Goal: Feedback & Contribution: Leave review/rating

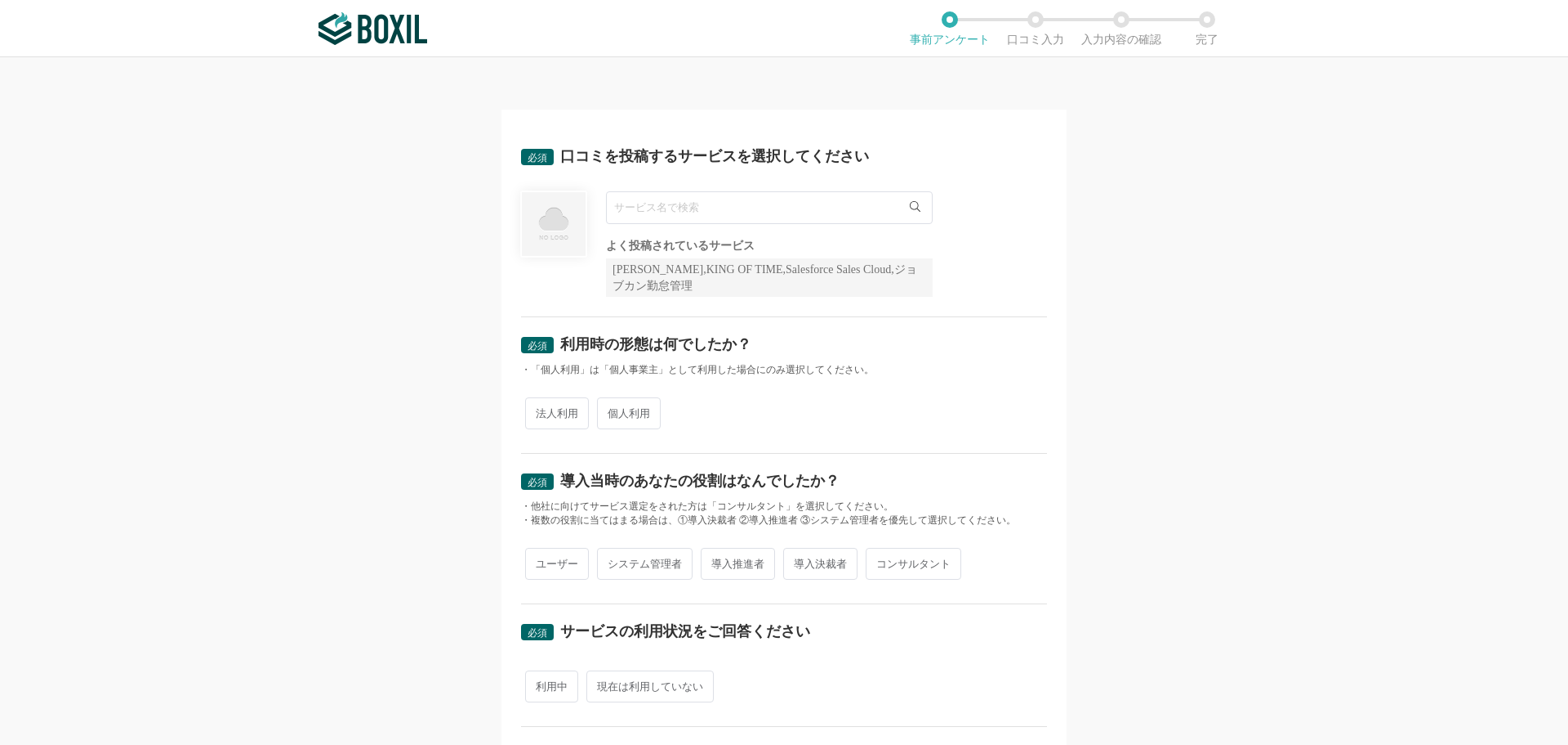
click at [849, 210] on input "text" at bounding box center [769, 207] width 327 height 32
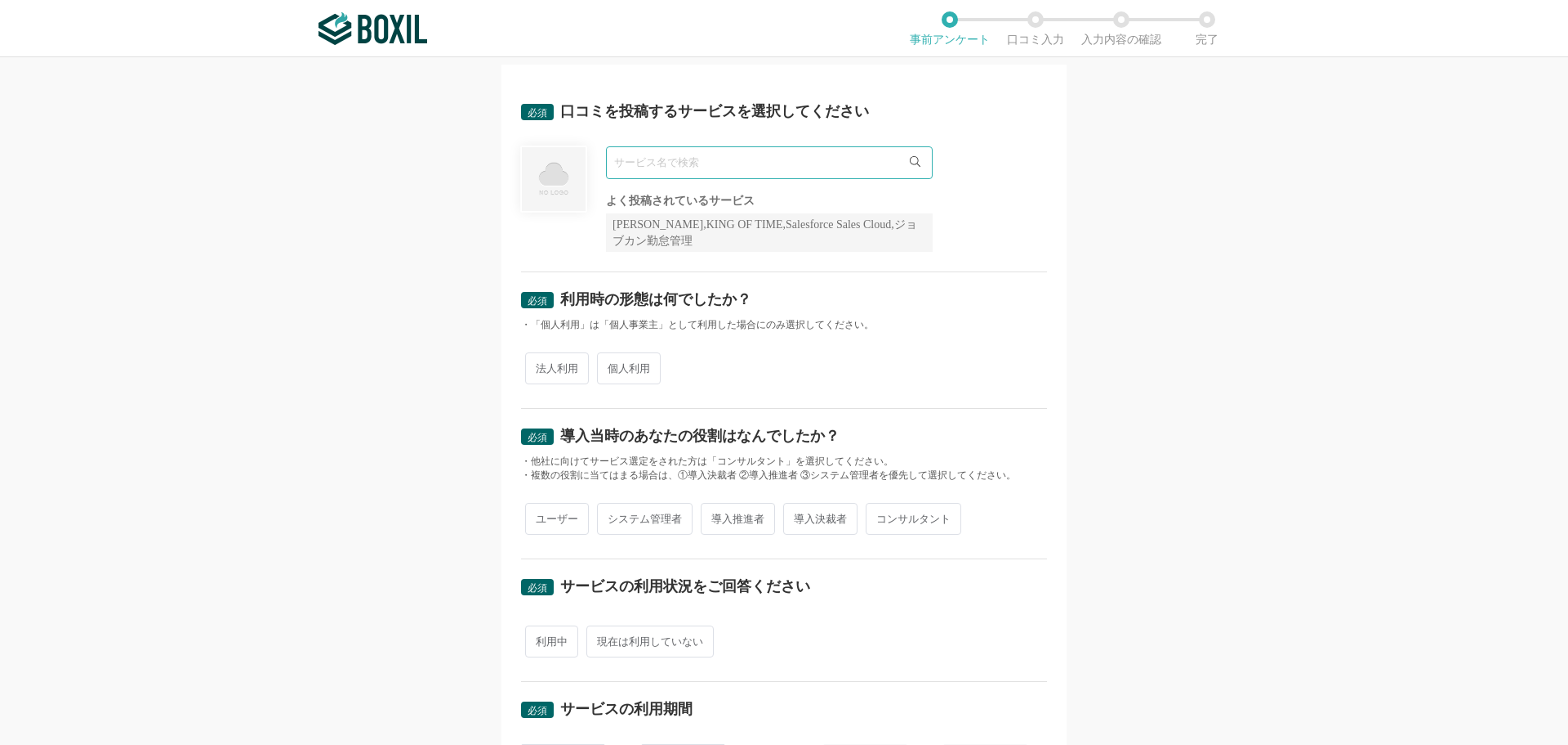
scroll to position [82, 0]
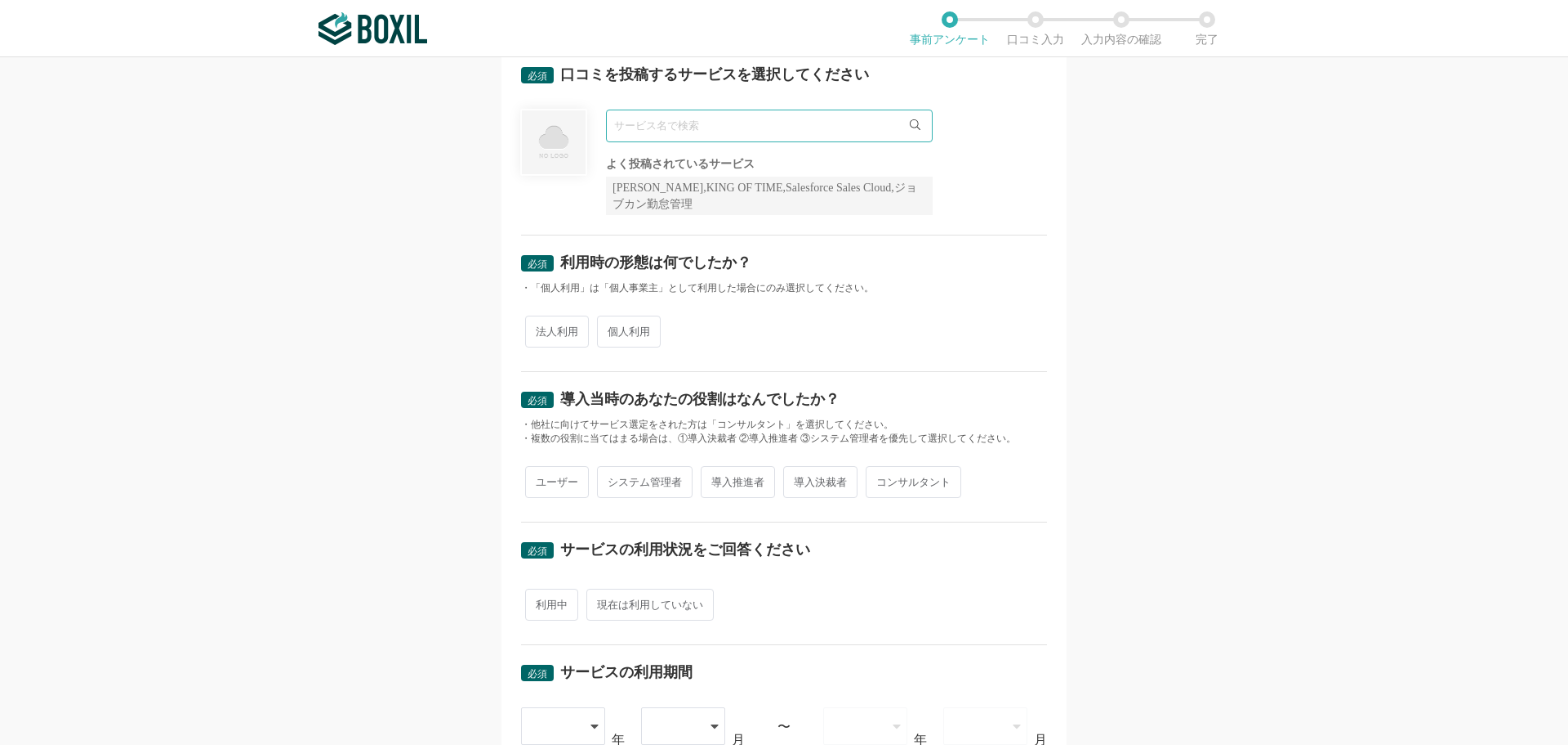
click at [547, 336] on span "法人利用" at bounding box center [556, 332] width 64 height 32
click at [540, 328] on input "法人利用" at bounding box center [535, 324] width 11 height 11
radio input "true"
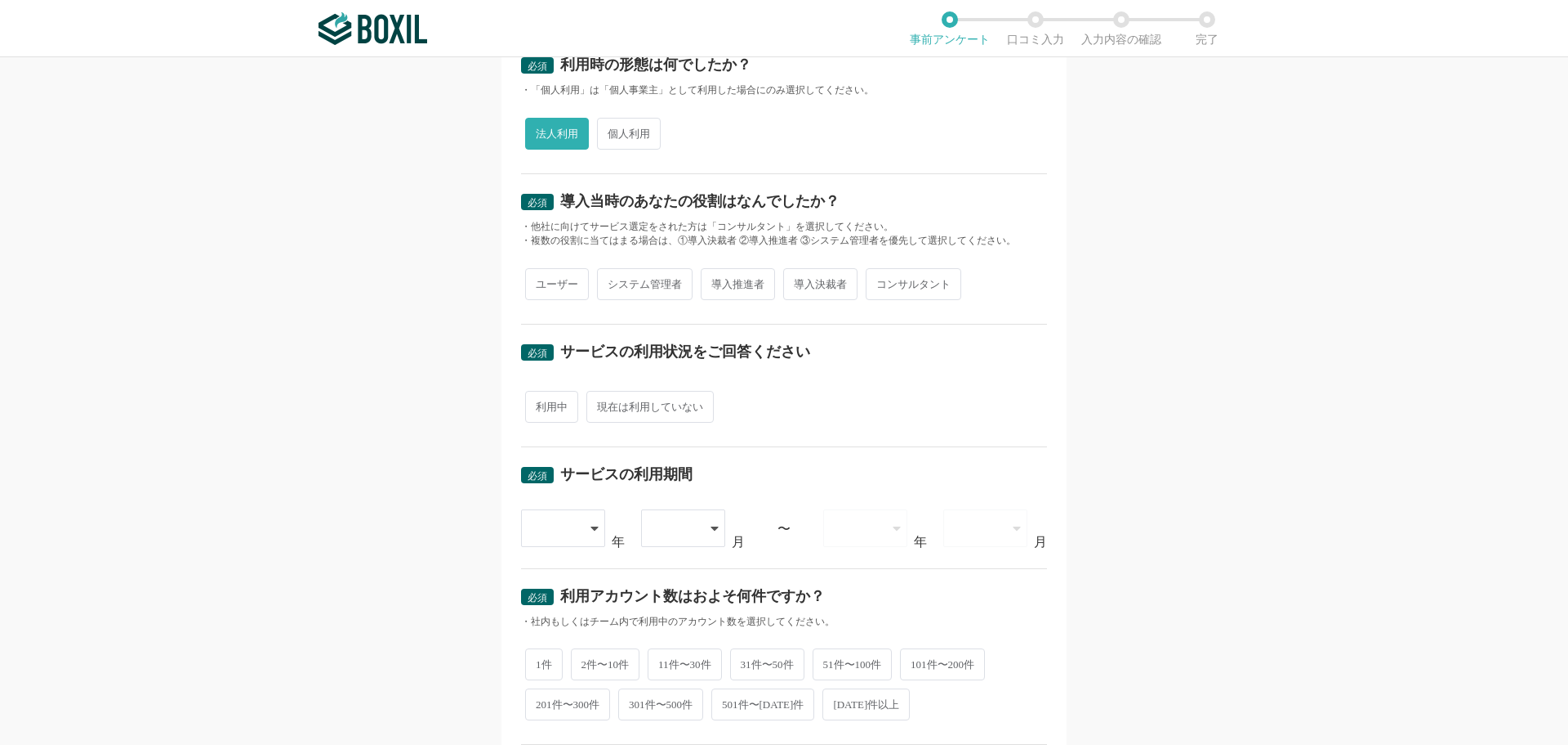
scroll to position [327, 0]
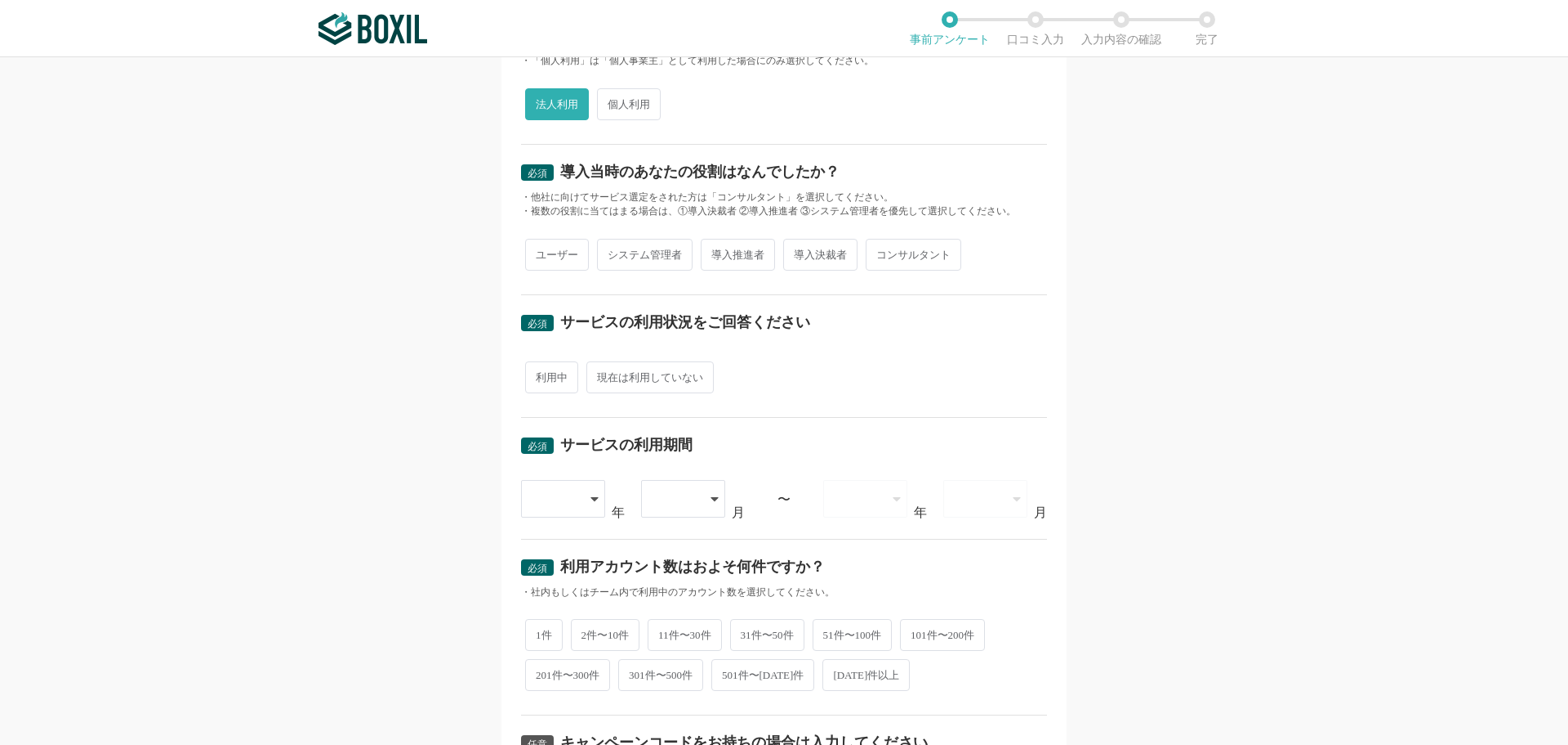
click at [568, 259] on span "ユーザー" at bounding box center [556, 255] width 64 height 32
click at [540, 252] on input "ユーザー" at bounding box center [535, 247] width 11 height 11
radio input "true"
click at [556, 384] on span "利用中" at bounding box center [551, 377] width 53 height 32
click at [540, 375] on input "利用中" at bounding box center [535, 369] width 11 height 11
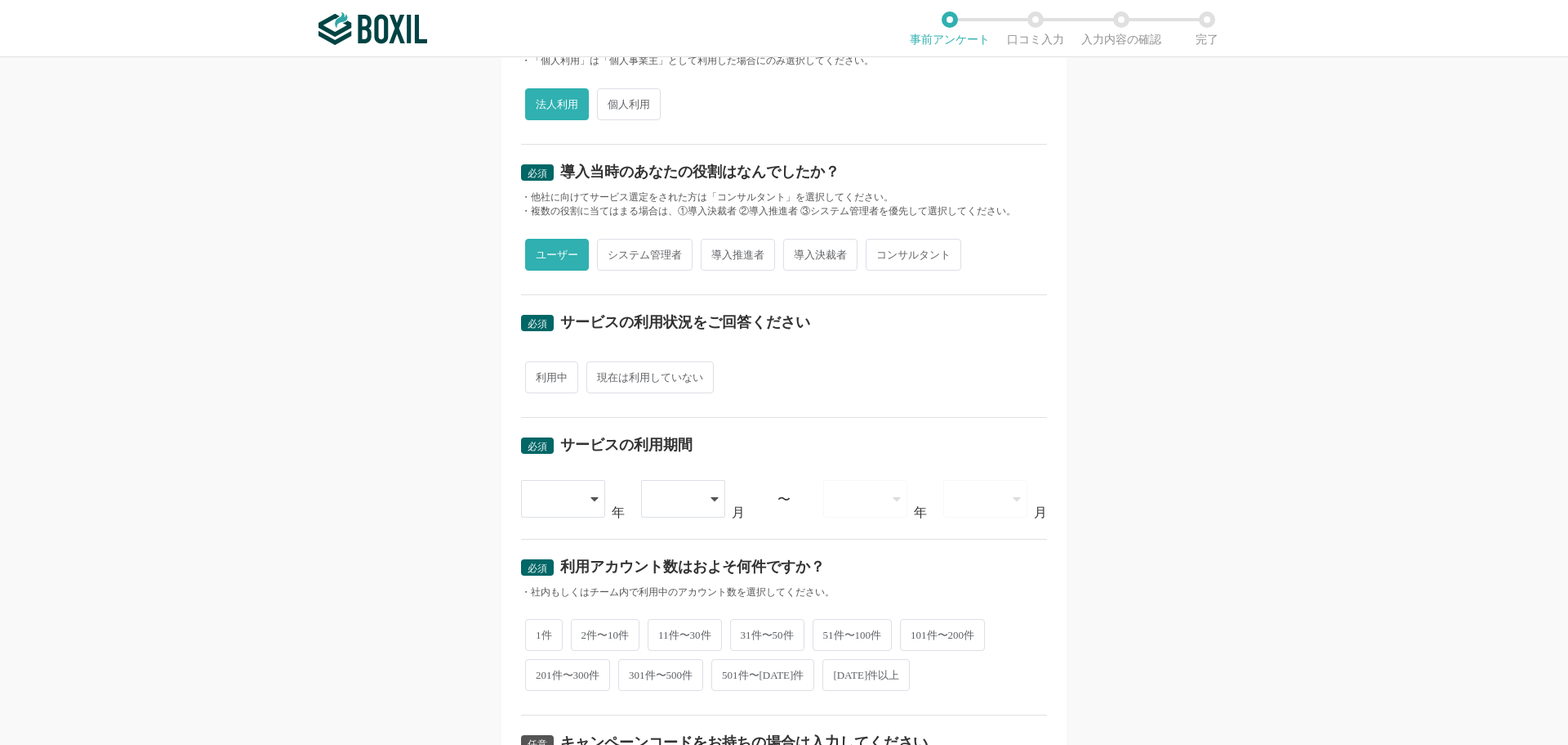
radio input "true"
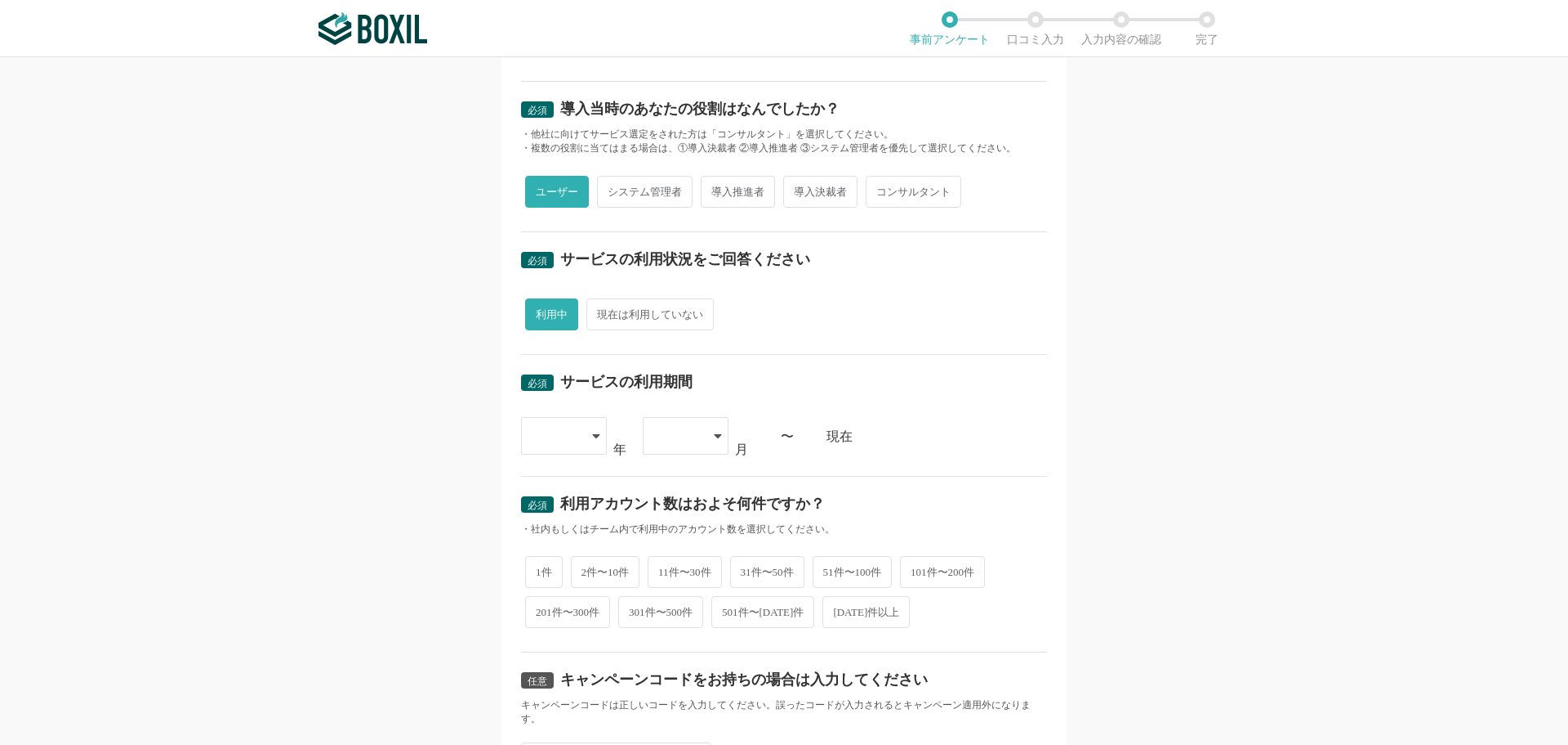
scroll to position [490, 0]
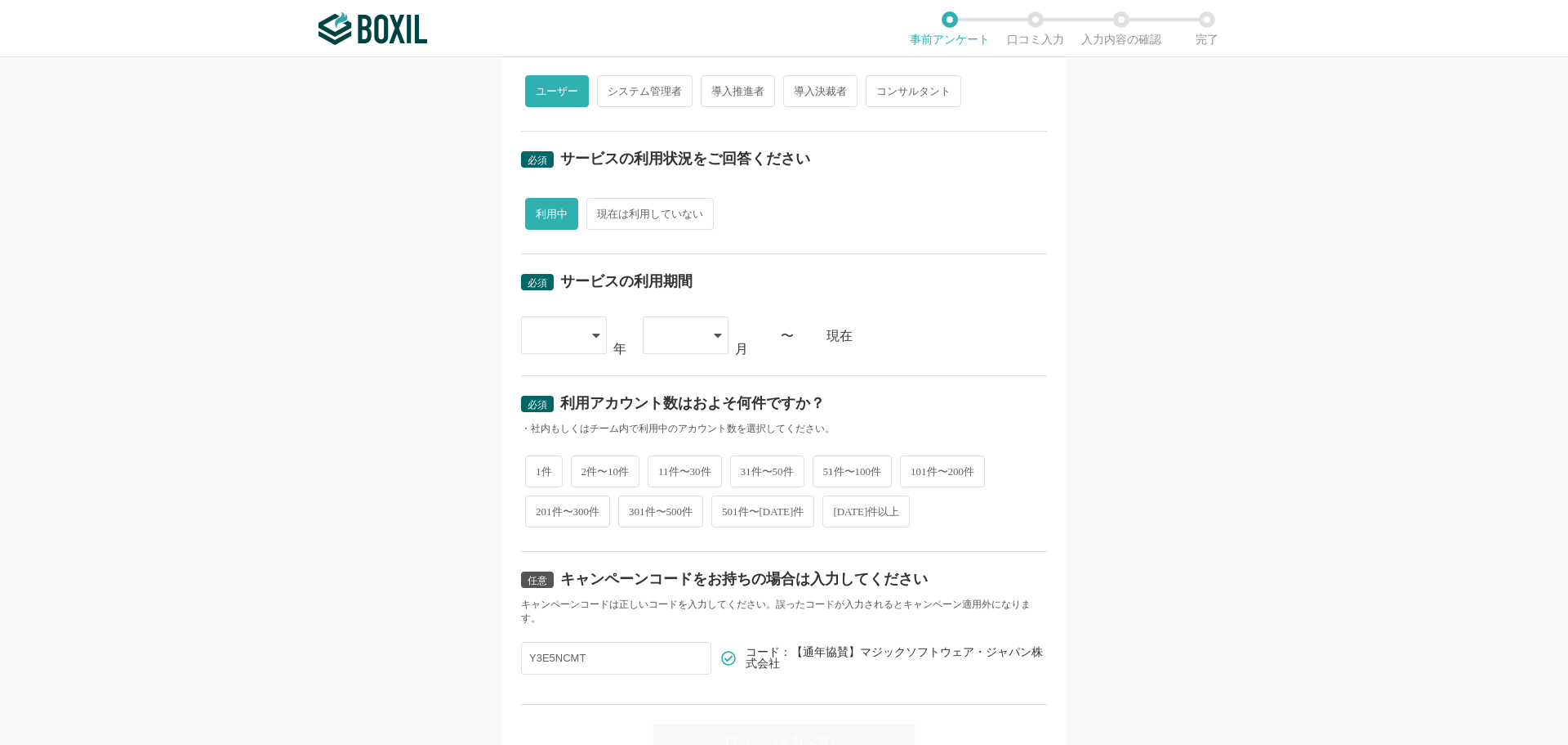
click at [594, 349] on div at bounding box center [564, 335] width 86 height 38
click at [590, 342] on div at bounding box center [564, 335] width 86 height 38
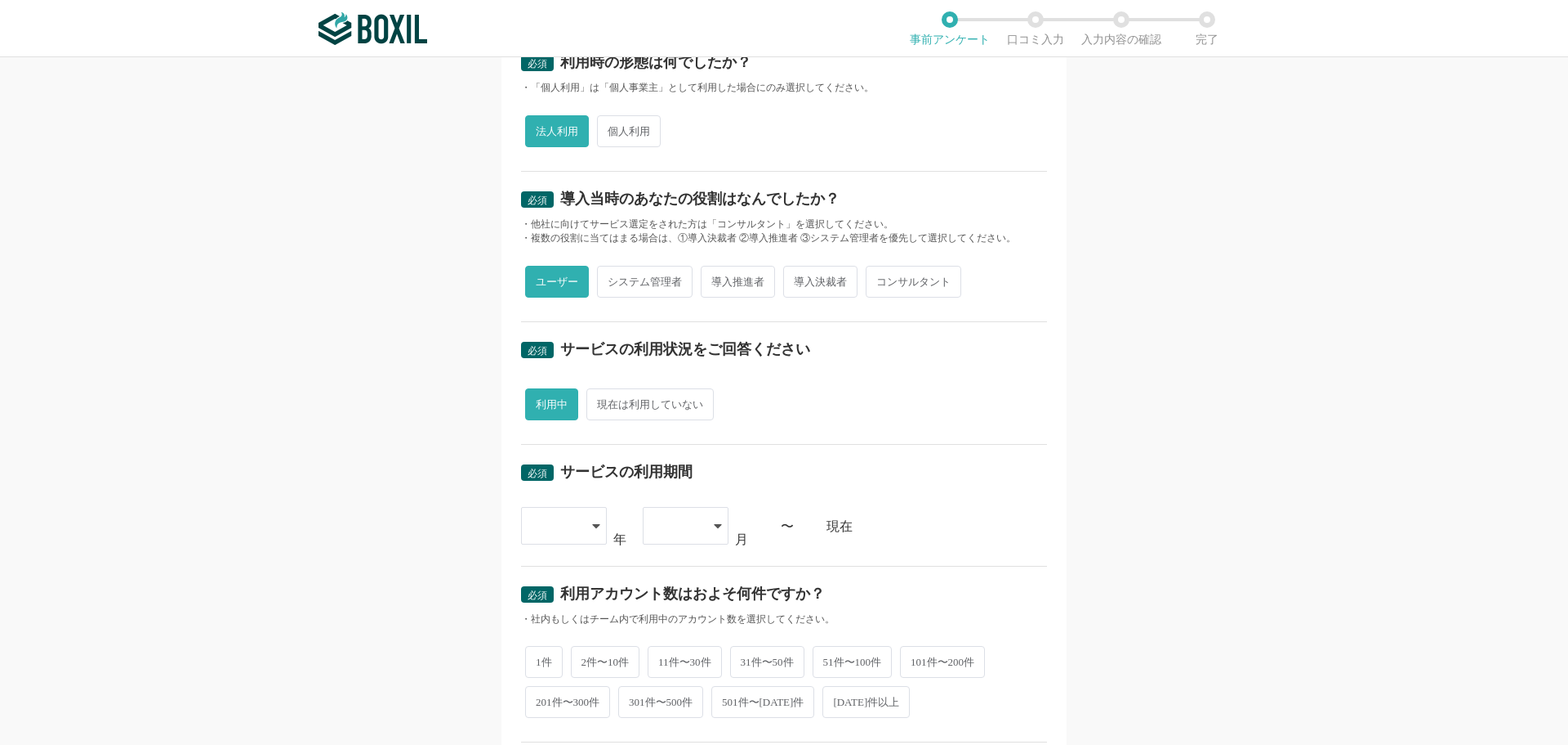
scroll to position [0, 0]
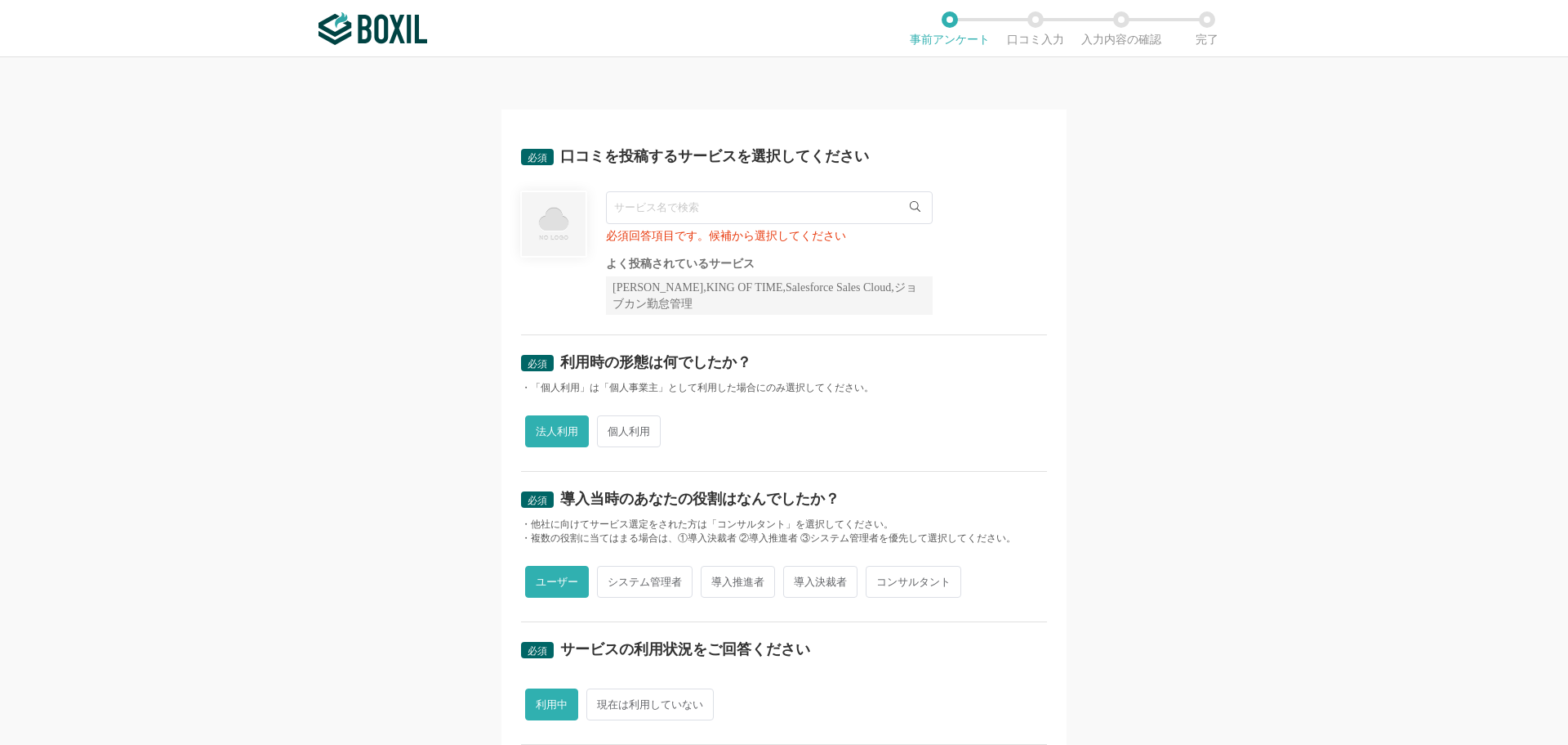
click at [639, 215] on input "text" at bounding box center [769, 207] width 327 height 32
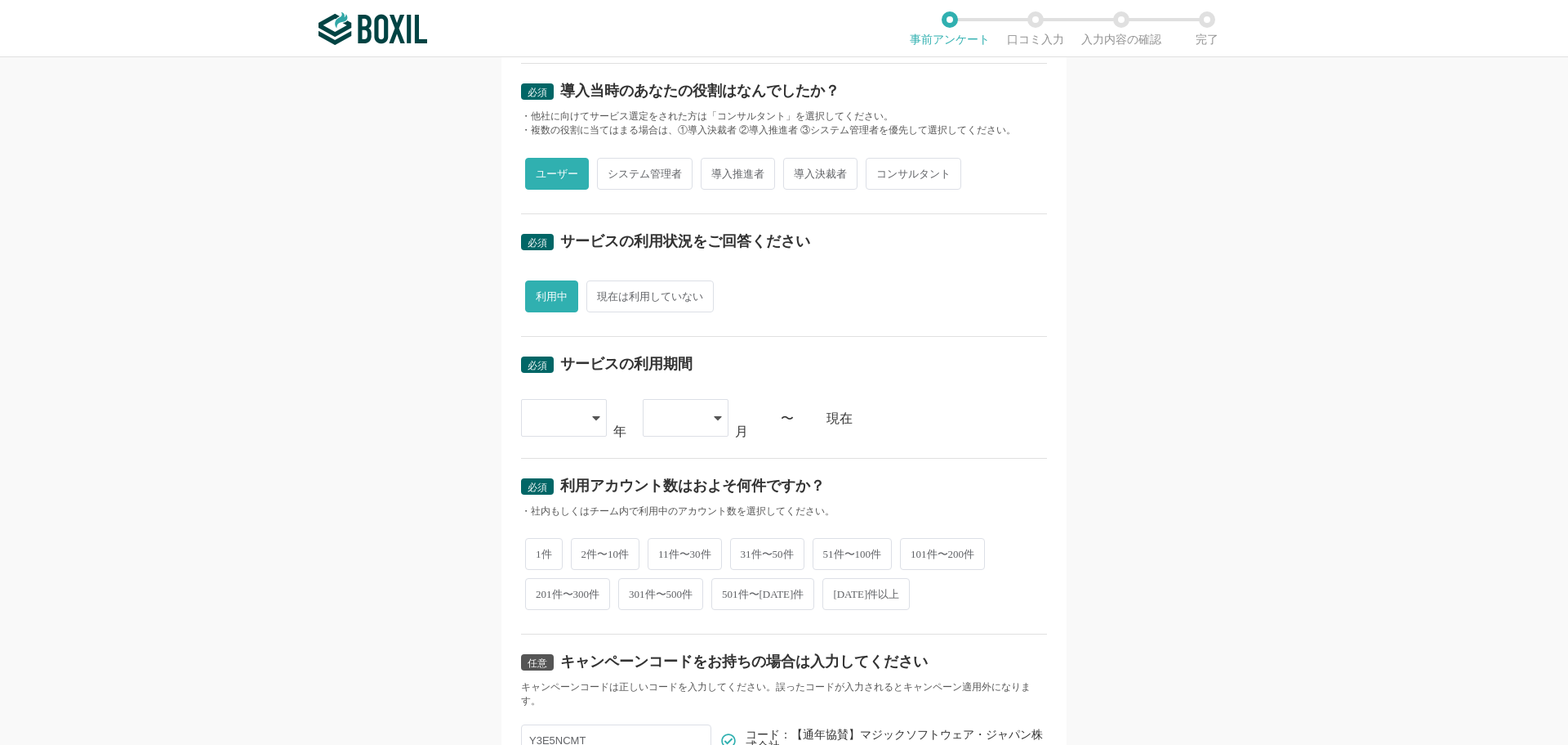
scroll to position [409, 0]
click at [569, 424] on div at bounding box center [556, 417] width 48 height 36
click at [555, 580] on li "[DATE]" at bounding box center [564, 591] width 86 height 39
click at [698, 403] on div at bounding box center [685, 417] width 86 height 38
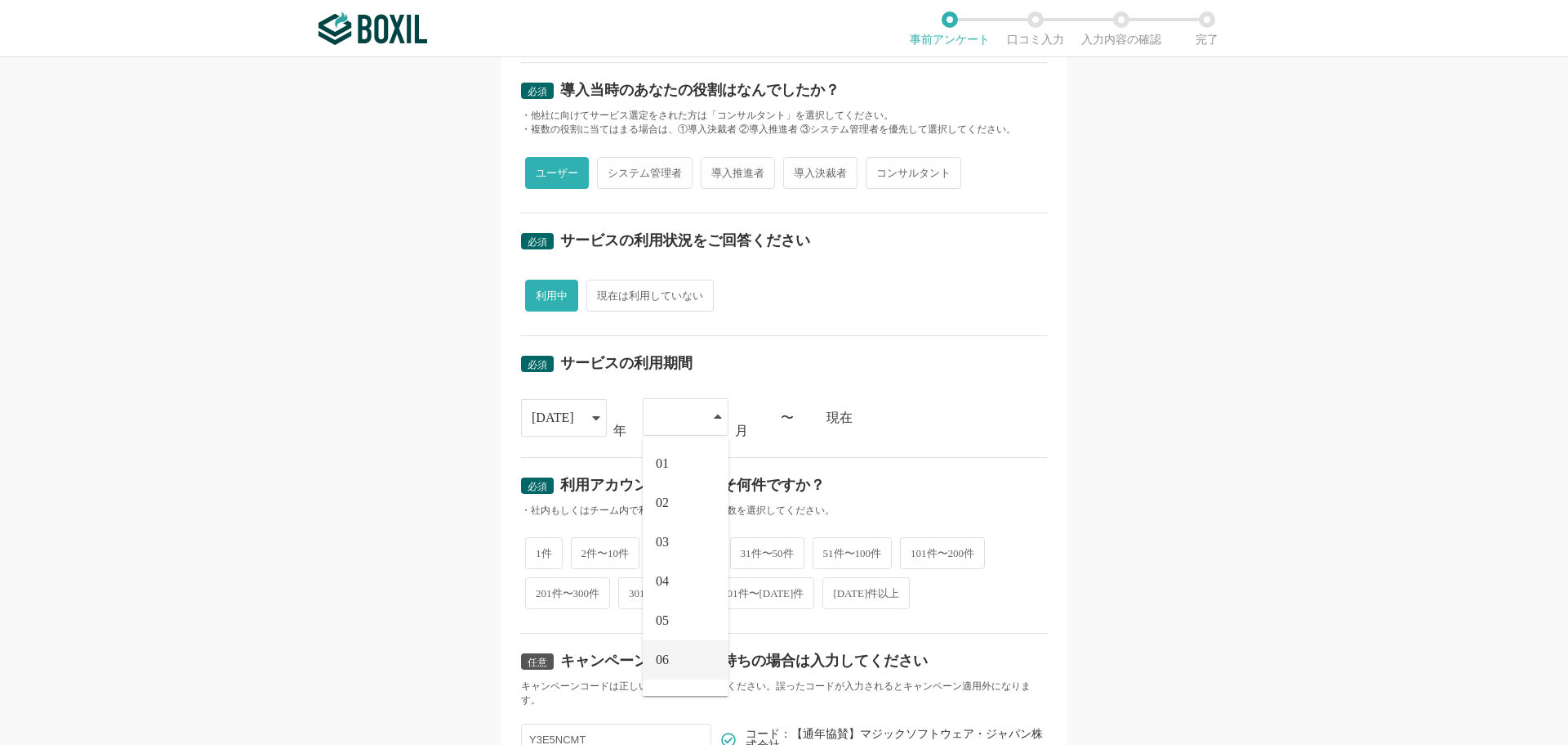
click at [662, 653] on span "06" at bounding box center [662, 659] width 13 height 13
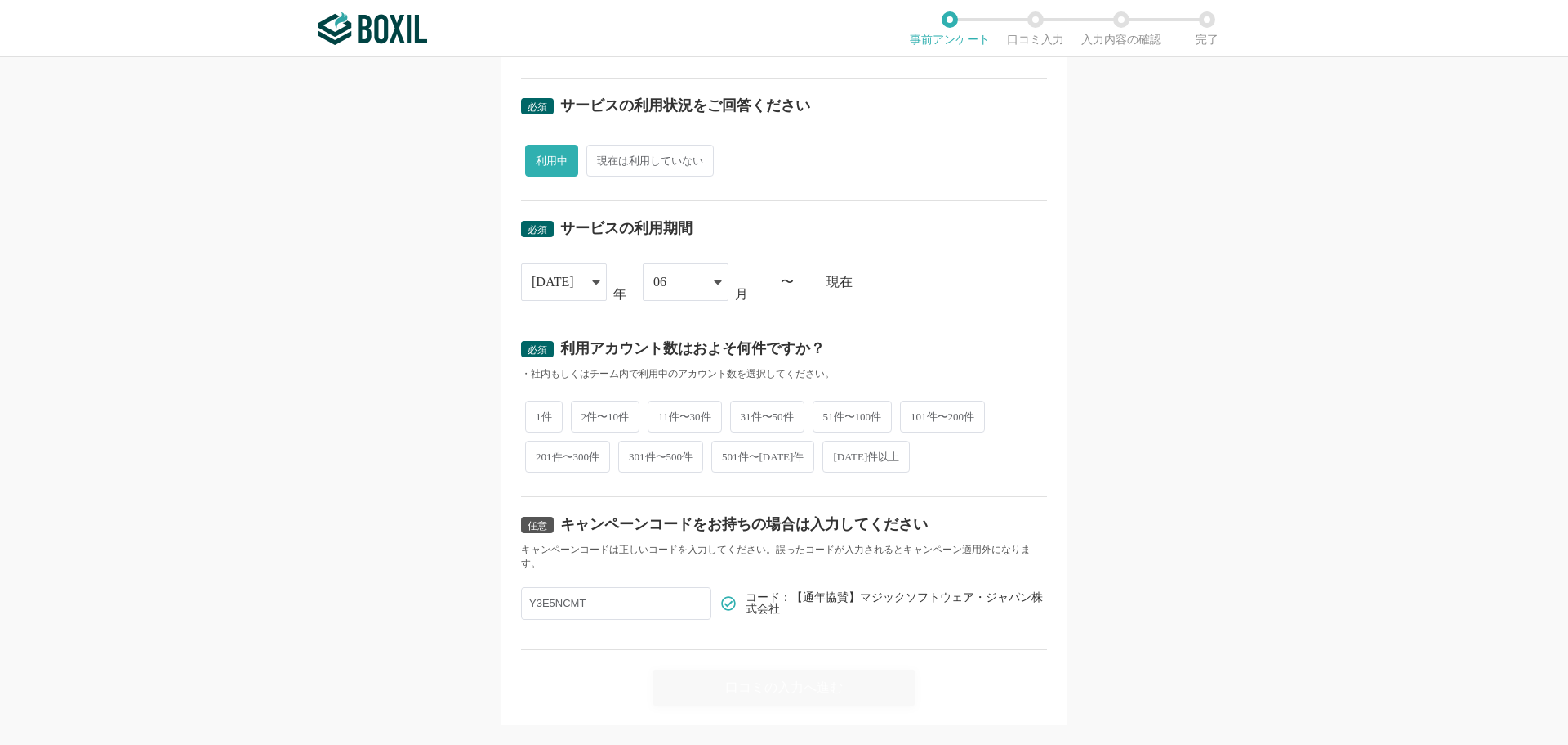
scroll to position [572, 0]
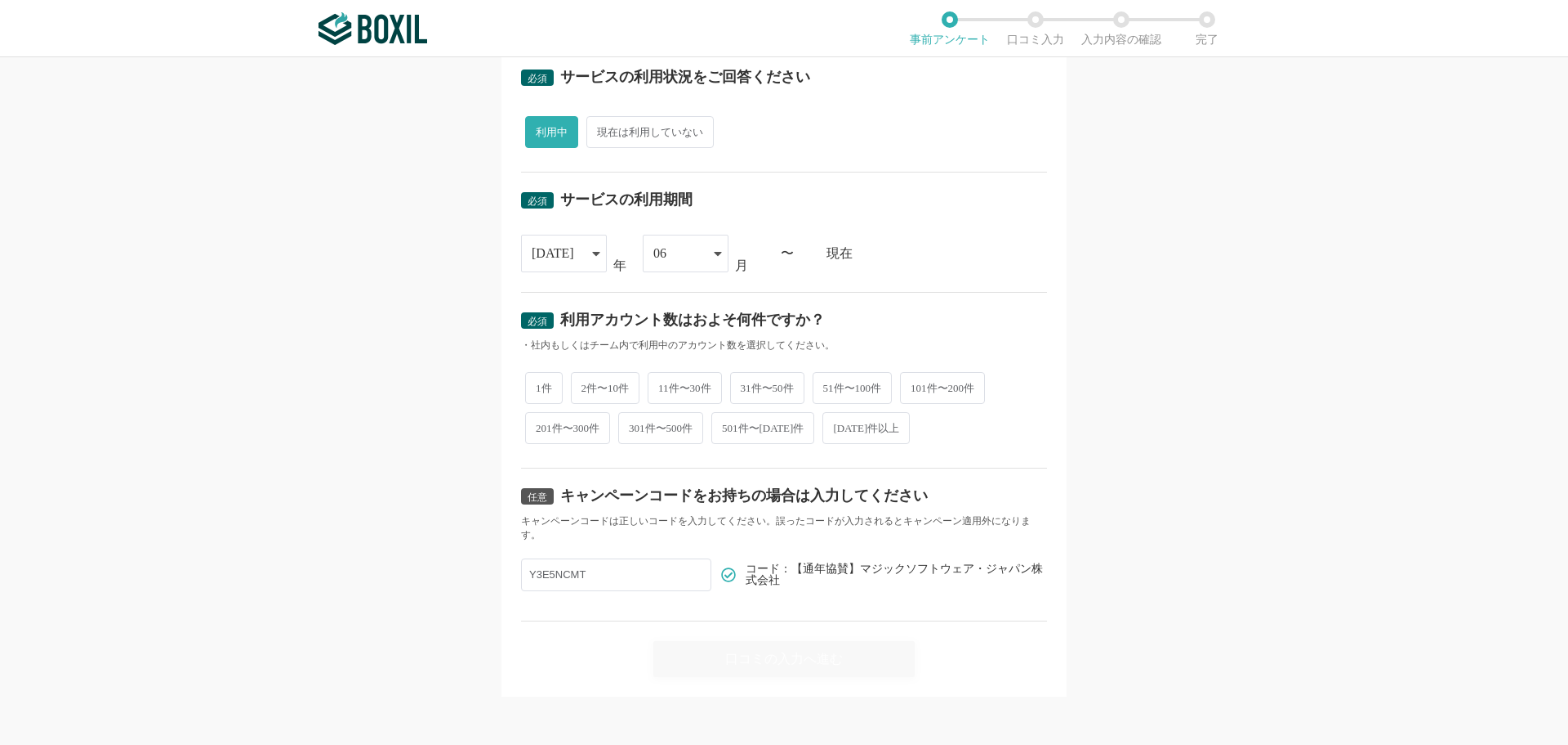
click at [594, 389] on span "2件〜10件" at bounding box center [605, 388] width 69 height 32
click at [586, 385] on input "2件〜10件" at bounding box center [581, 380] width 11 height 11
radio input "true"
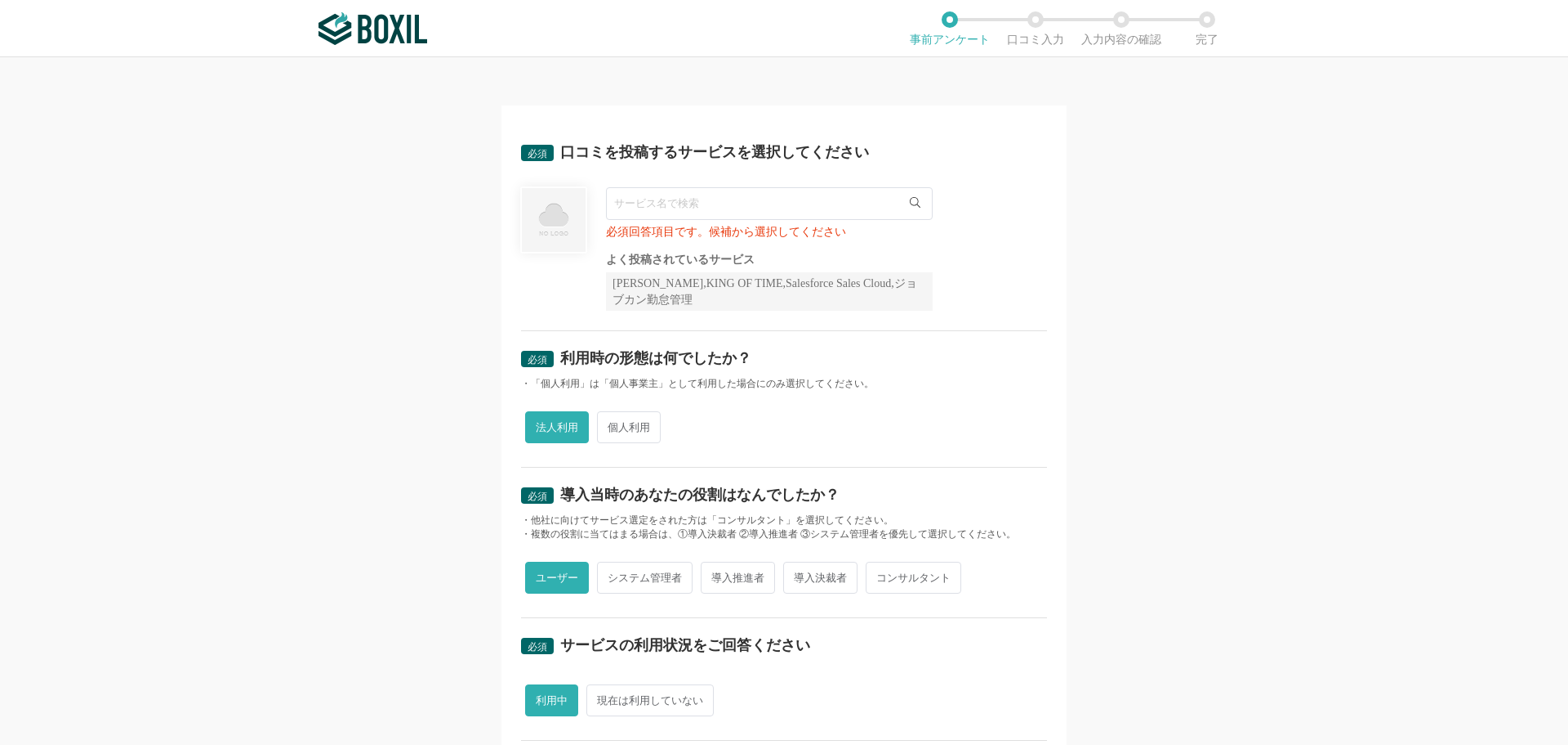
scroll to position [0, 0]
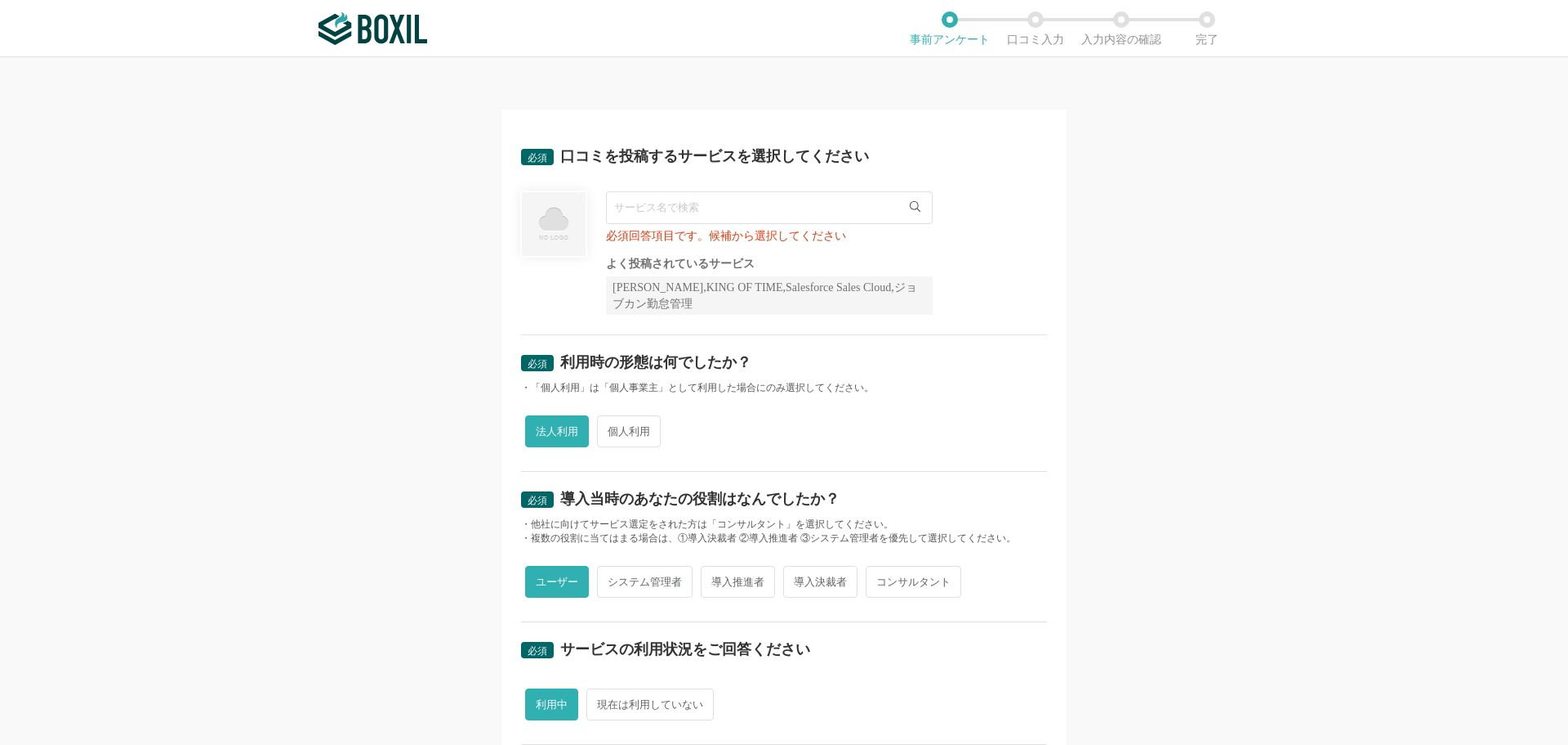
click at [666, 215] on input "text" at bounding box center [769, 207] width 327 height 32
drag, startPoint x: 609, startPoint y: 294, endPoint x: 642, endPoint y: 293, distance: 33.0
click at [642, 293] on div "[PERSON_NAME],KING OF TIME,Salesforce Sales Cloud,ジョブカン勤怠管理" at bounding box center [769, 295] width 327 height 39
click at [719, 213] on input "text" at bounding box center [769, 207] width 327 height 32
click at [912, 207] on icon at bounding box center [916, 206] width 11 height 11
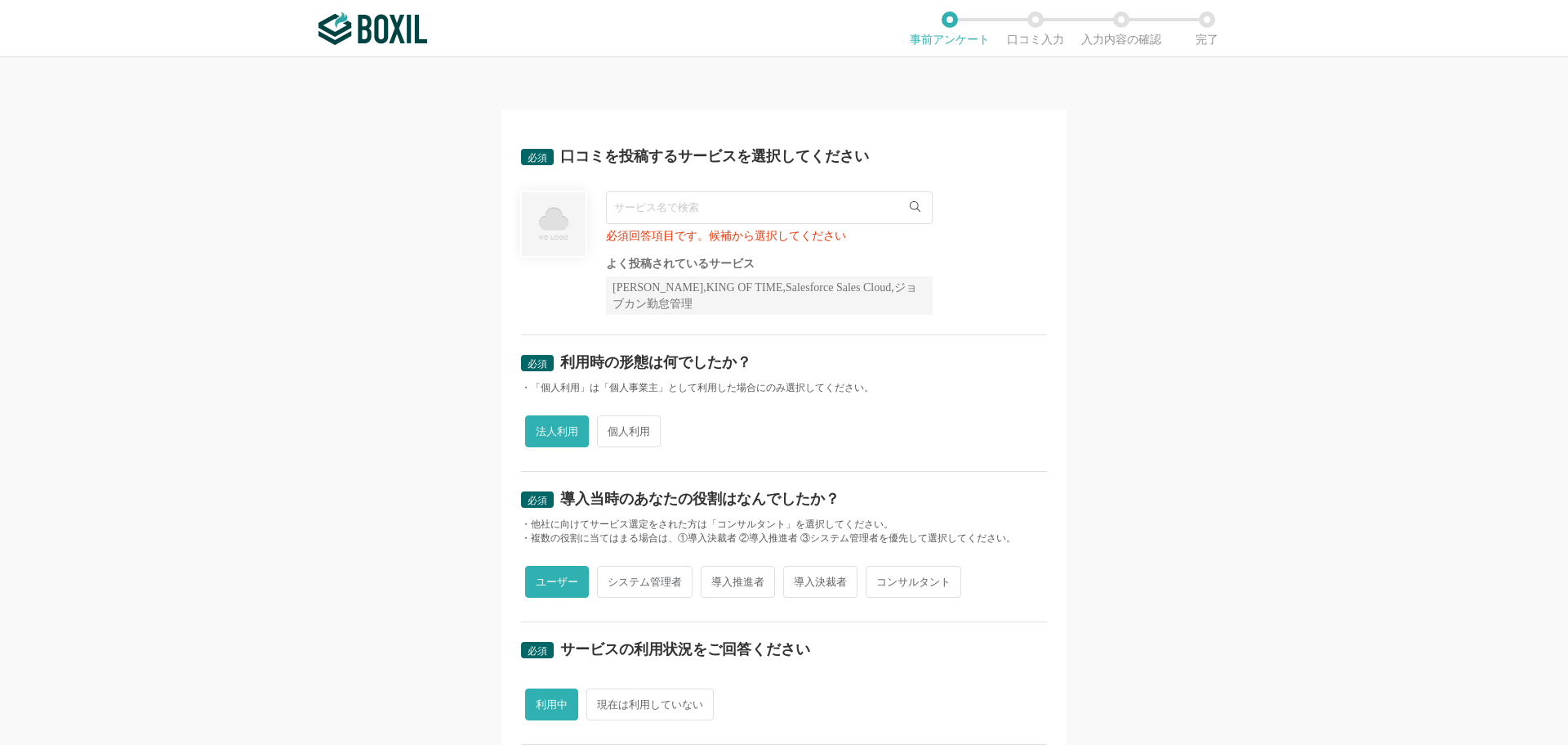
click at [844, 204] on input "text" at bounding box center [769, 207] width 327 height 32
click at [814, 221] on input "text" at bounding box center [769, 207] width 327 height 32
click at [694, 217] on input "text" at bounding box center [769, 207] width 327 height 32
type input "Sansan"
click at [693, 235] on li "Sansan" at bounding box center [769, 241] width 325 height 32
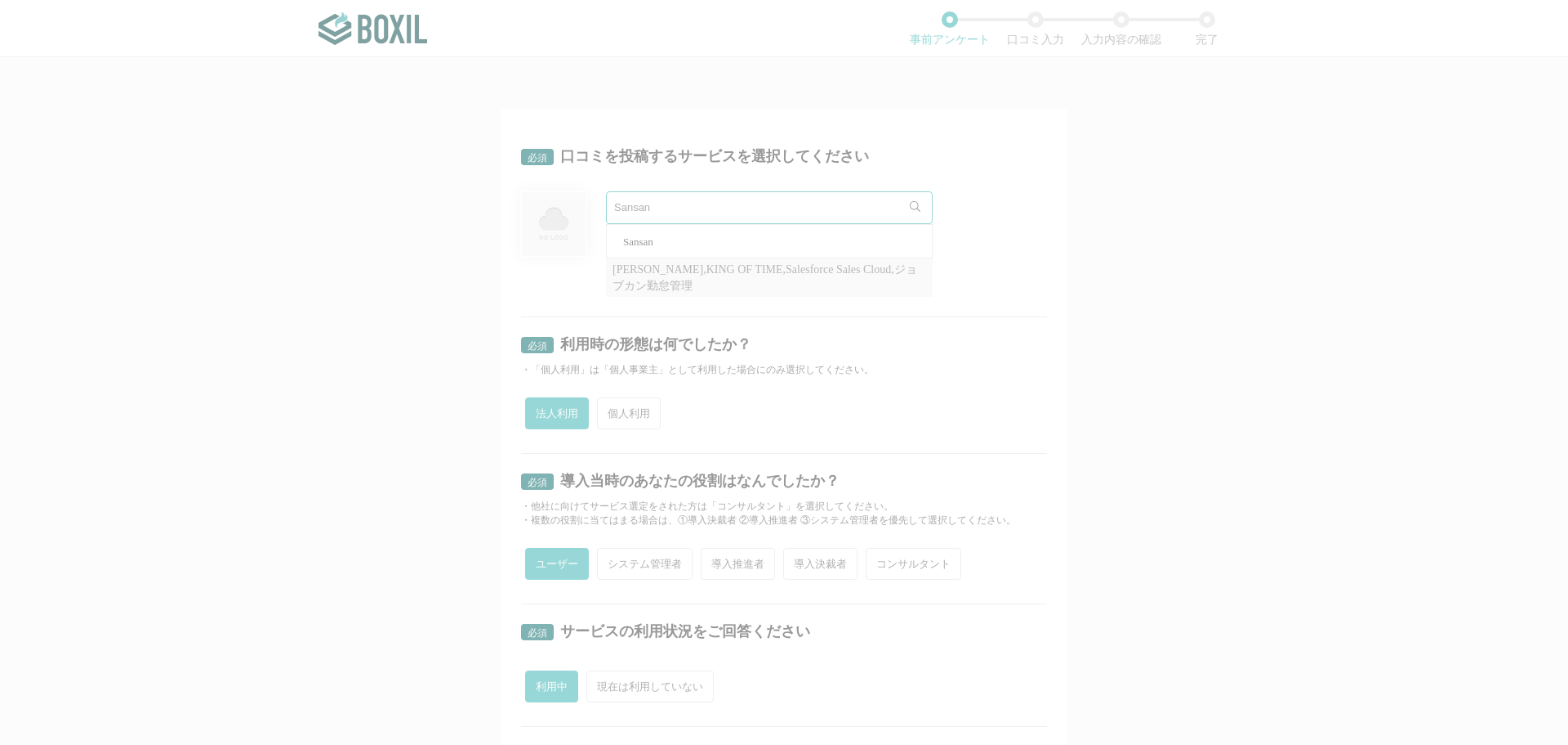
radio input "false"
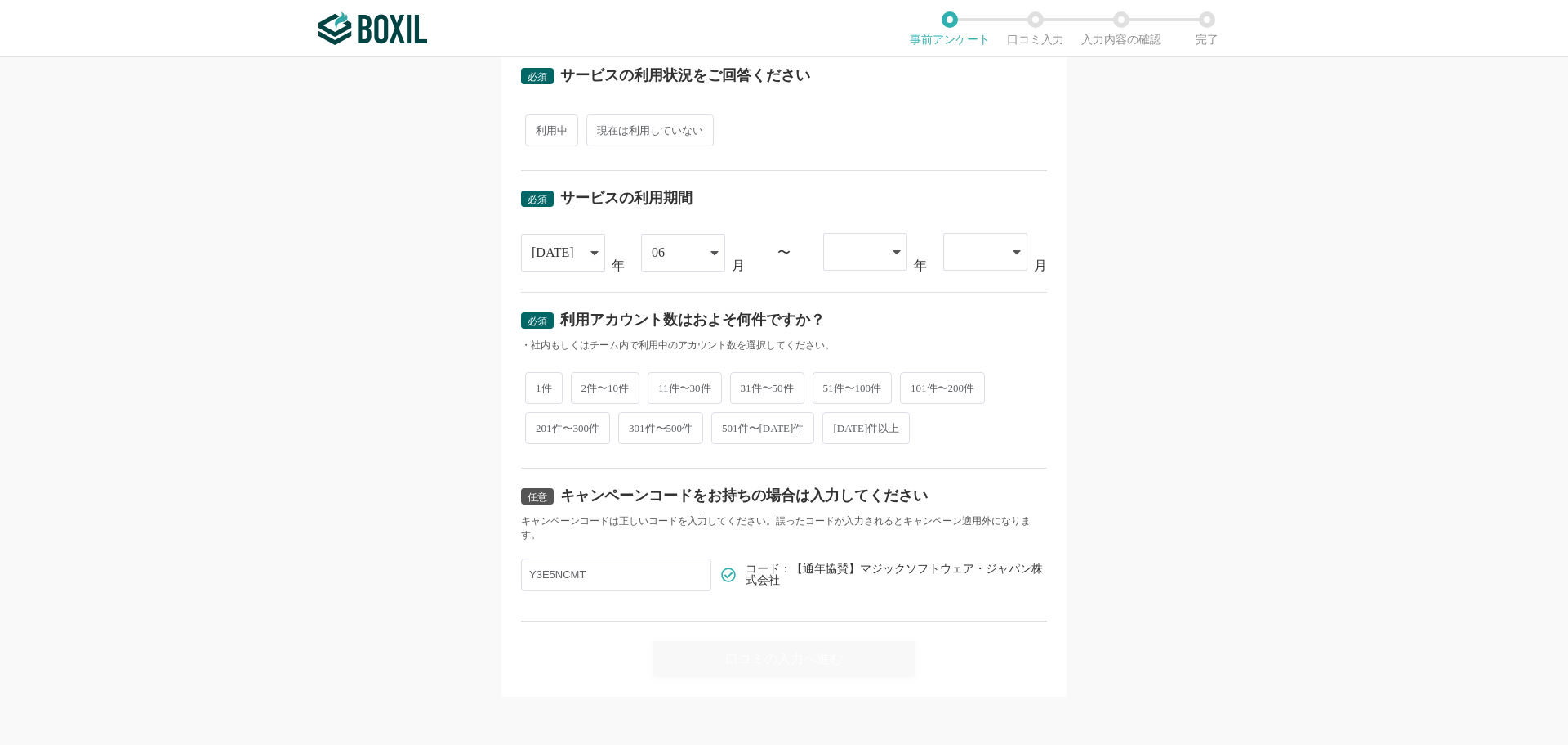
scroll to position [559, 0]
click at [470, 615] on div "必須 口コミを投稿するサービスを選択してください Sansan Sansan よく投稿されているサービス Sansan,KING OF TIME,Salesf…" at bounding box center [784, 401] width 1568 height 688
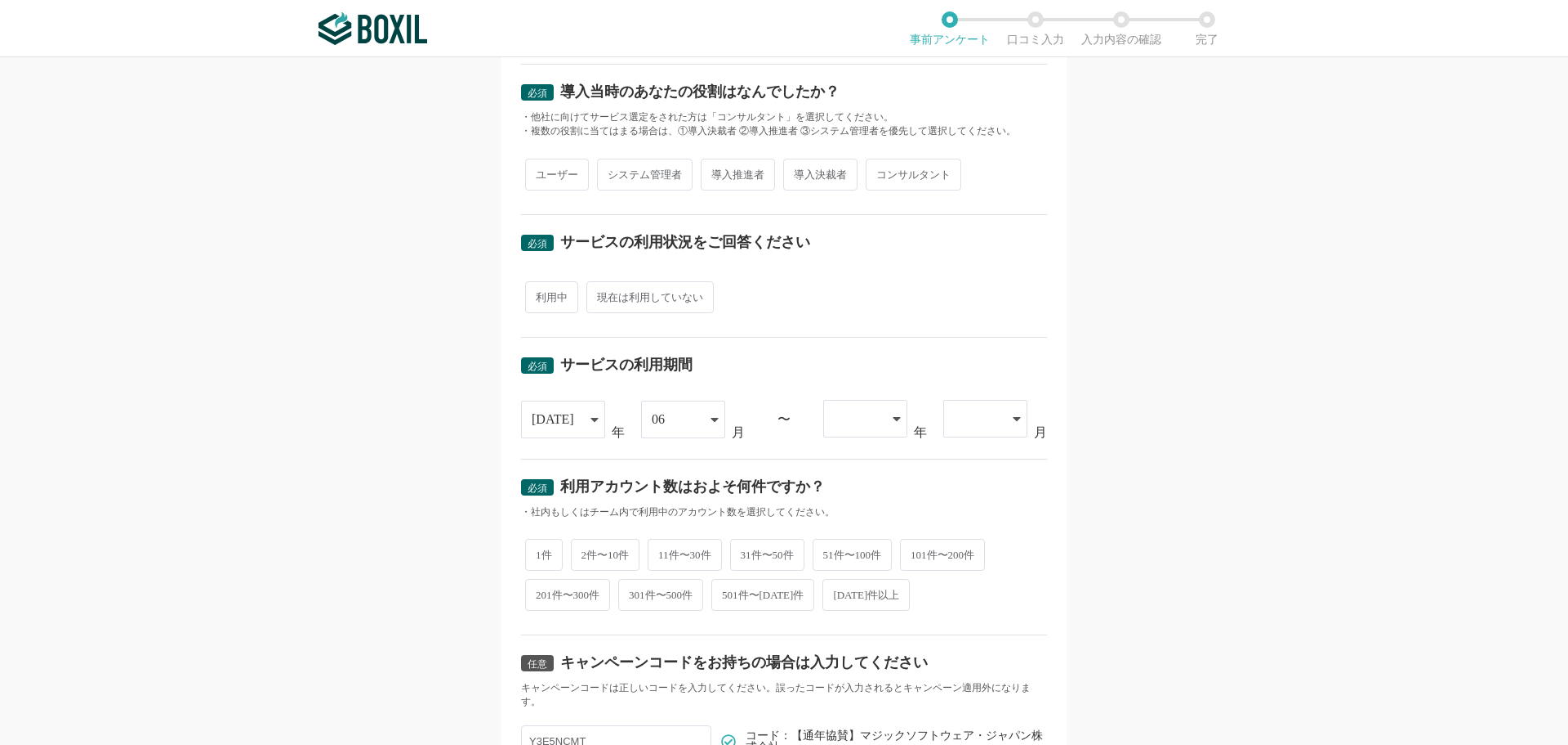
scroll to position [150, 0]
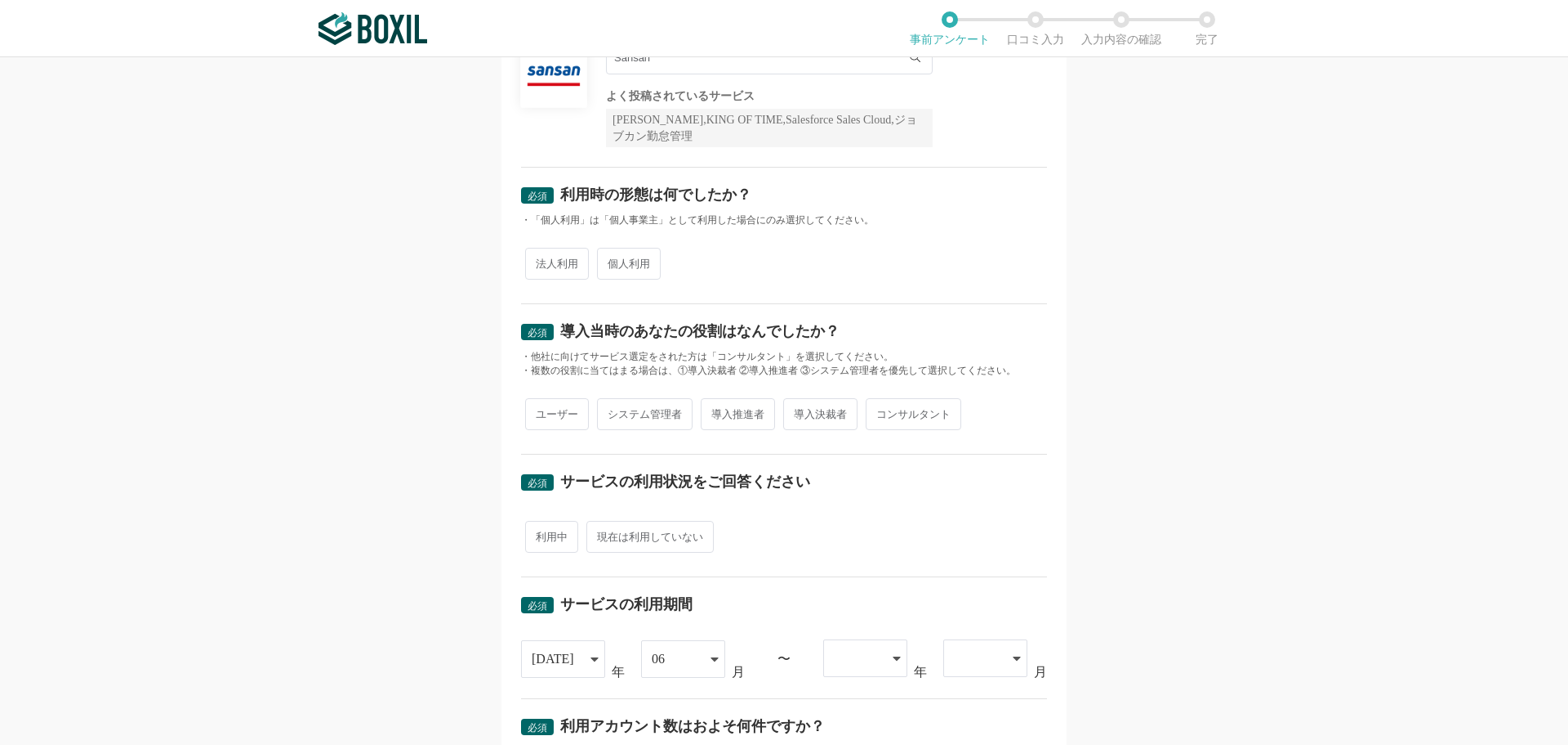
click at [570, 261] on span "法人利用" at bounding box center [556, 264] width 64 height 32
click at [540, 261] on input "法人利用" at bounding box center [535, 256] width 11 height 11
radio input "true"
click at [577, 418] on span "ユーザー" at bounding box center [556, 414] width 64 height 32
click at [540, 411] on input "ユーザー" at bounding box center [535, 406] width 11 height 11
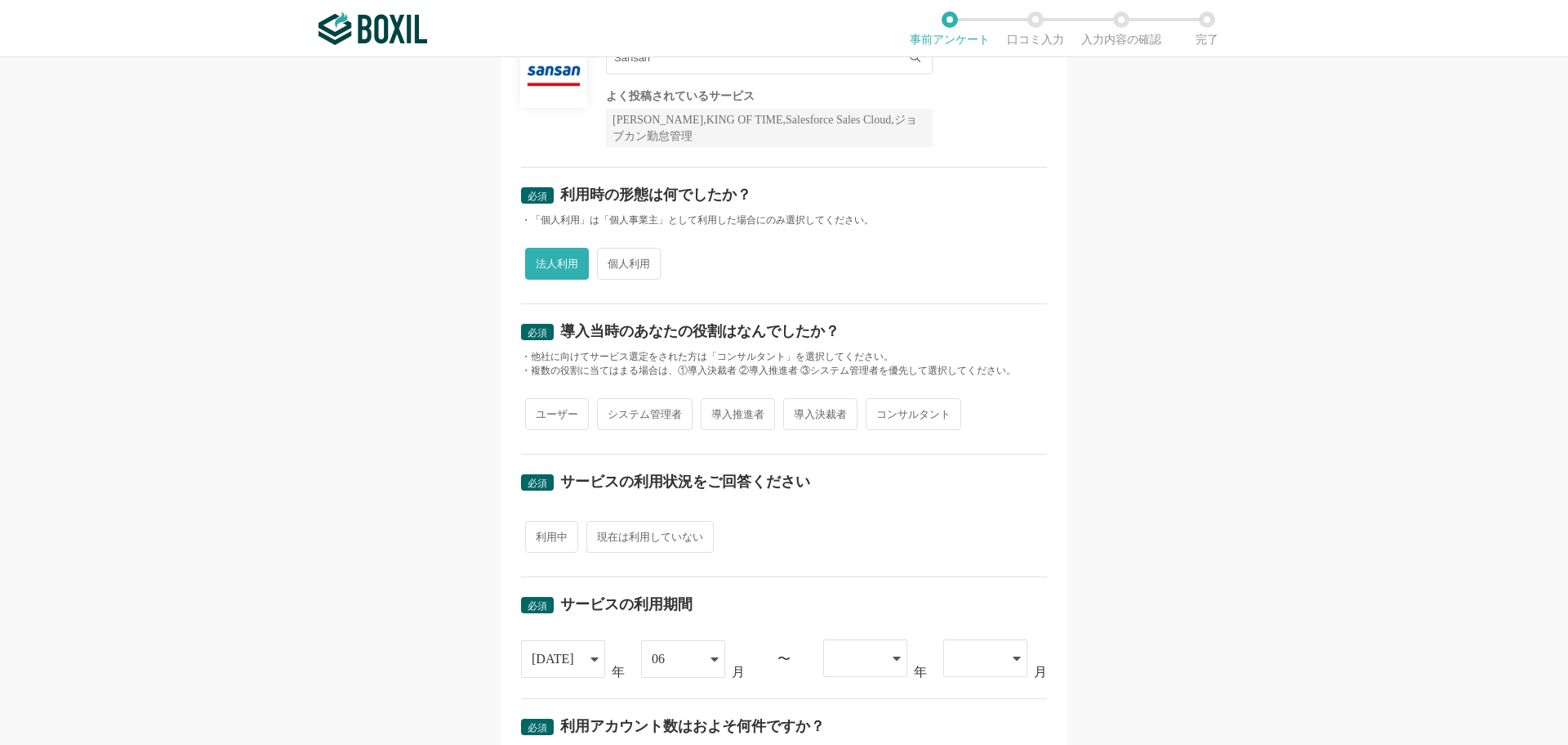
radio input "true"
click at [562, 535] on span "利用中" at bounding box center [551, 537] width 53 height 32
click at [540, 533] on input "利用中" at bounding box center [535, 528] width 11 height 11
radio input "true"
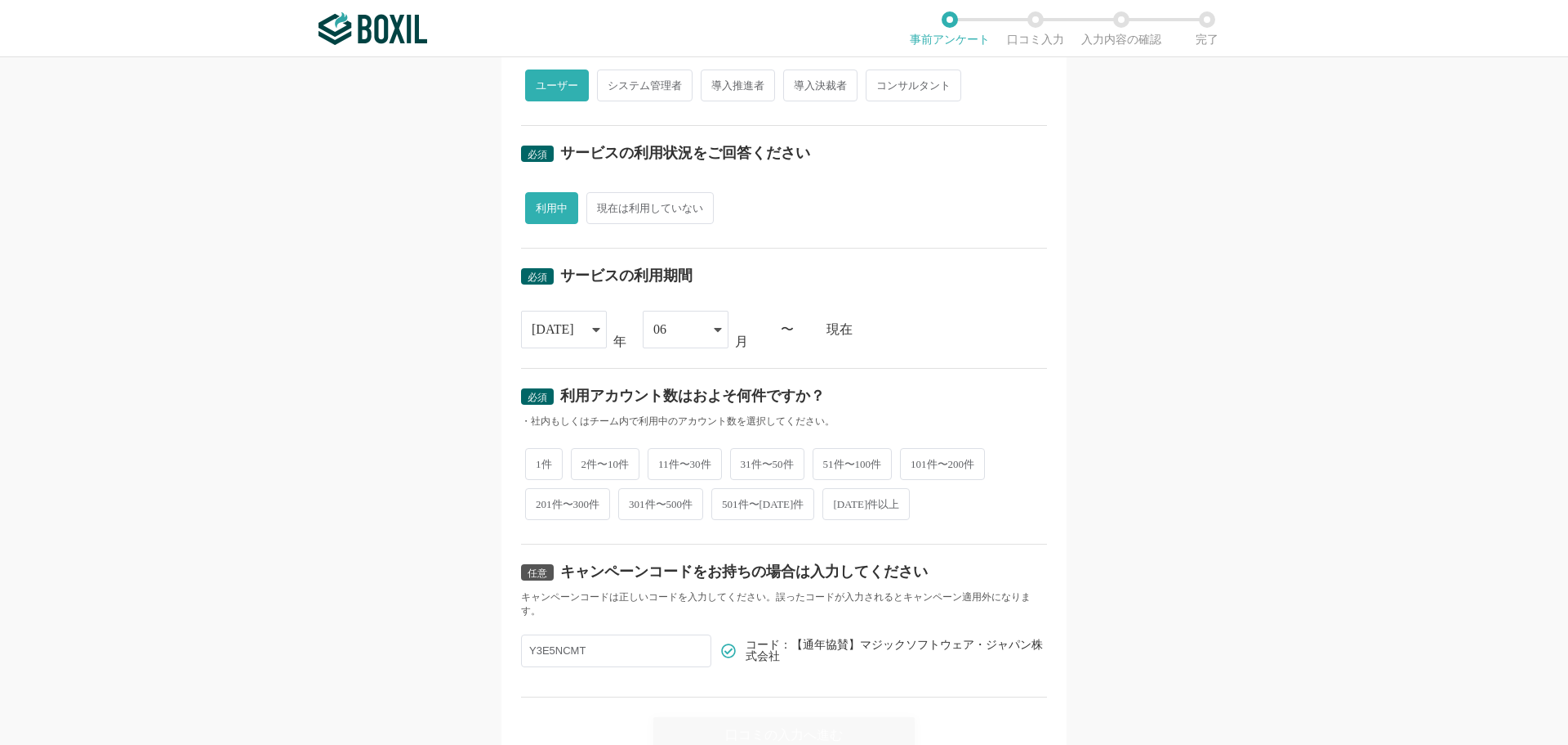
scroll to position [559, 0]
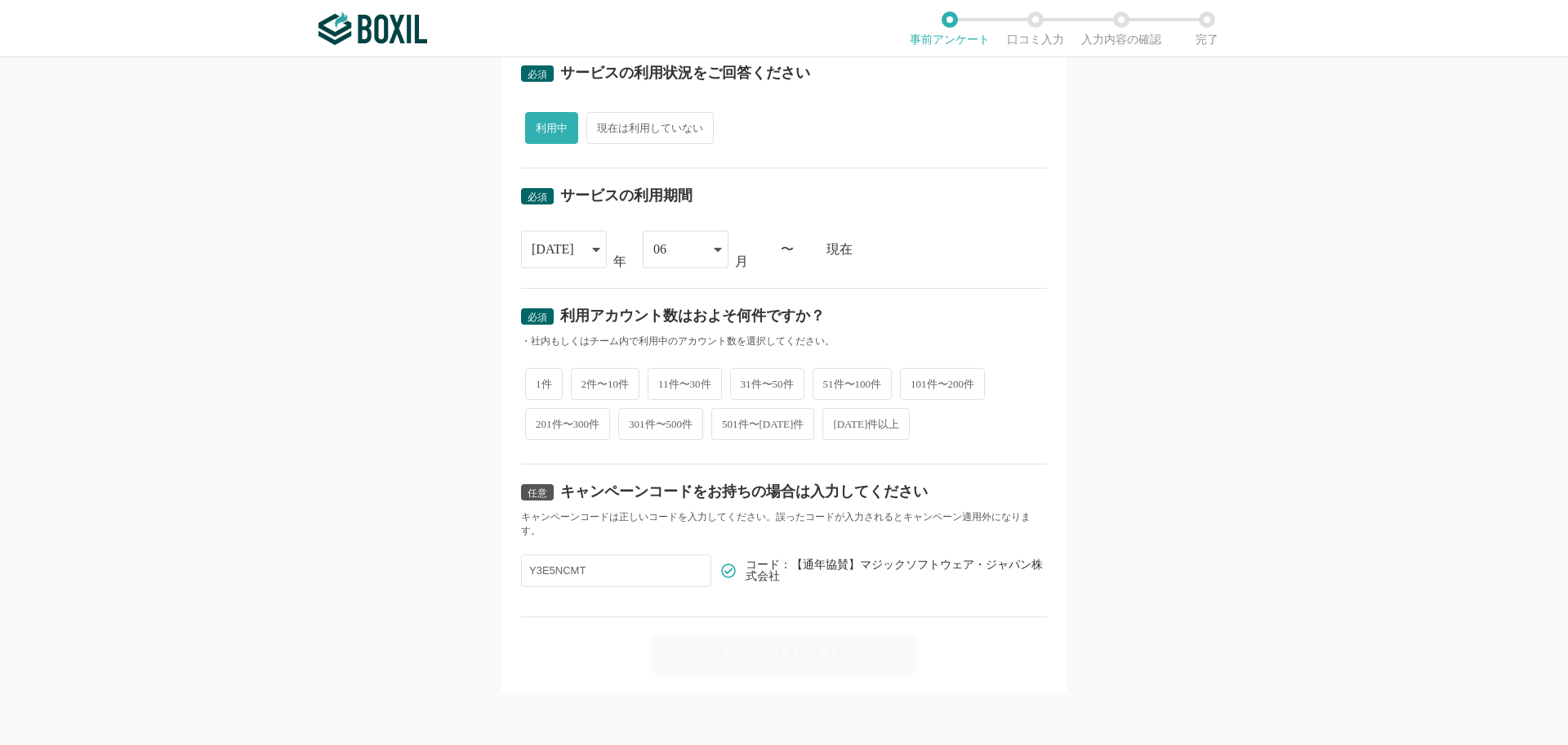
click at [610, 390] on span "2件〜10件" at bounding box center [605, 384] width 69 height 32
click at [586, 381] on input "2件〜10件" at bounding box center [581, 376] width 11 height 11
radio input "true"
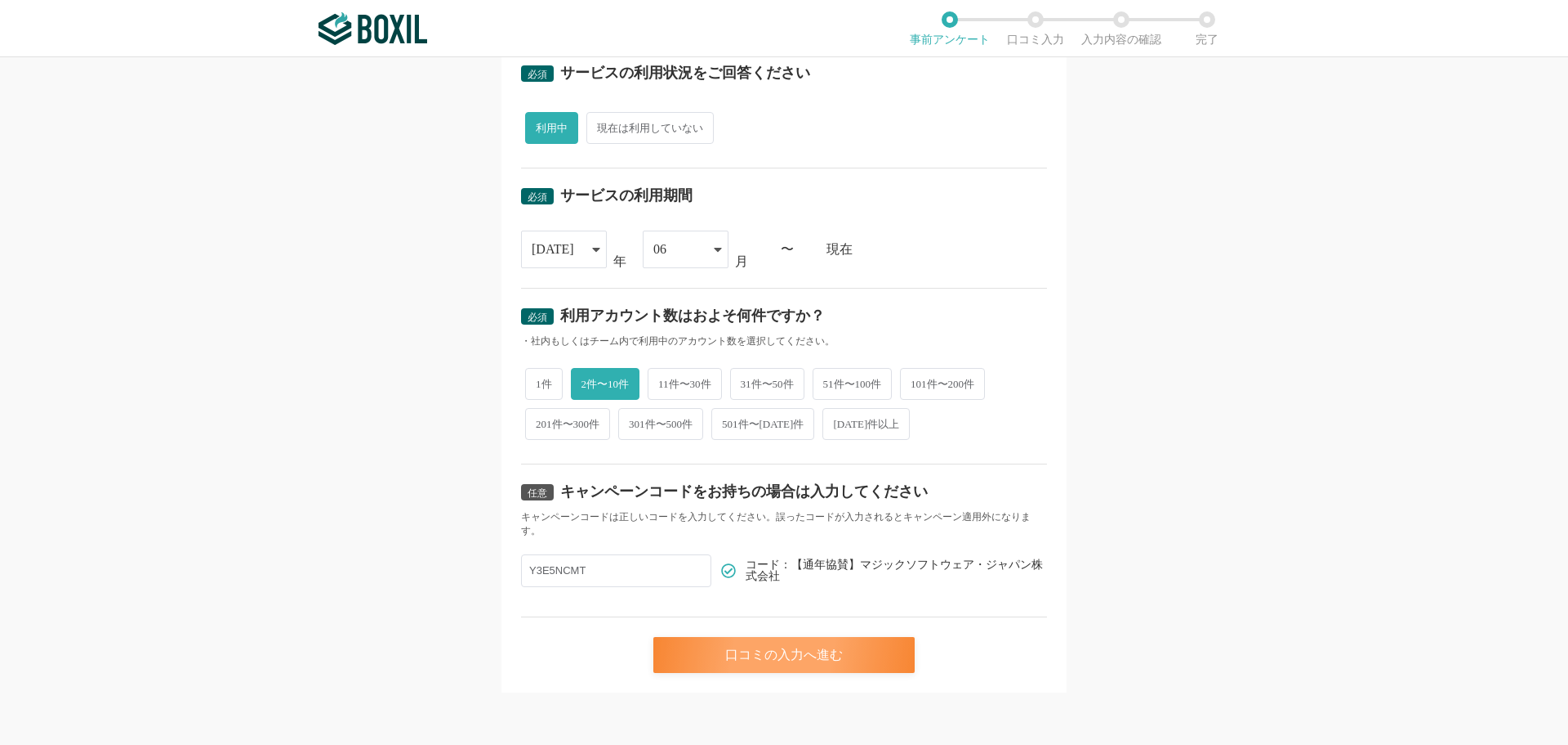
click at [774, 645] on div "口コミの入力へ進む" at bounding box center [784, 654] width 262 height 36
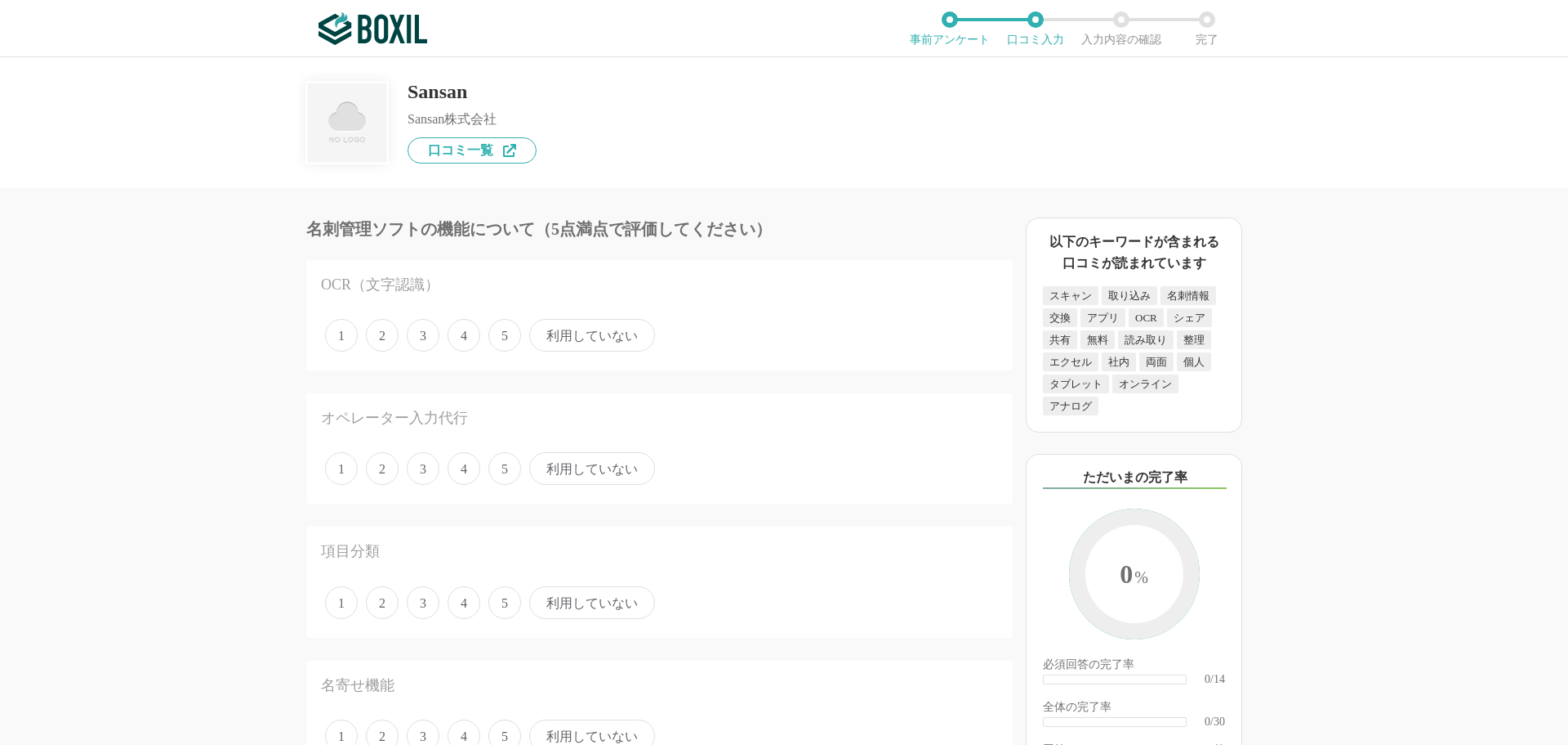
click at [609, 333] on span "利用していない" at bounding box center [592, 335] width 125 height 32
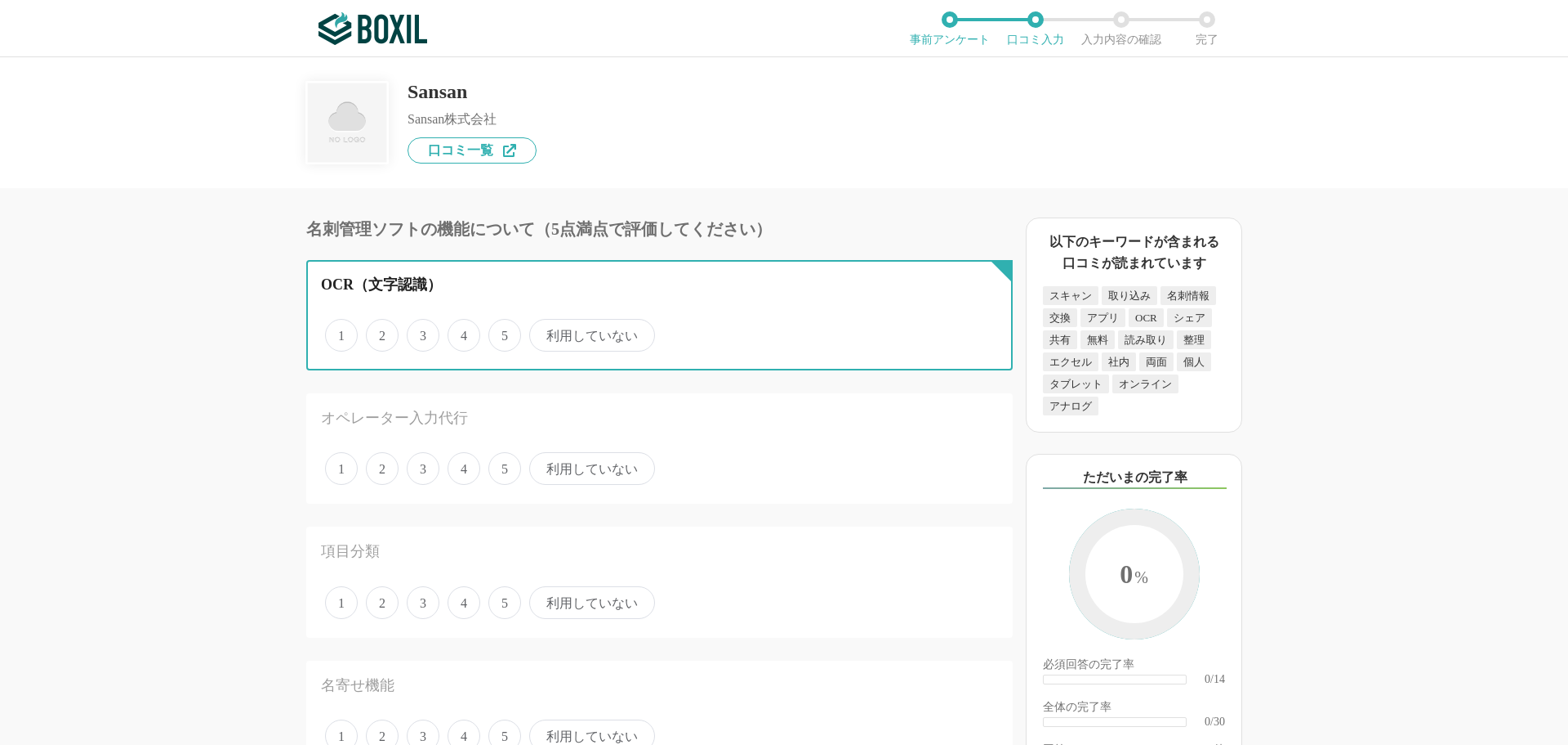
click at [544, 332] on input "利用していない" at bounding box center [538, 326] width 11 height 11
radio input "true"
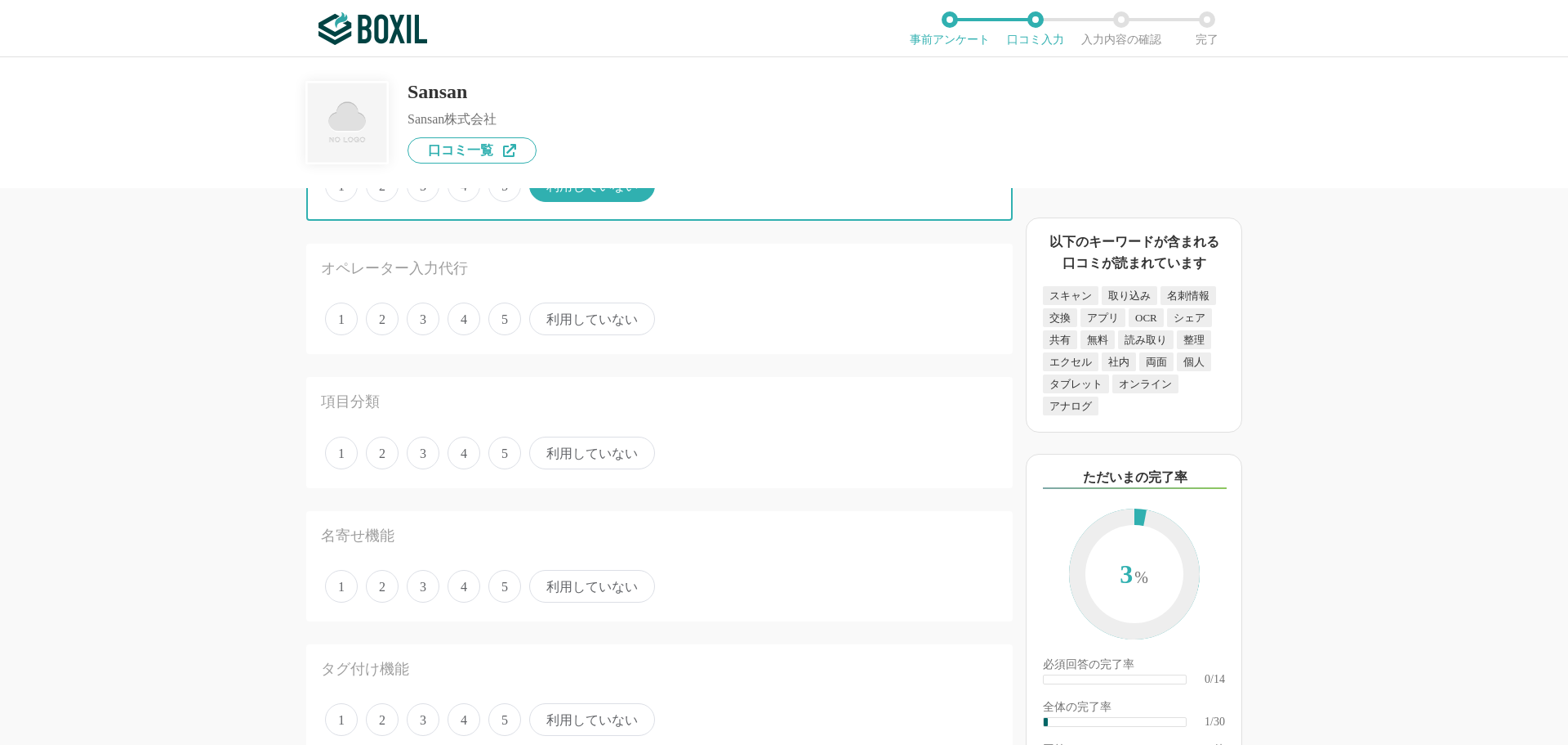
scroll to position [163, 0]
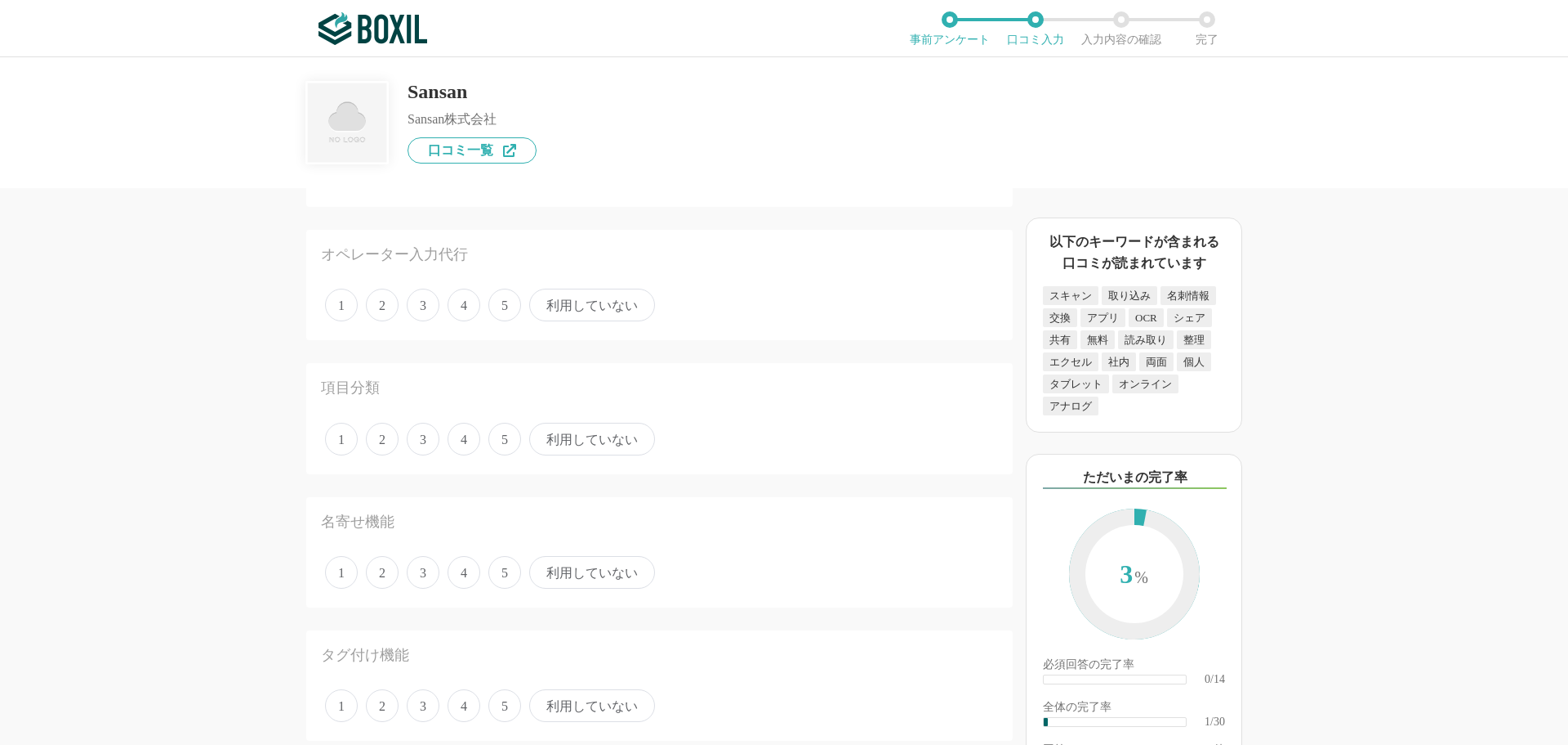
click at [554, 314] on span "利用していない" at bounding box center [592, 305] width 125 height 32
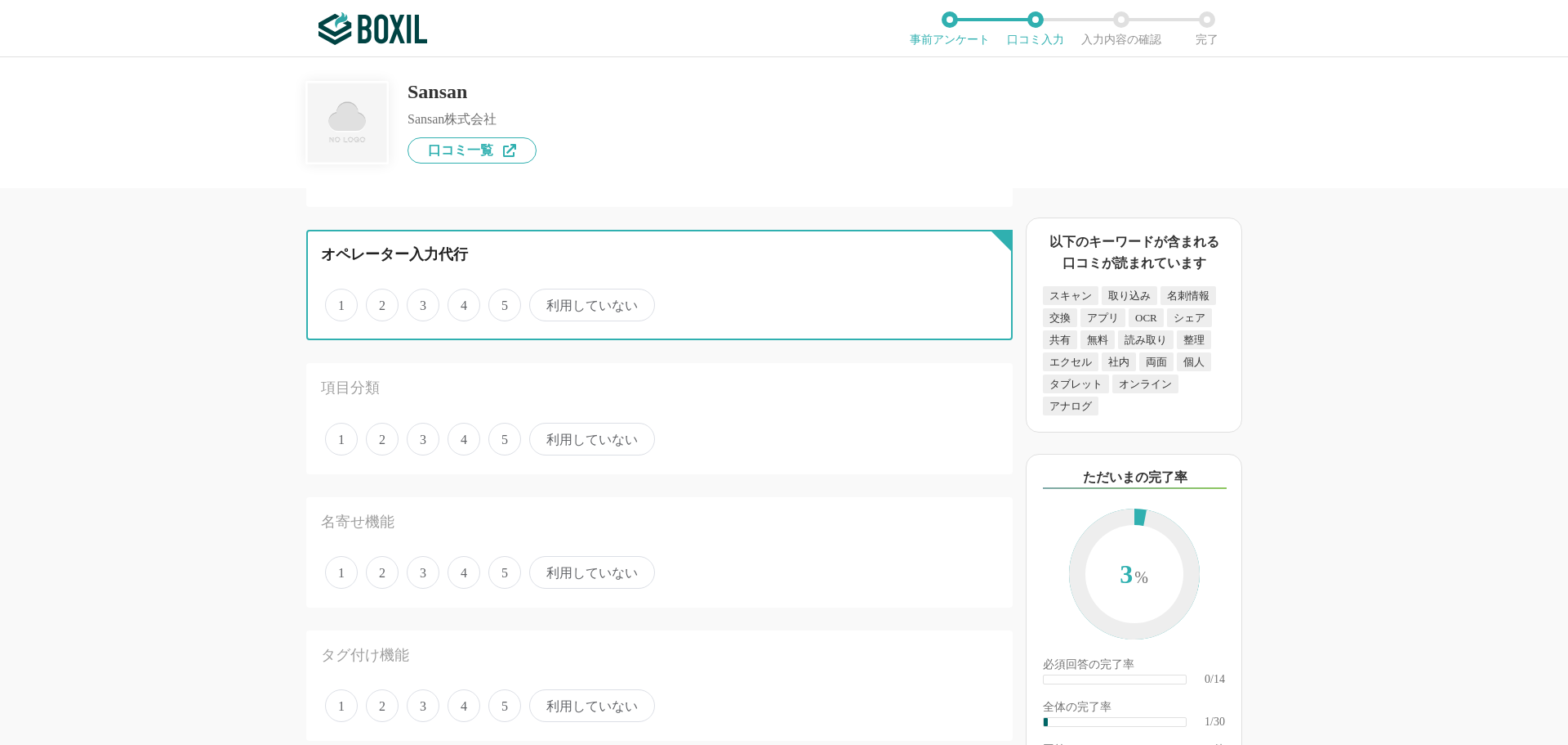
click at [544, 301] on input "利用していない" at bounding box center [538, 297] width 11 height 11
radio input "true"
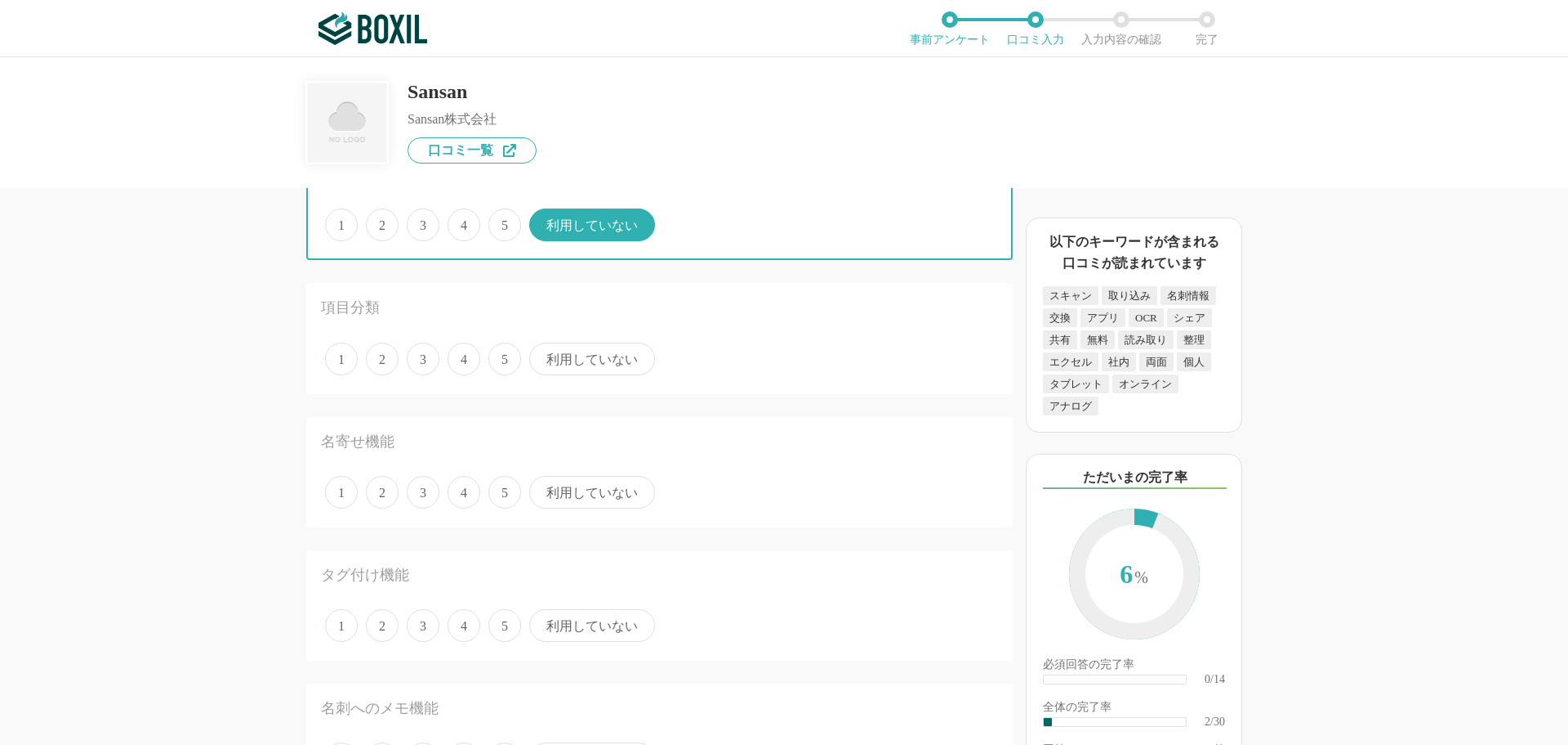
scroll to position [246, 0]
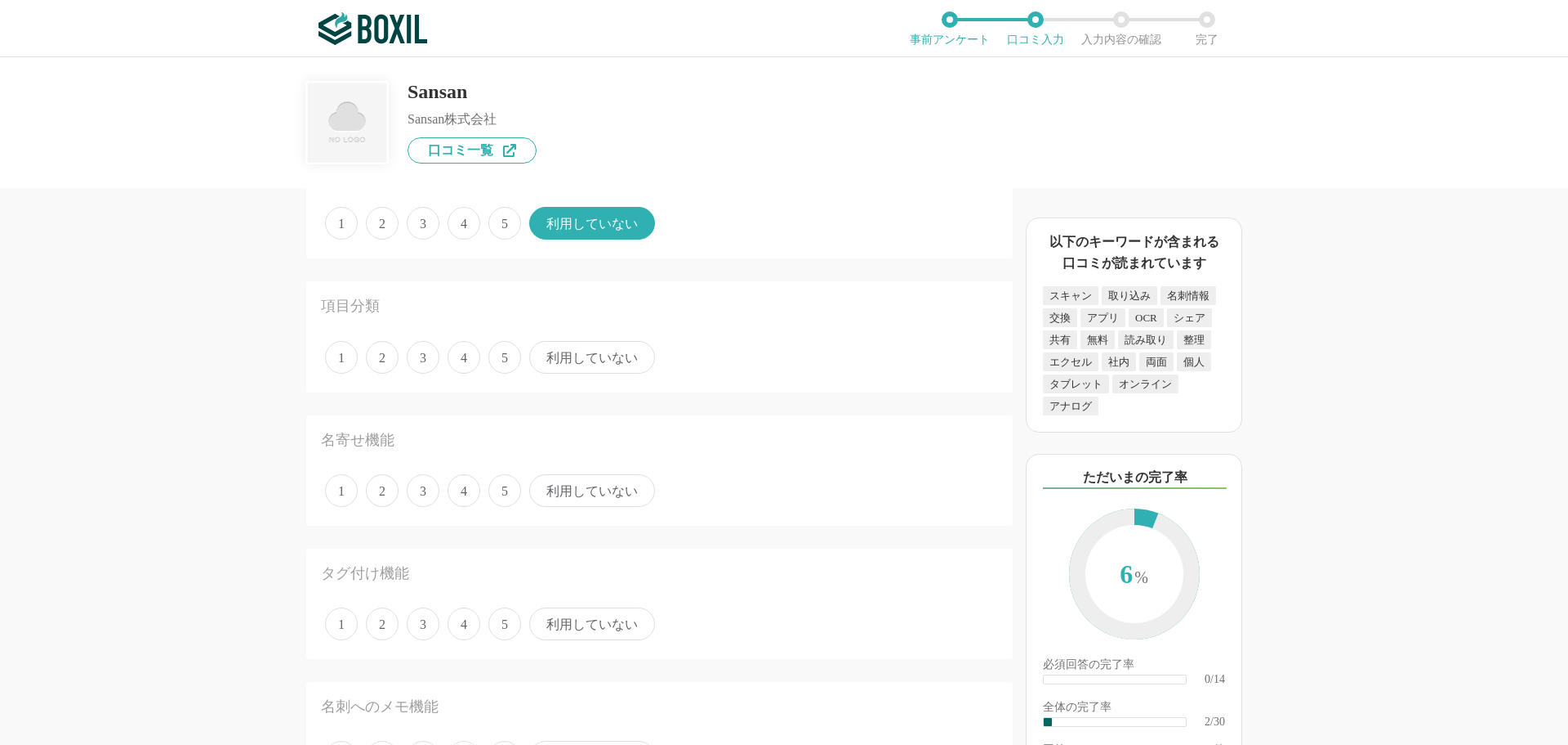
click at [575, 497] on span "利用していない" at bounding box center [592, 490] width 125 height 32
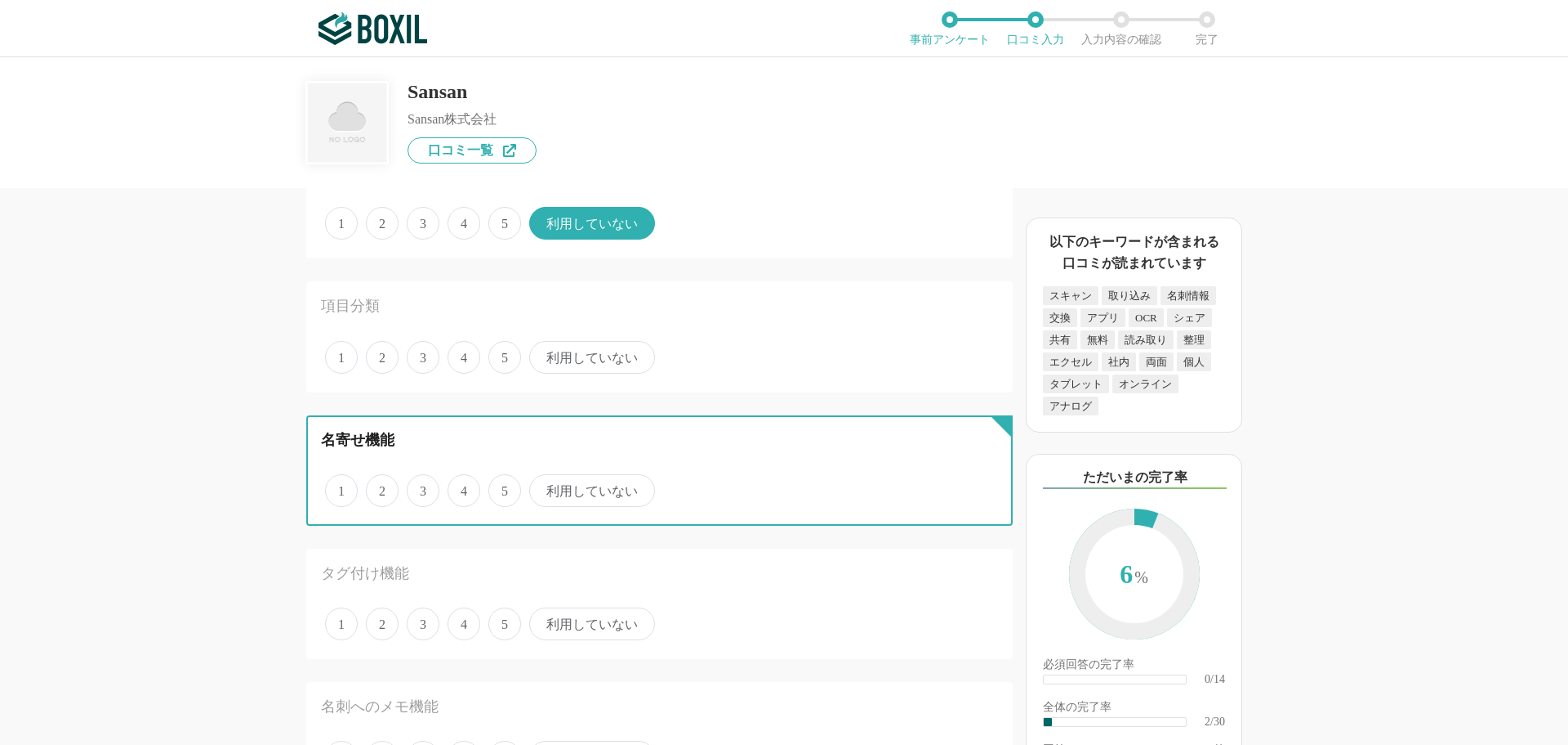
click at [544, 487] on input "利用していない" at bounding box center [538, 482] width 11 height 11
radio input "true"
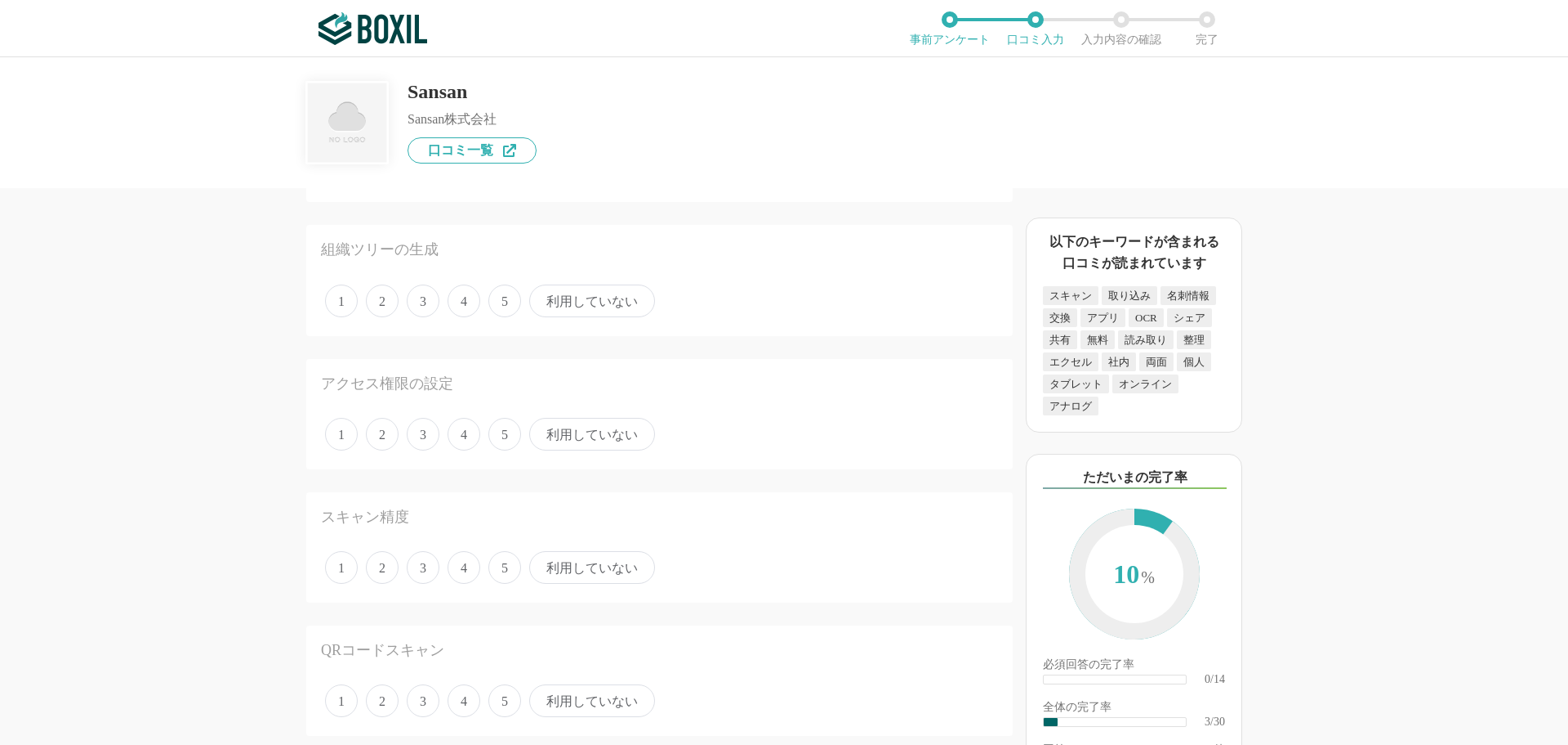
scroll to position [981, 0]
drag, startPoint x: 173, startPoint y: 531, endPoint x: 219, endPoint y: 336, distance: 200.4
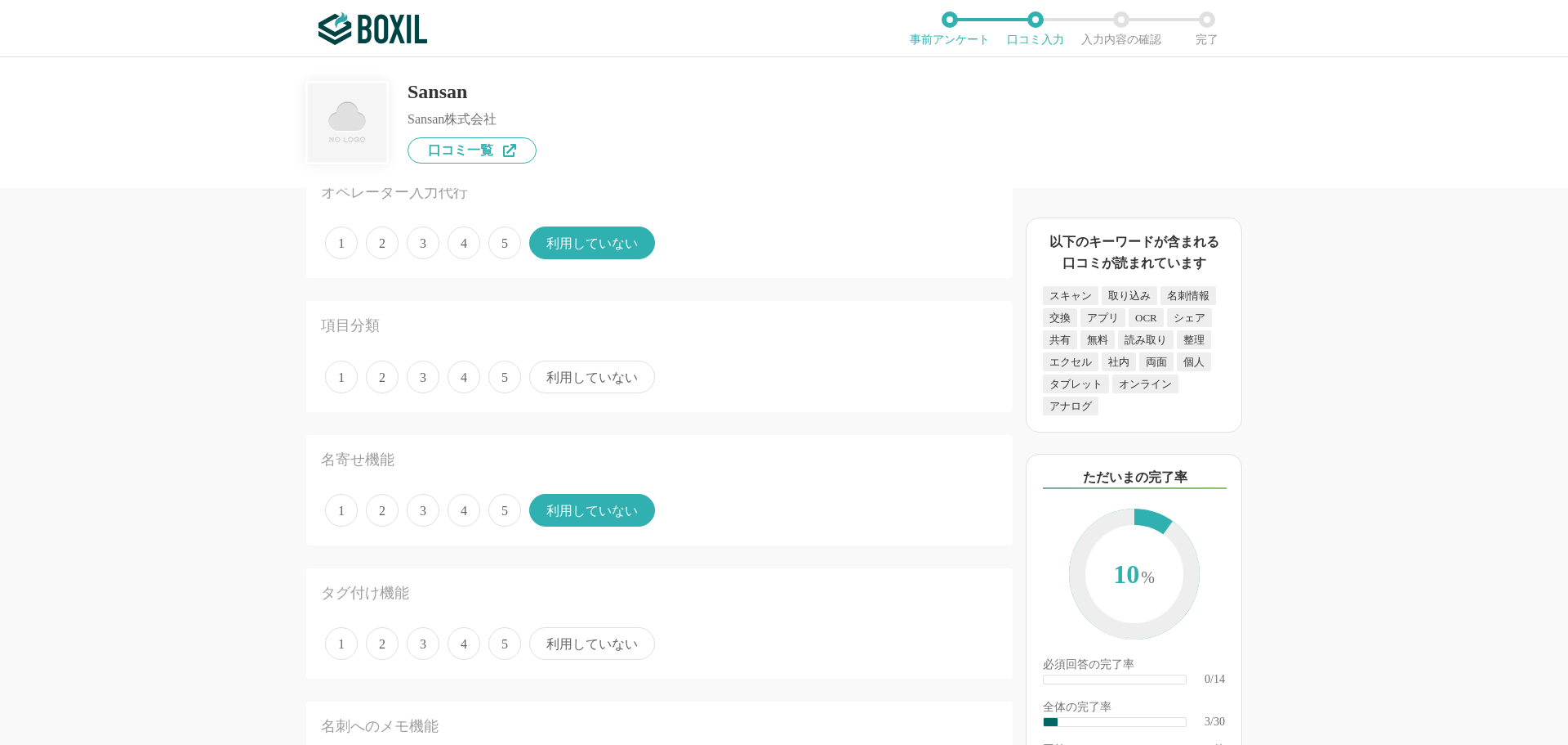
scroll to position [246, 0]
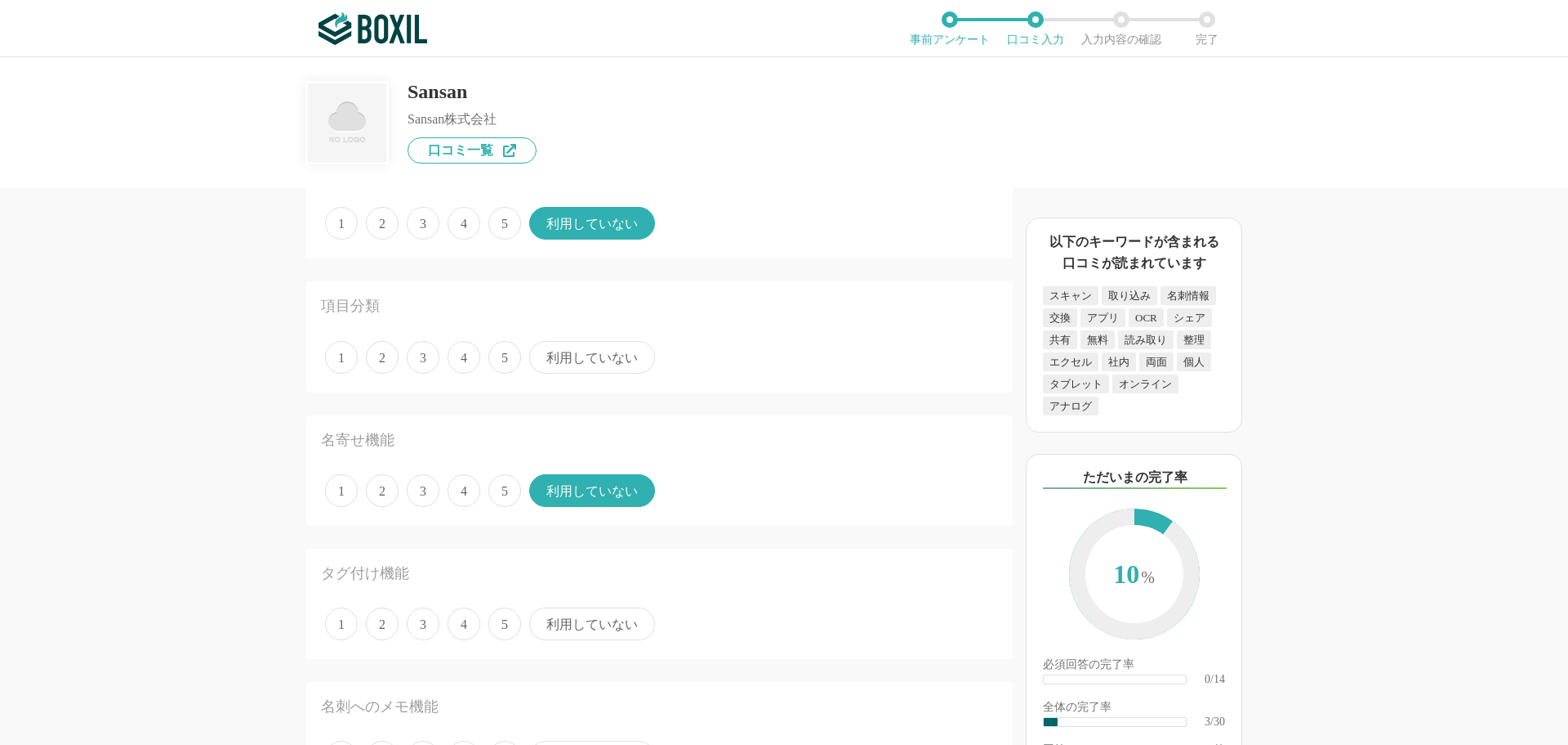
click at [564, 347] on span "利用していない" at bounding box center [592, 357] width 125 height 32
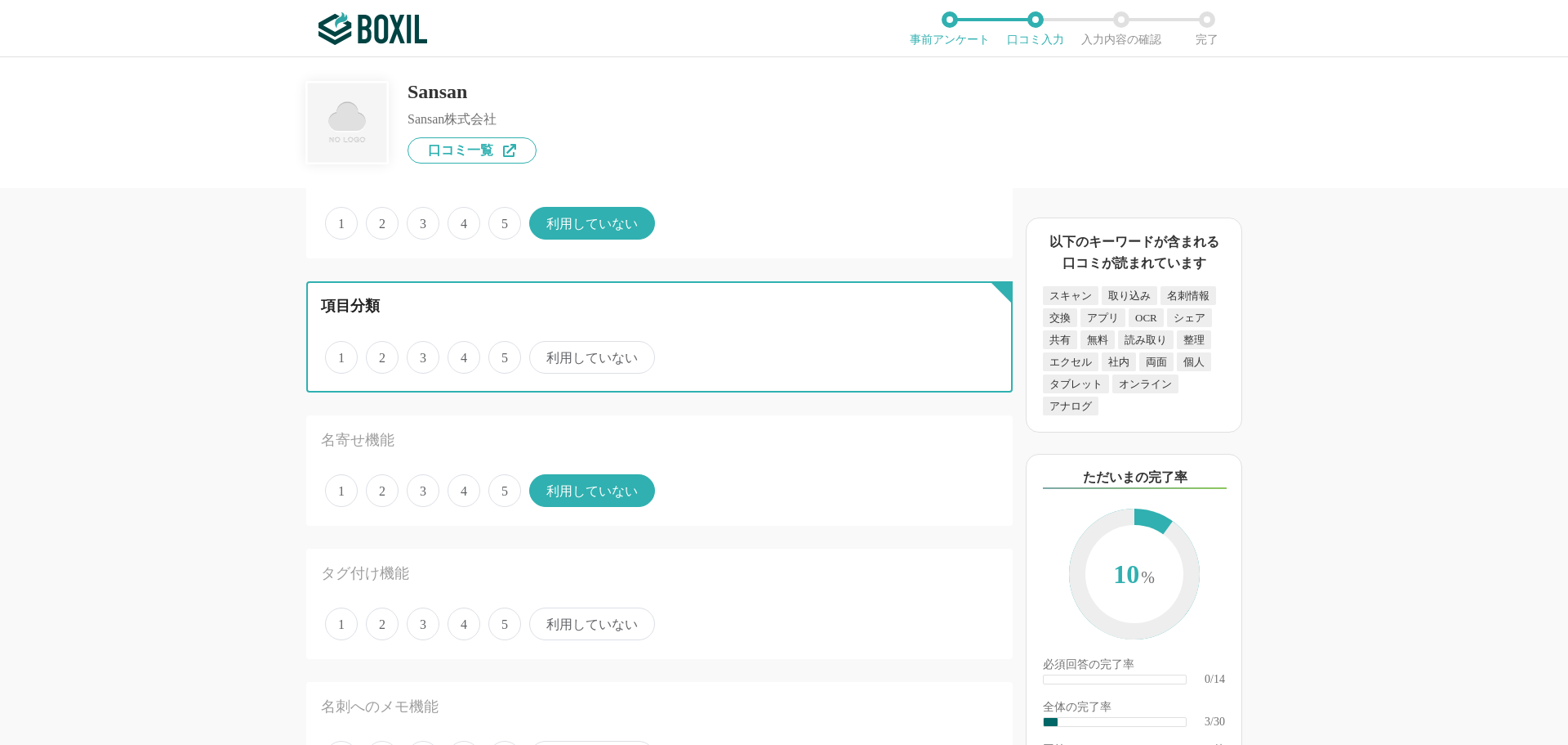
click at [544, 347] on input "利用していない" at bounding box center [538, 349] width 11 height 11
radio input "true"
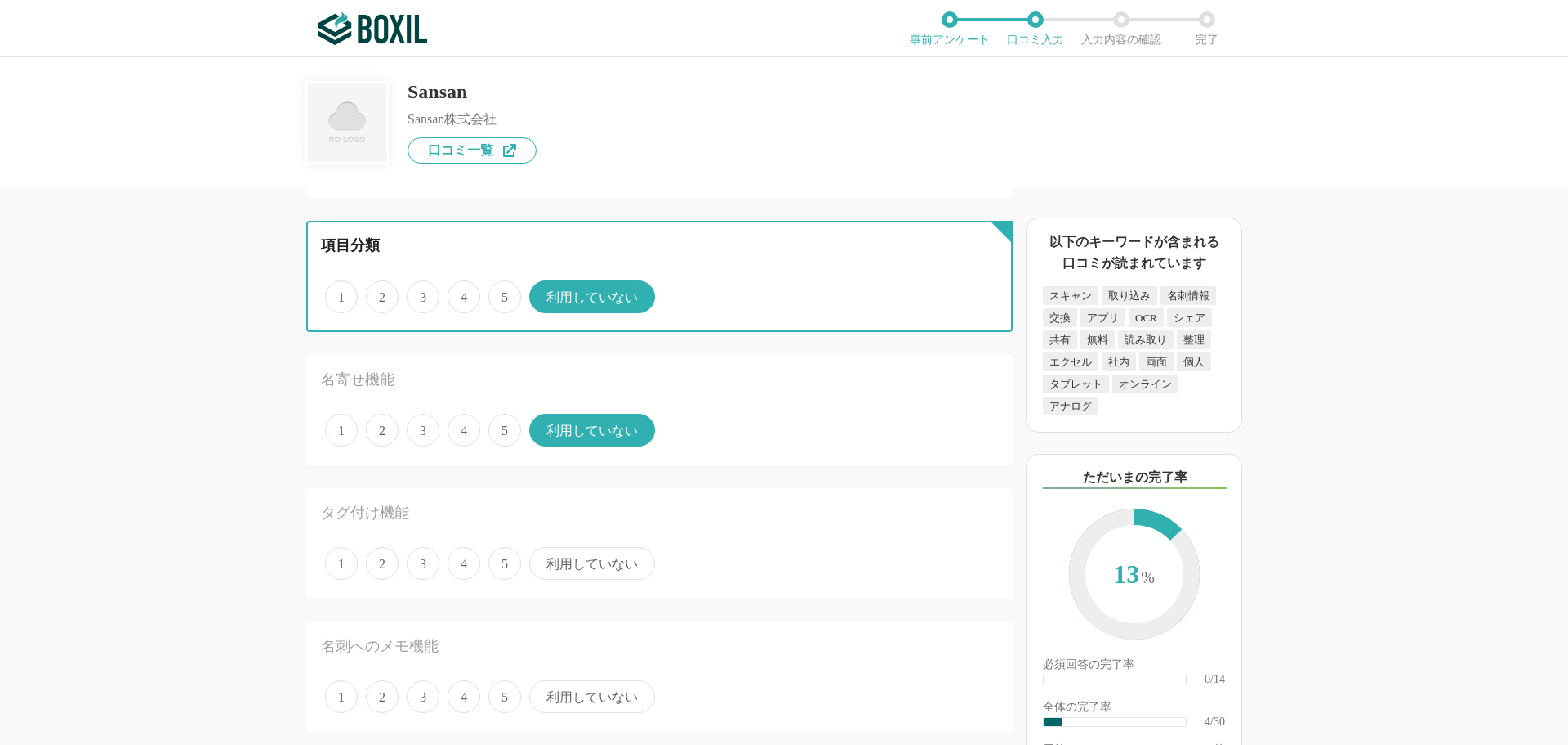
scroll to position [409, 0]
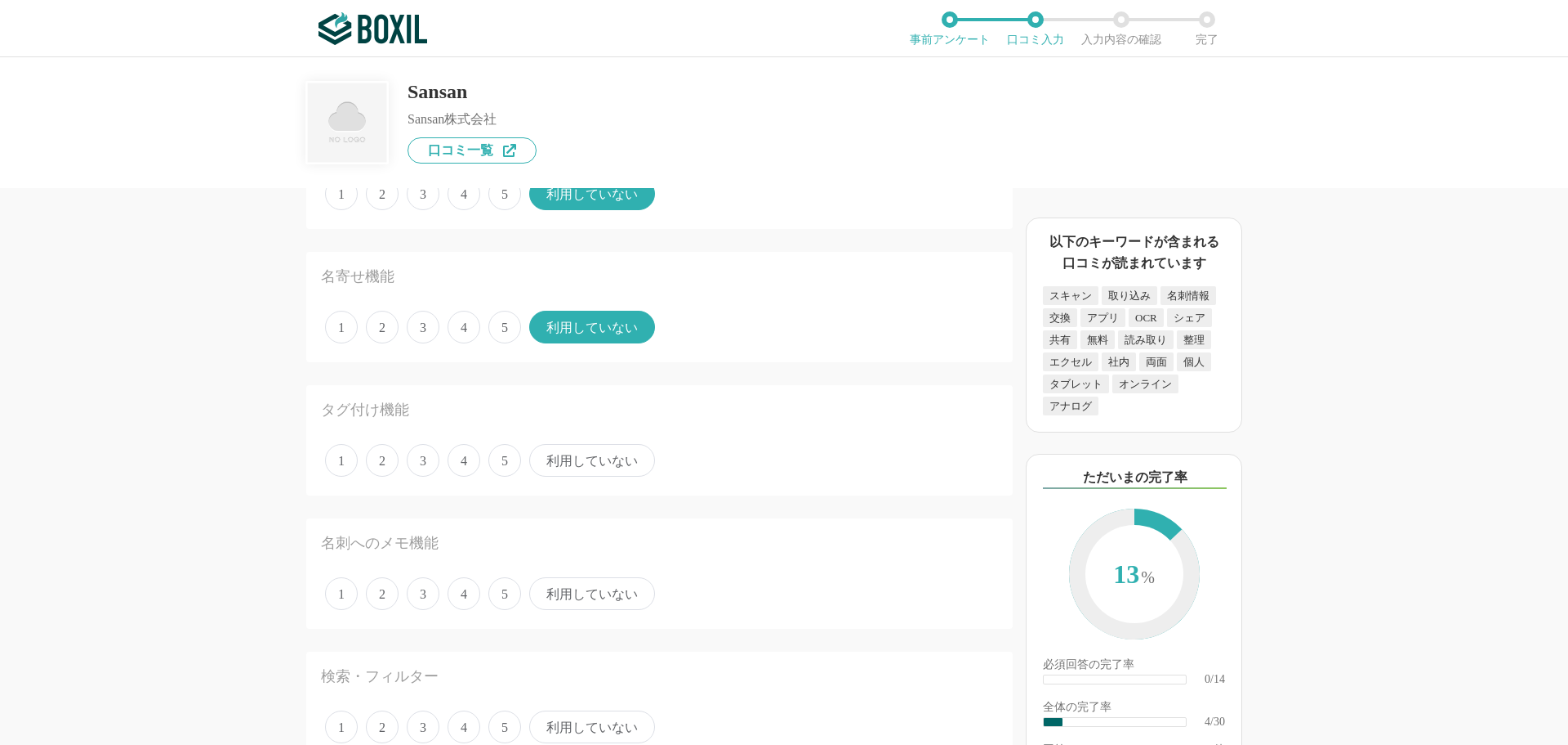
click at [586, 464] on span "利用していない" at bounding box center [592, 460] width 125 height 32
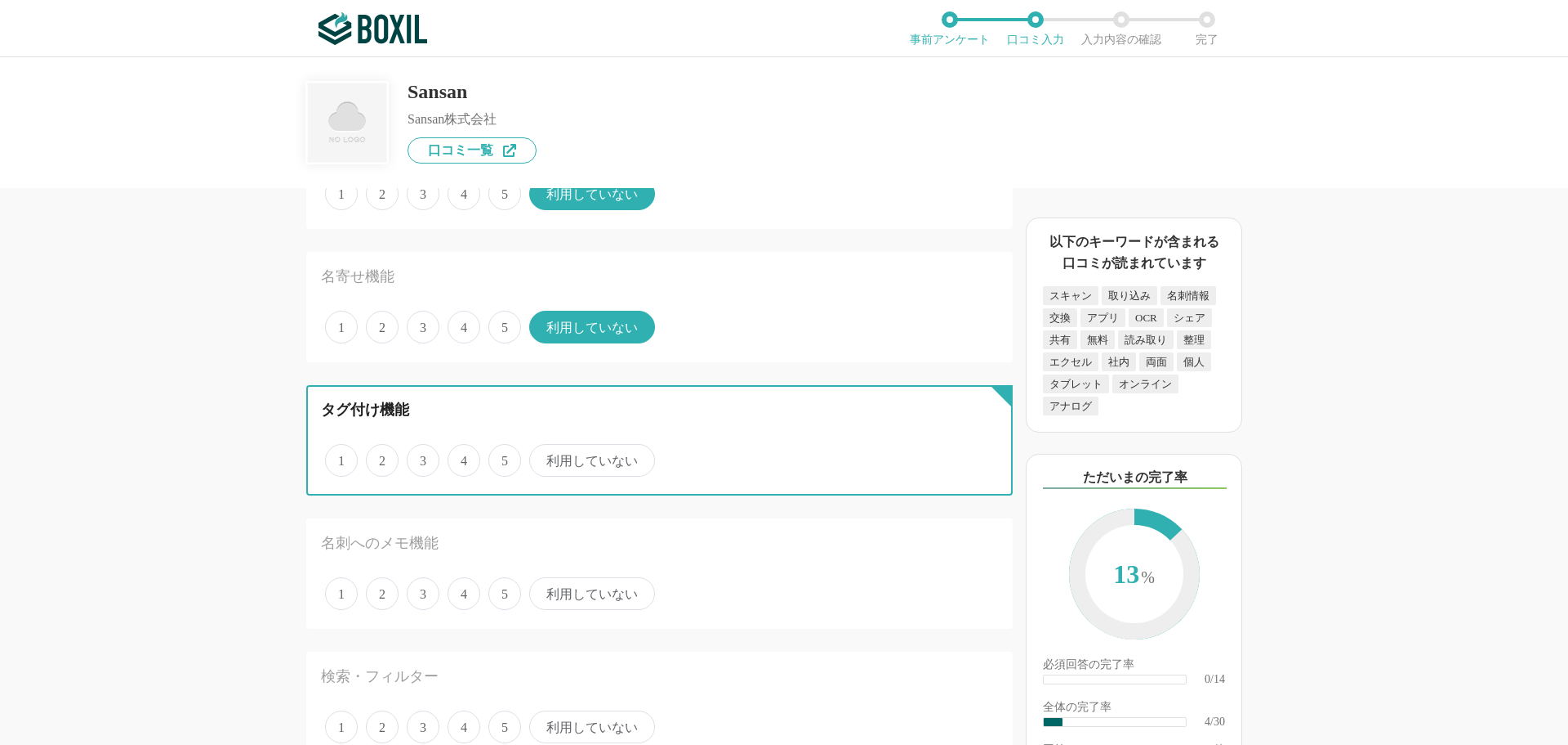
click at [544, 457] on input "利用していない" at bounding box center [538, 452] width 11 height 11
radio input "true"
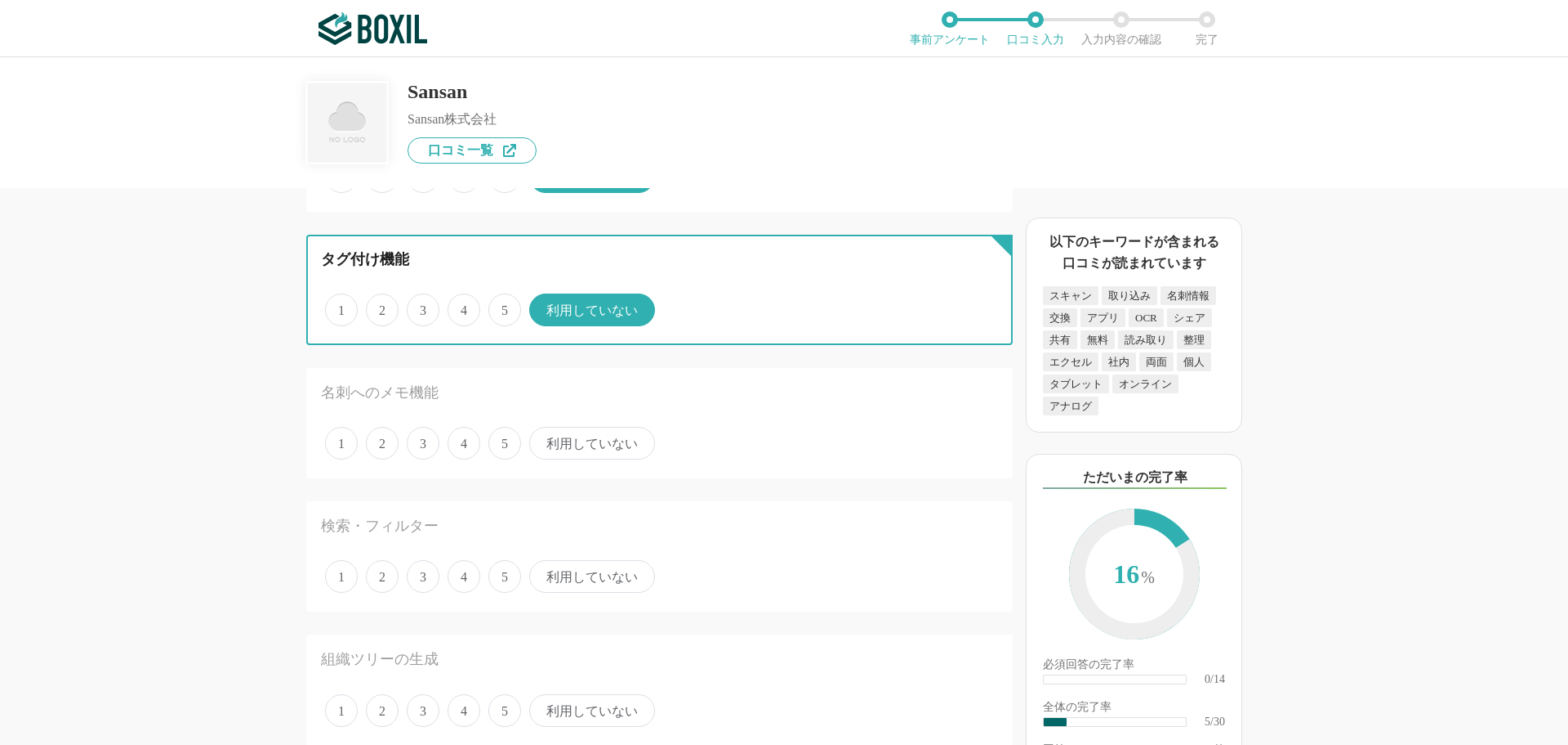
scroll to position [572, 0]
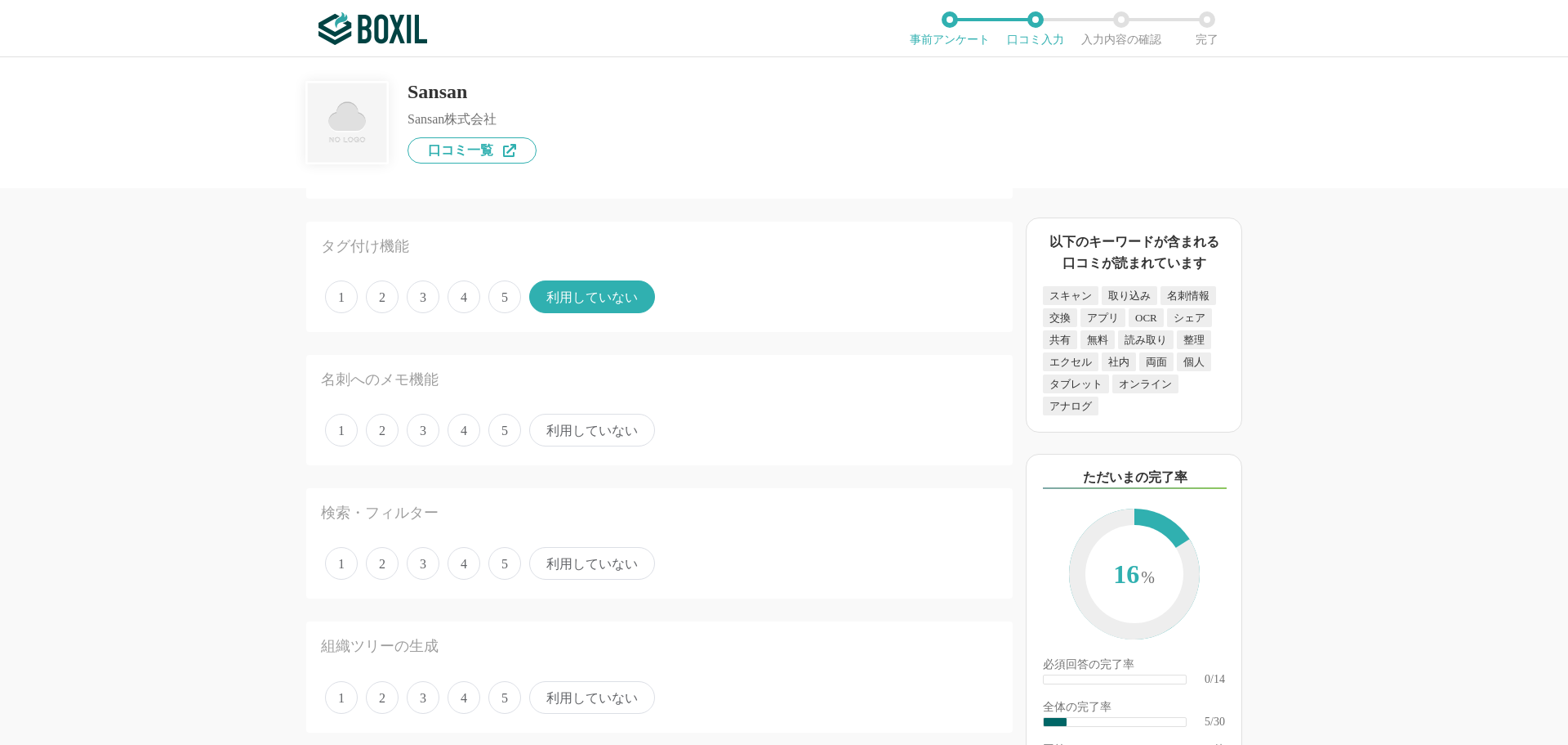
click at [592, 429] on span "利用していない" at bounding box center [592, 429] width 125 height 32
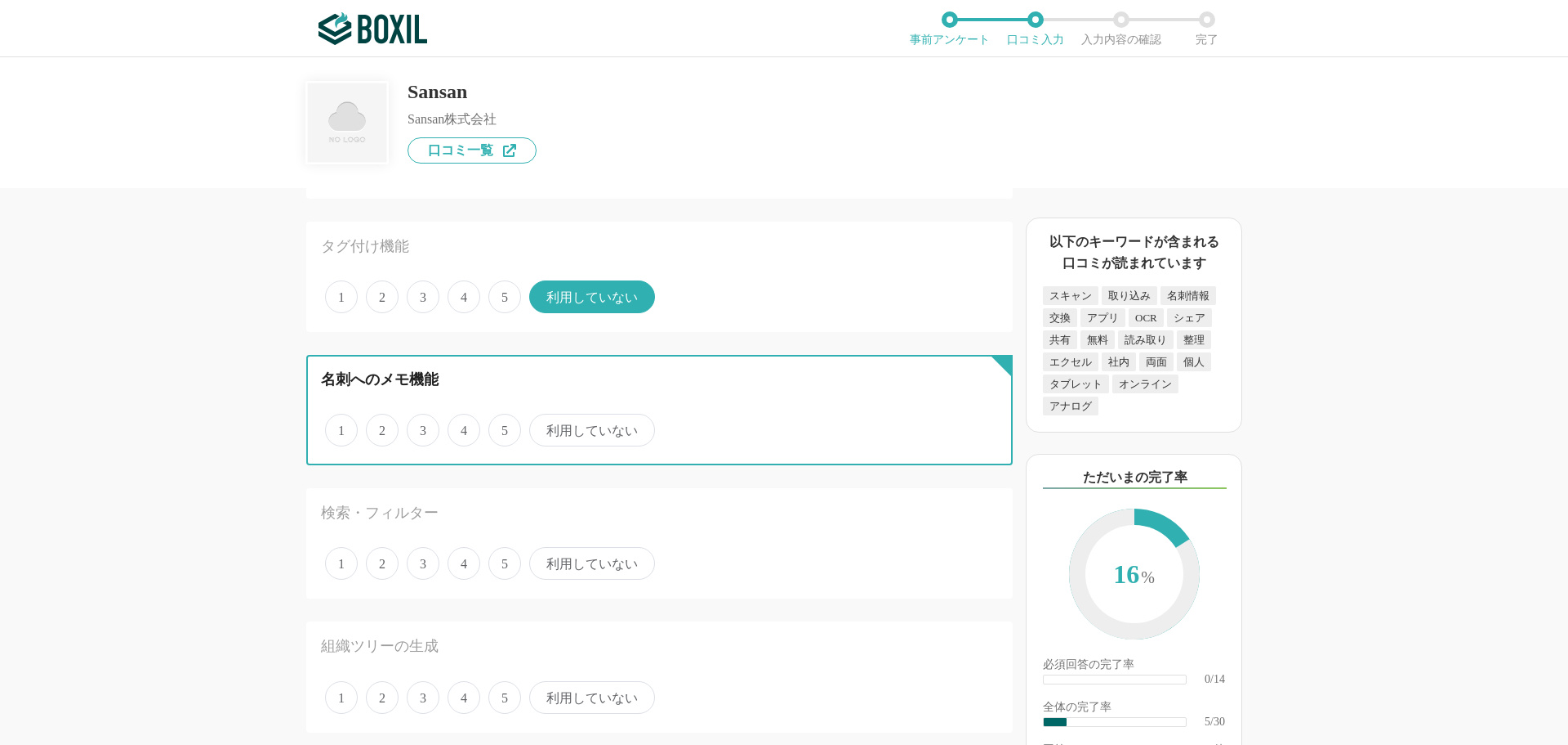
click at [544, 427] on input "利用していない" at bounding box center [538, 421] width 11 height 11
radio input "true"
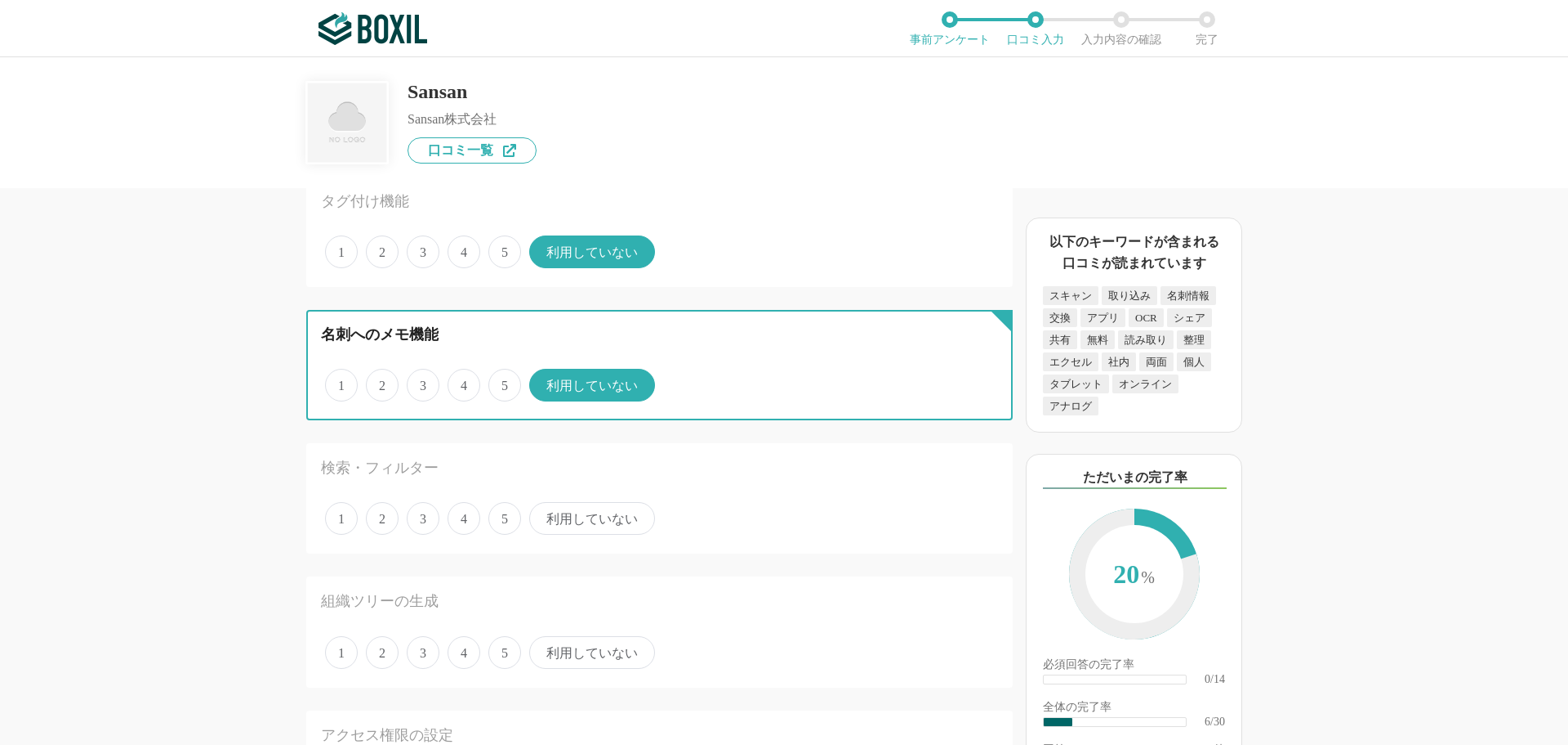
scroll to position [736, 0]
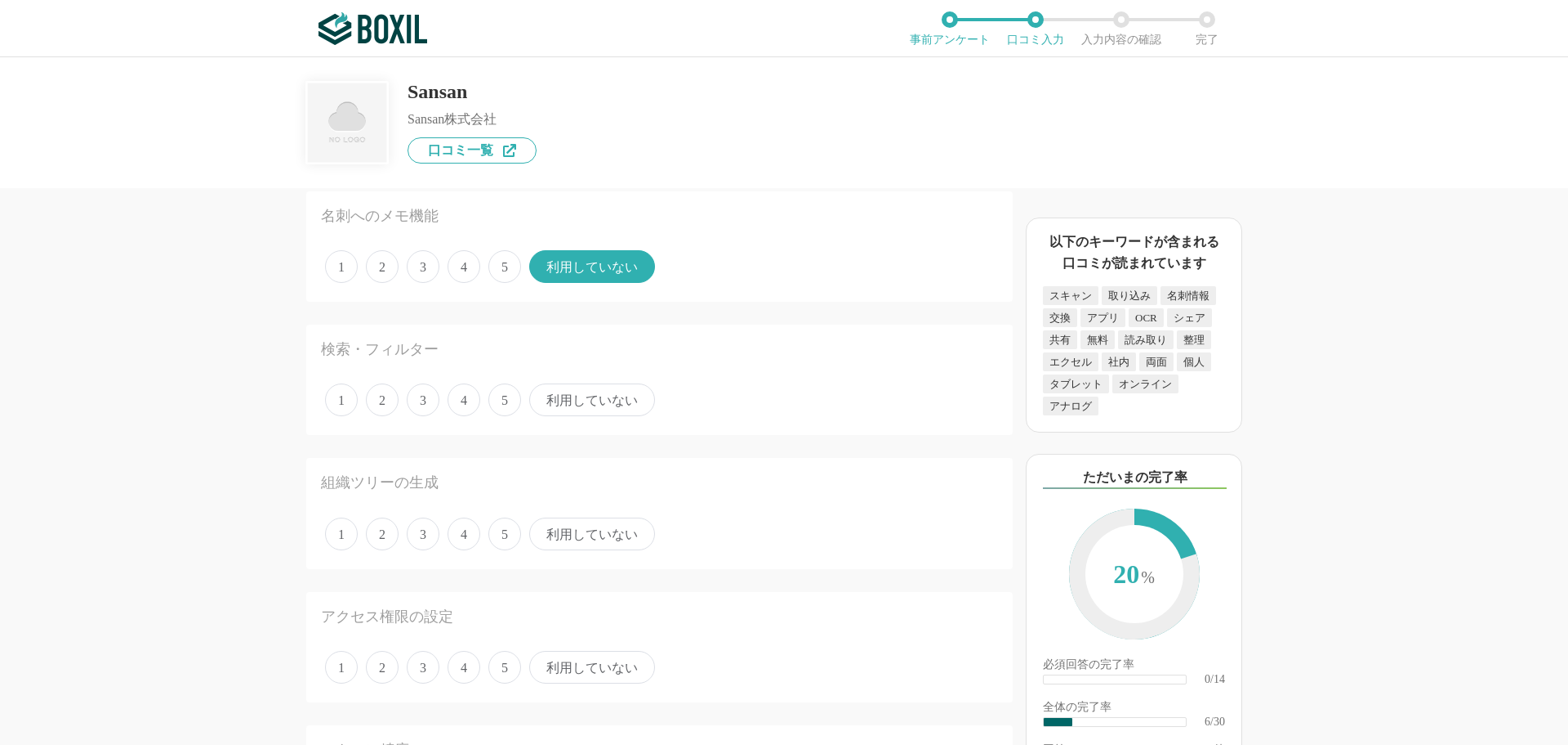
click at [573, 420] on div "1 2 3 4 5 利用していない" at bounding box center [659, 400] width 677 height 41
click at [580, 408] on span "利用していない" at bounding box center [592, 400] width 125 height 32
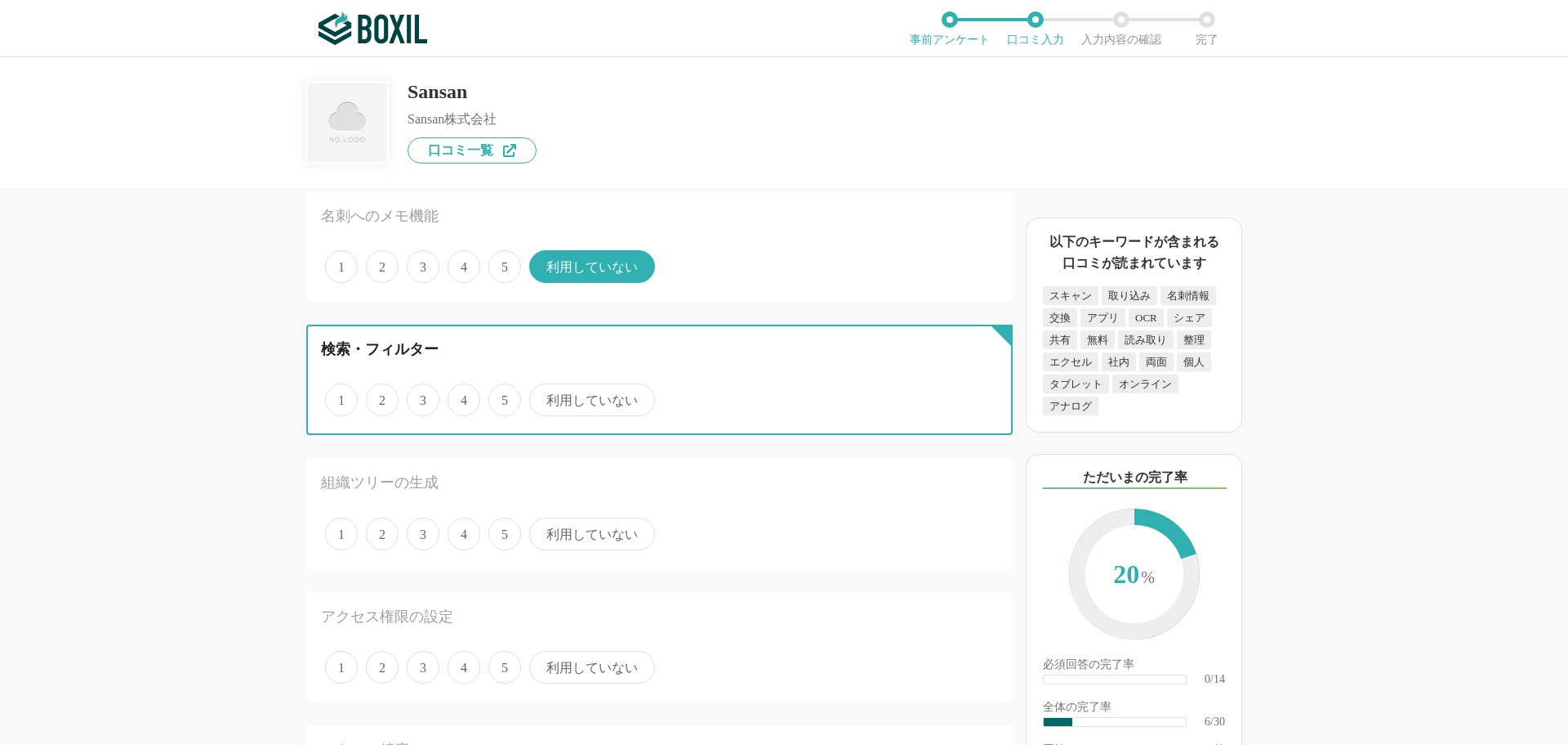
click at [544, 396] on input "利用していない" at bounding box center [538, 391] width 11 height 11
radio input "true"
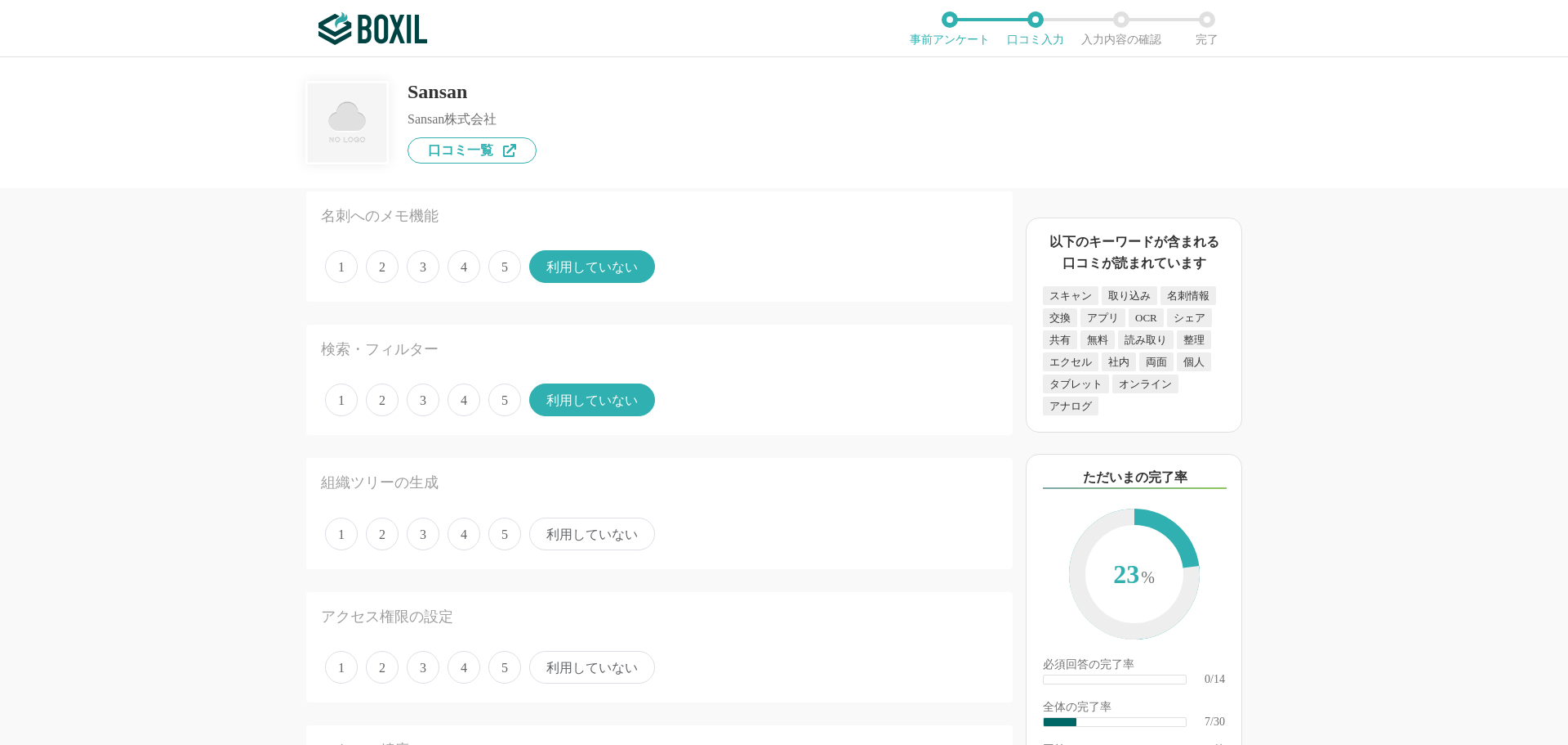
click at [593, 533] on span "利用していない" at bounding box center [592, 533] width 125 height 32
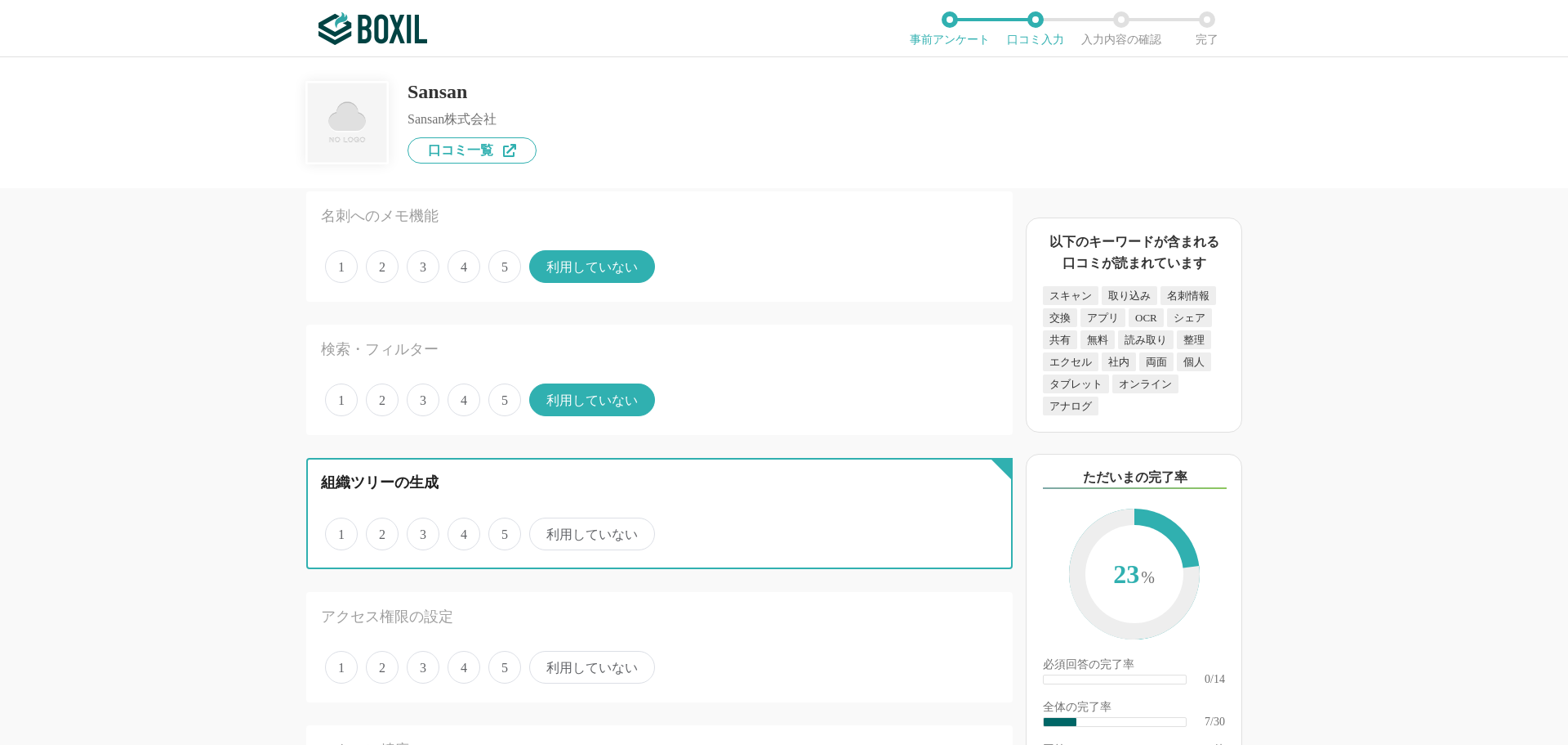
click at [544, 531] on input "利用していない" at bounding box center [538, 525] width 11 height 11
radio input "true"
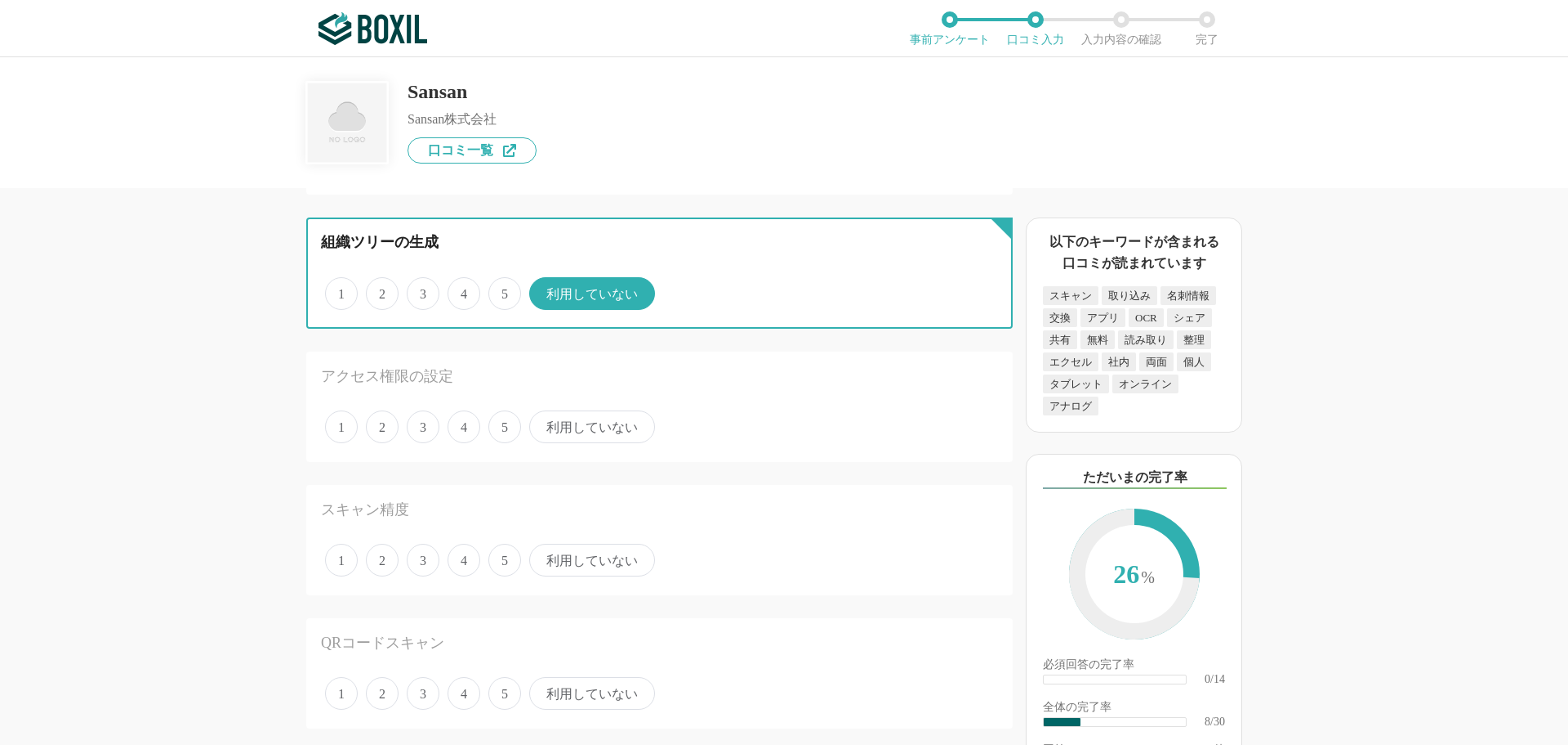
scroll to position [981, 0]
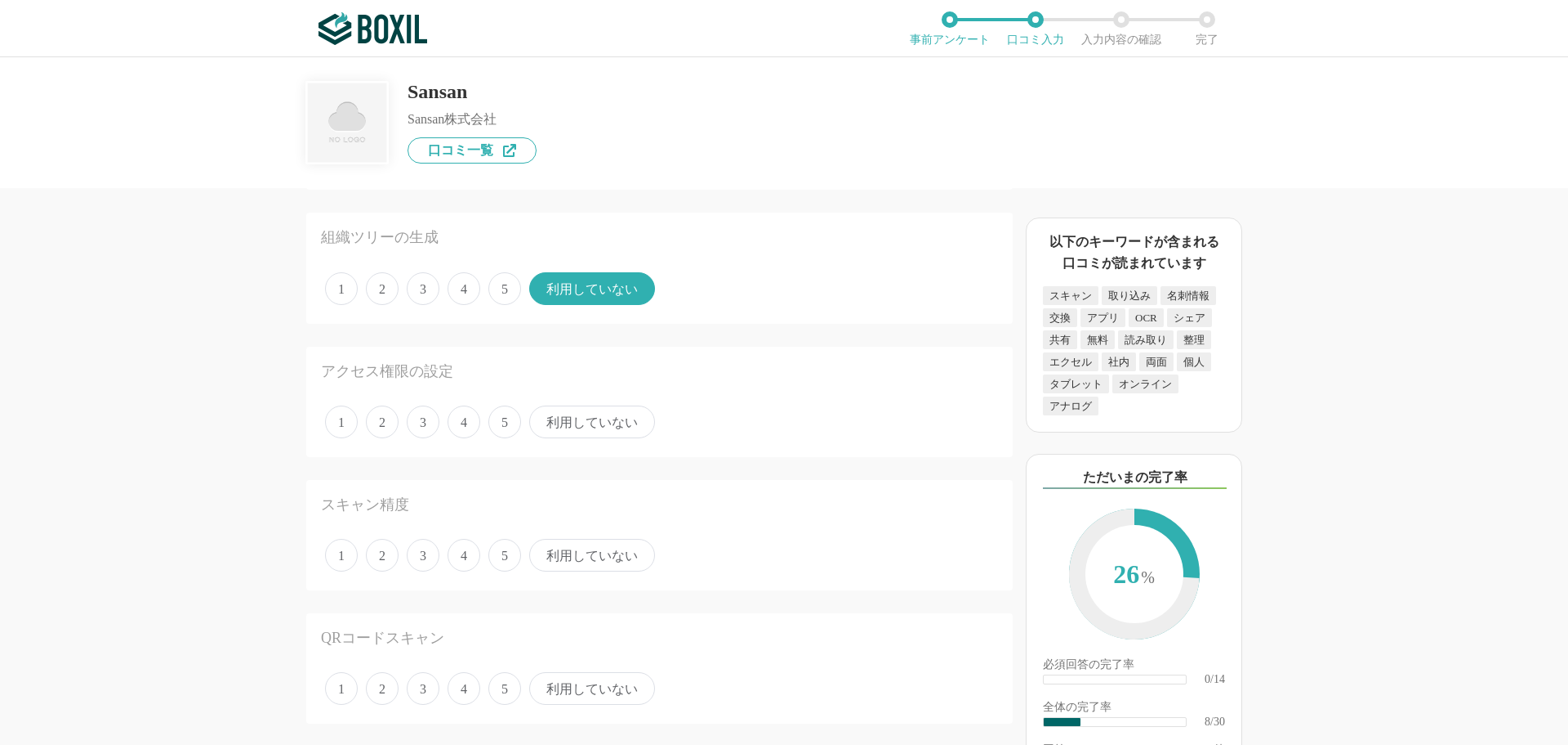
click at [585, 411] on span "利用していない" at bounding box center [592, 421] width 125 height 32
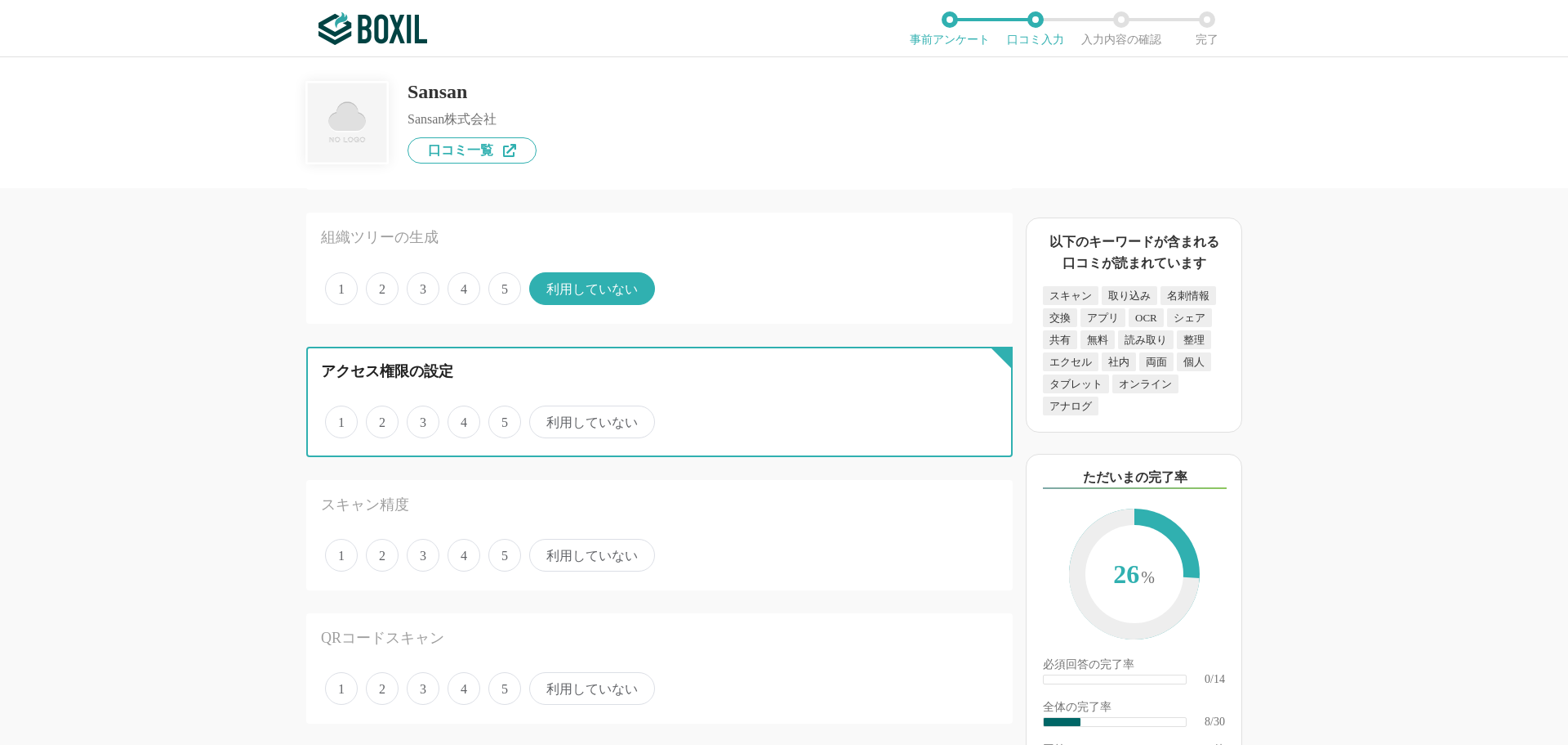
click at [544, 411] on input "利用していない" at bounding box center [538, 413] width 11 height 11
radio input "true"
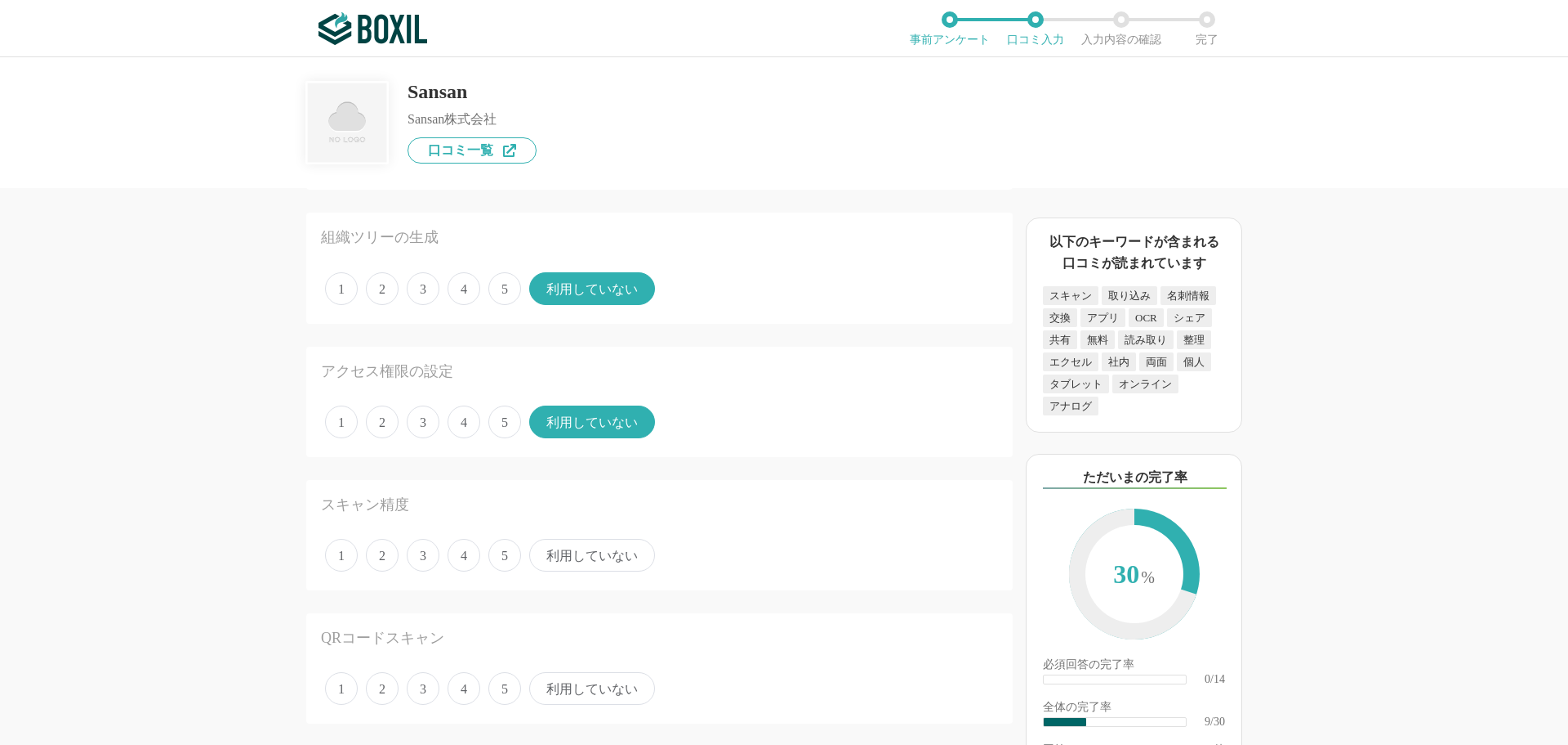
click at [587, 554] on span "利用していない" at bounding box center [592, 555] width 125 height 32
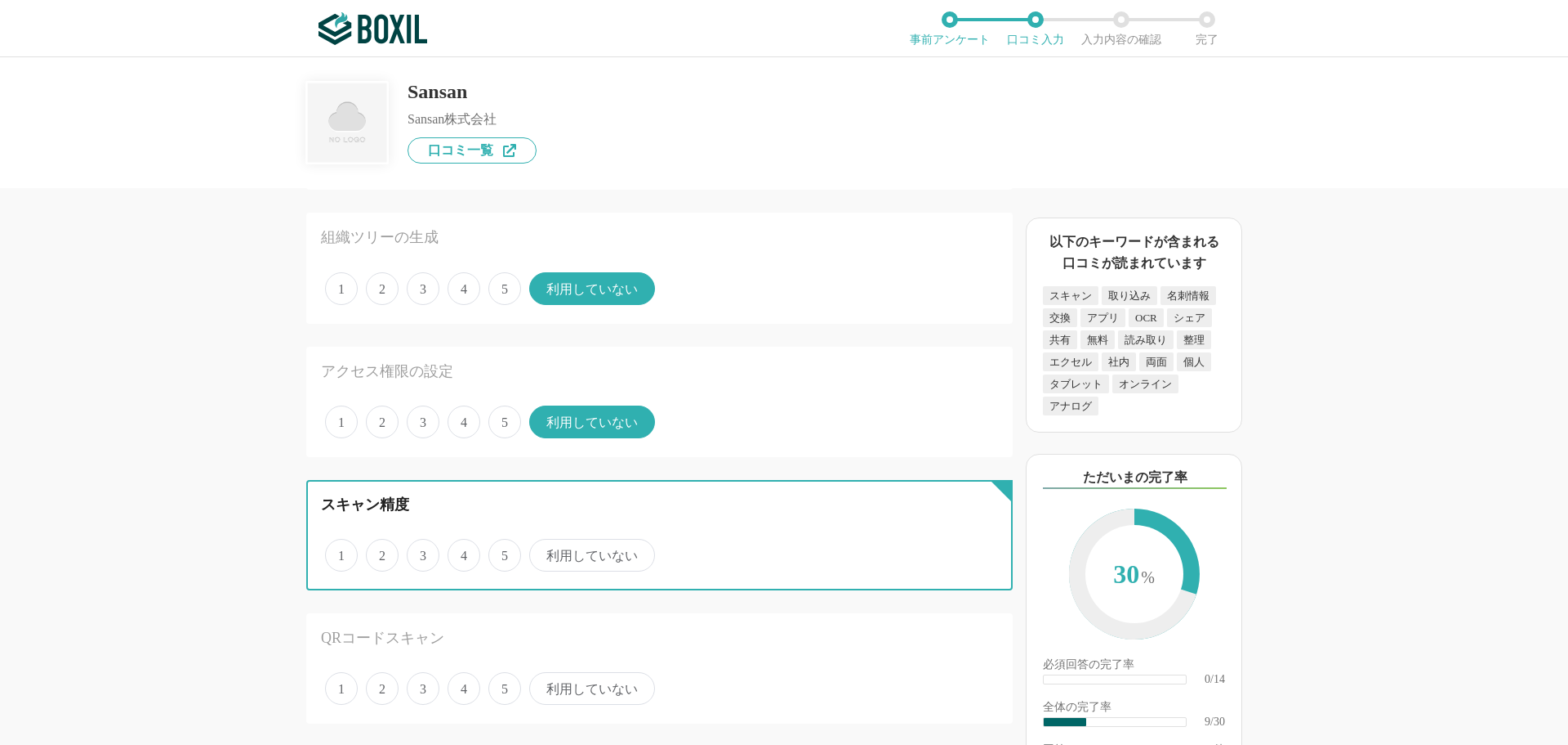
click at [544, 551] on input "利用していない" at bounding box center [538, 547] width 11 height 11
radio input "true"
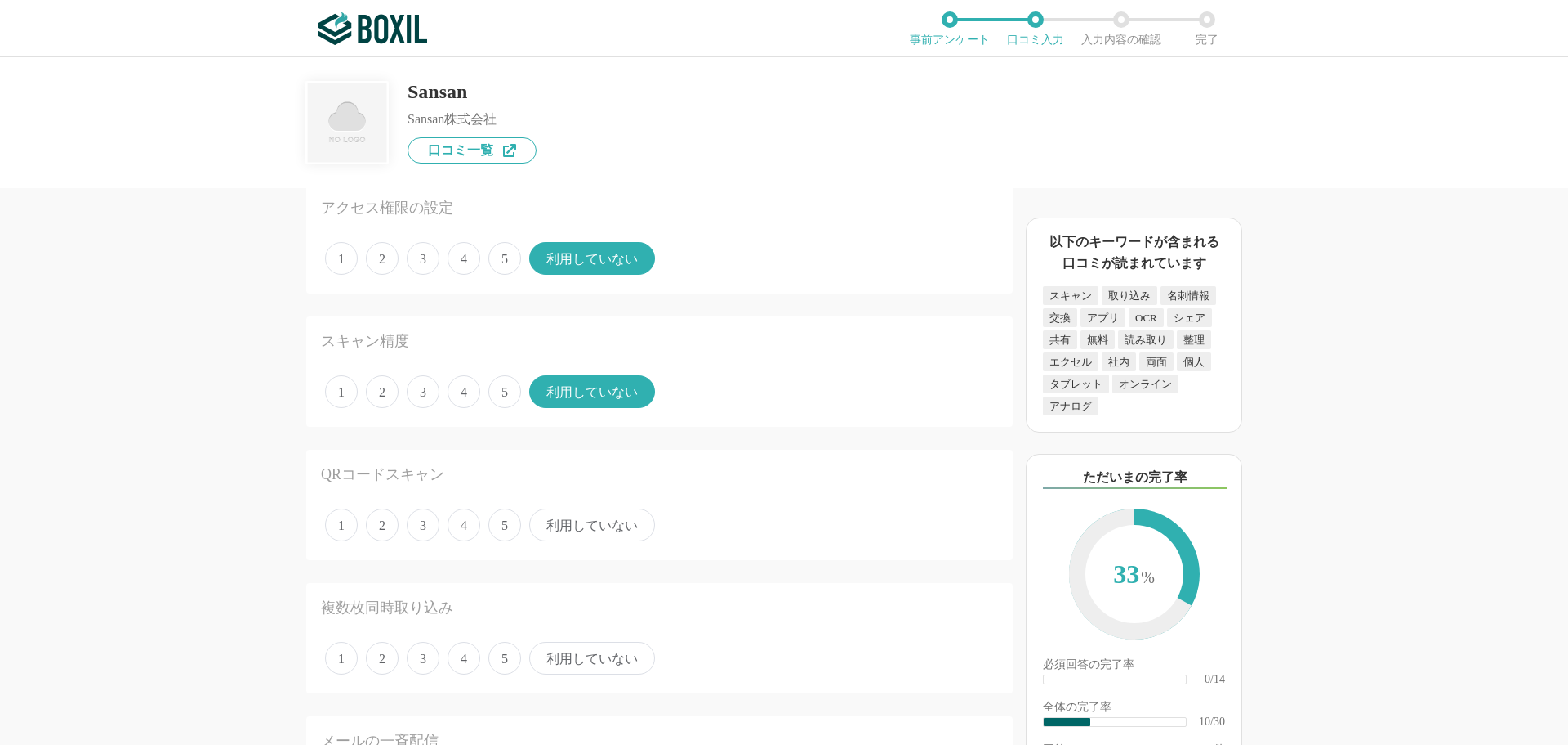
click at [592, 508] on span "利用していない" at bounding box center [592, 524] width 125 height 32
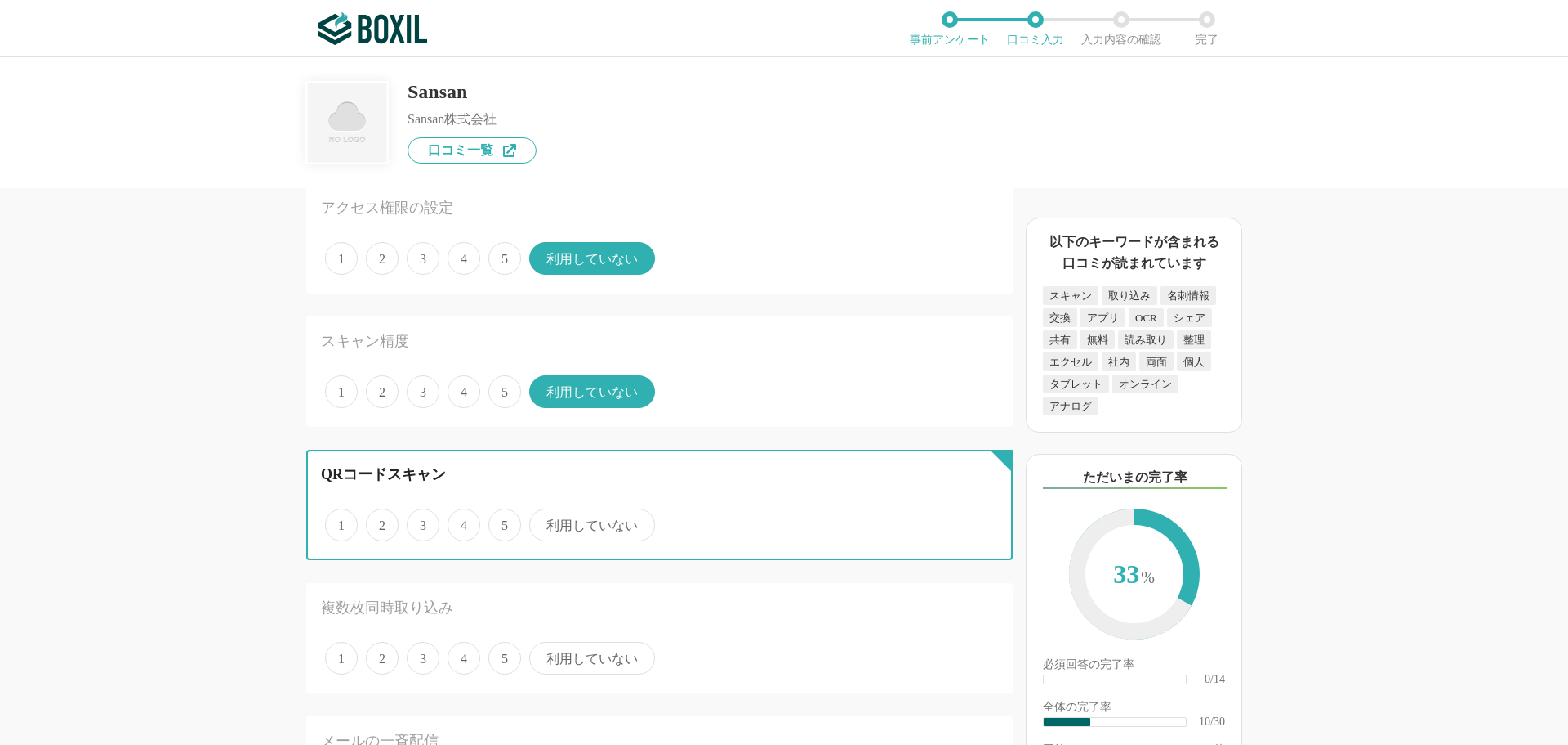
click at [544, 511] on input "利用していない" at bounding box center [538, 516] width 11 height 11
radio input "true"
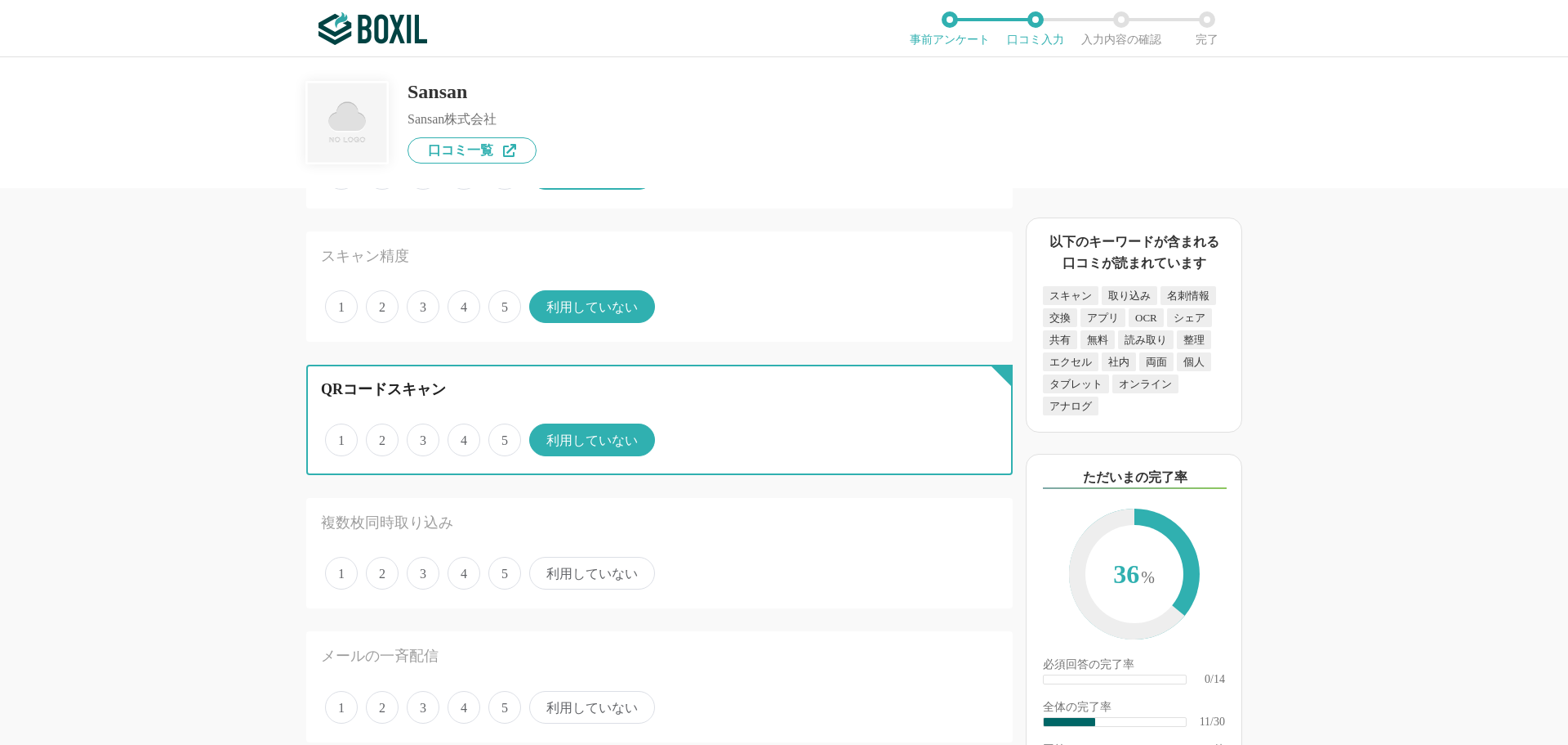
scroll to position [1390, 0]
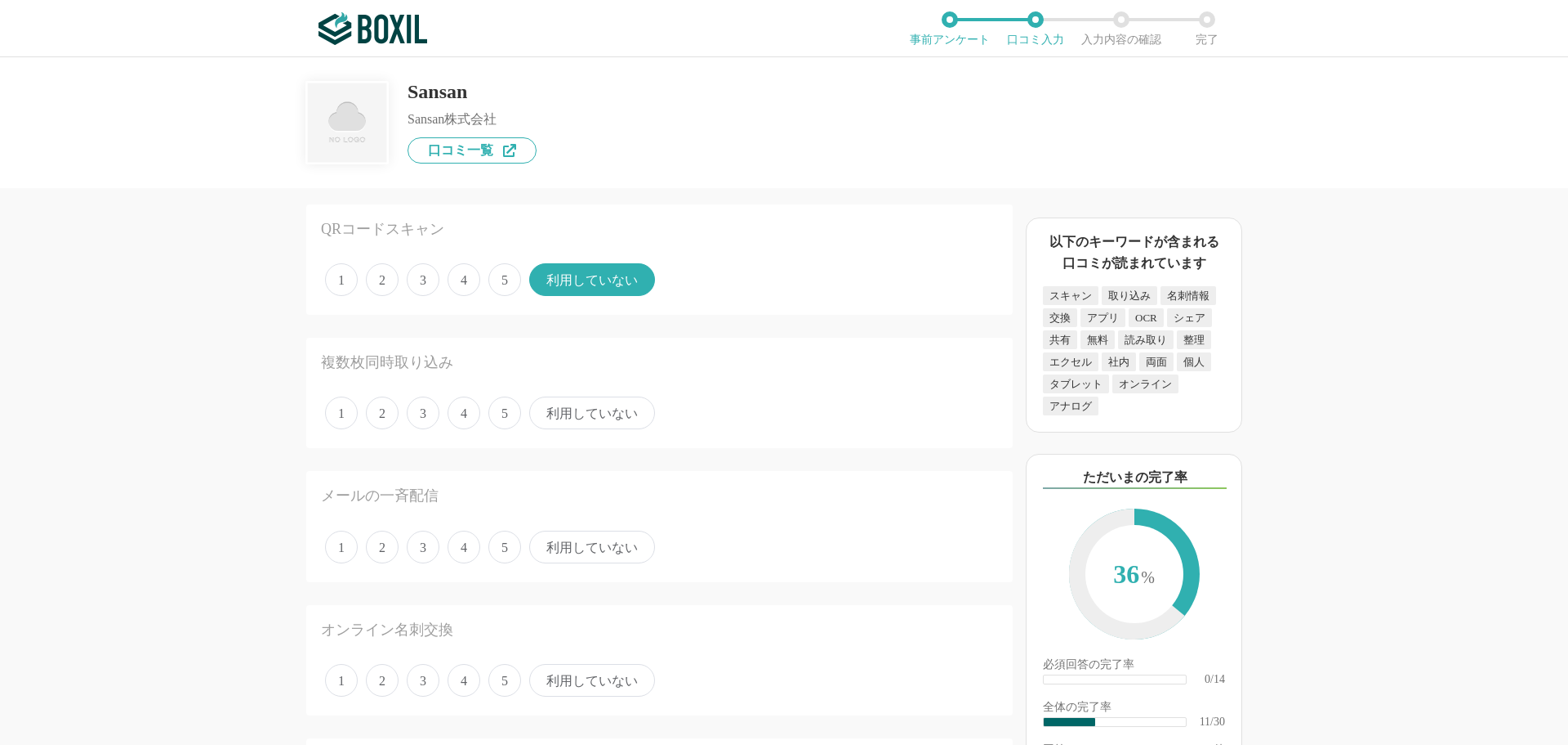
click at [574, 410] on span "利用していない" at bounding box center [592, 412] width 125 height 32
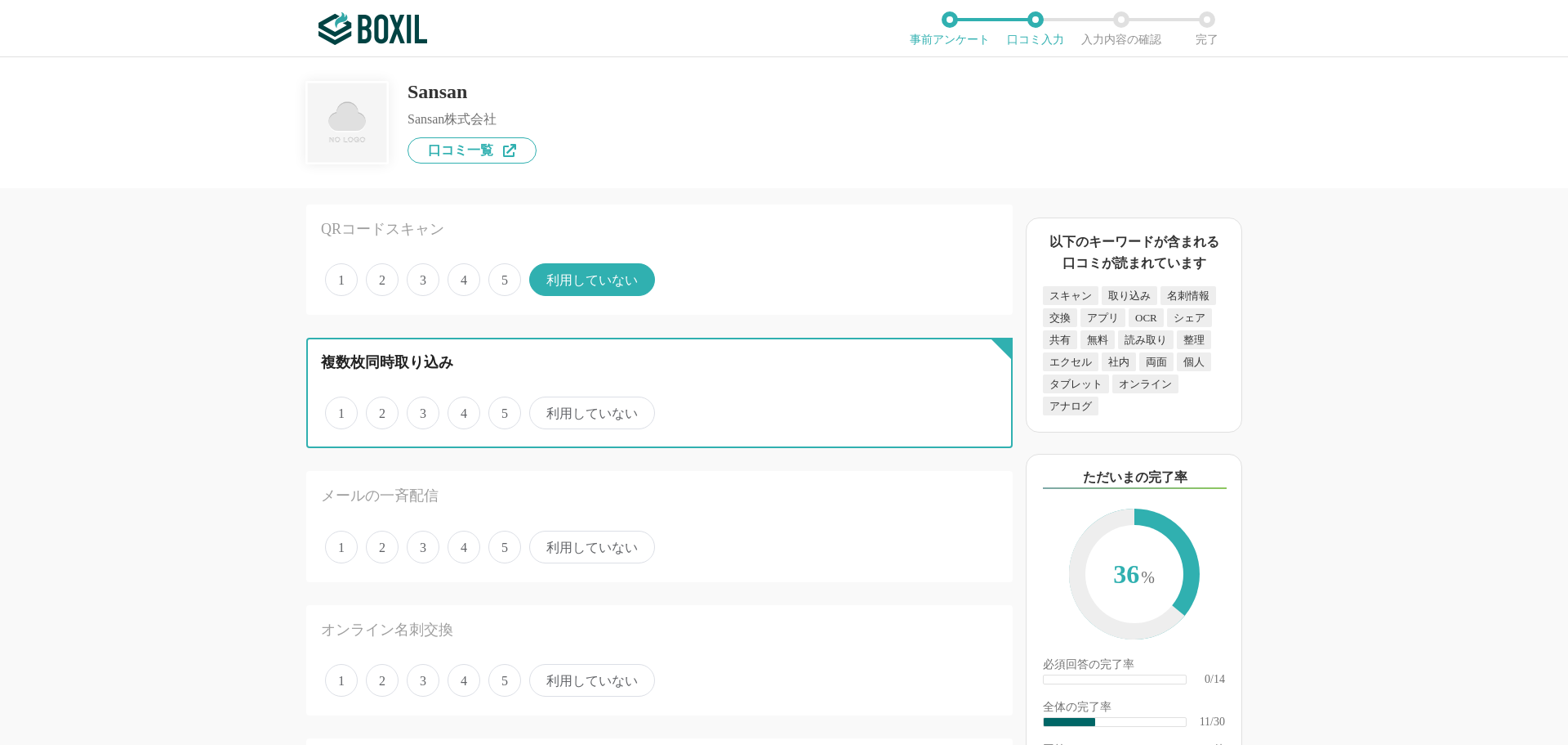
click at [544, 410] on input "利用していない" at bounding box center [538, 404] width 11 height 11
radio input "true"
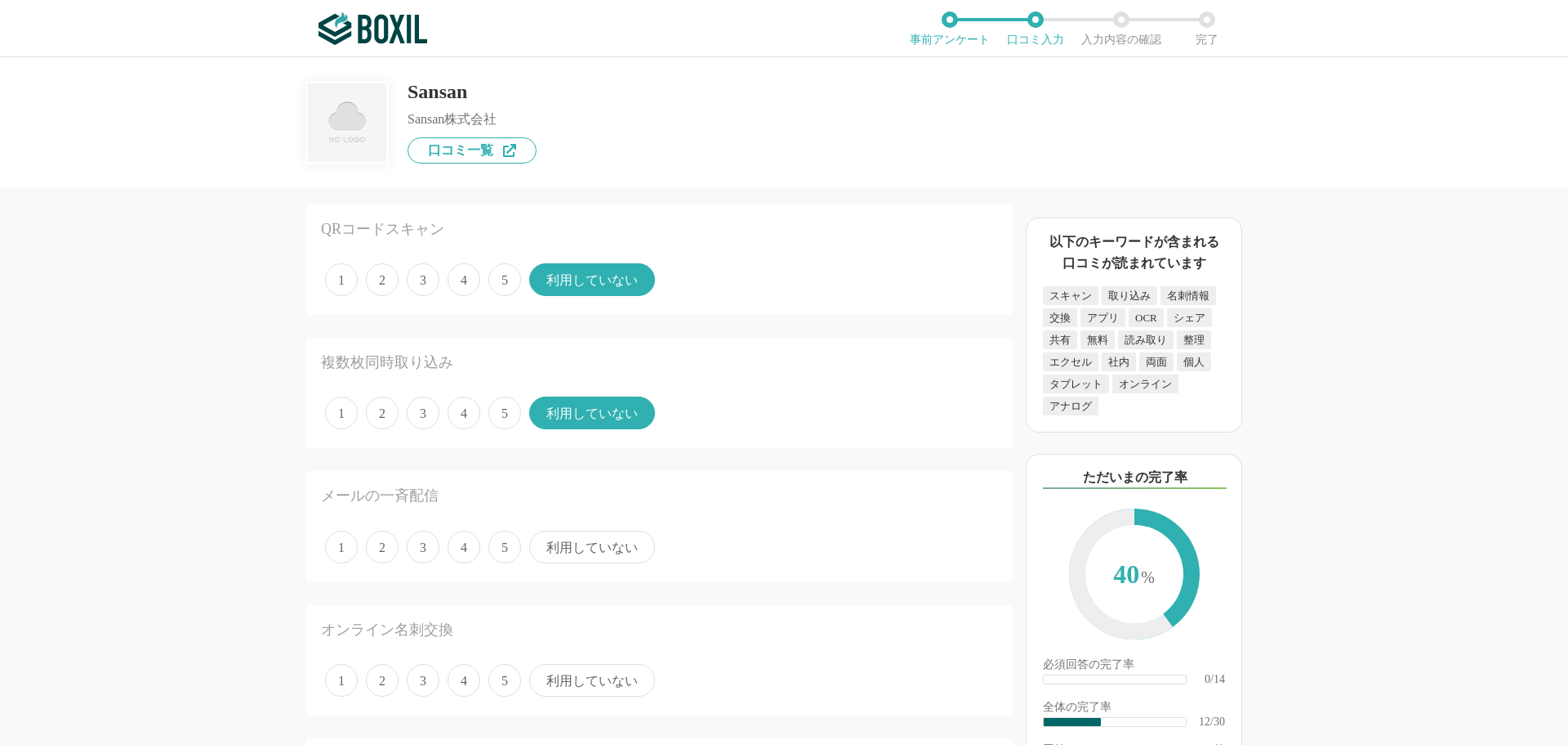
click at [573, 558] on span "利用していない" at bounding box center [592, 547] width 125 height 32
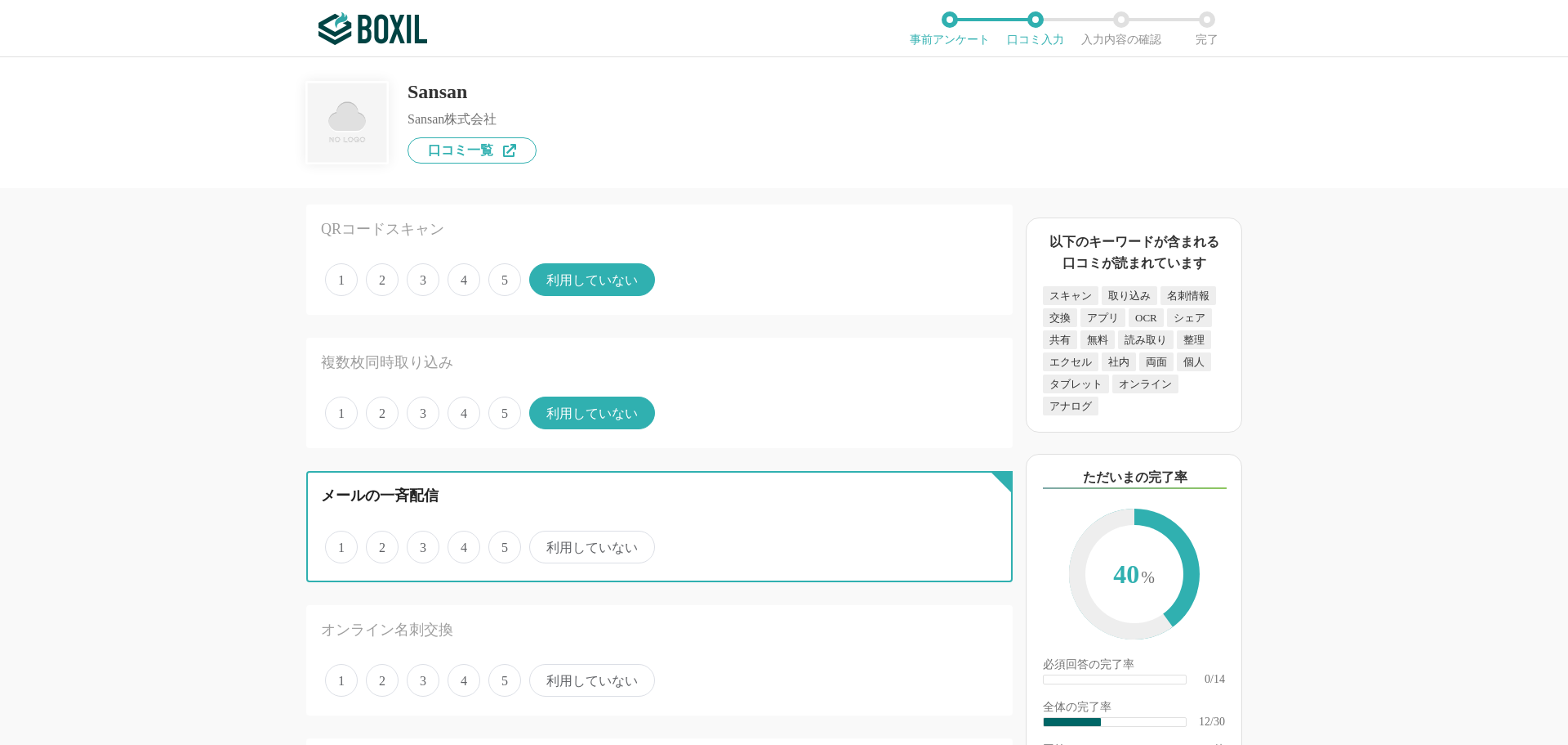
click at [544, 543] on input "利用していない" at bounding box center [538, 538] width 11 height 11
radio input "true"
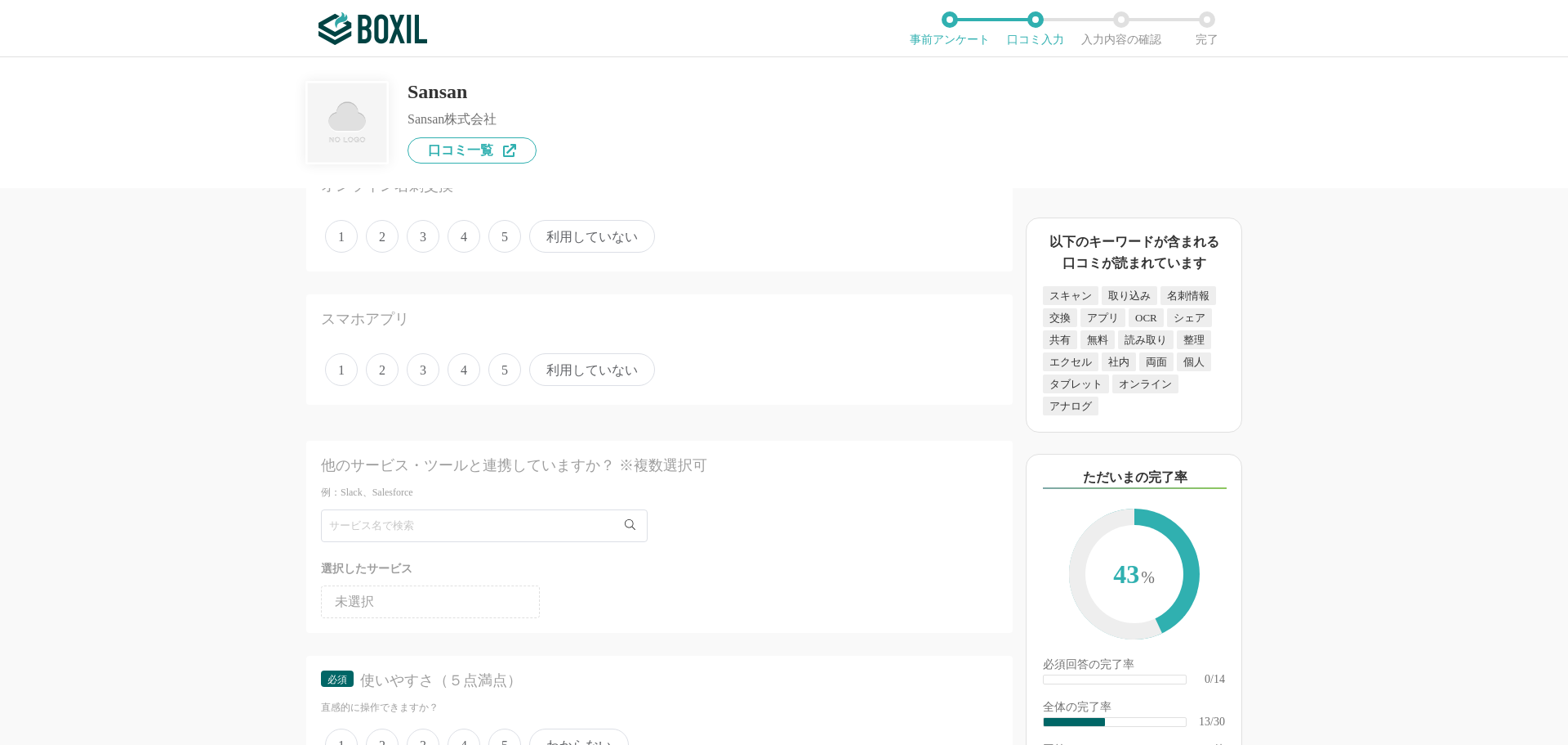
scroll to position [1880, 0]
click at [560, 339] on span "利用していない" at bounding box center [592, 323] width 125 height 32
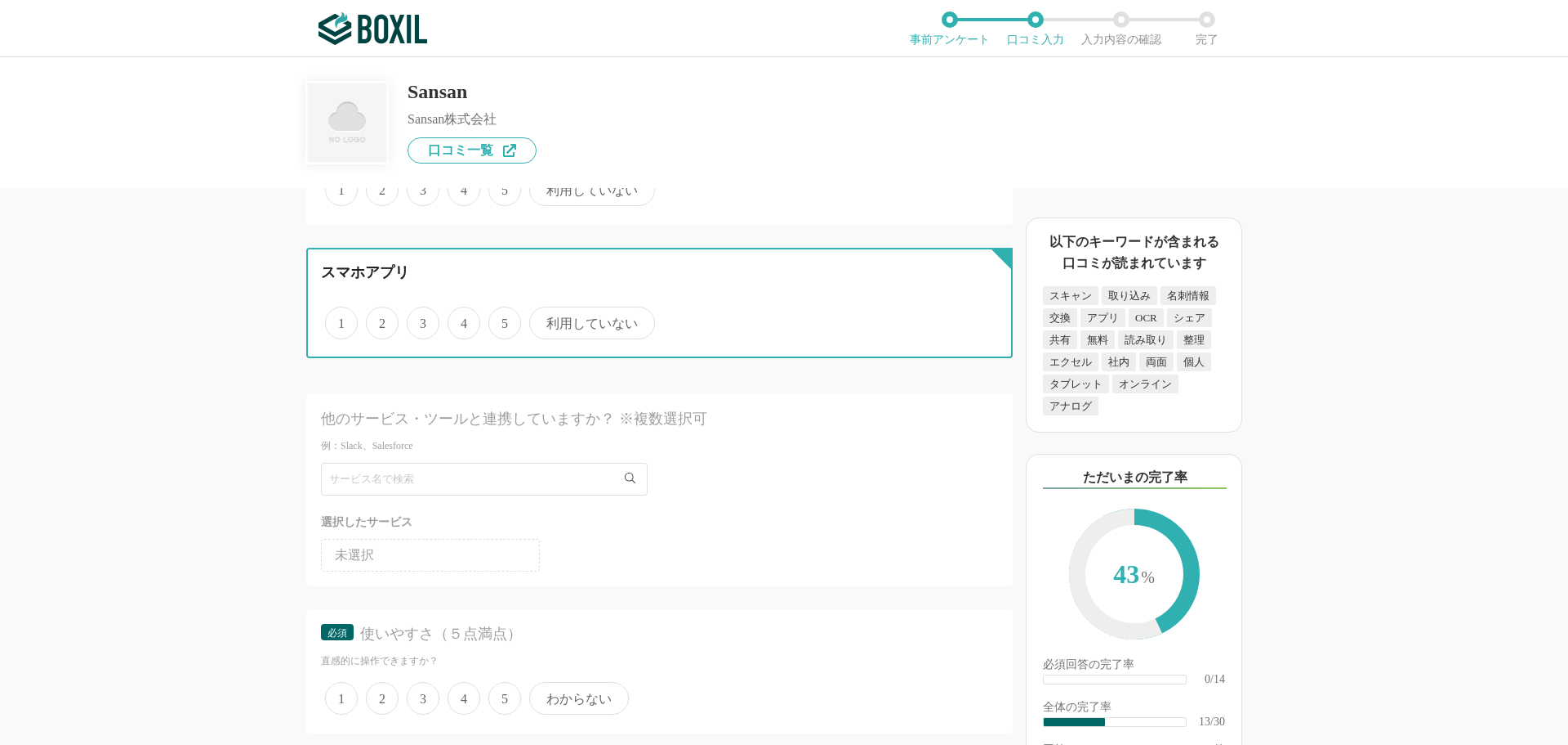
click at [544, 319] on input "利用していない" at bounding box center [538, 315] width 11 height 11
radio input "true"
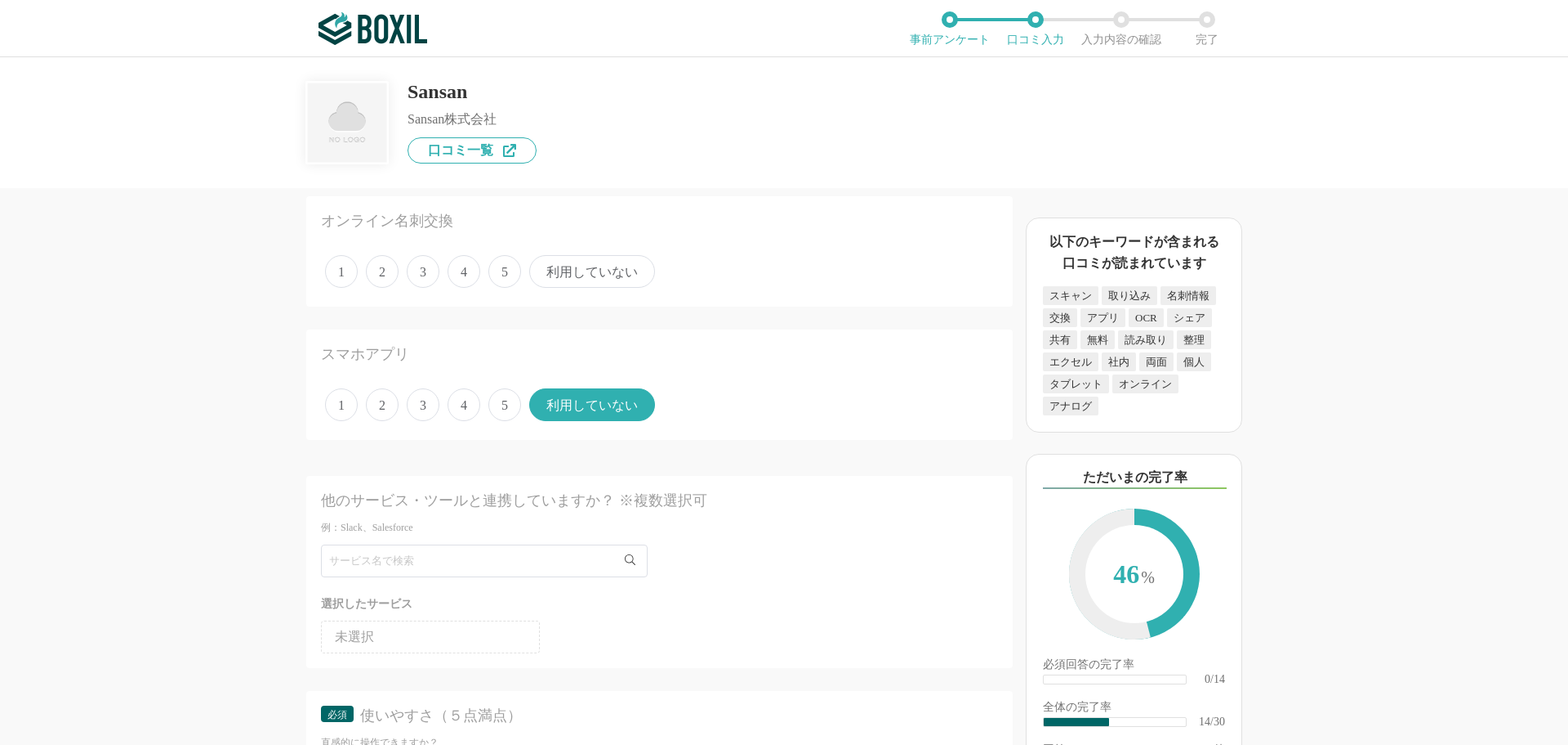
click at [584, 273] on span "利用していない" at bounding box center [592, 271] width 125 height 32
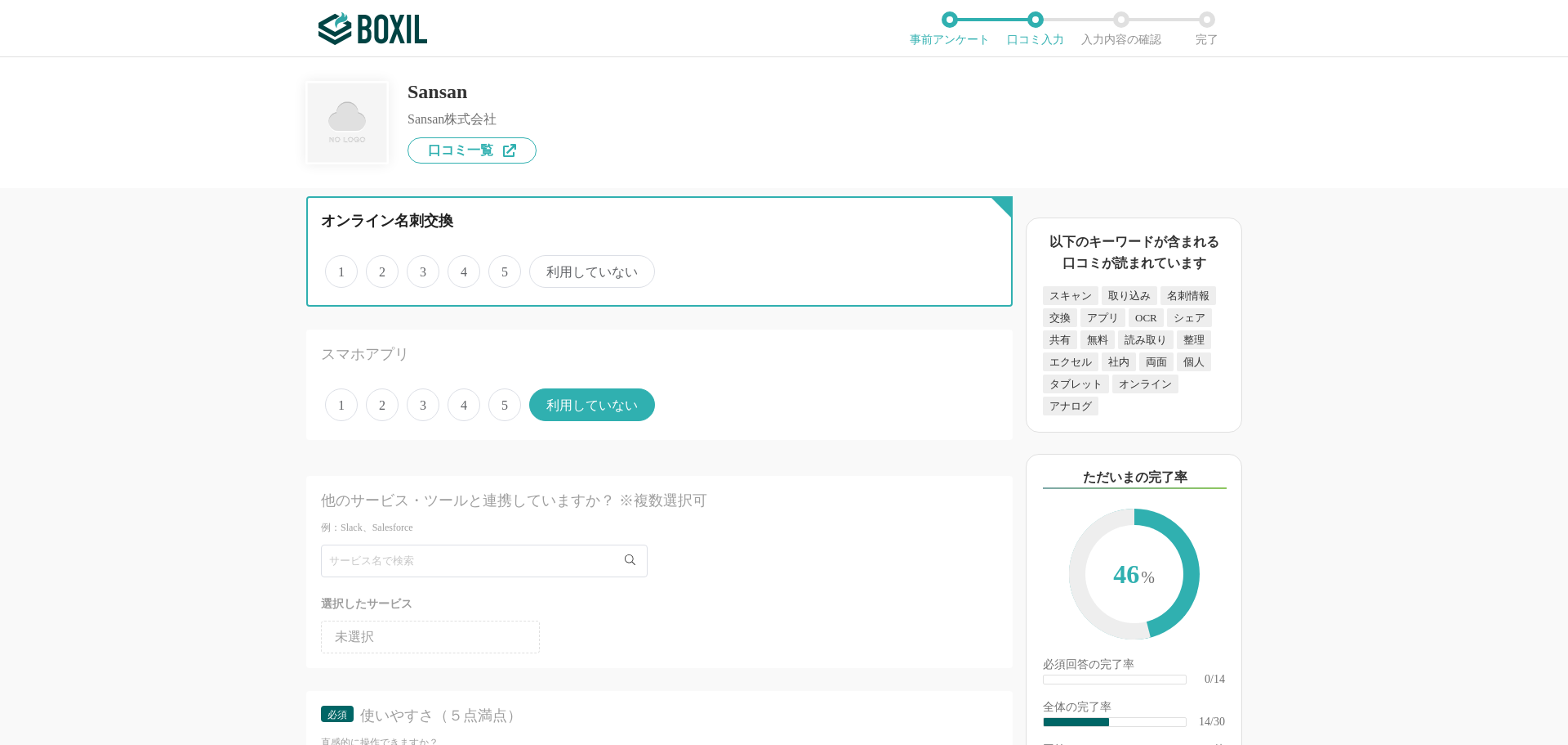
click at [544, 268] on input "利用していない" at bounding box center [538, 263] width 11 height 11
radio input "true"
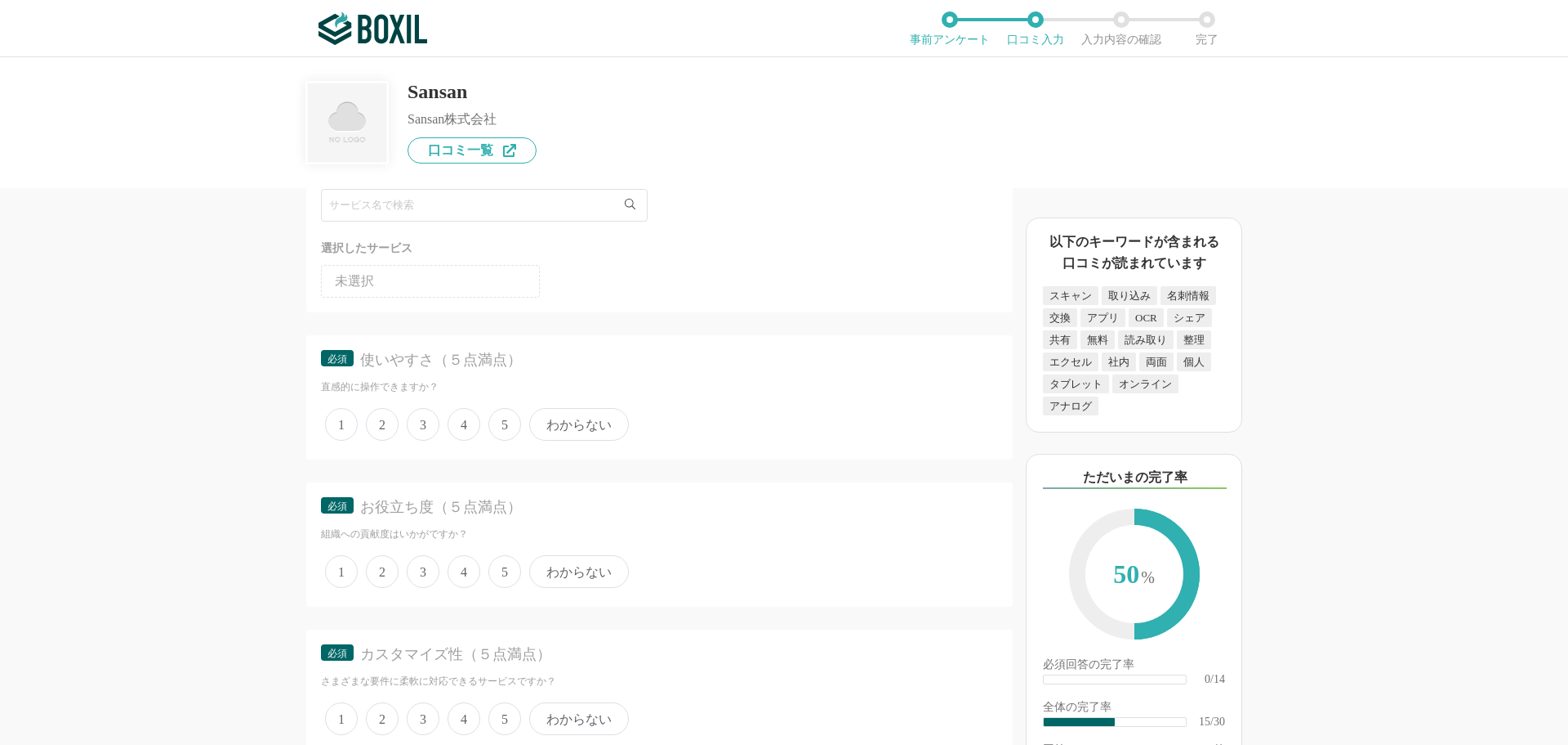
scroll to position [2125, 0]
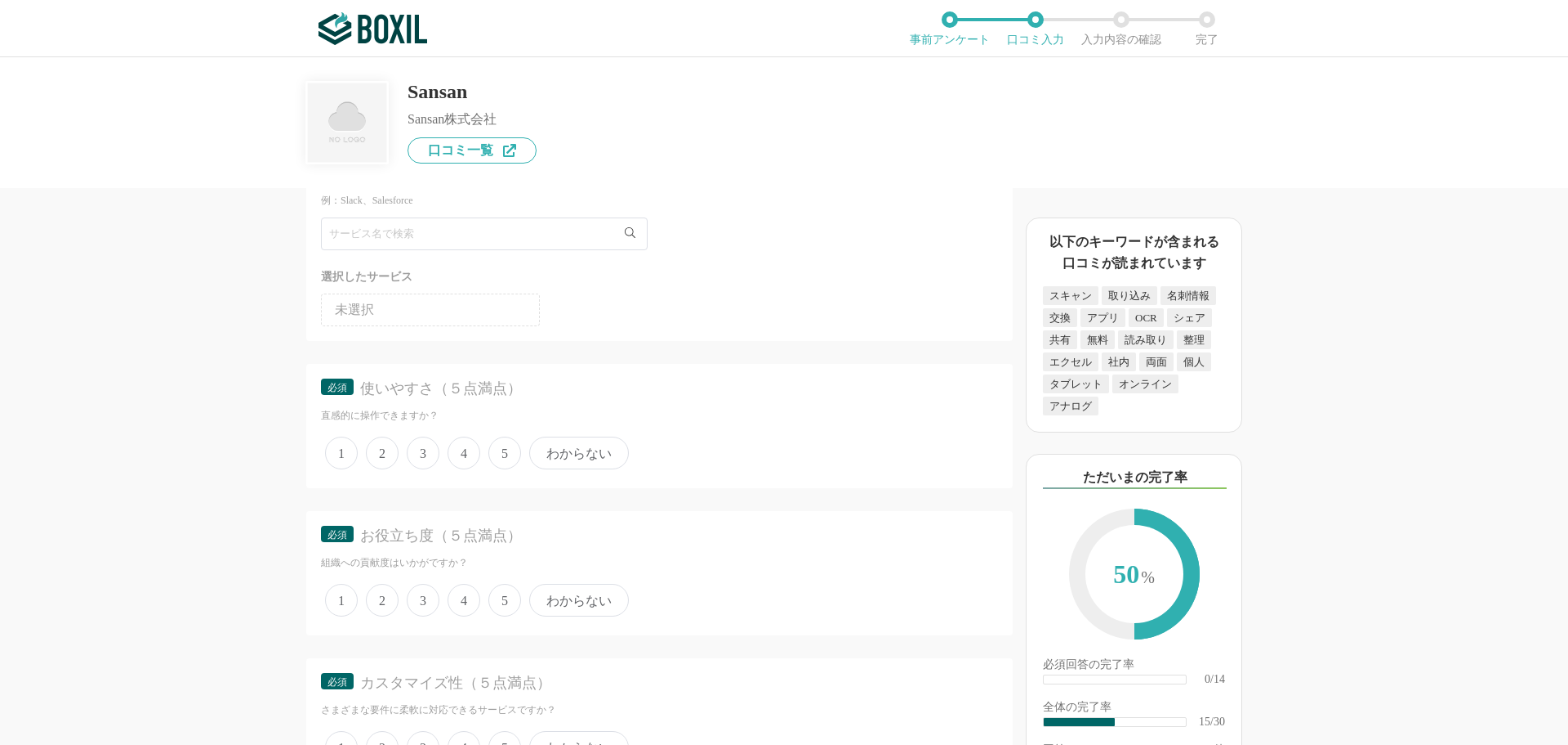
click at [429, 457] on span "3" at bounding box center [423, 453] width 32 height 32
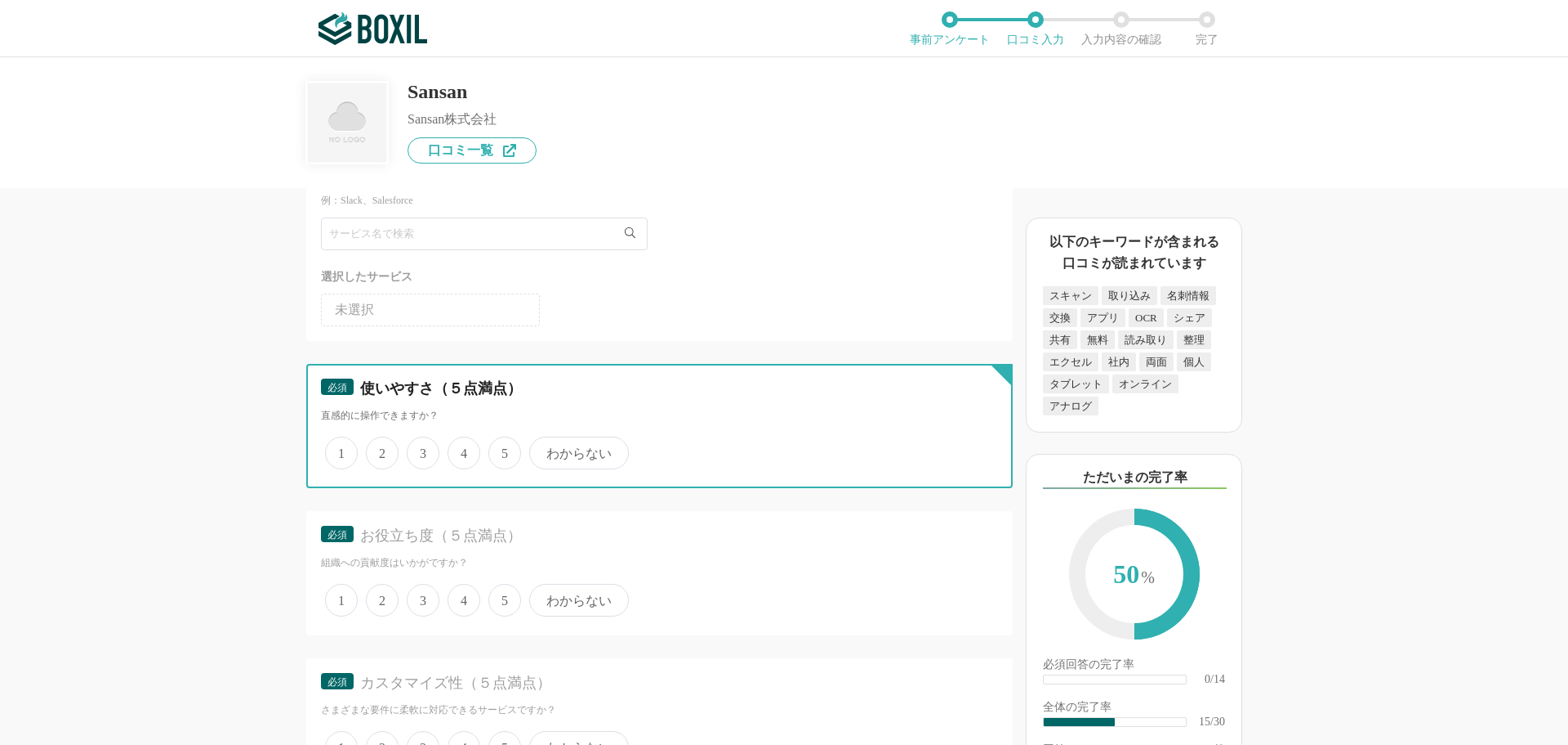
click at [421, 449] on input "3" at bounding box center [417, 445] width 11 height 11
radio input "true"
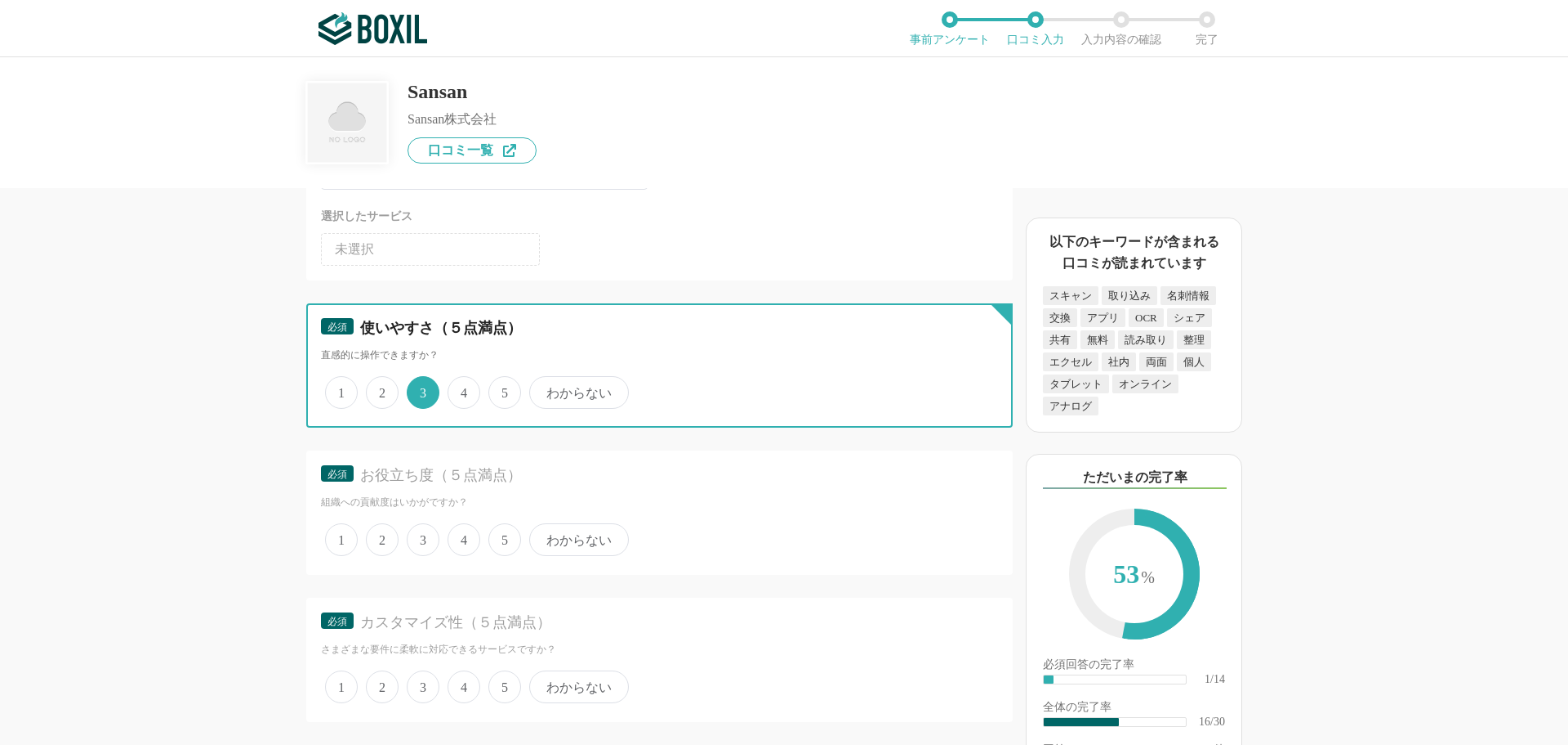
scroll to position [2289, 0]
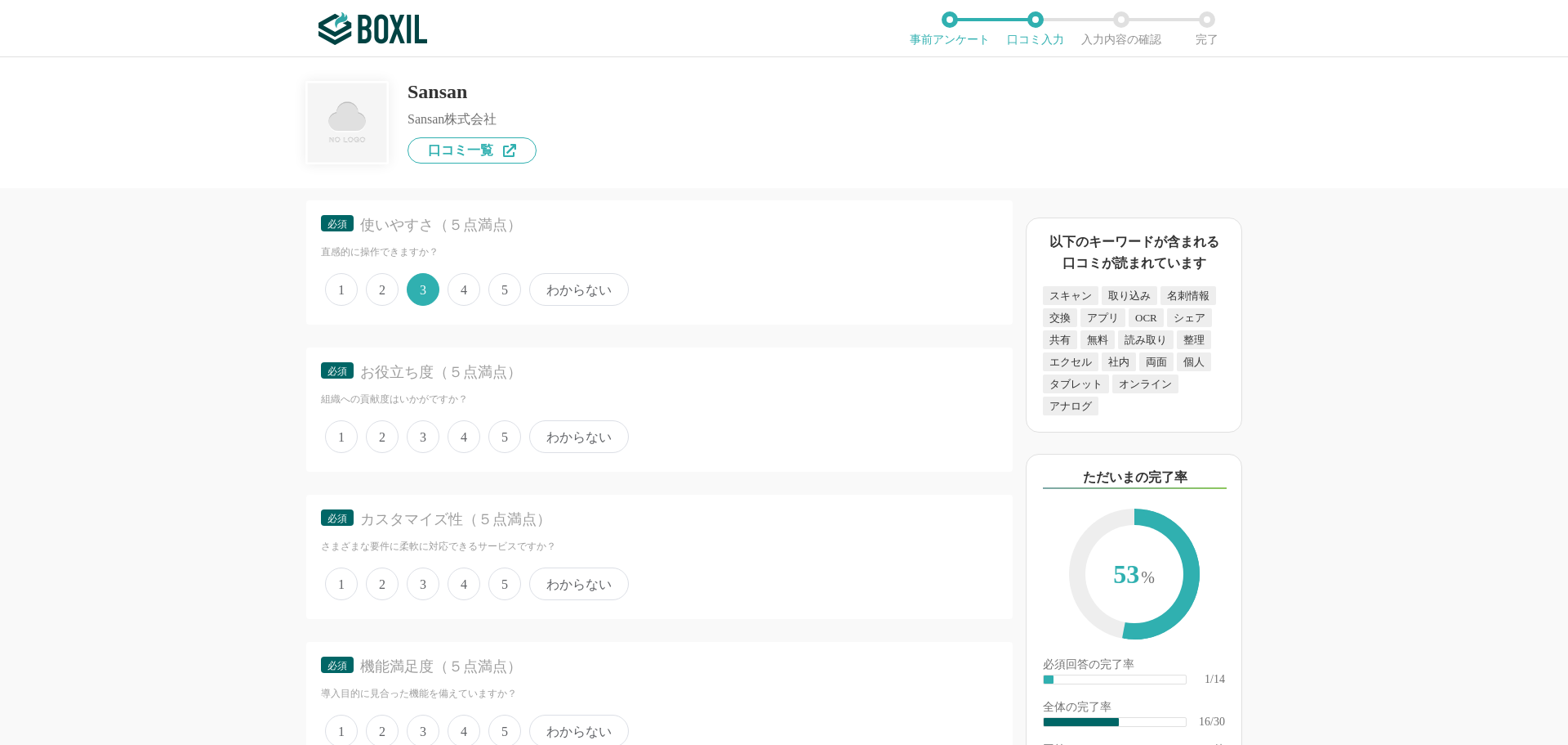
click at [451, 440] on span "4" at bounding box center [464, 437] width 32 height 32
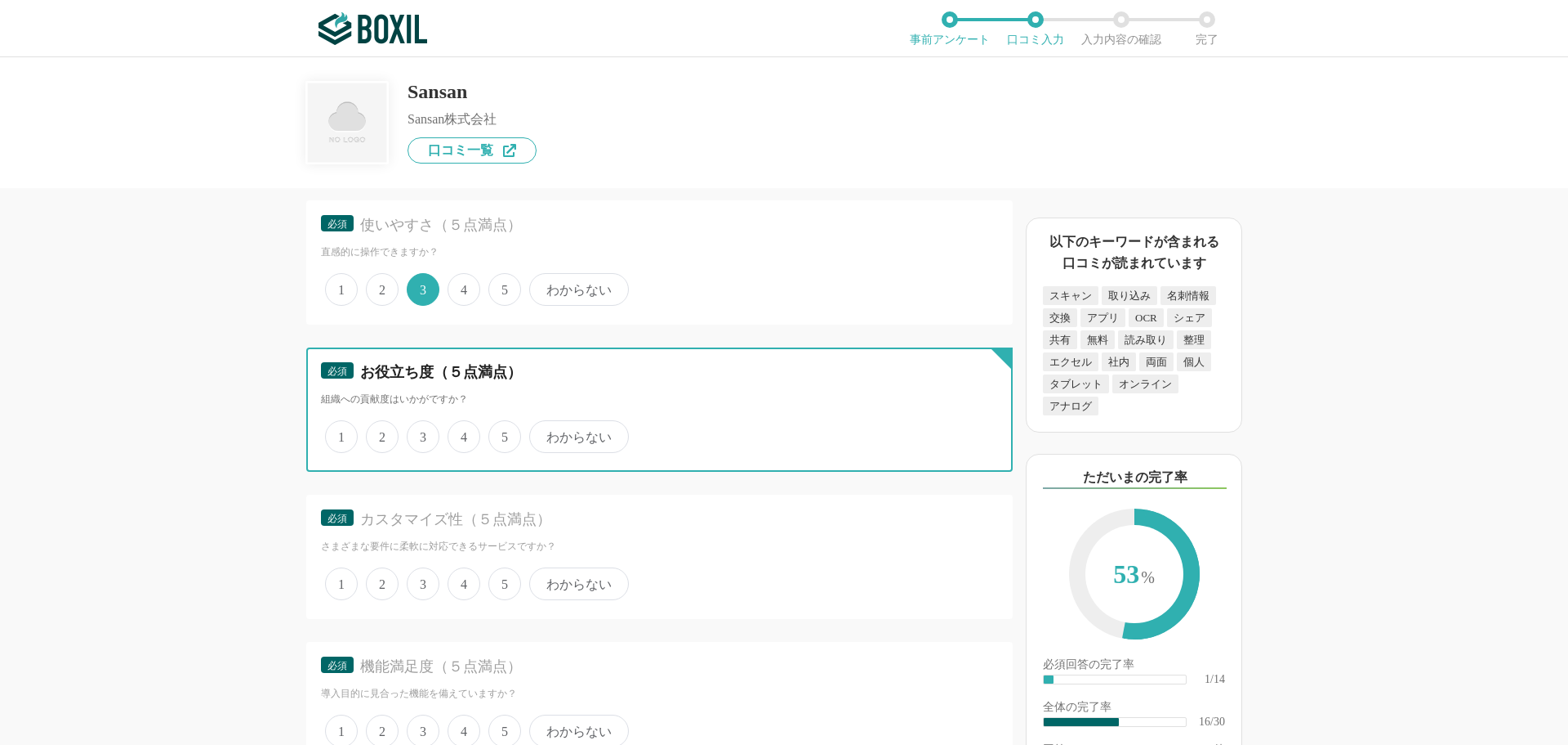
click at [452, 433] on input "4" at bounding box center [457, 428] width 11 height 11
radio input "true"
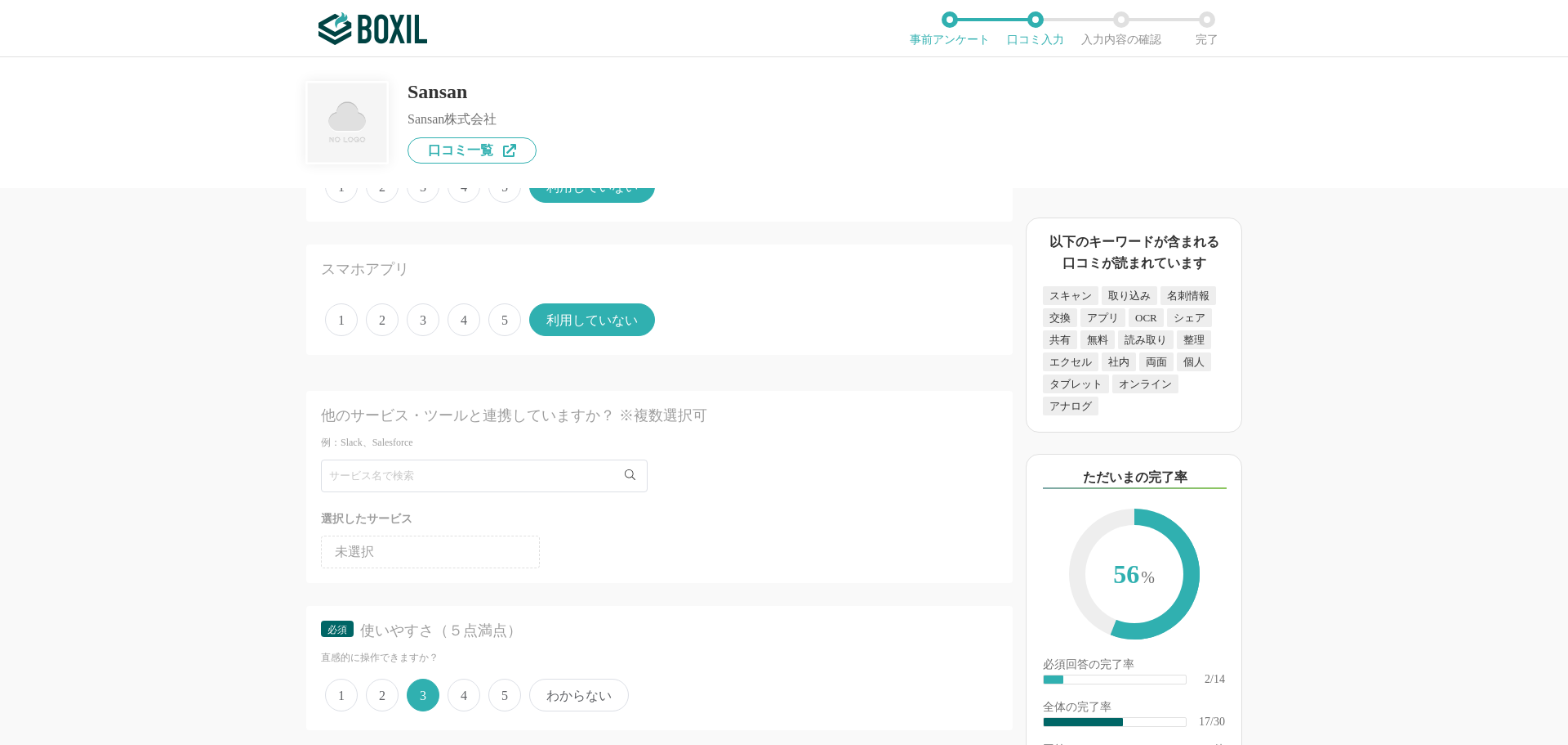
scroll to position [0, 0]
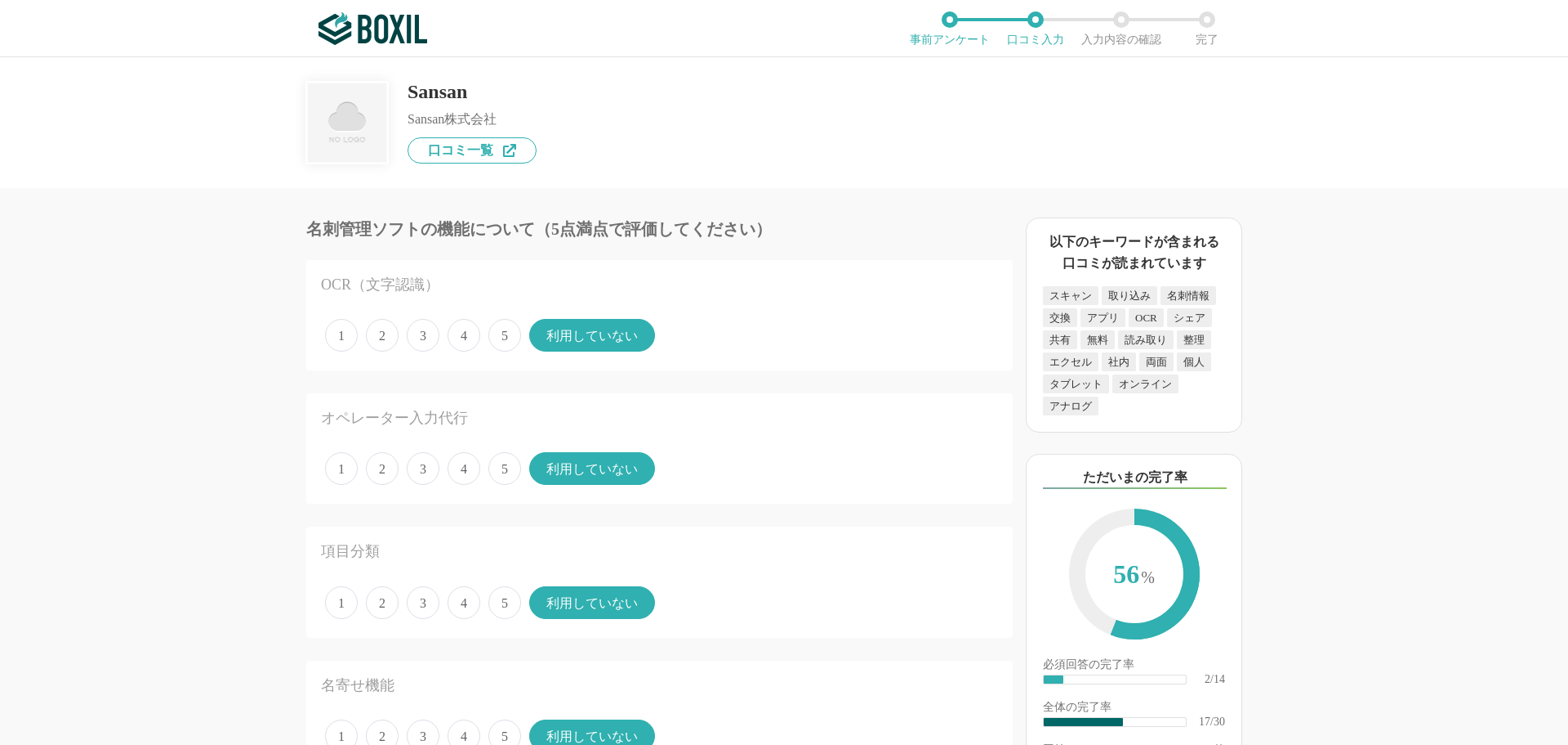
drag, startPoint x: 199, startPoint y: 474, endPoint x: 270, endPoint y: 74, distance: 406.3
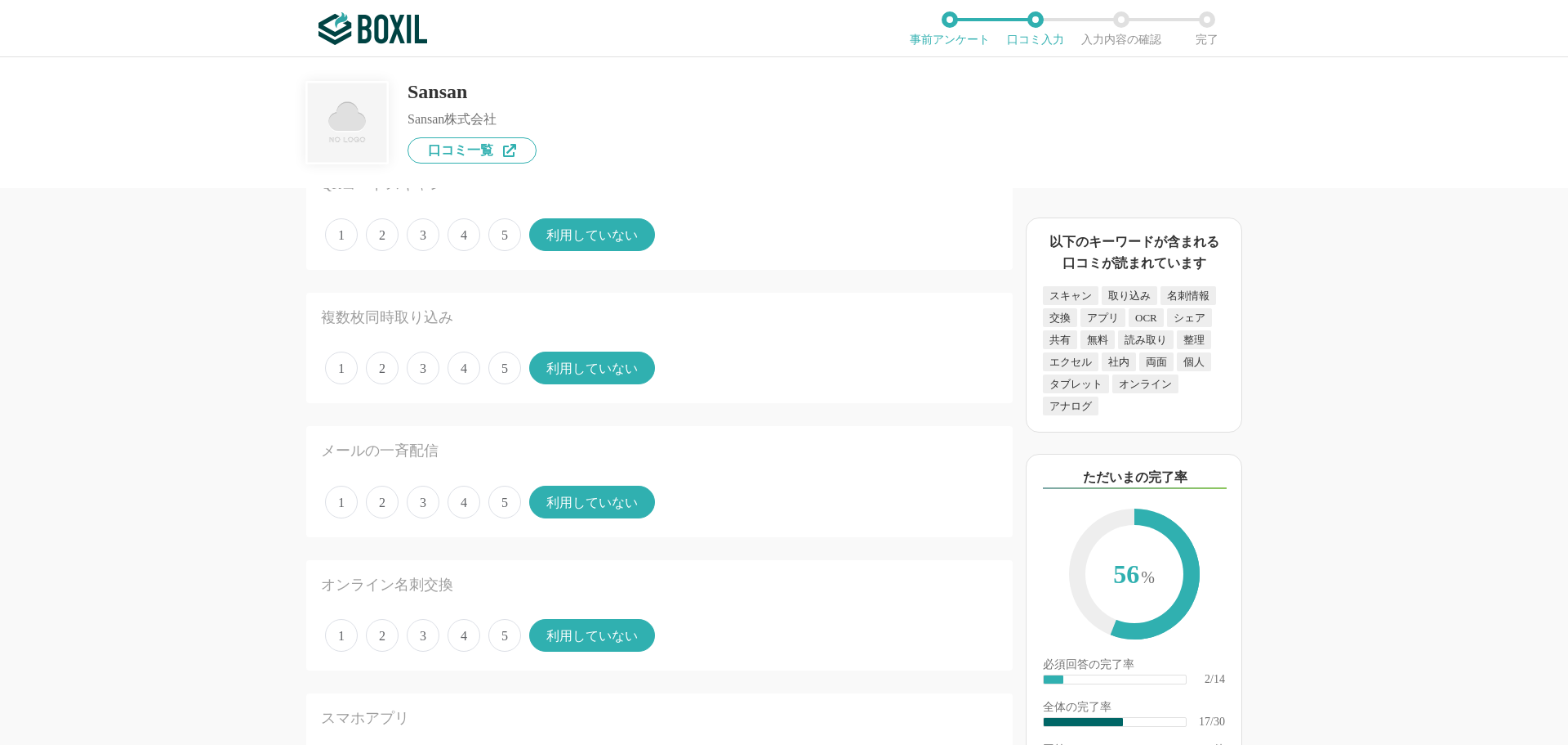
scroll to position [206, 0]
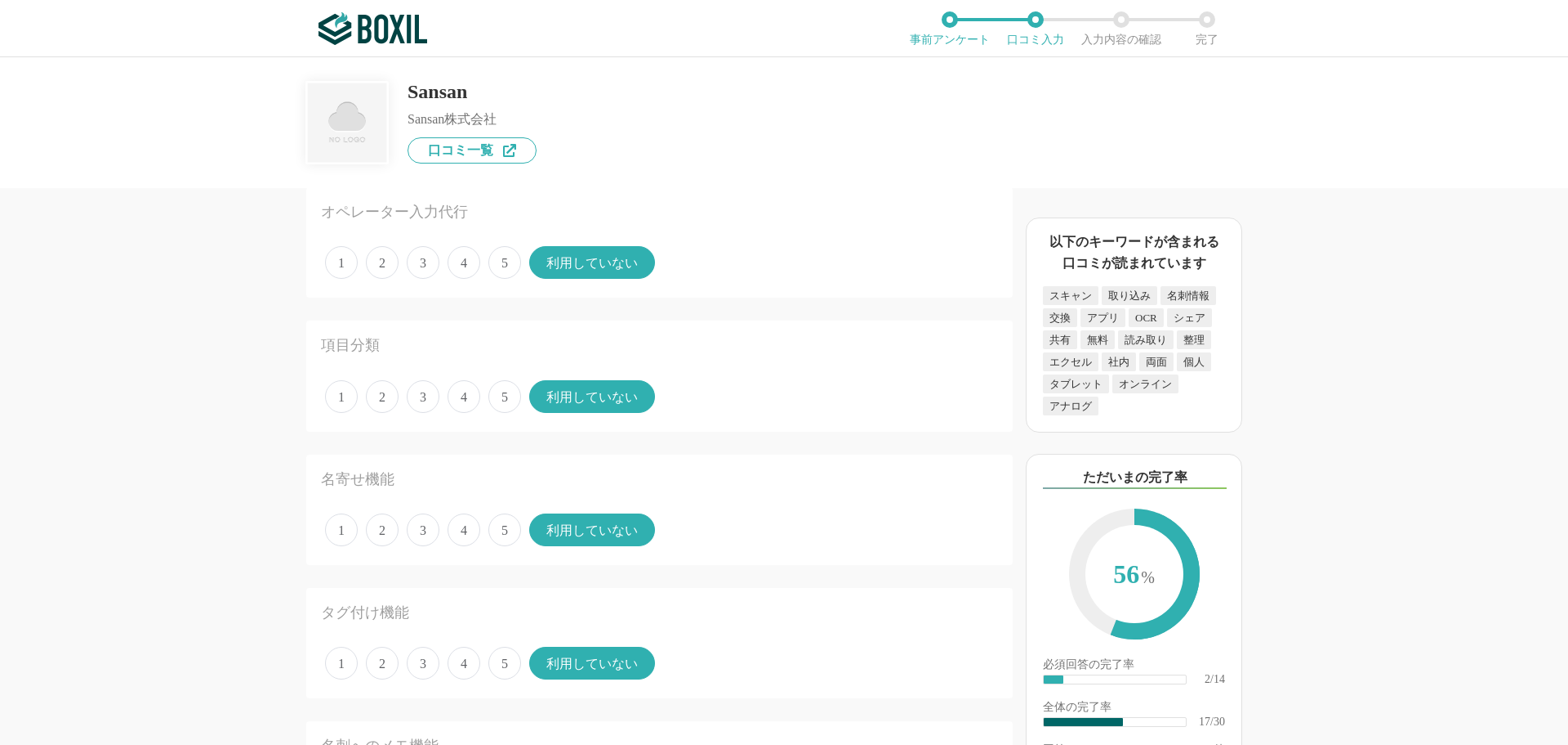
drag, startPoint x: 252, startPoint y: 429, endPoint x: 271, endPoint y: 149, distance: 280.6
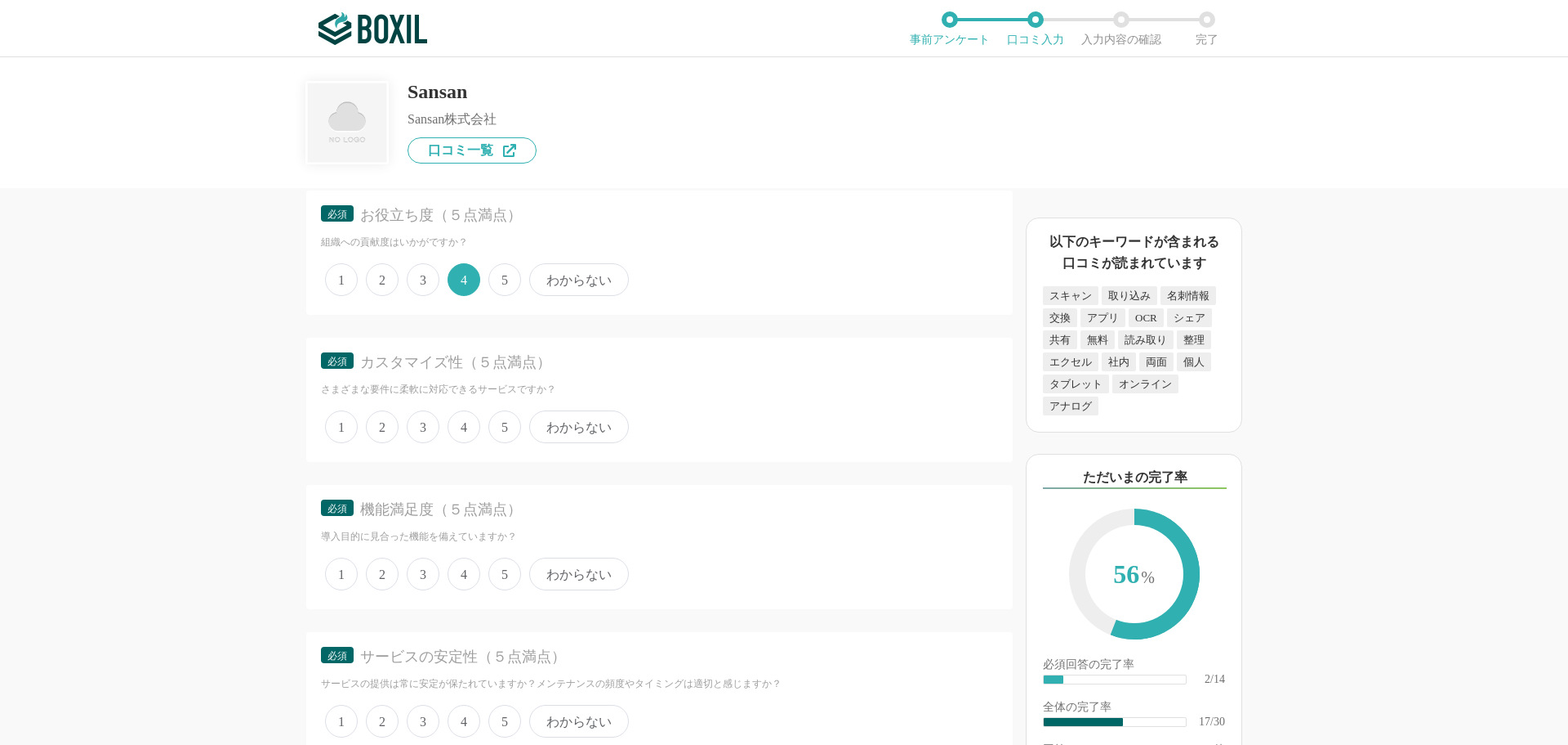
scroll to position [2452, 0]
click at [462, 420] on span "4" at bounding box center [464, 420] width 32 height 32
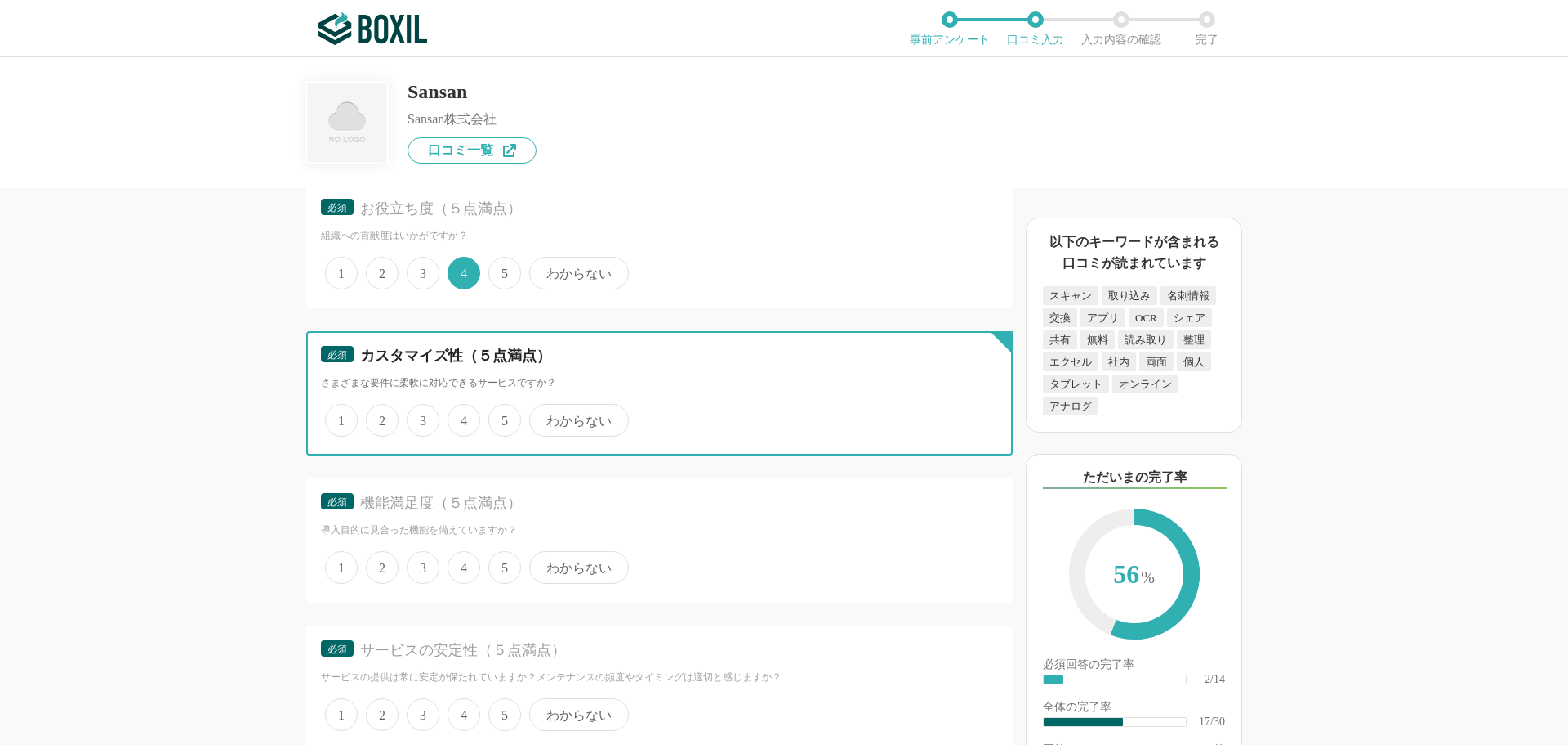
click at [462, 417] on input "4" at bounding box center [457, 411] width 11 height 11
radio input "true"
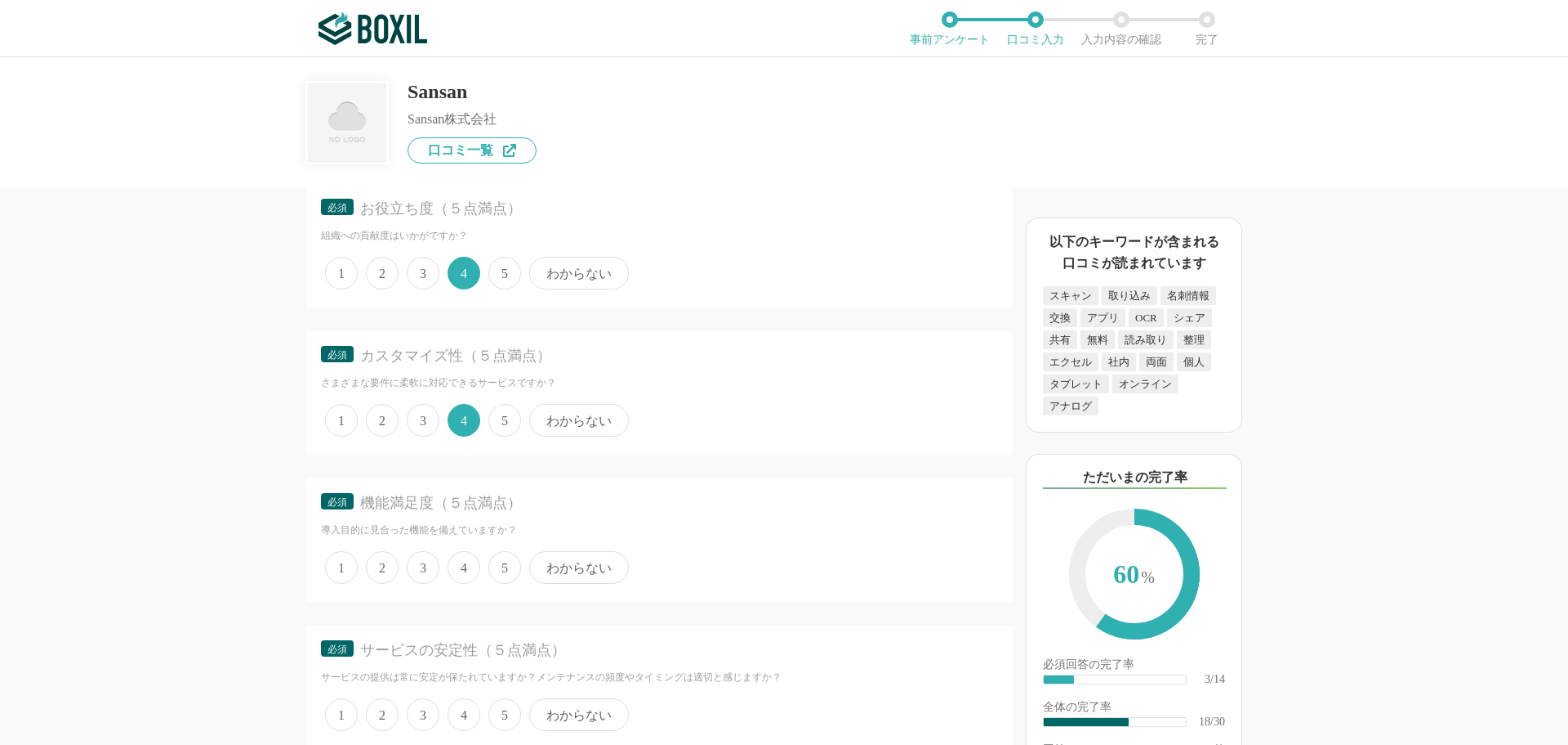
click at [496, 422] on span "5" at bounding box center [504, 420] width 32 height 32
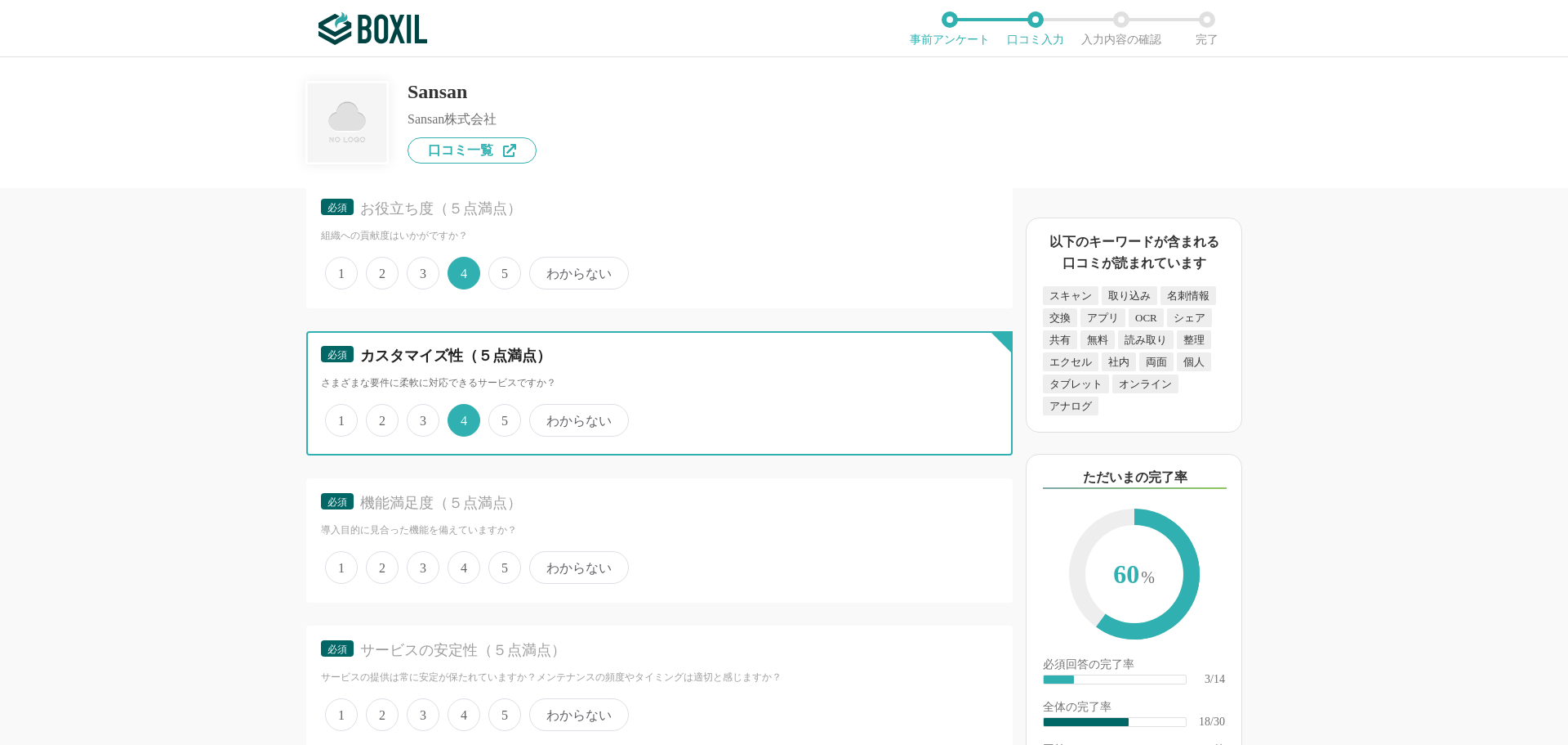
click at [496, 417] on input "5" at bounding box center [498, 411] width 11 height 11
radio input "true"
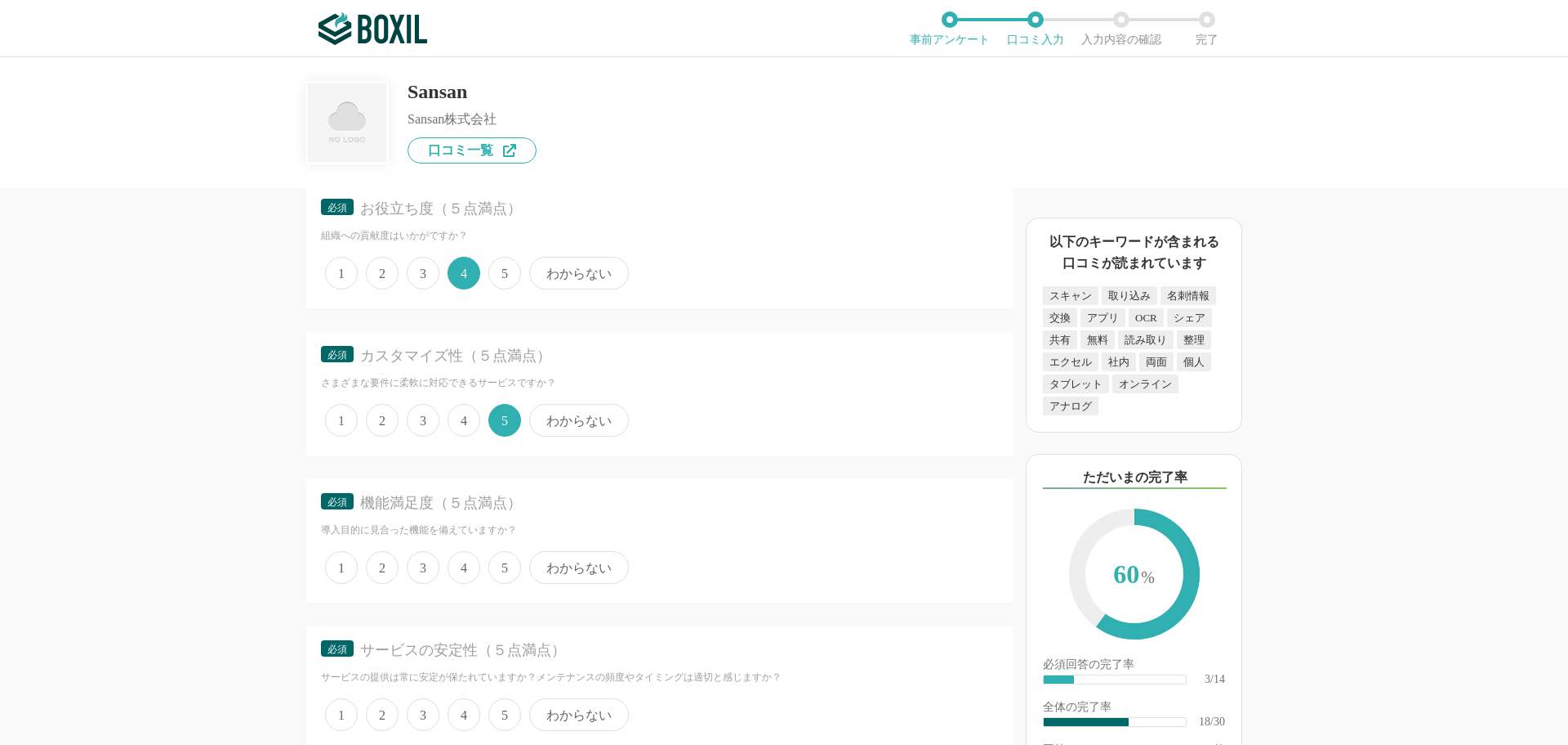
click at [470, 427] on span "4" at bounding box center [464, 420] width 32 height 32
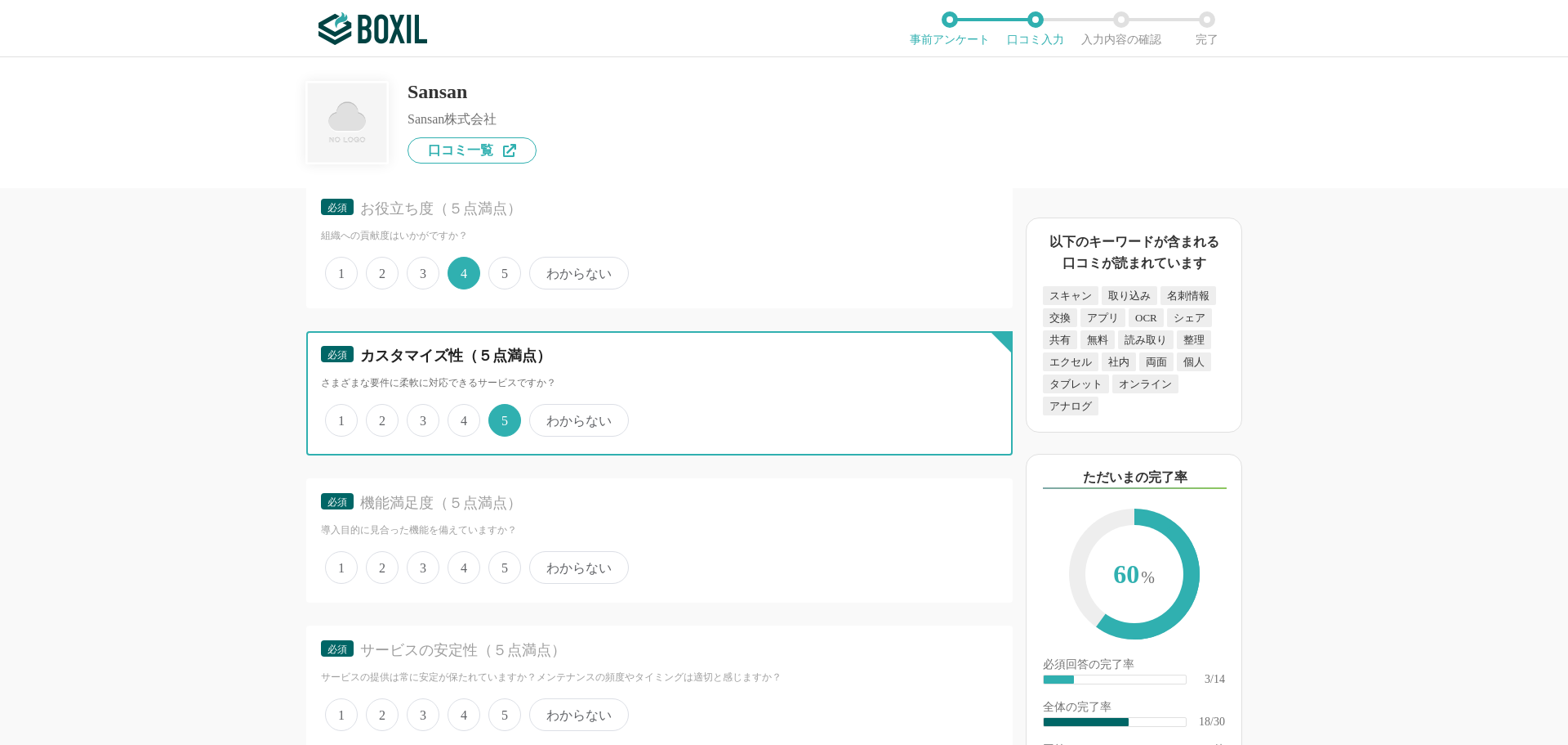
click at [462, 417] on input "4" at bounding box center [457, 411] width 11 height 11
radio input "true"
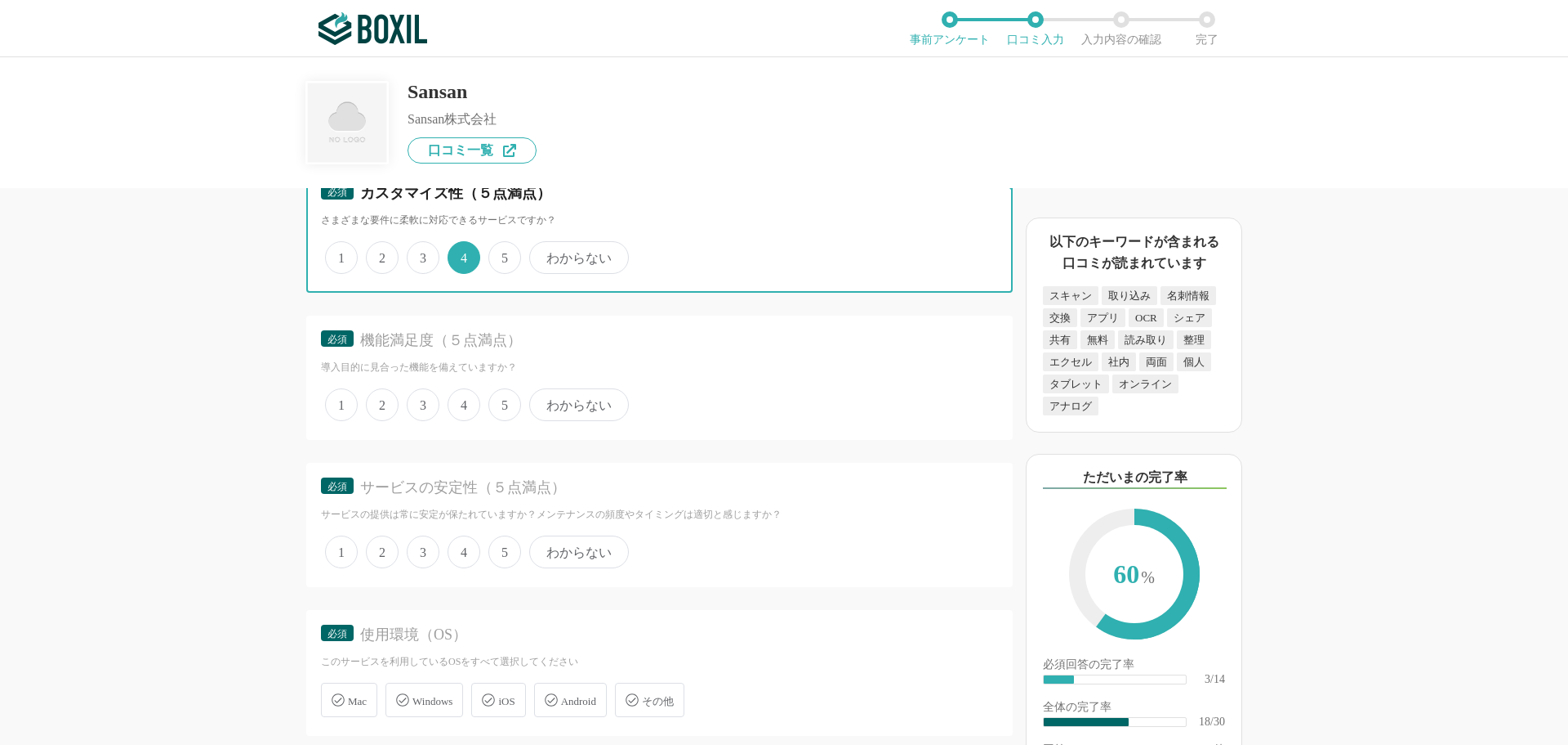
scroll to position [2615, 0]
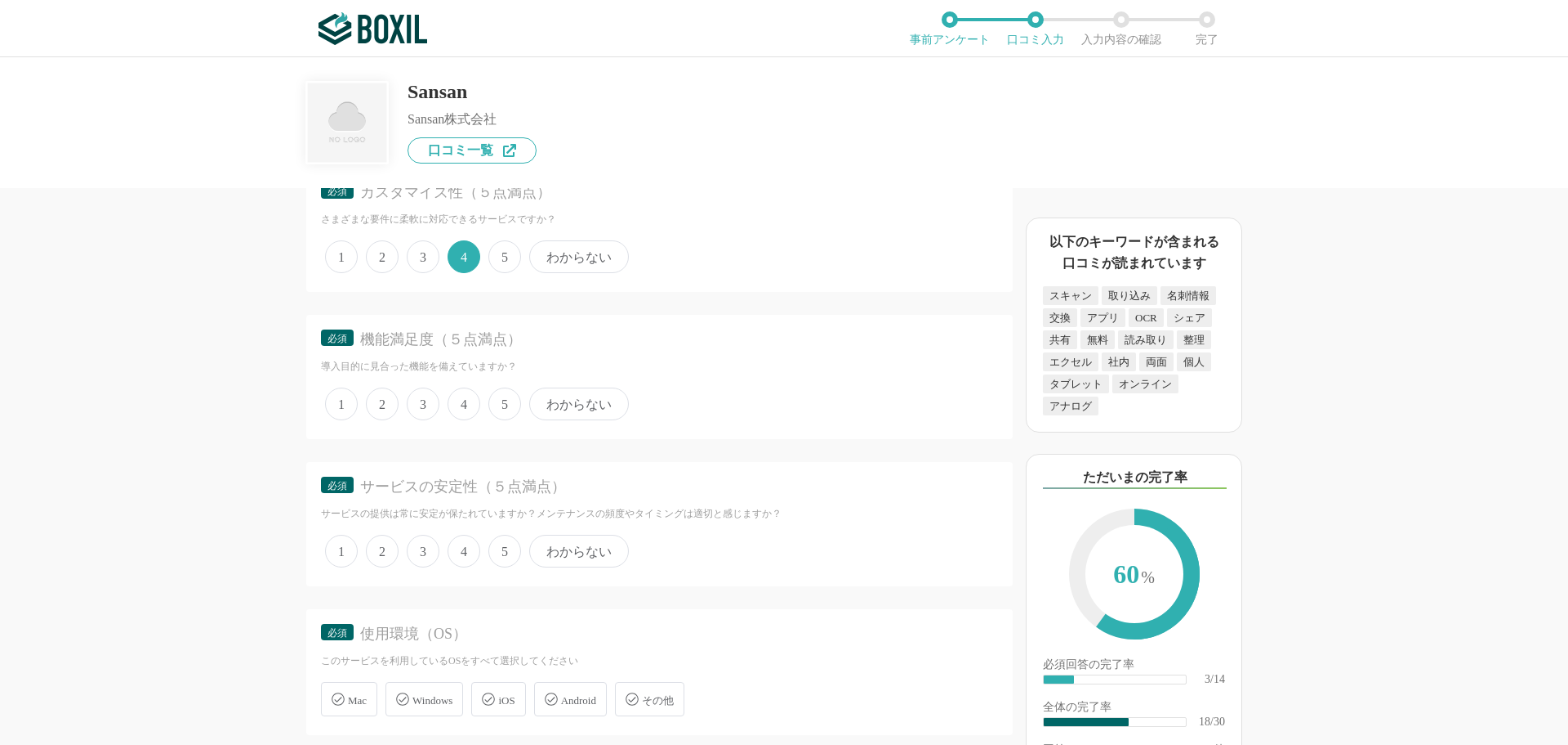
click at [433, 406] on span "3" at bounding box center [423, 403] width 32 height 32
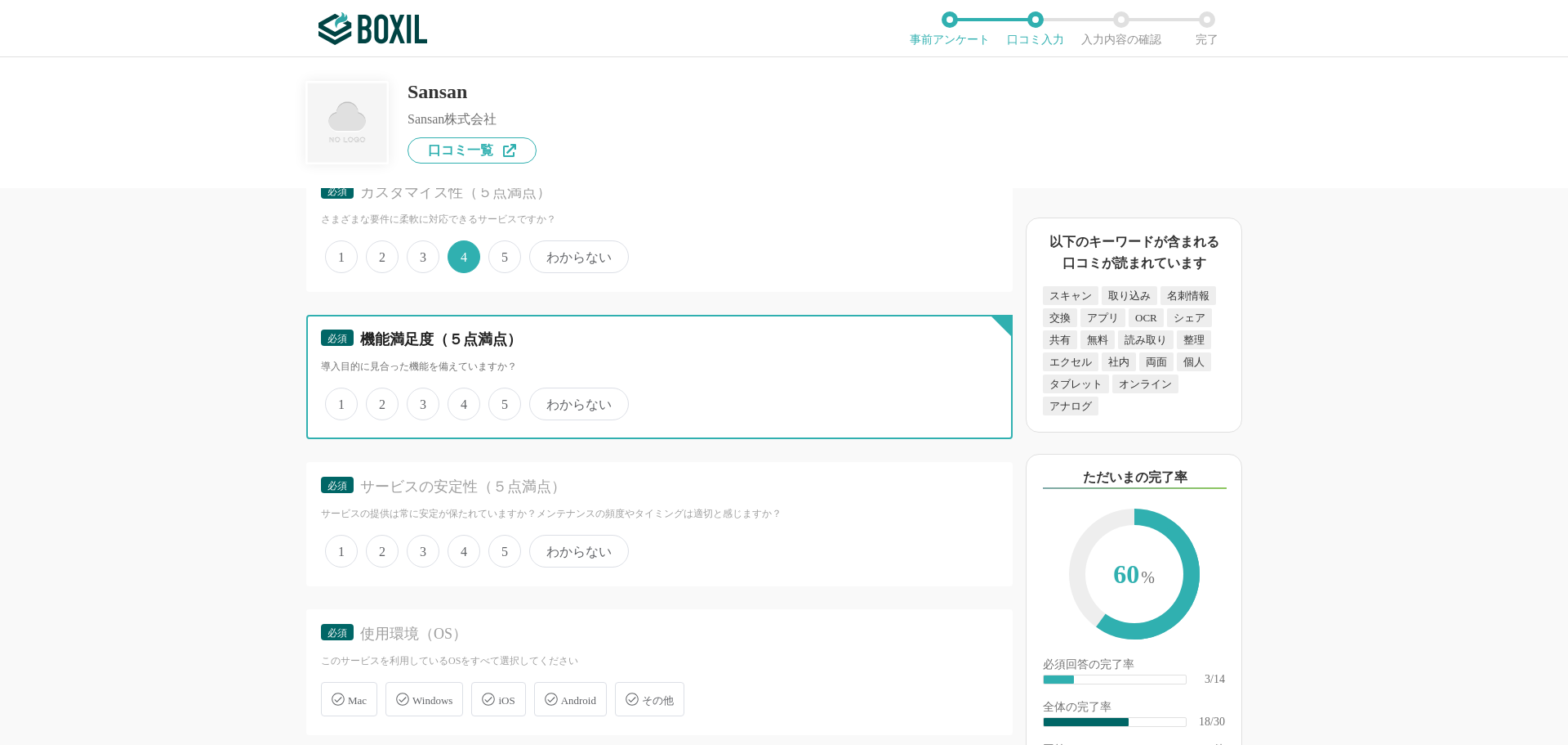
click at [421, 401] on input "3" at bounding box center [417, 395] width 11 height 11
radio input "true"
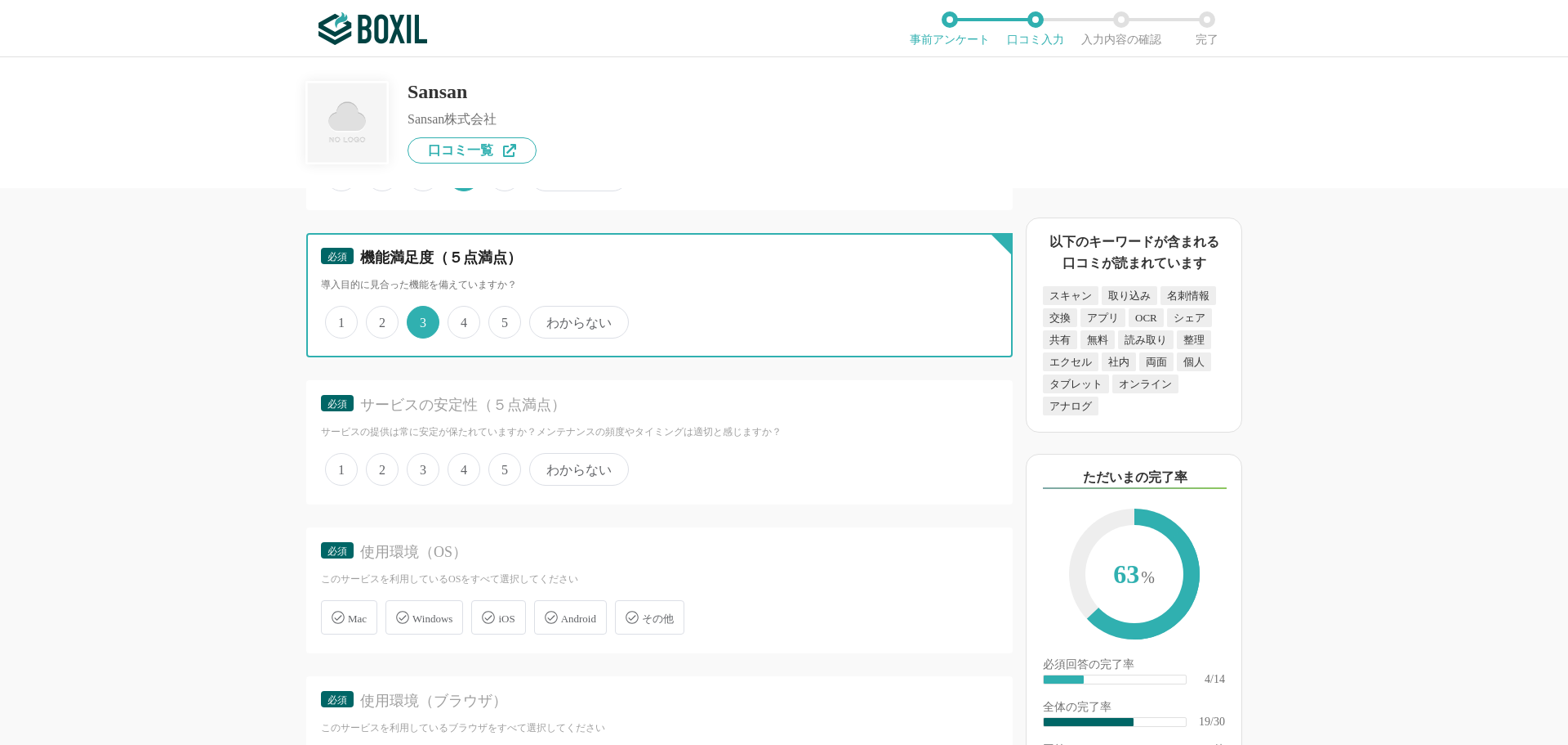
scroll to position [2779, 0]
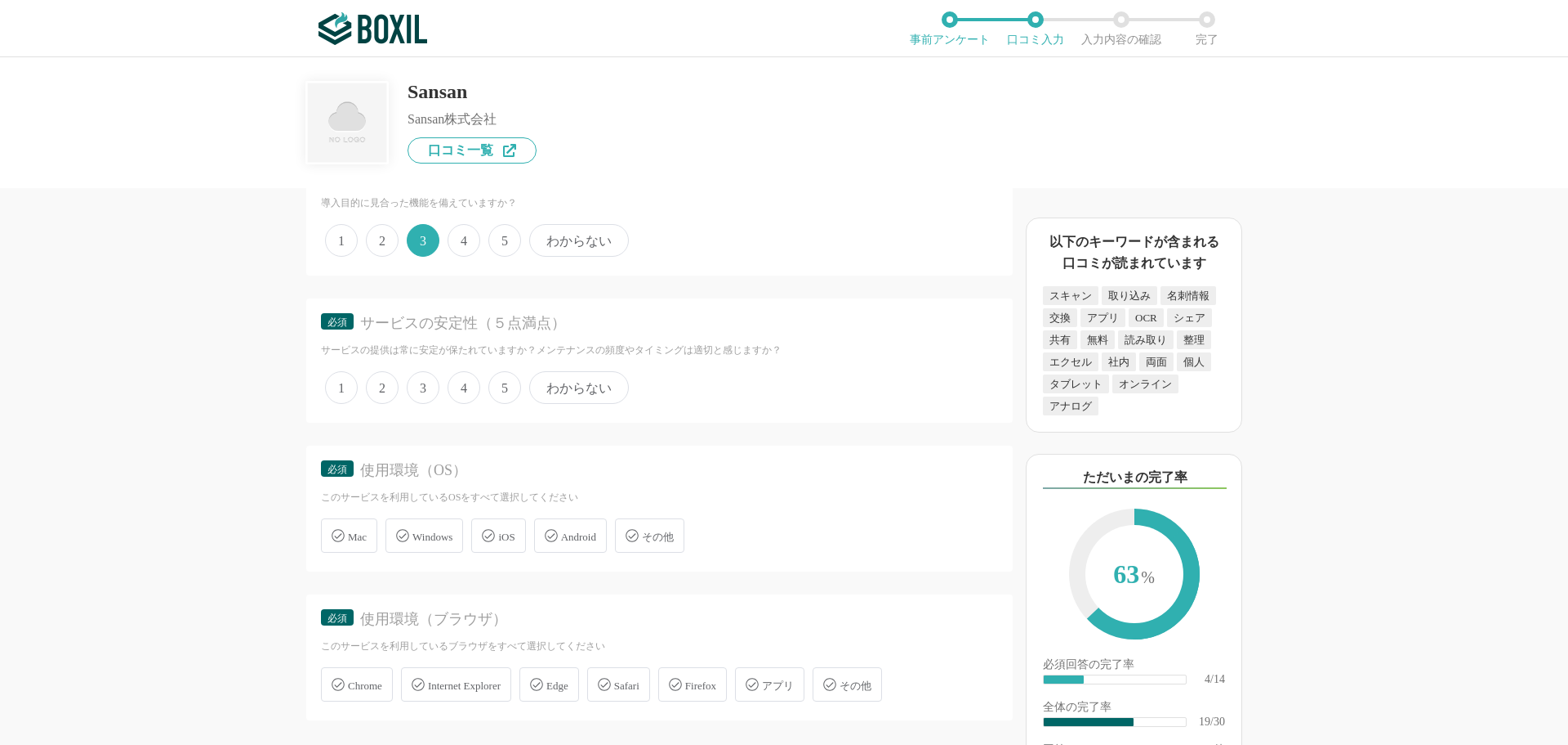
click at [418, 389] on span "3" at bounding box center [423, 387] width 32 height 32
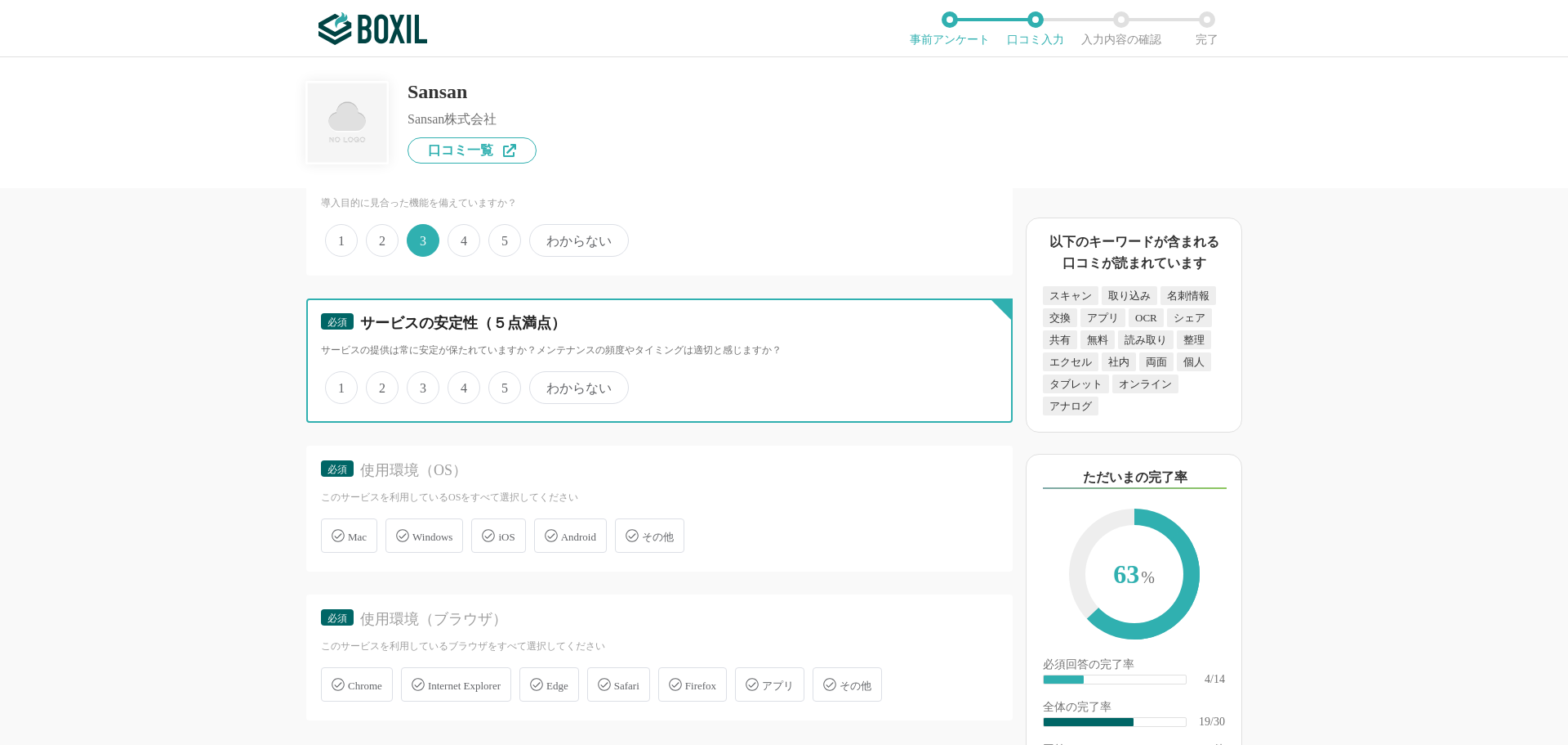
click at [418, 384] on input "3" at bounding box center [417, 379] width 11 height 11
radio input "true"
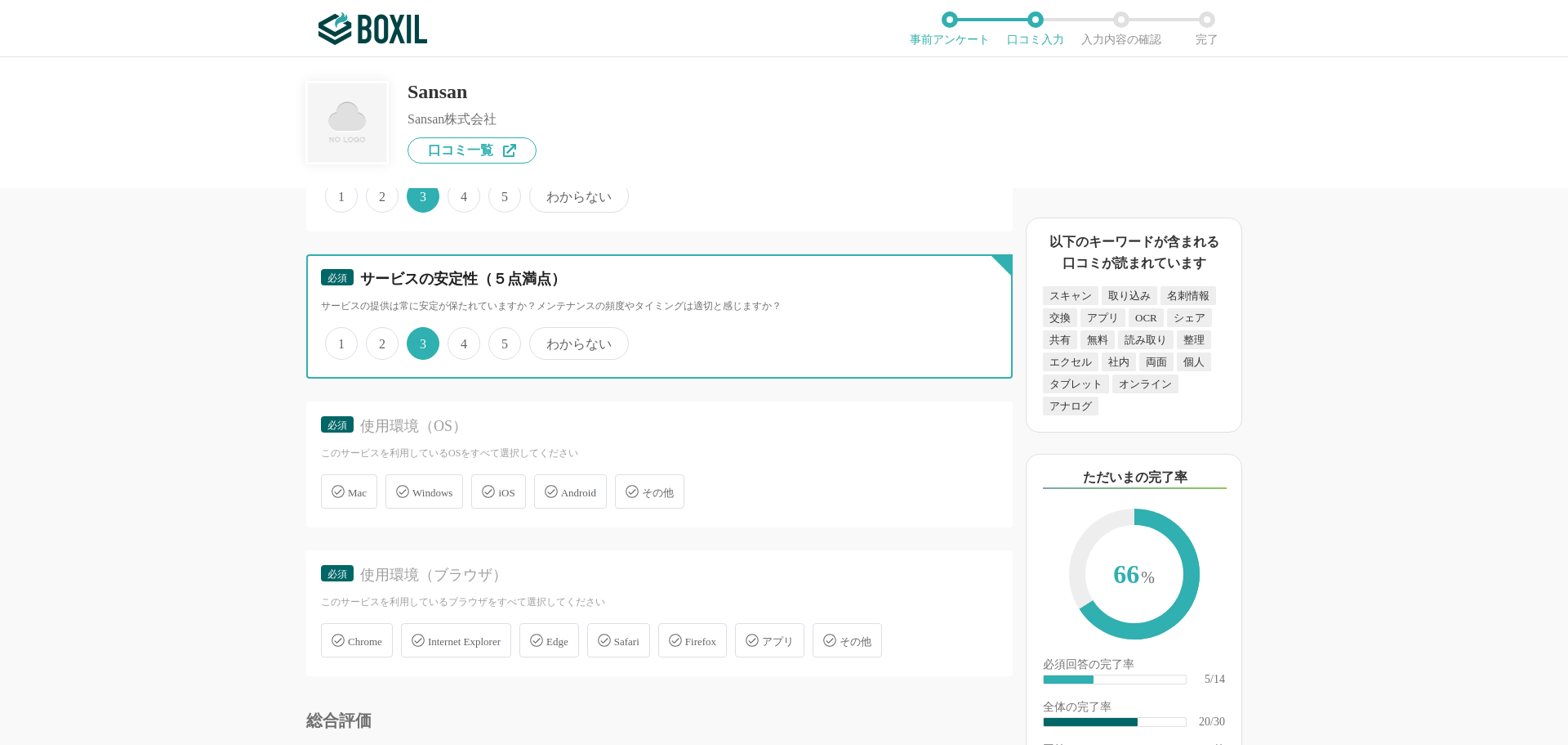
scroll to position [2942, 0]
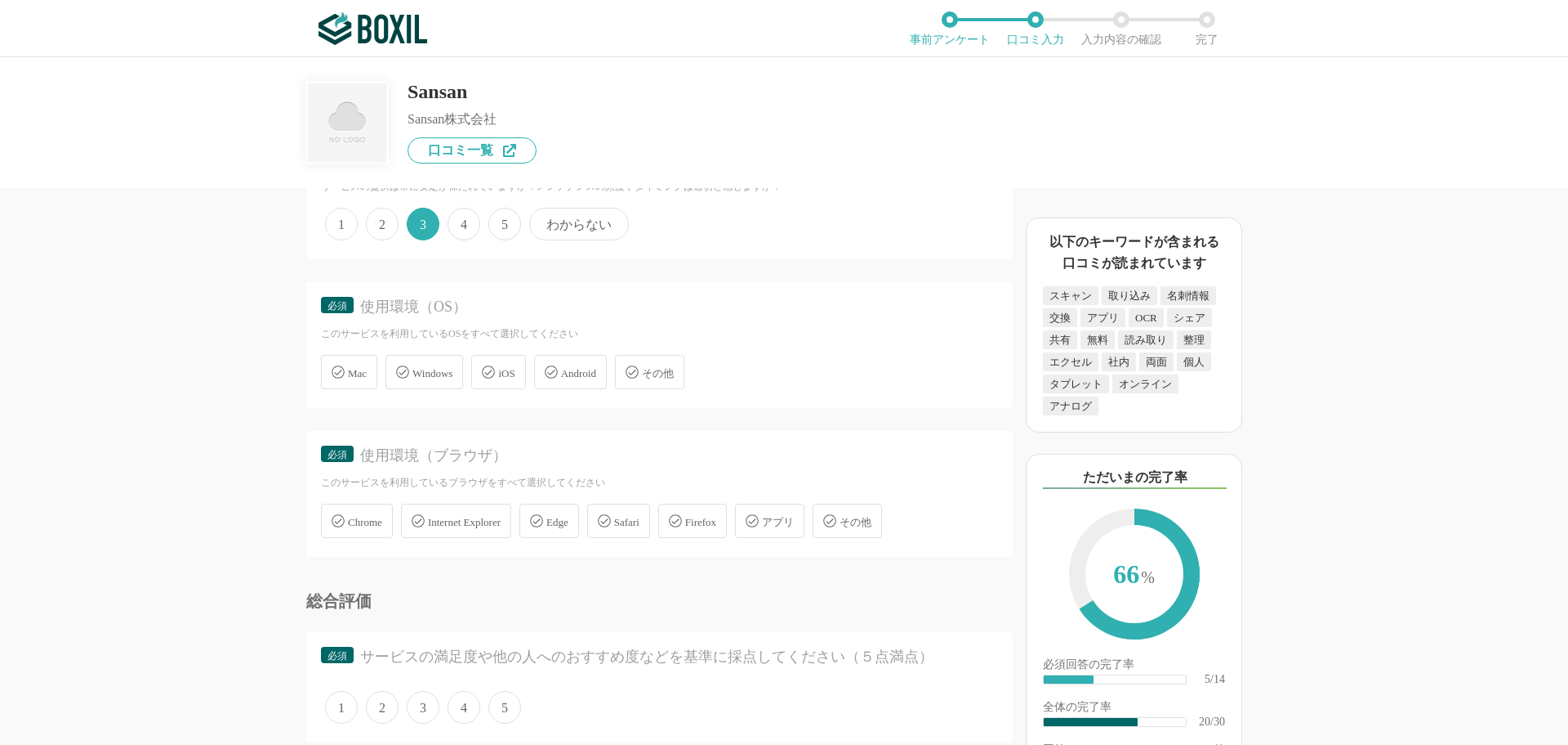
click at [421, 379] on span "Windows" at bounding box center [432, 373] width 40 height 13
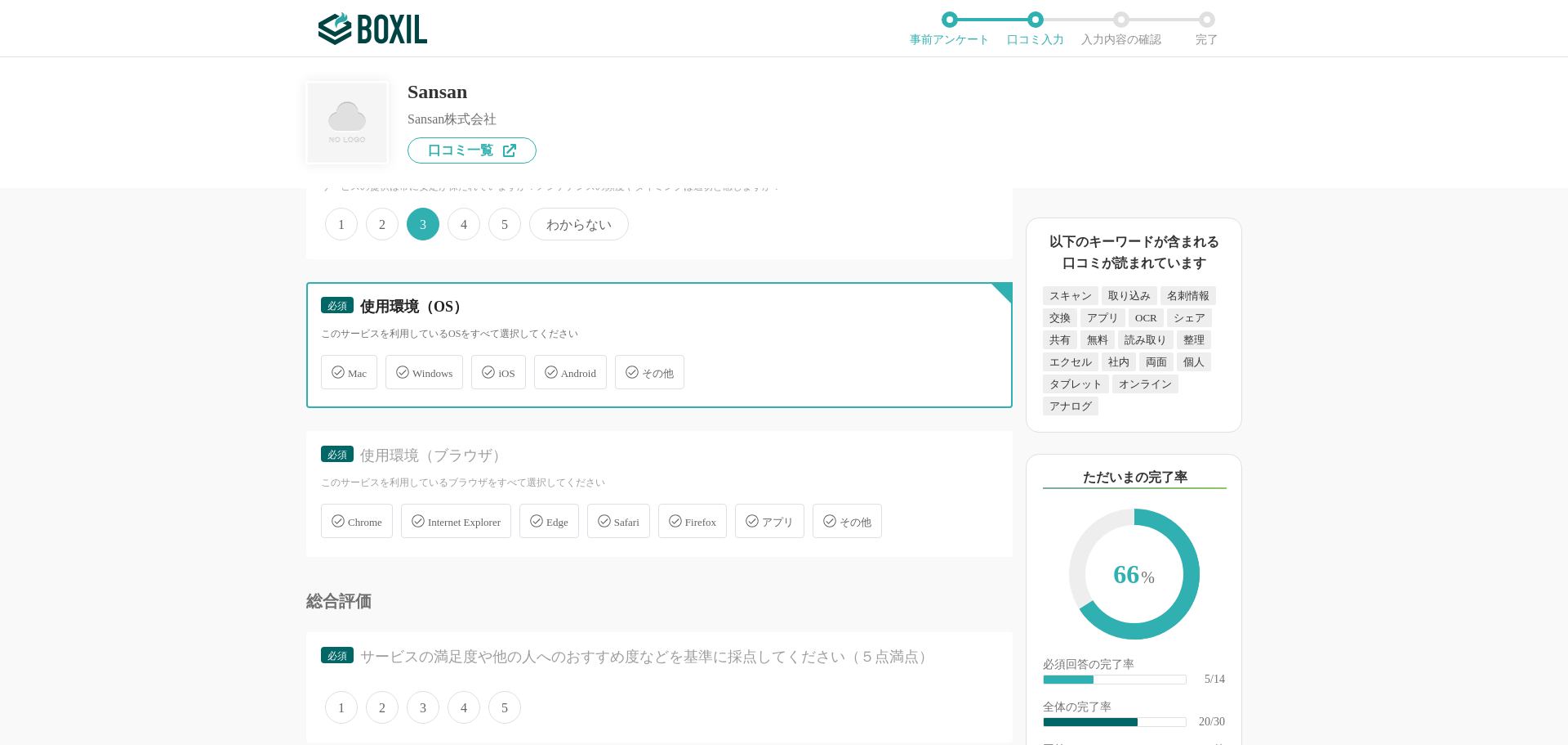
click at [400, 368] on input "Windows" at bounding box center [394, 362] width 11 height 11
checkbox input "true"
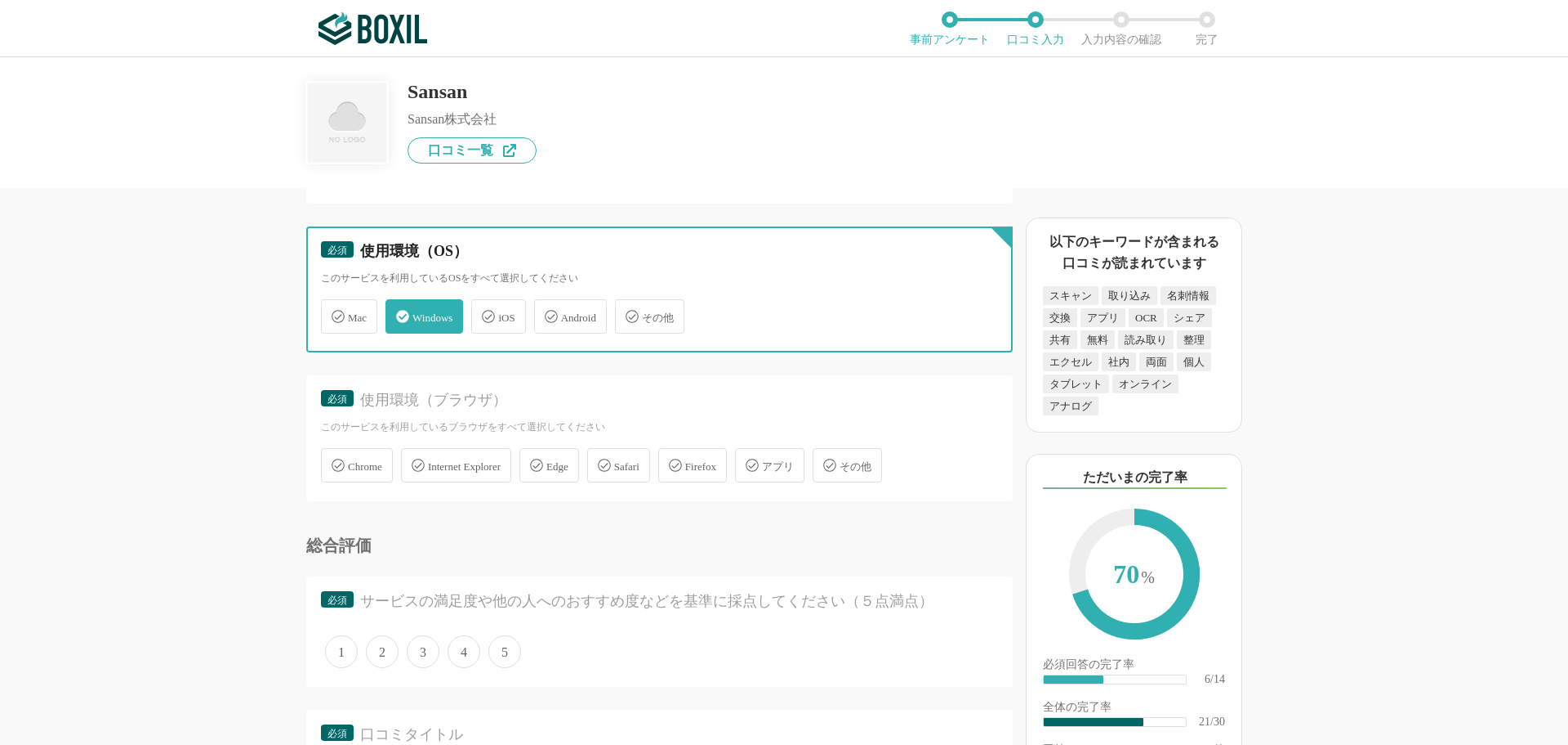
scroll to position [3106, 0]
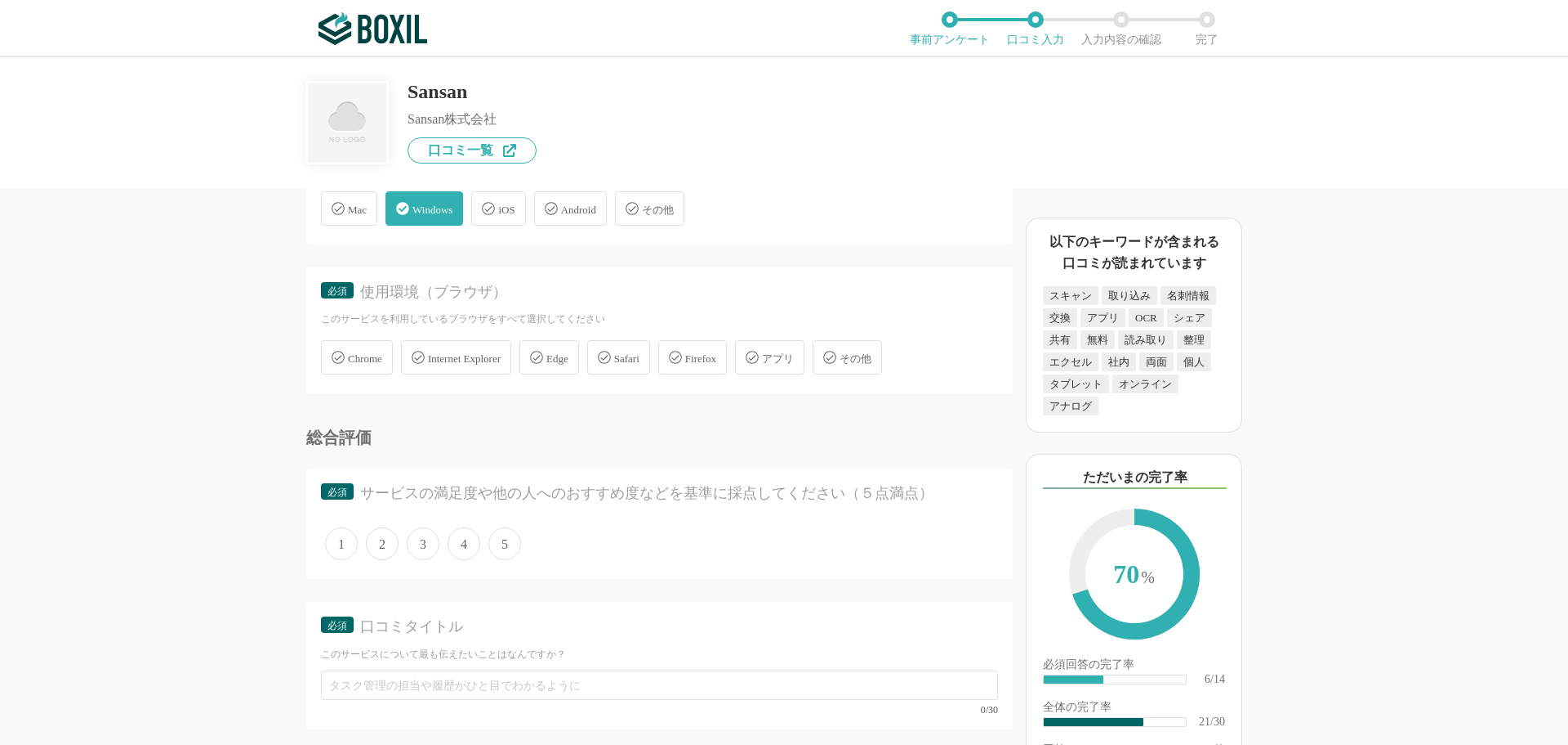
click at [366, 368] on div "Chrome" at bounding box center [357, 357] width 72 height 34
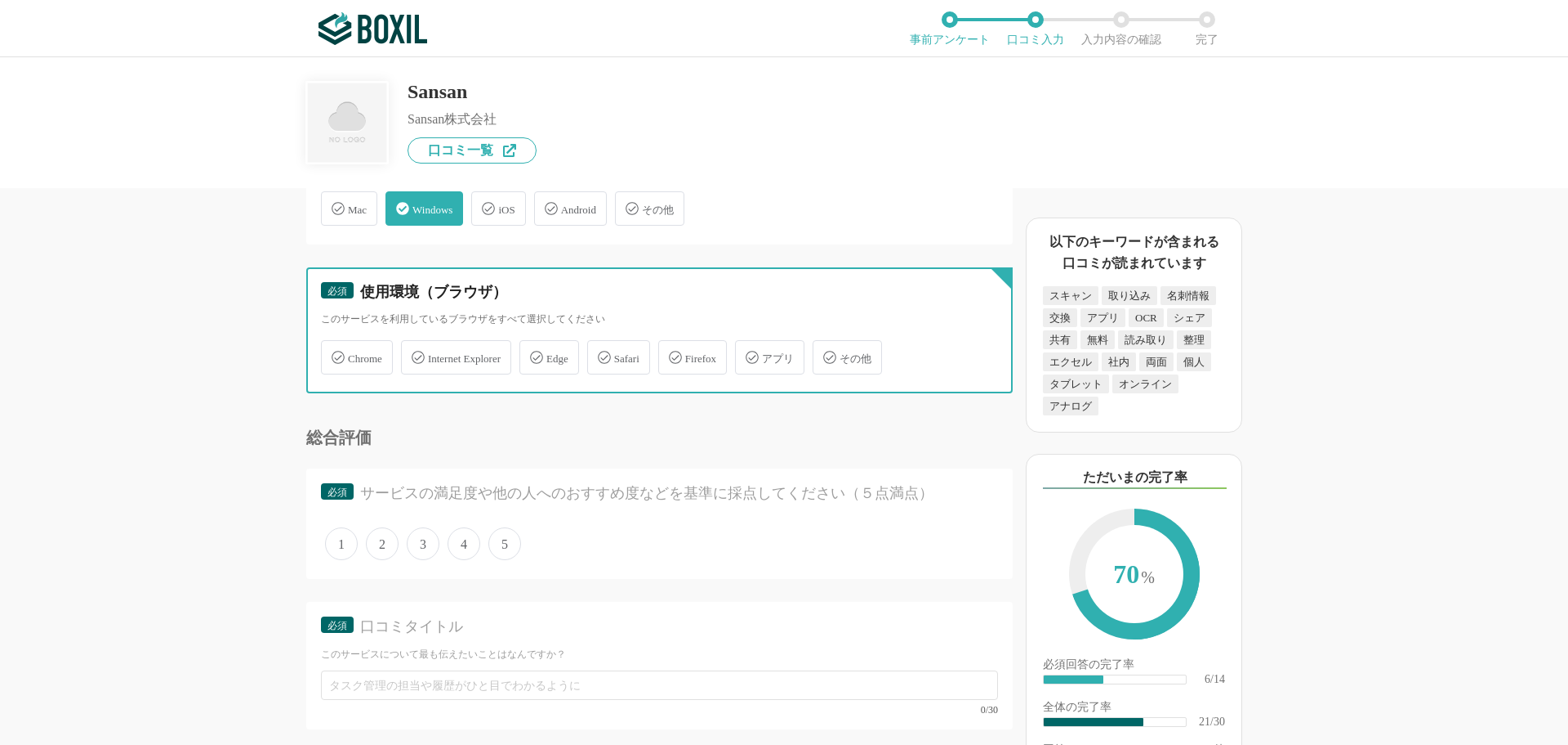
click at [335, 353] on input "Chrome" at bounding box center [330, 348] width 11 height 11
checkbox input "true"
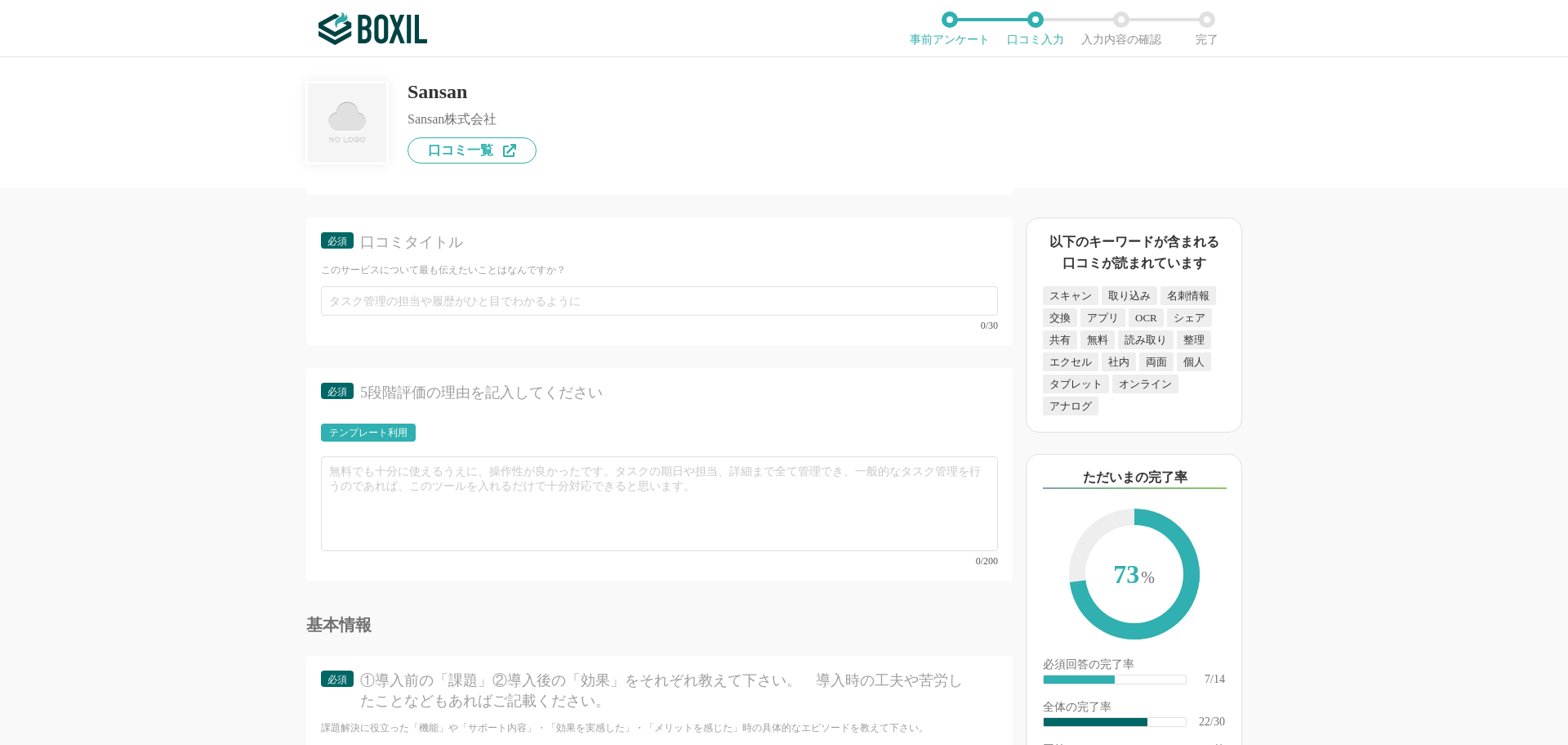
scroll to position [3514, 0]
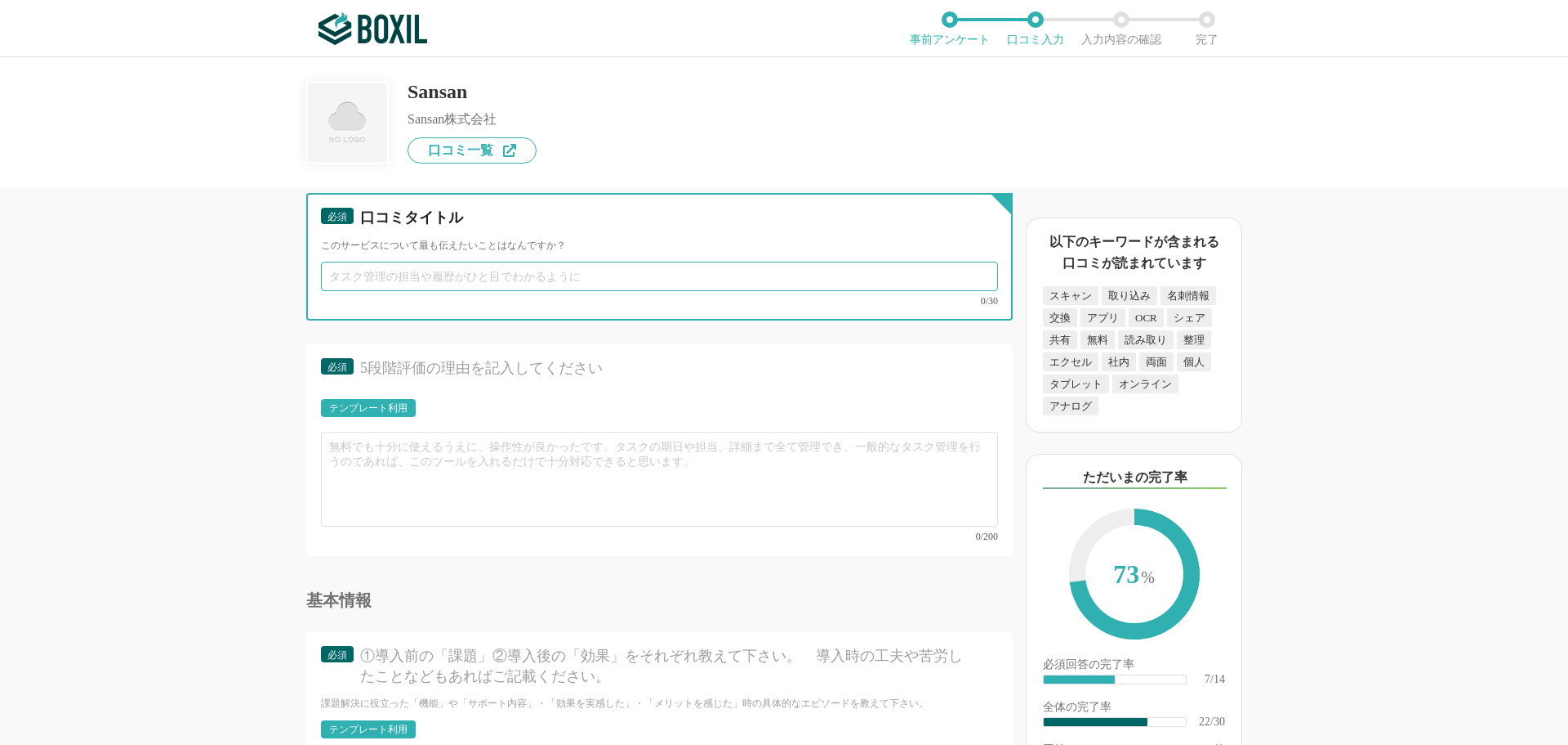
click at [456, 276] on input "text" at bounding box center [659, 276] width 677 height 30
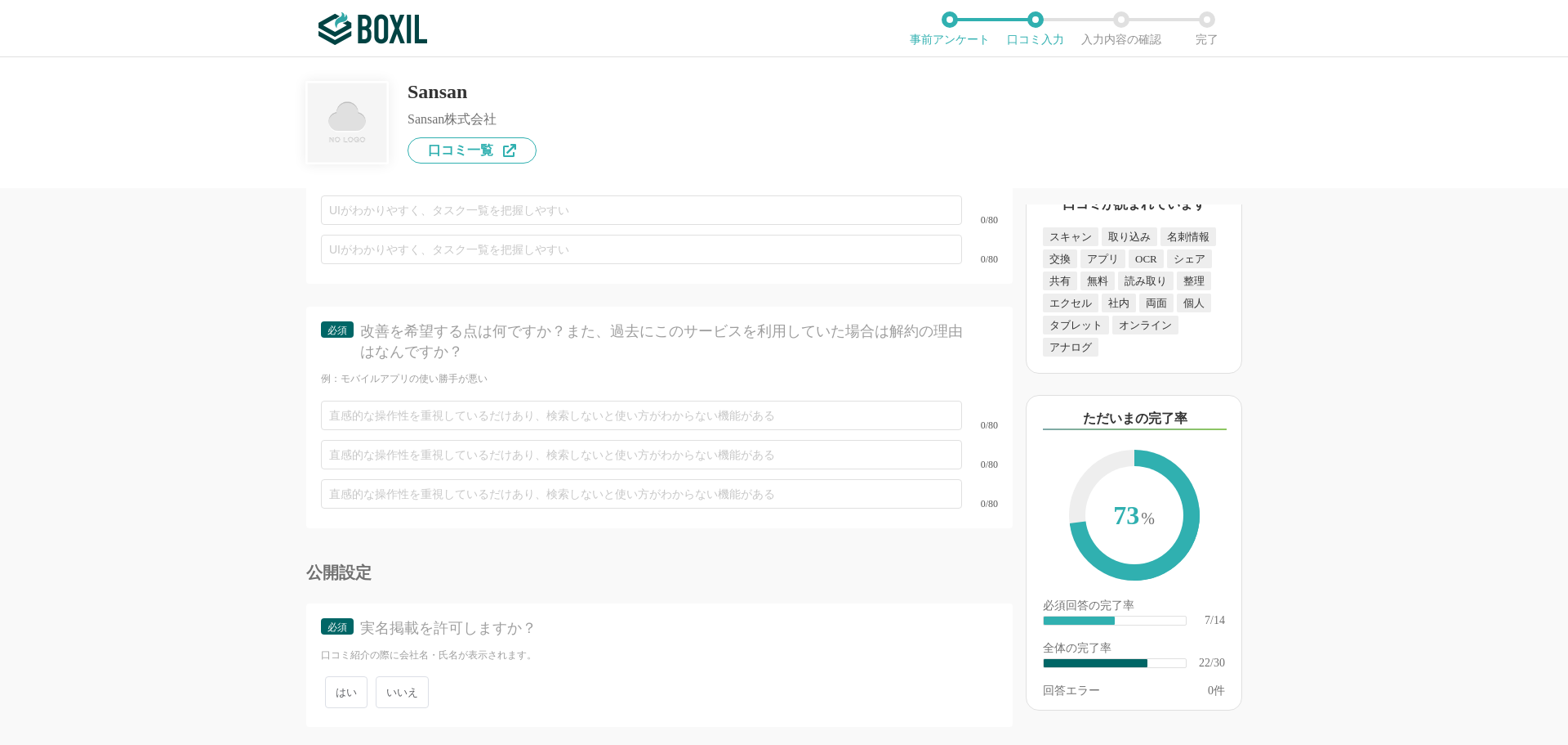
scroll to position [4344, 0]
click at [412, 677] on span "いいえ" at bounding box center [401, 692] width 53 height 32
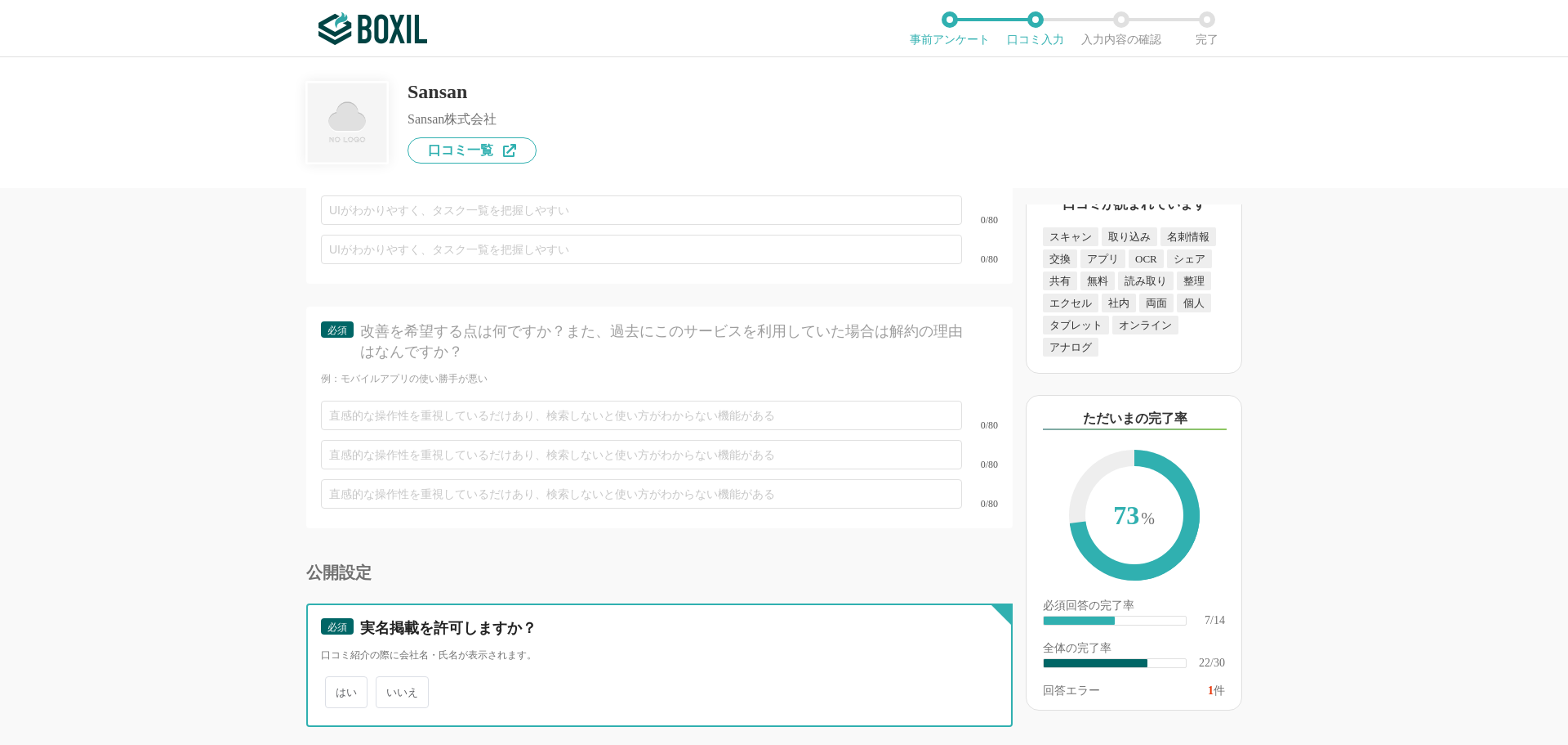
click at [391, 679] on input "いいえ" at bounding box center [385, 684] width 11 height 11
radio input "true"
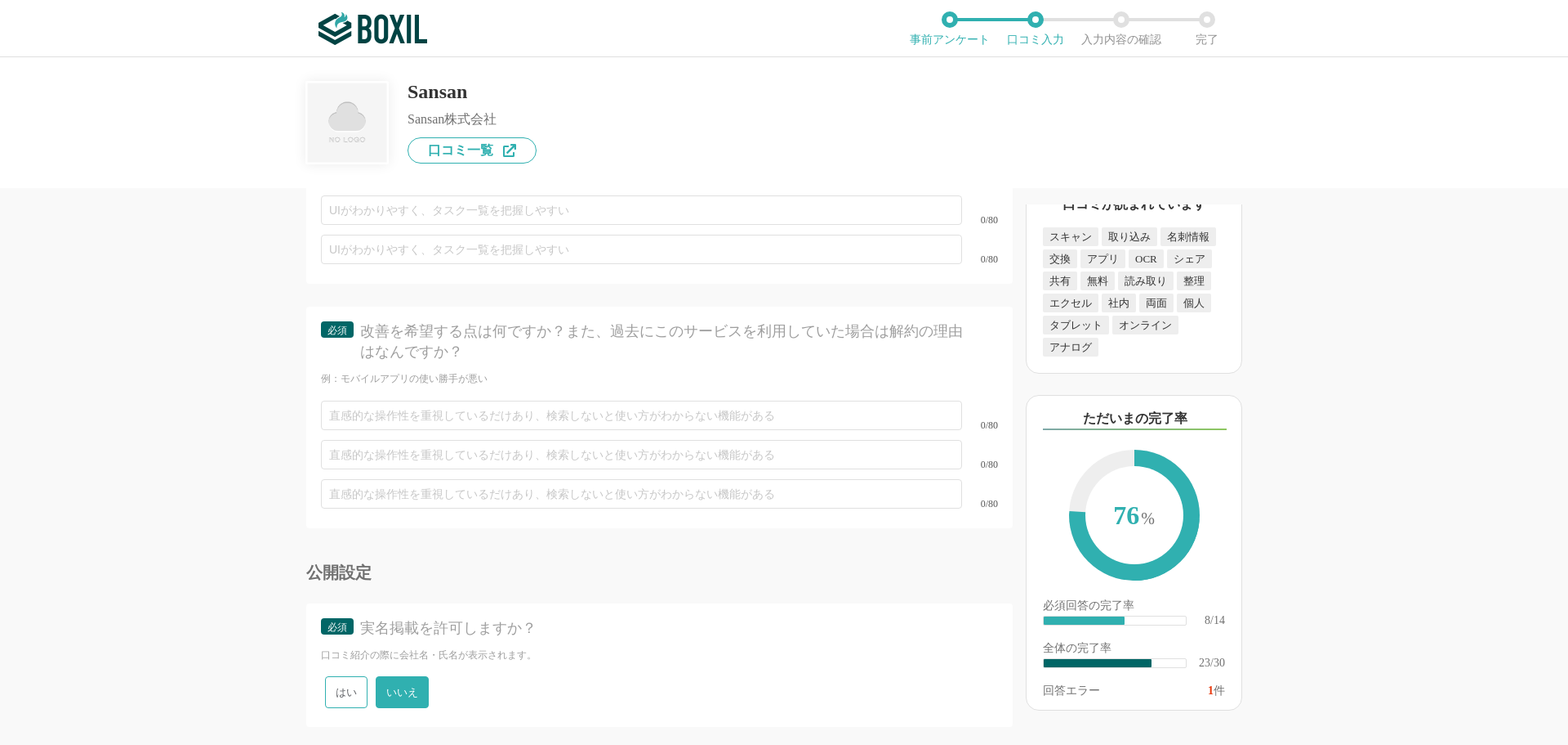
click at [471, 395] on div "0/80" at bounding box center [659, 415] width 677 height 39
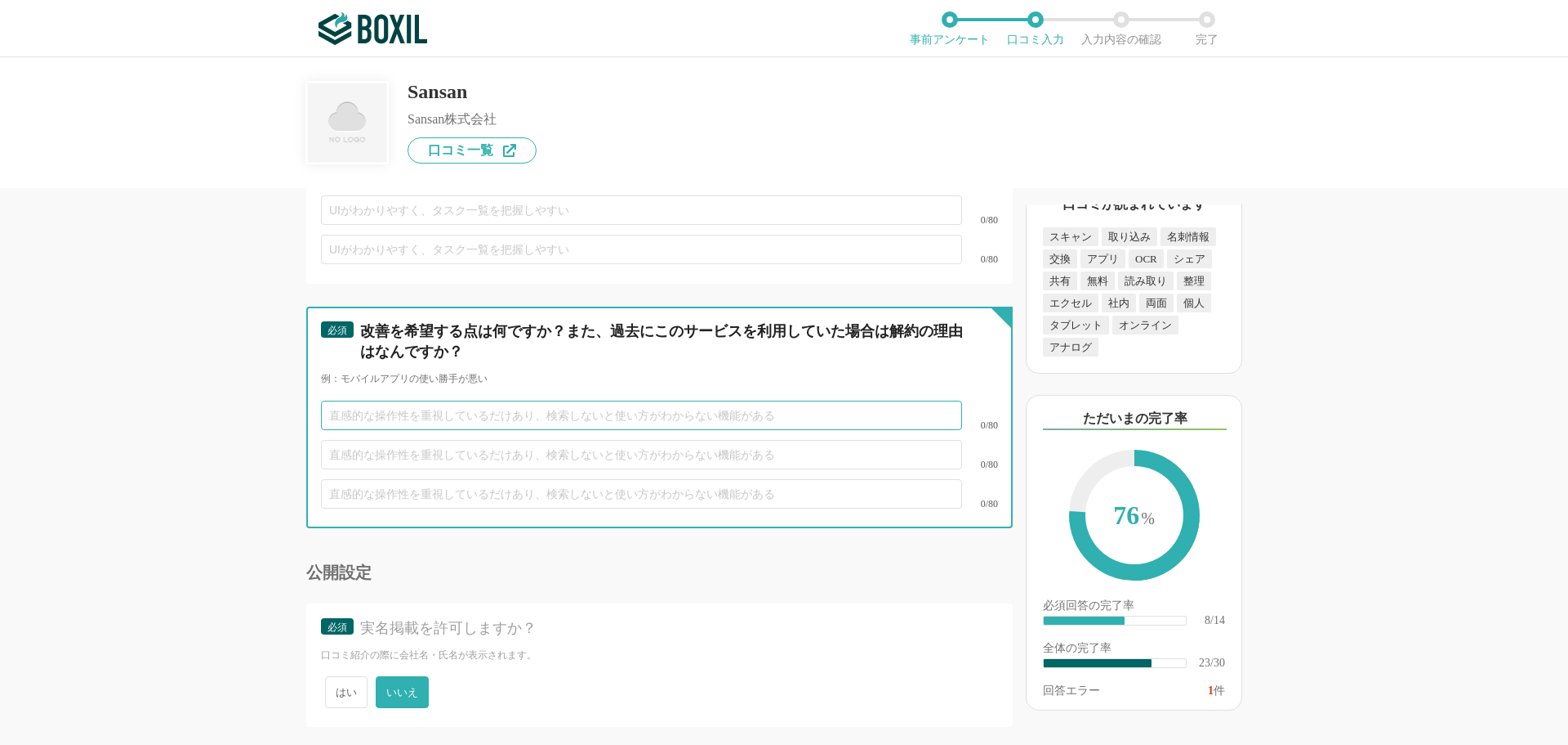
click at [474, 401] on input "text" at bounding box center [642, 415] width 642 height 30
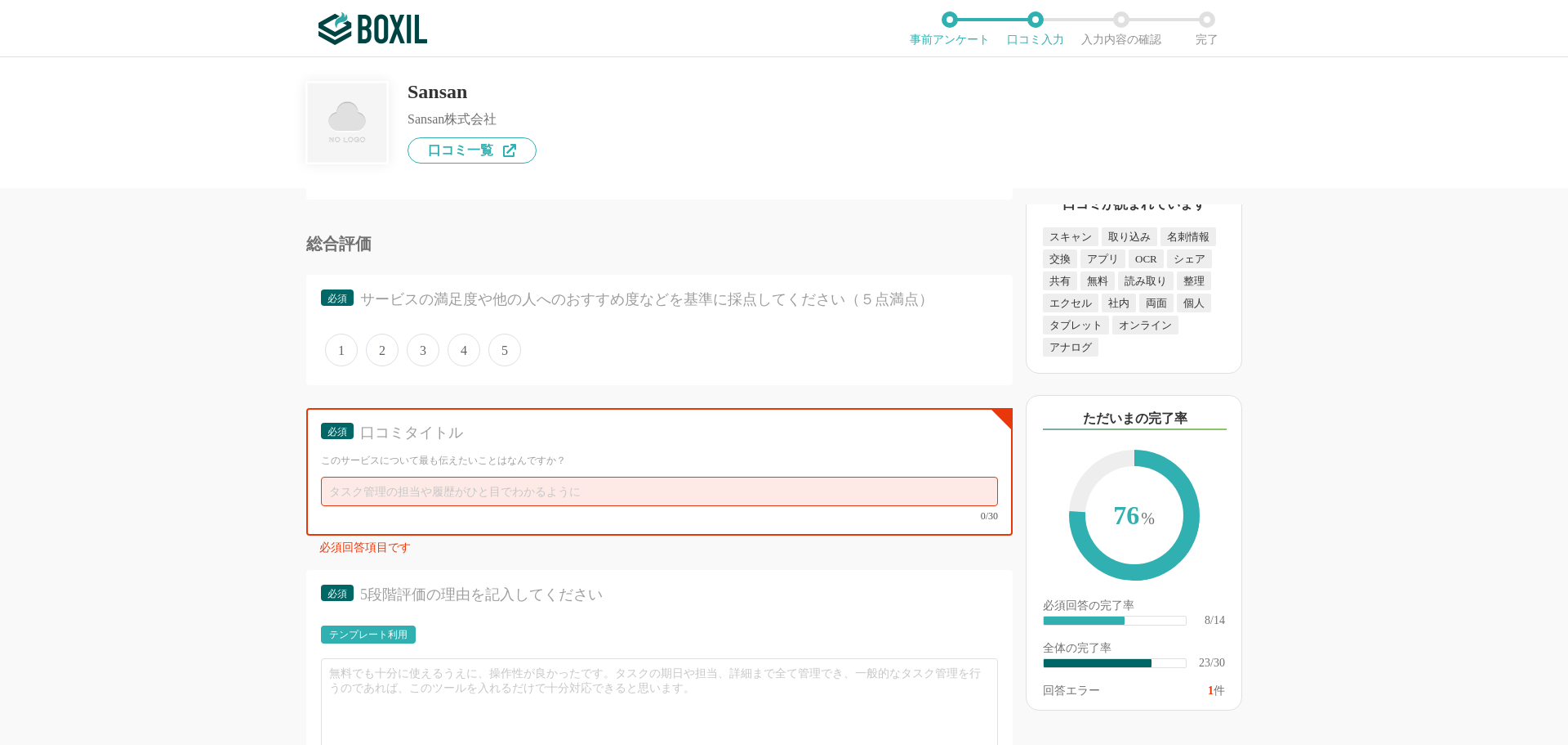
scroll to position [3280, 0]
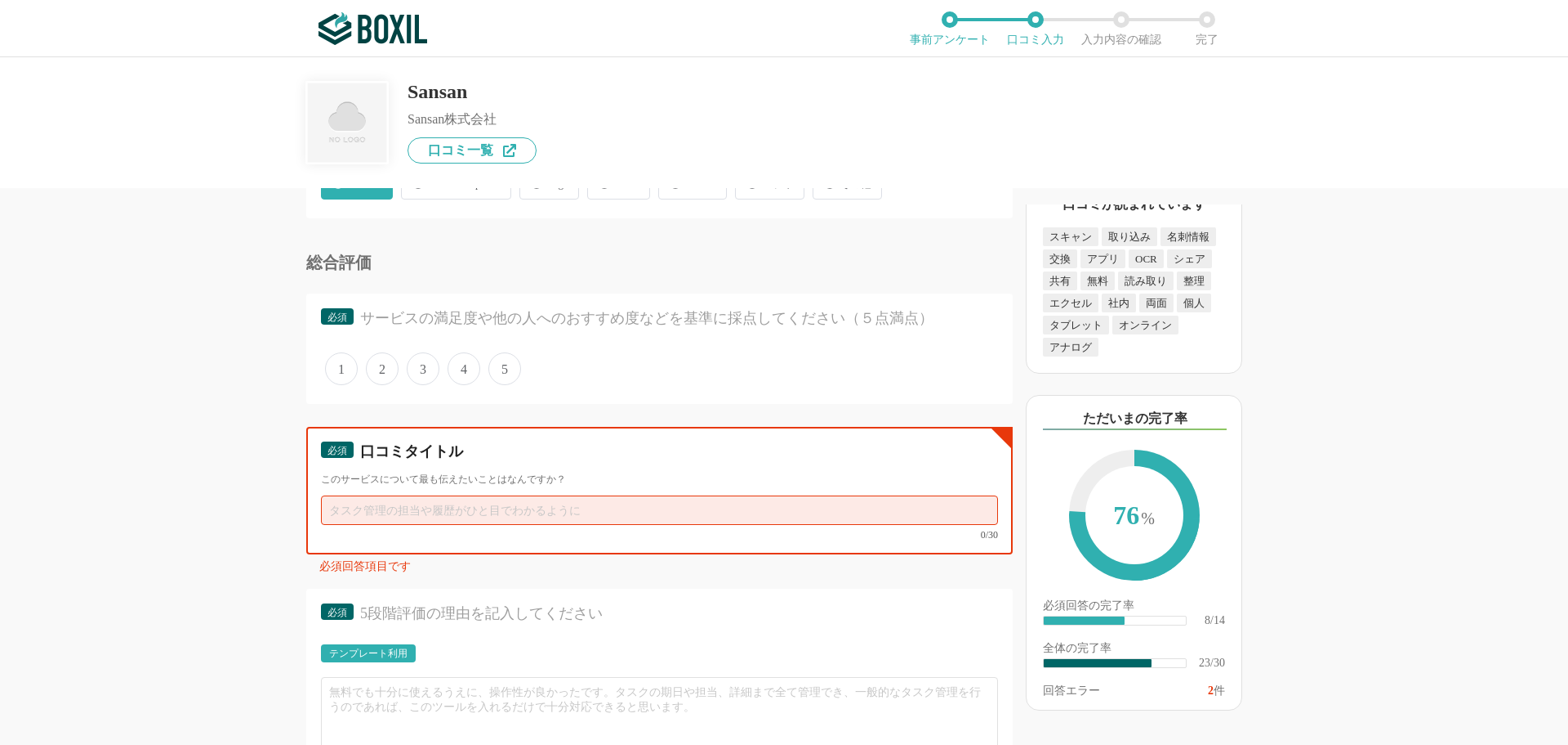
click at [452, 514] on input "text" at bounding box center [659, 509] width 677 height 30
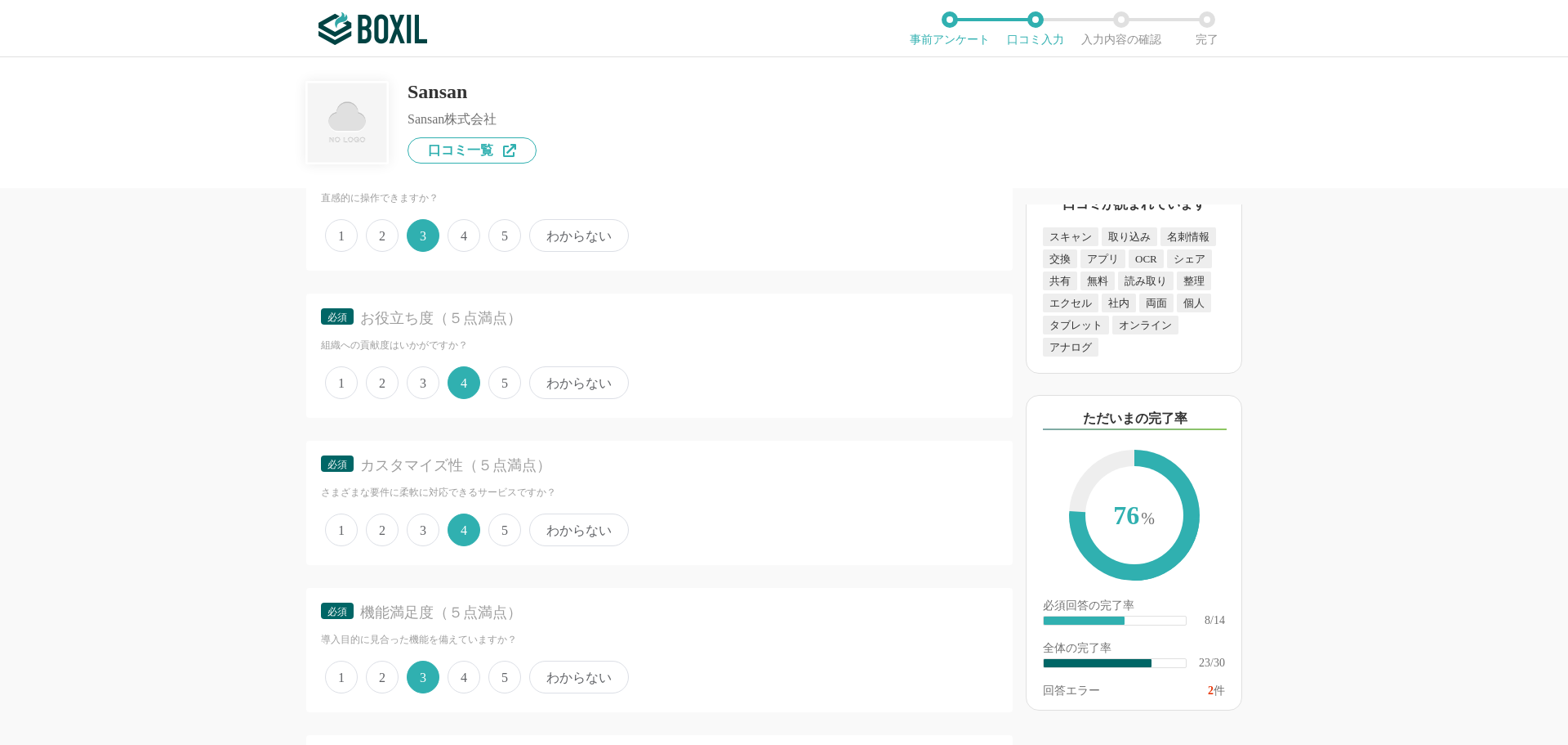
scroll to position [0, 0]
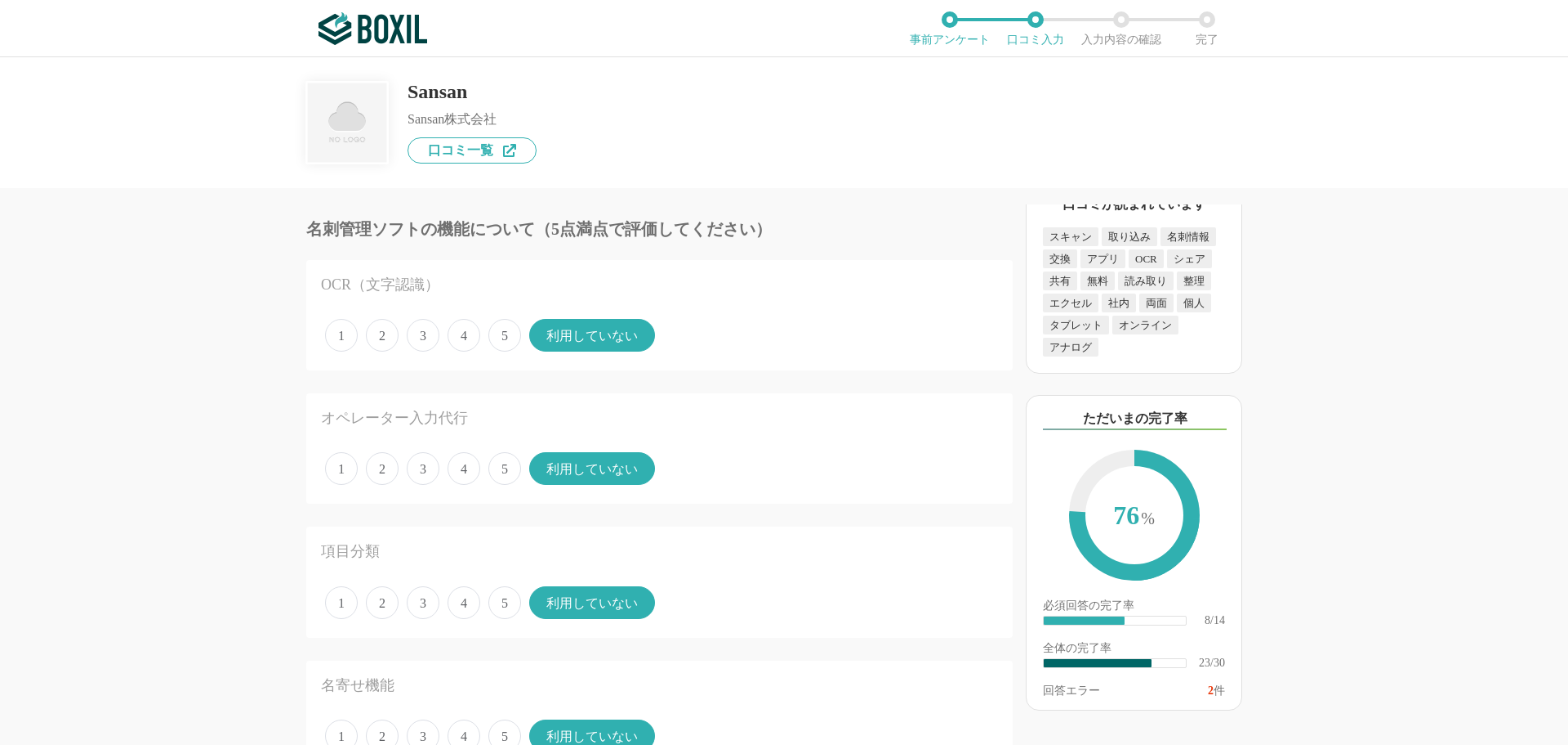
drag, startPoint x: 210, startPoint y: 542, endPoint x: 280, endPoint y: 172, distance: 376.6
click at [520, 156] on link "口コミ一覧" at bounding box center [472, 150] width 129 height 26
click at [625, 133] on div "Sansan Sansan株式会社 口コミ一覧" at bounding box center [784, 110] width 956 height 107
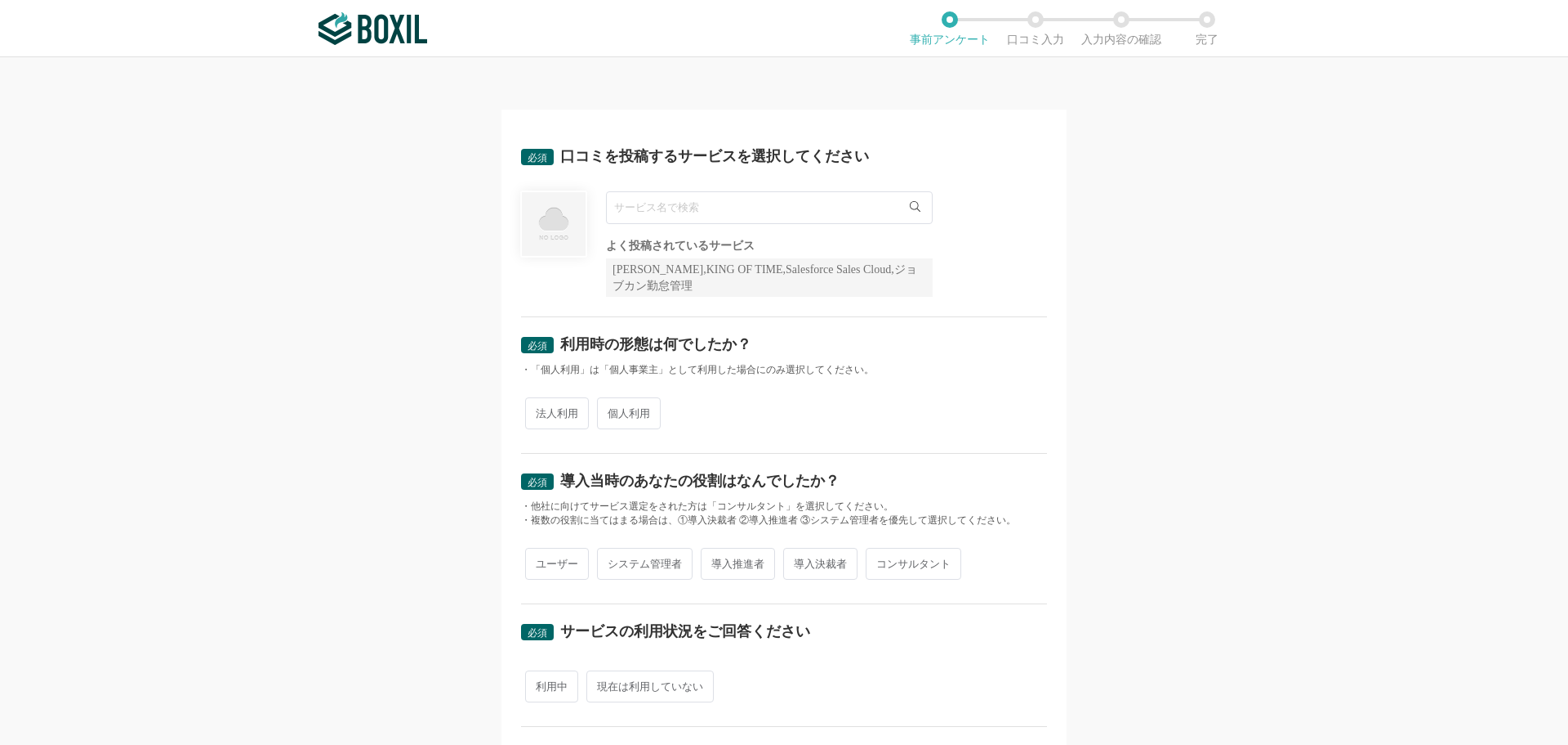
click at [700, 210] on input "text" at bounding box center [769, 207] width 327 height 32
type input "a"
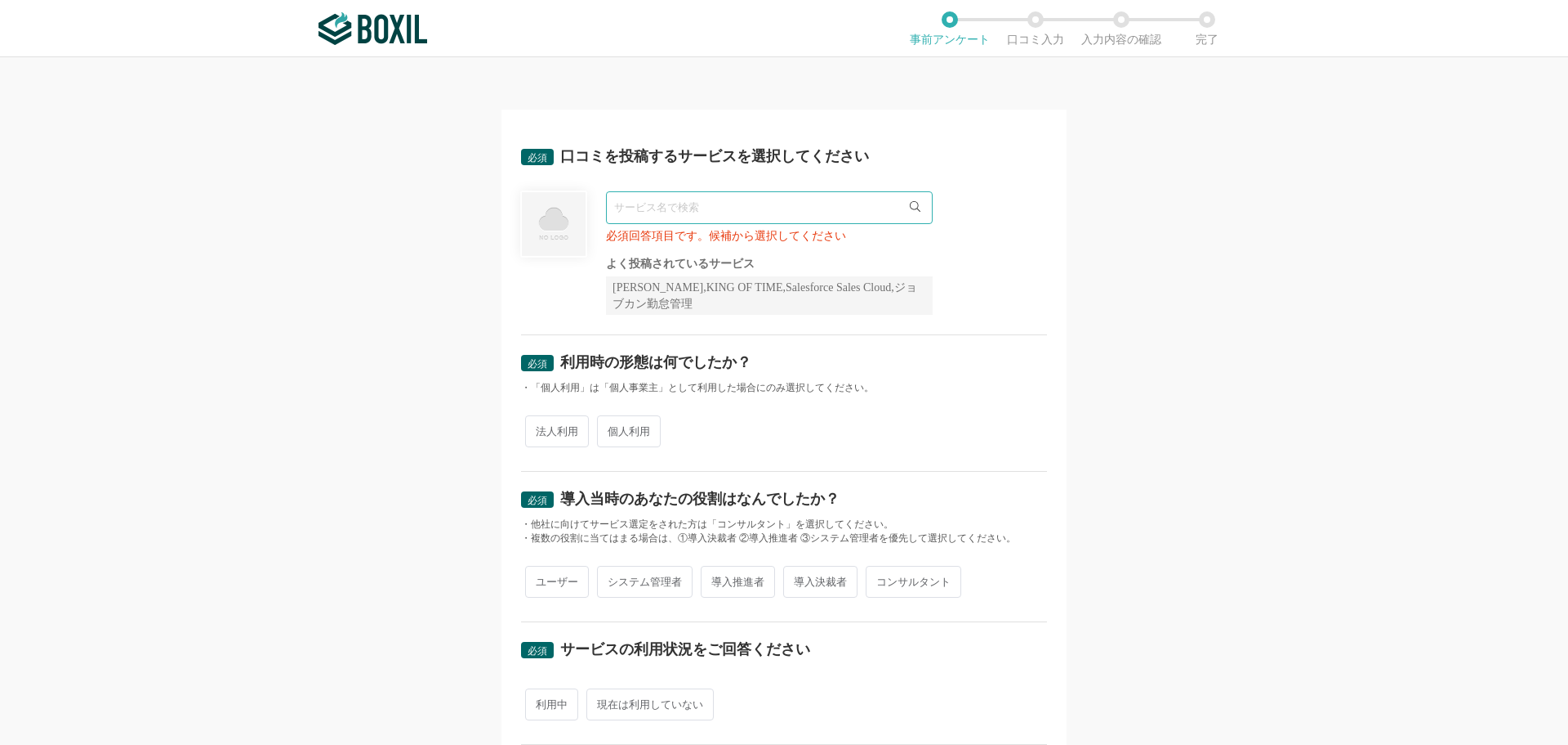
click at [657, 208] on input "text" at bounding box center [769, 207] width 327 height 32
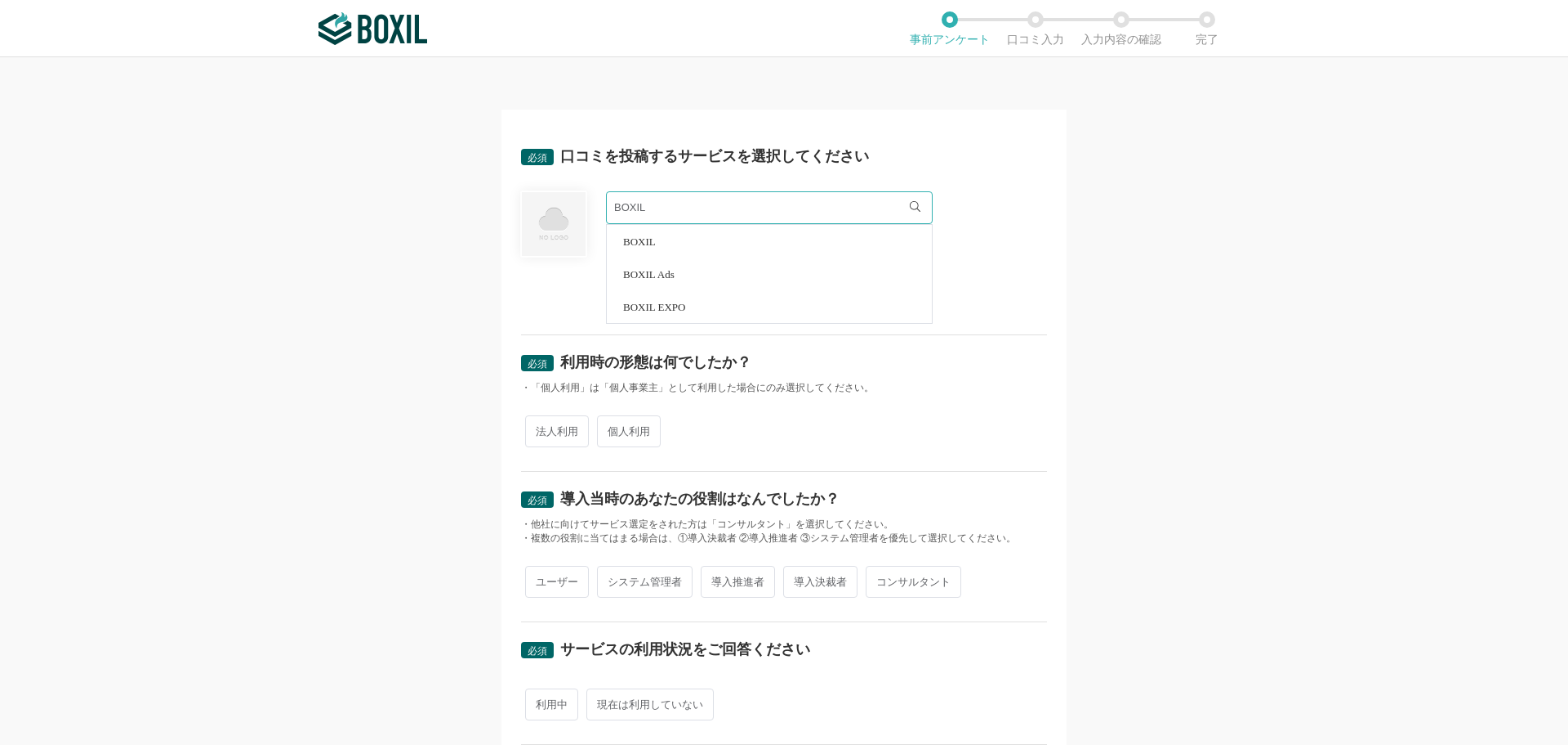
type input "BOXIL"
click at [658, 244] on li "BOXIL" at bounding box center [769, 241] width 325 height 32
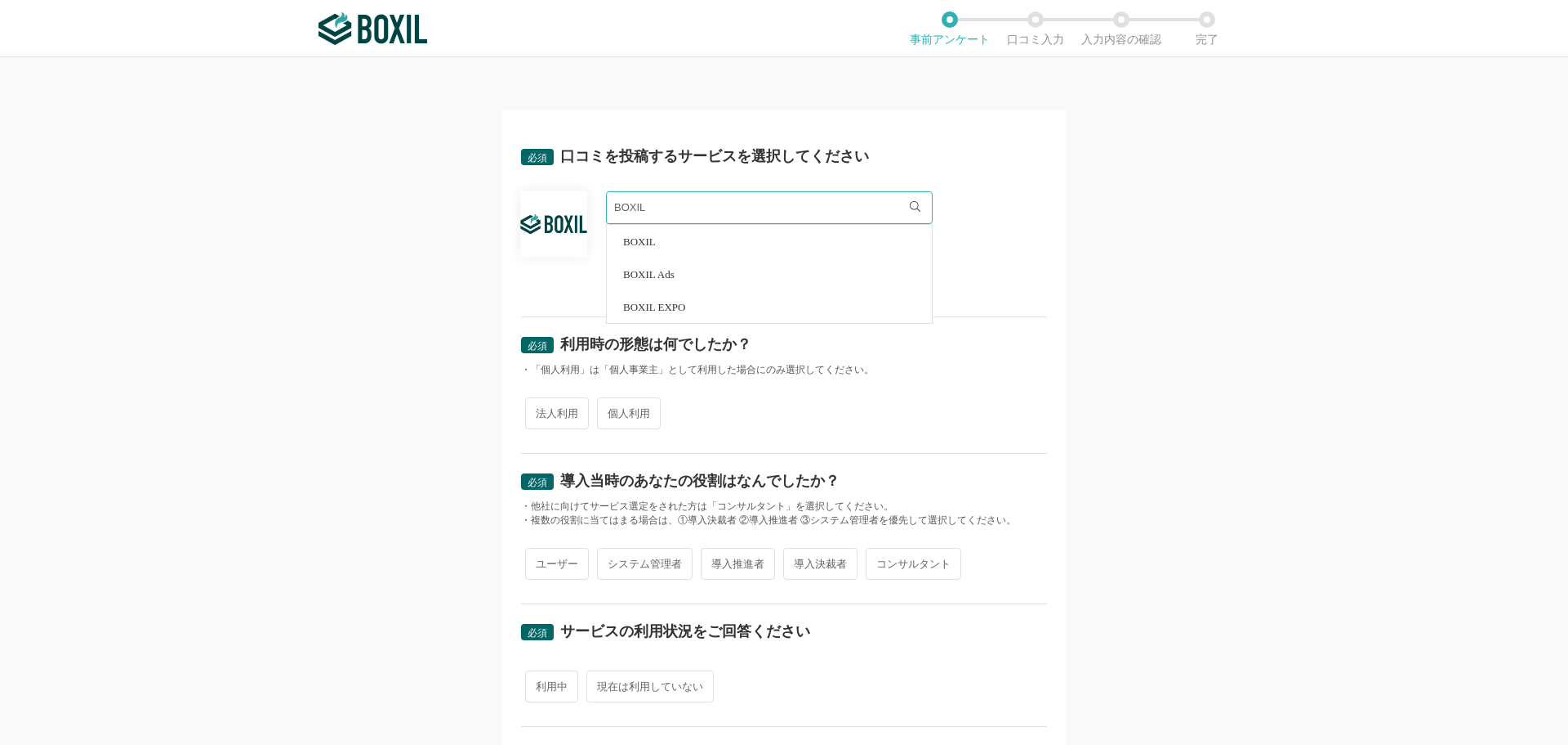
click at [411, 333] on div "必須 口コミを投稿するサービスを選択してください BOXIL BOXIL BOXIL Ads BOXIL EXPO よく投稿されているサービス Sansan,…" at bounding box center [784, 401] width 1568 height 688
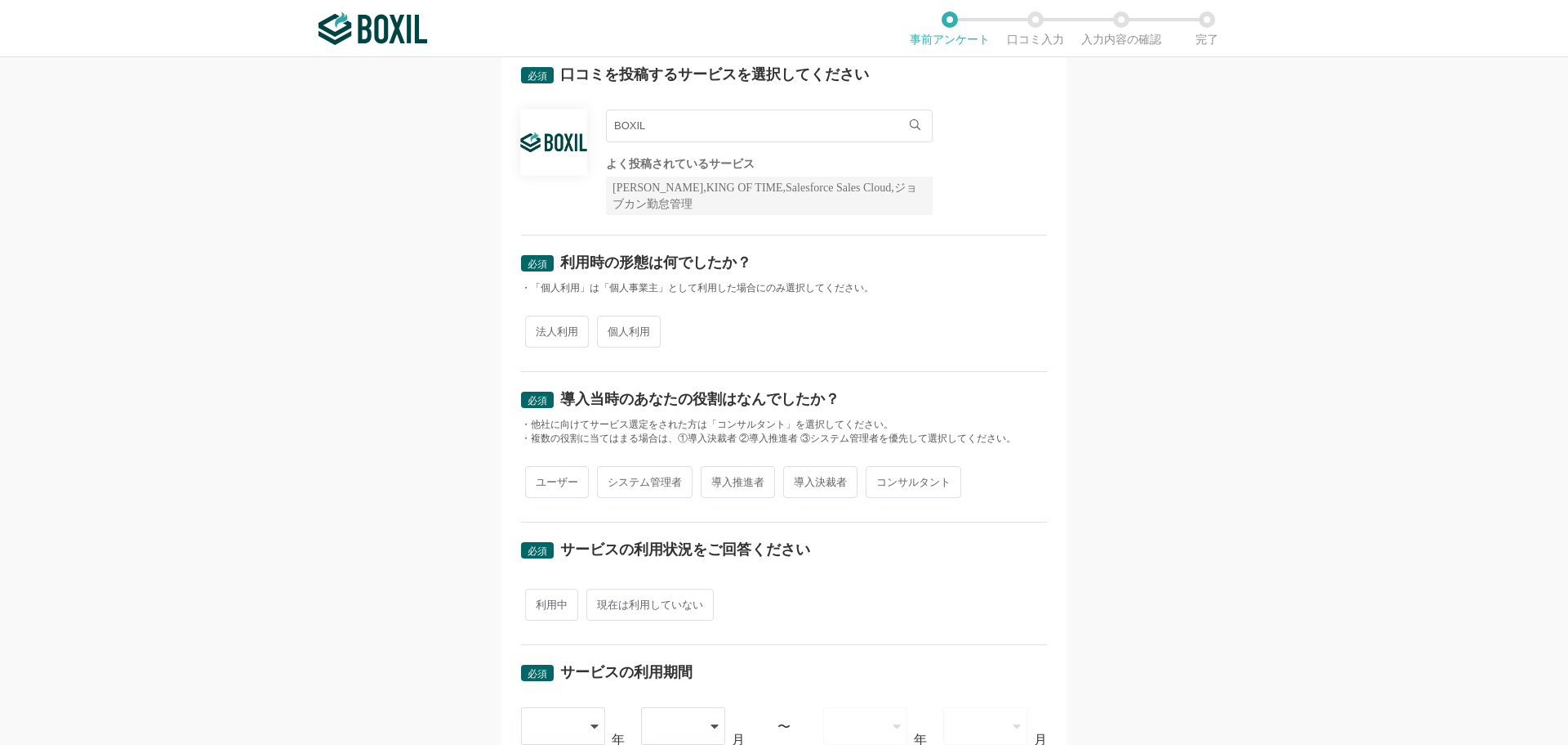
click at [557, 333] on span "法人利用" at bounding box center [556, 332] width 64 height 32
click at [540, 328] on input "法人利用" at bounding box center [535, 324] width 11 height 11
radio input "true"
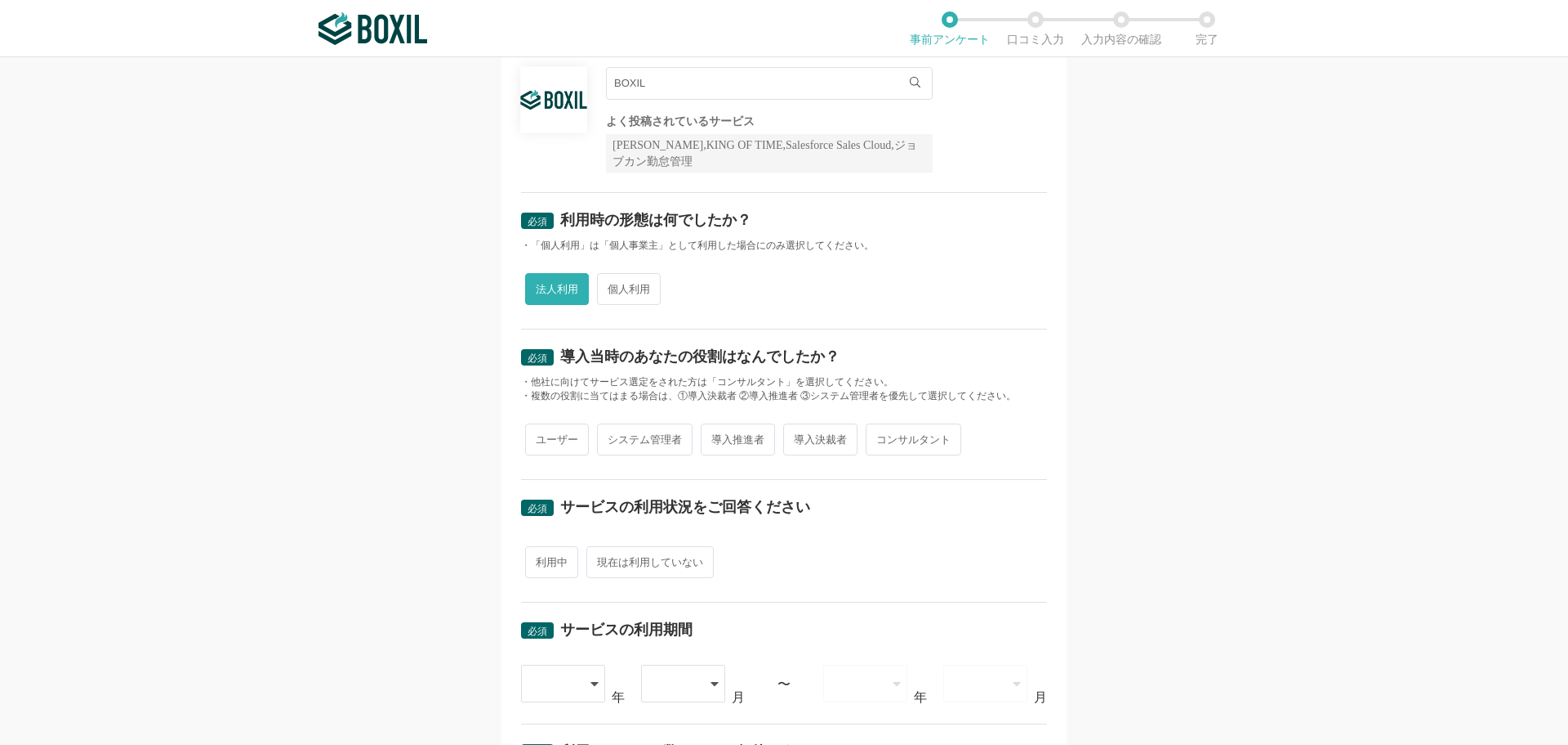
scroll to position [246, 0]
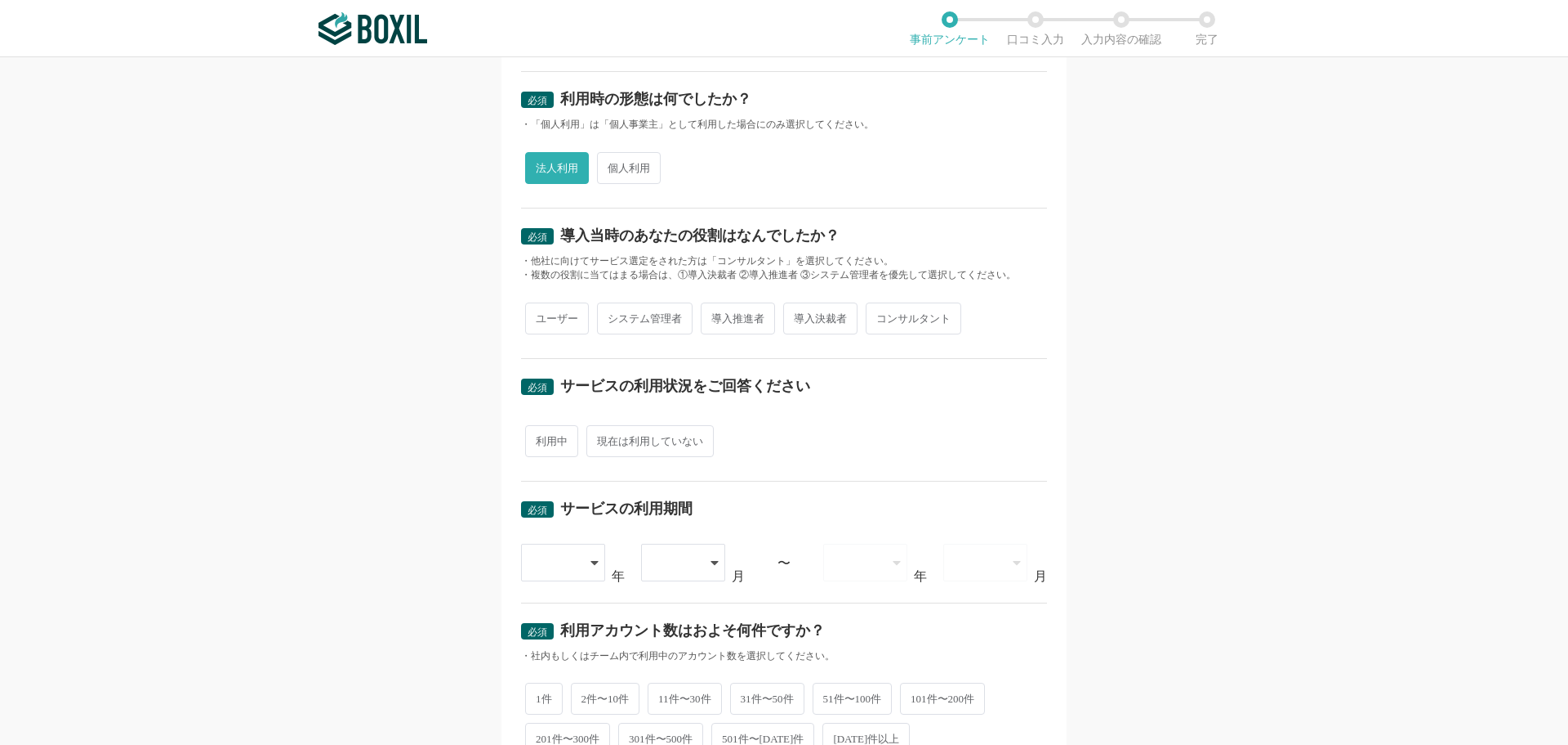
click at [561, 325] on span "ユーザー" at bounding box center [556, 318] width 64 height 32
click at [540, 316] on input "ユーザー" at bounding box center [535, 310] width 11 height 11
radio input "true"
click at [562, 439] on span "利用中" at bounding box center [551, 441] width 53 height 32
click at [540, 438] on input "利用中" at bounding box center [535, 433] width 11 height 11
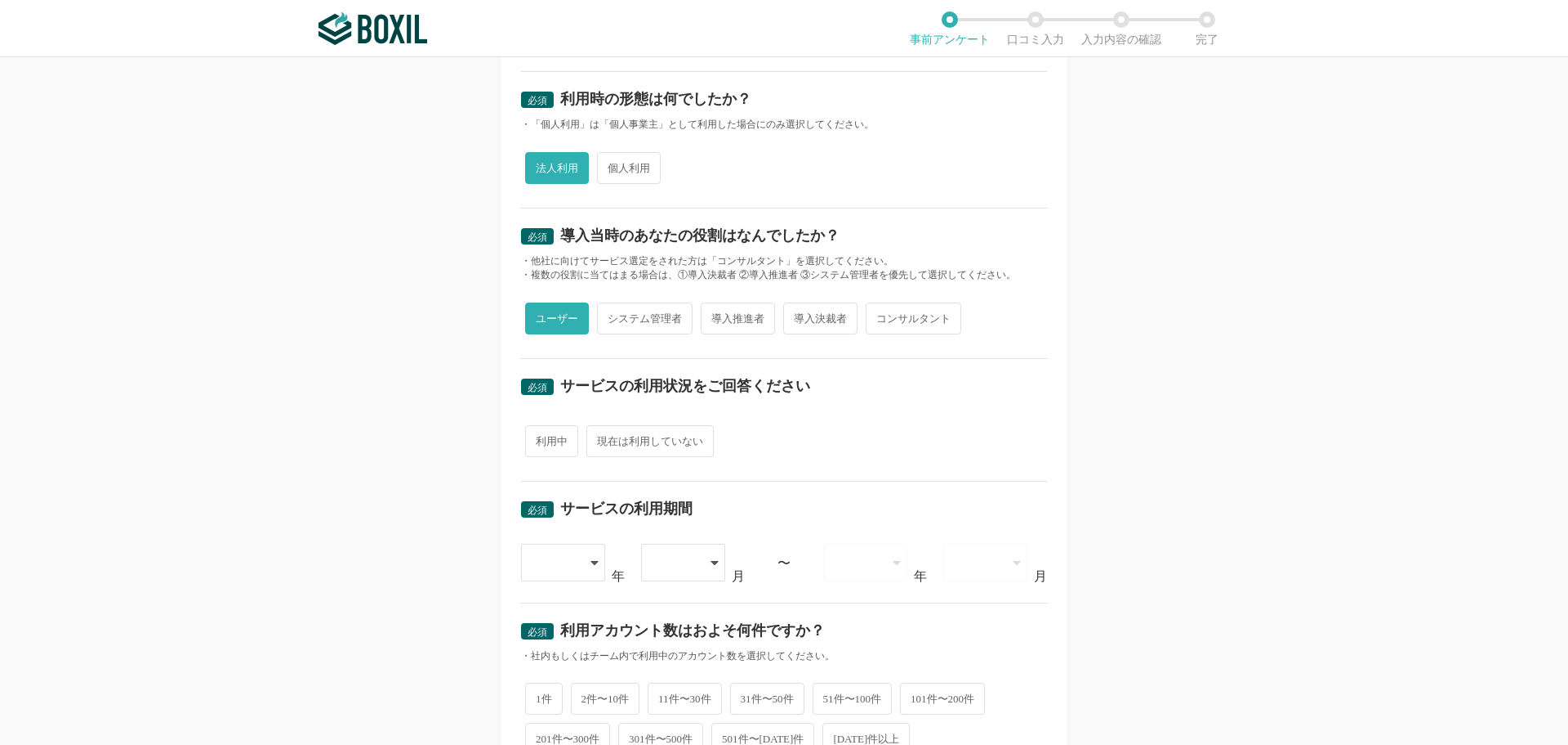
radio input "true"
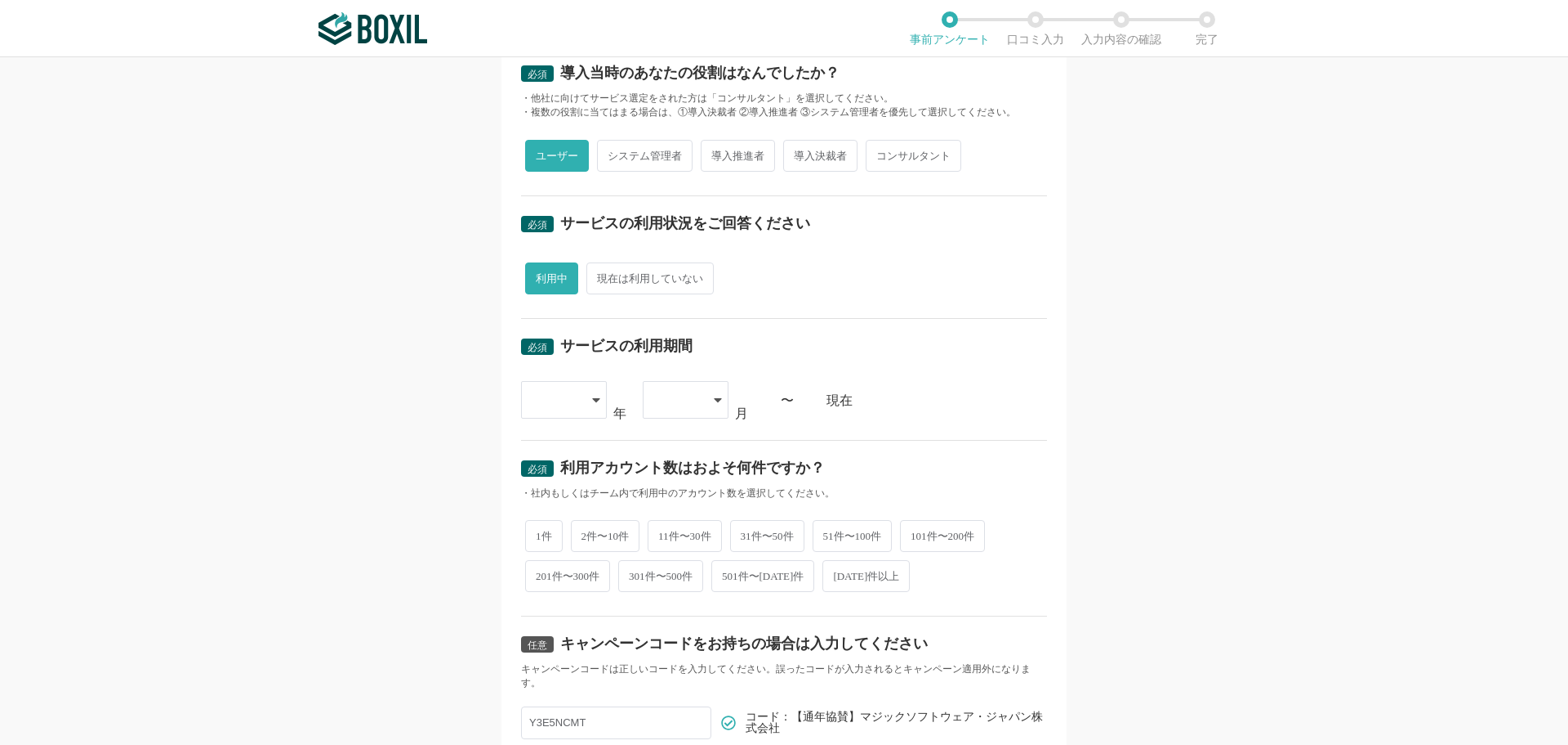
scroll to position [409, 0]
click at [578, 395] on div at bounding box center [564, 399] width 86 height 38
click at [564, 602] on li "[DATE]" at bounding box center [564, 596] width 86 height 39
click at [668, 394] on div at bounding box center [677, 399] width 48 height 36
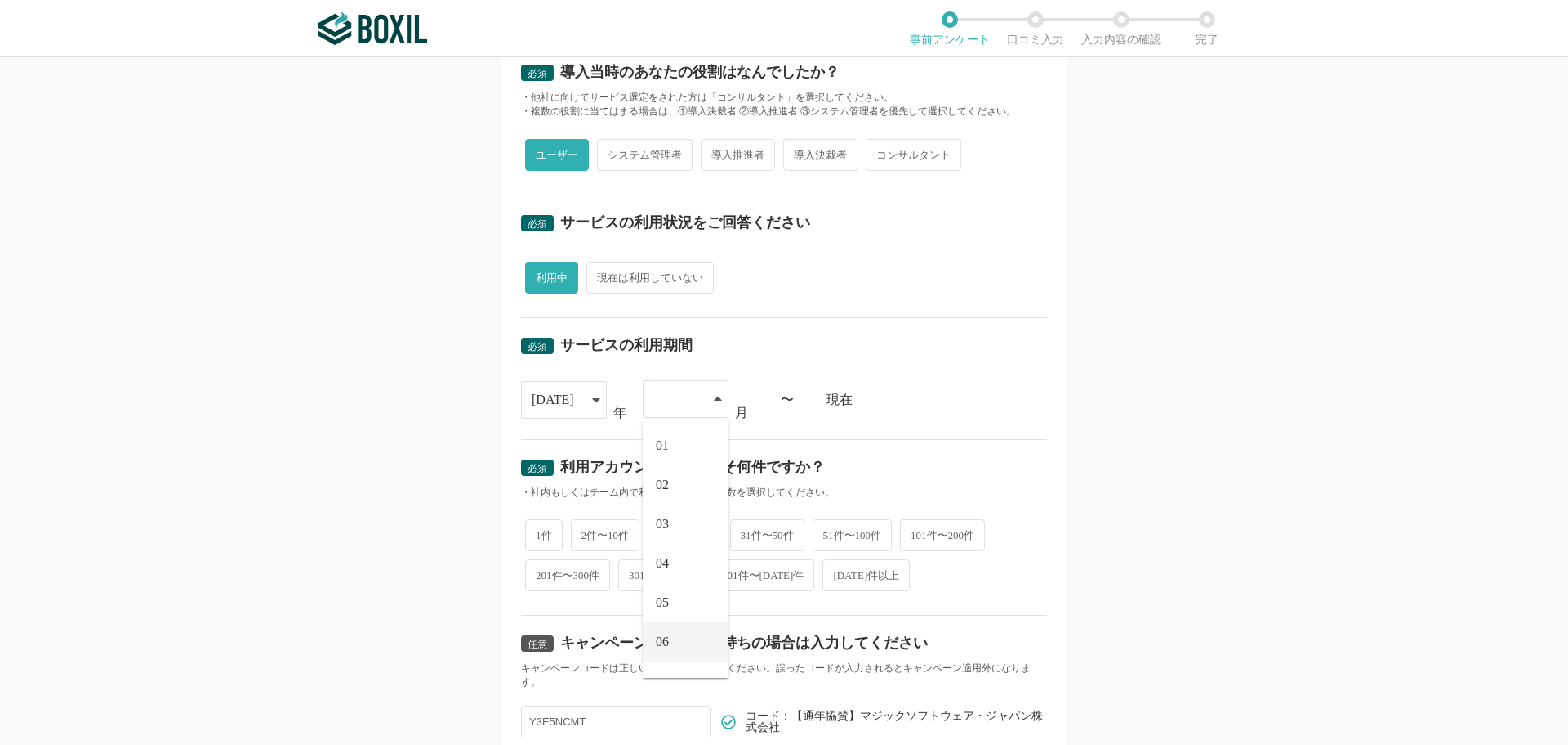
click at [683, 643] on li "06" at bounding box center [685, 642] width 86 height 39
click at [586, 539] on span "2件〜10件" at bounding box center [605, 533] width 69 height 32
click at [586, 531] on input "2件〜10件" at bounding box center [581, 525] width 11 height 11
radio input "true"
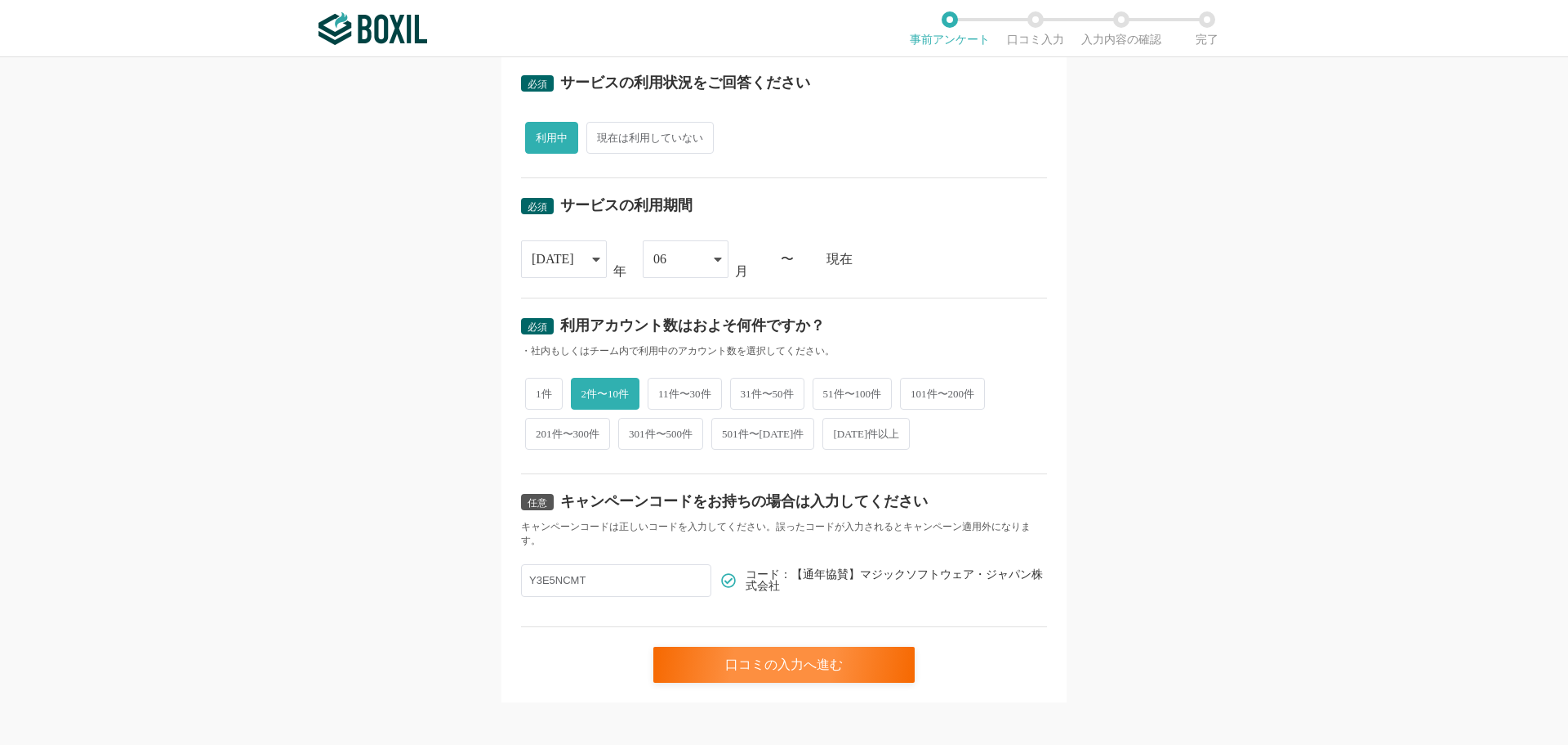
scroll to position [559, 0]
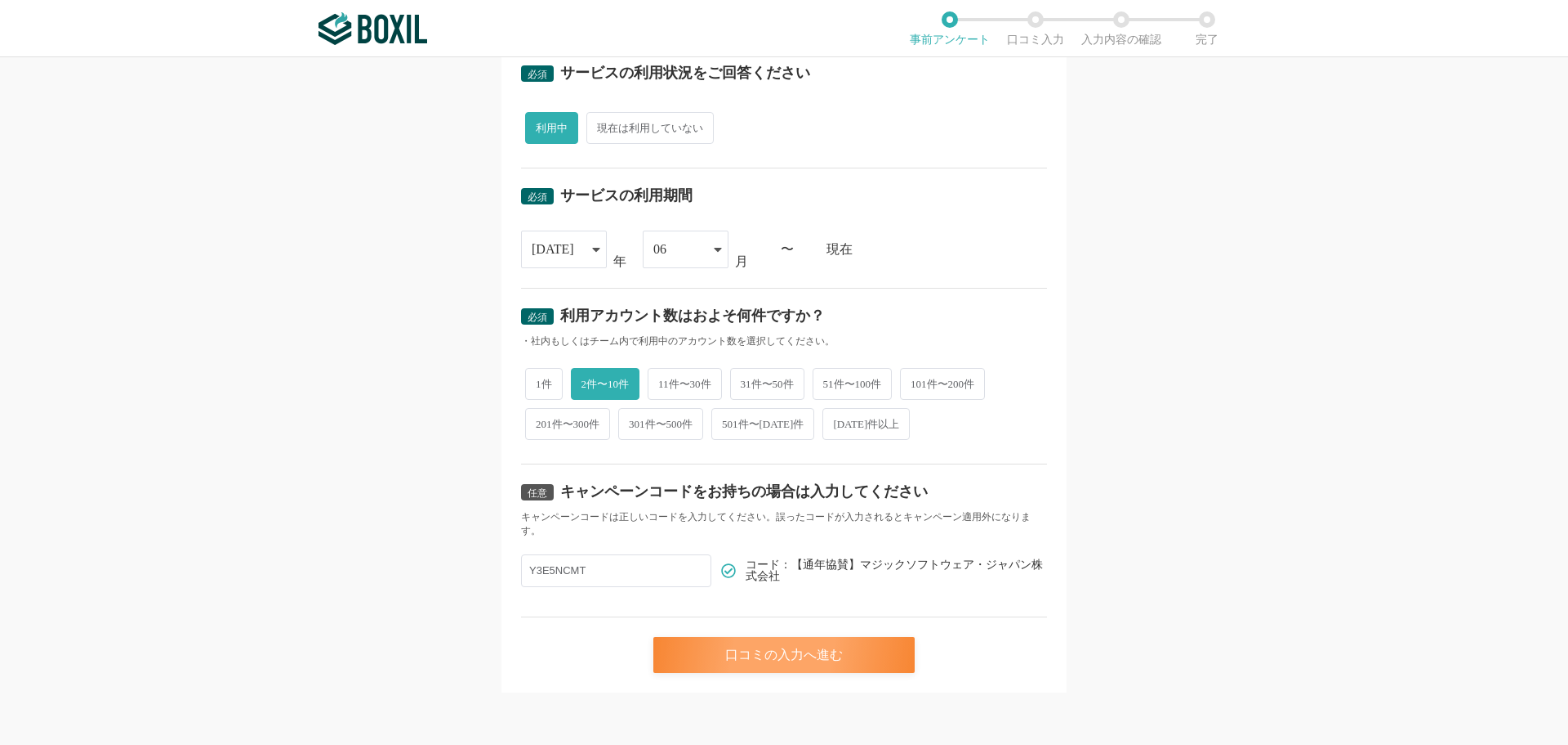
click at [751, 654] on div "口コミの入力へ進む" at bounding box center [784, 654] width 262 height 36
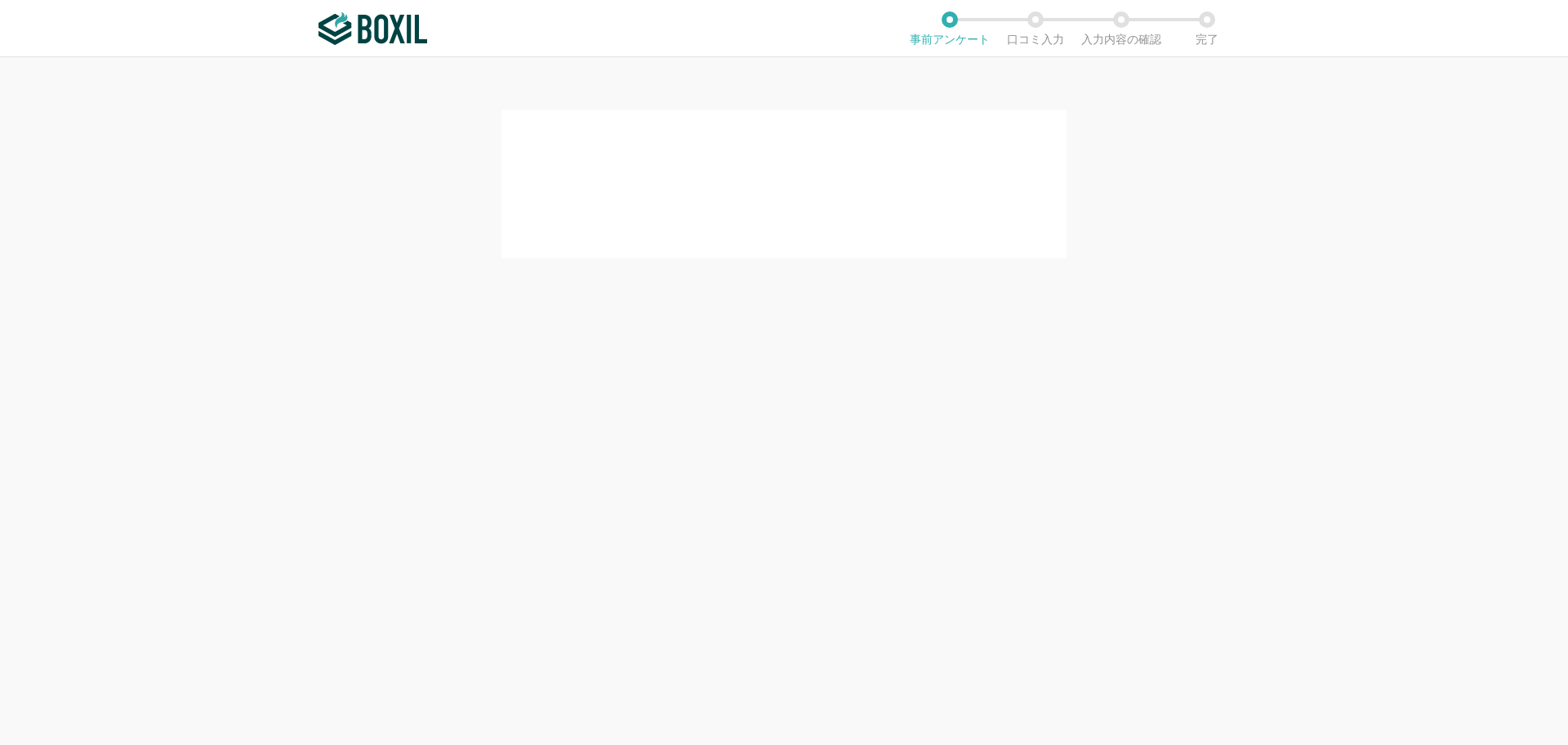
scroll to position [0, 0]
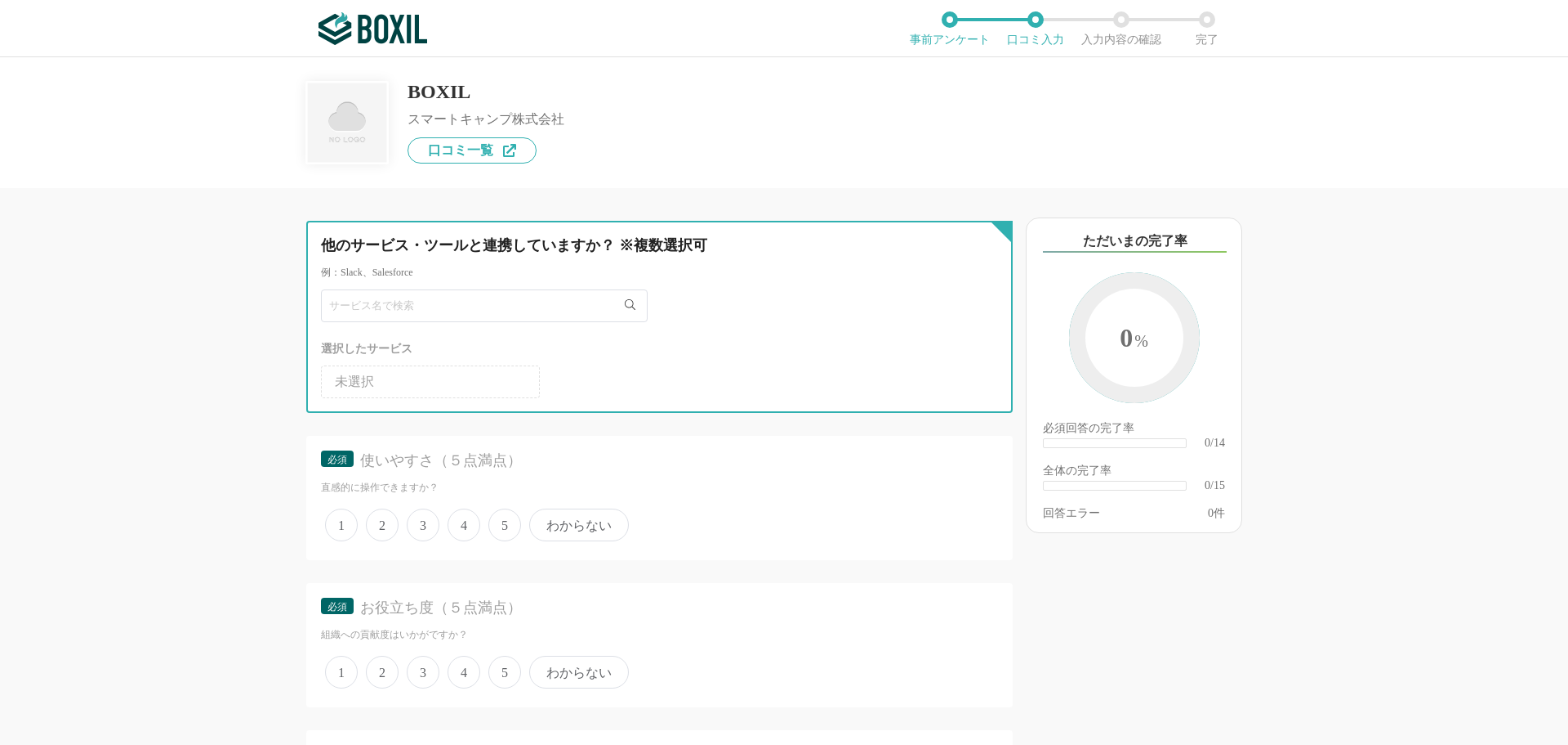
click at [388, 309] on input "text" at bounding box center [484, 306] width 327 height 32
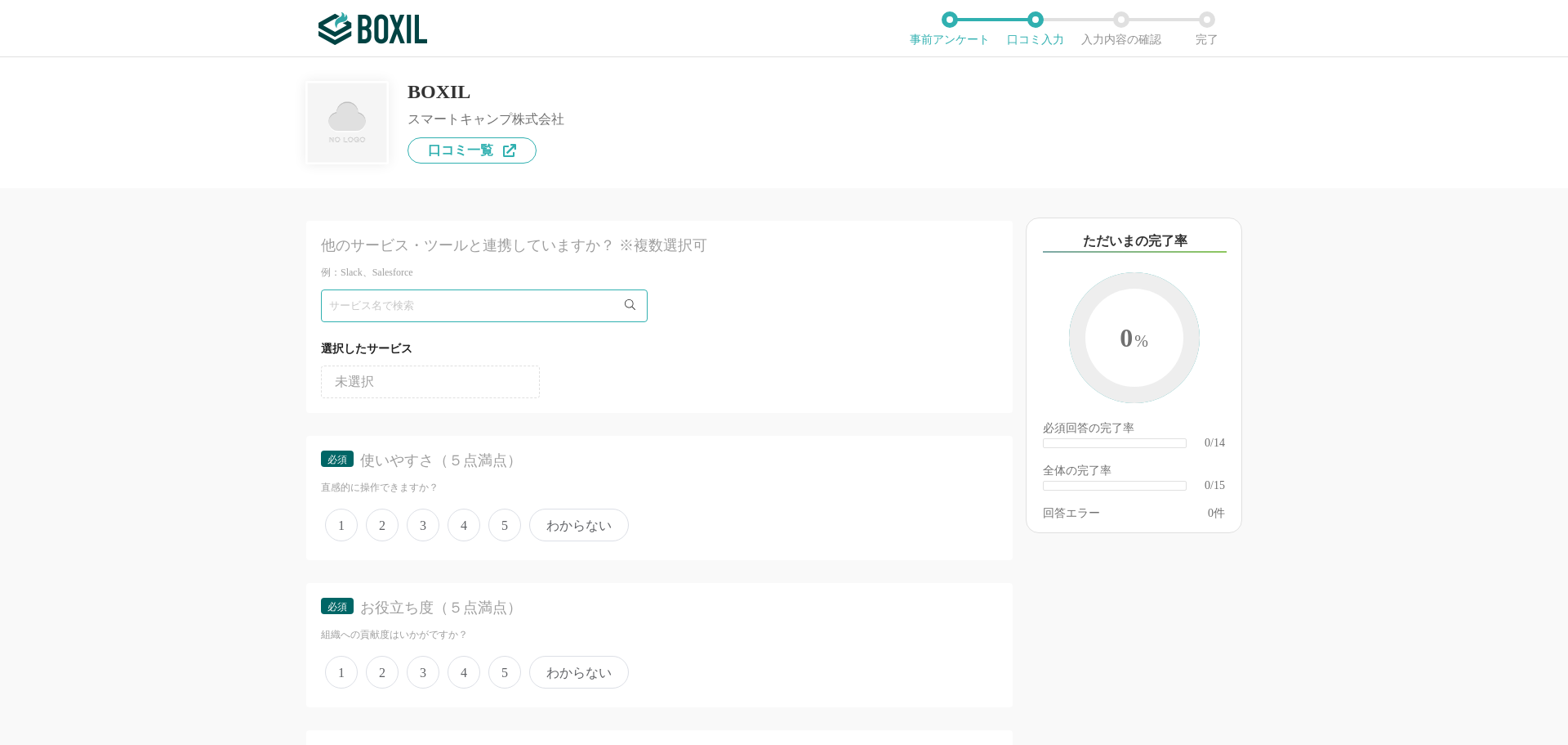
click at [419, 388] on li "未選択" at bounding box center [430, 382] width 219 height 32
click at [451, 289] on div "他のサービス・ツールと連携していますか？ ※複数選択可 例：Slack、Salesforce 選択したサービス 未選択" at bounding box center [659, 316] width 707 height 192
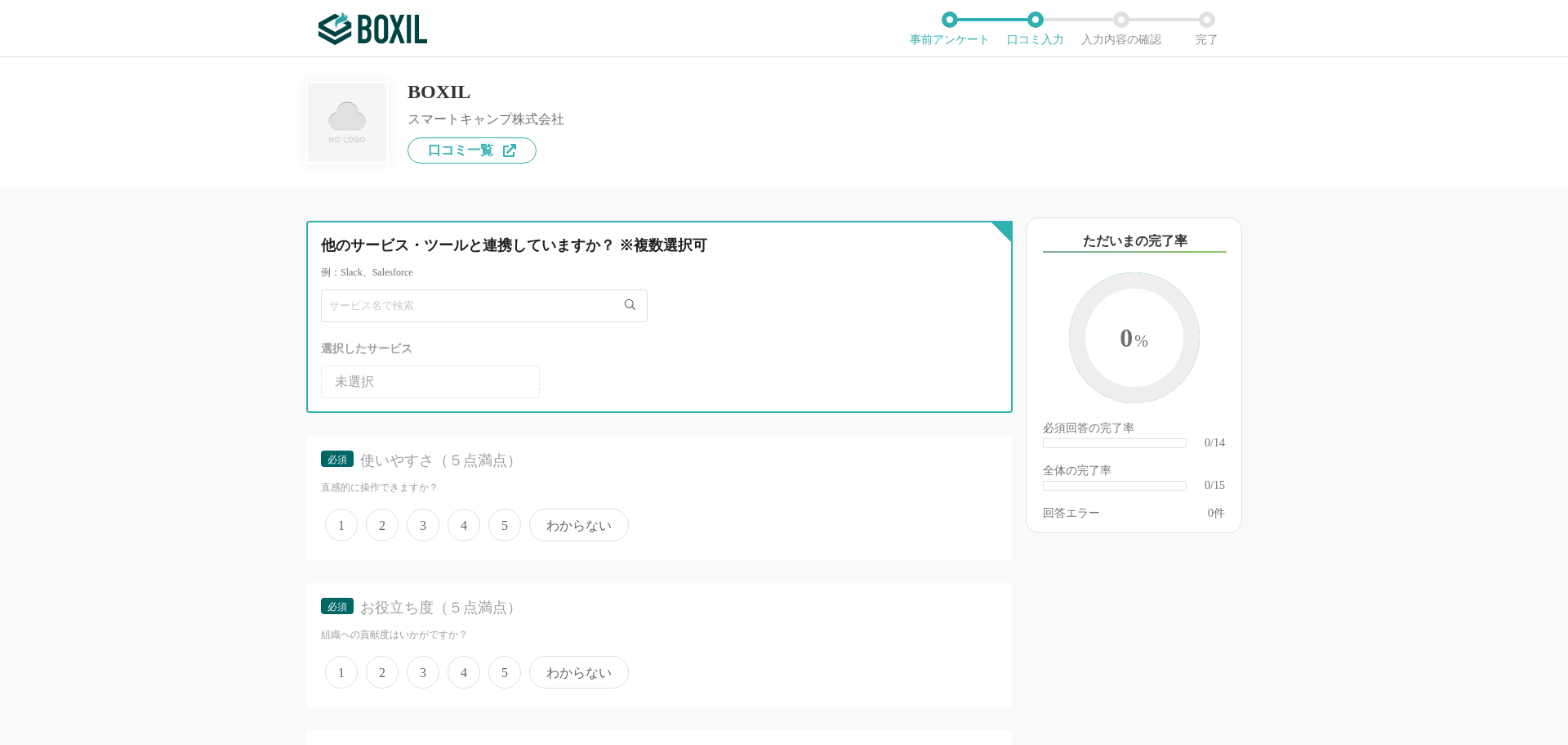
click at [452, 310] on input "text" at bounding box center [484, 306] width 327 height 32
type input "S"
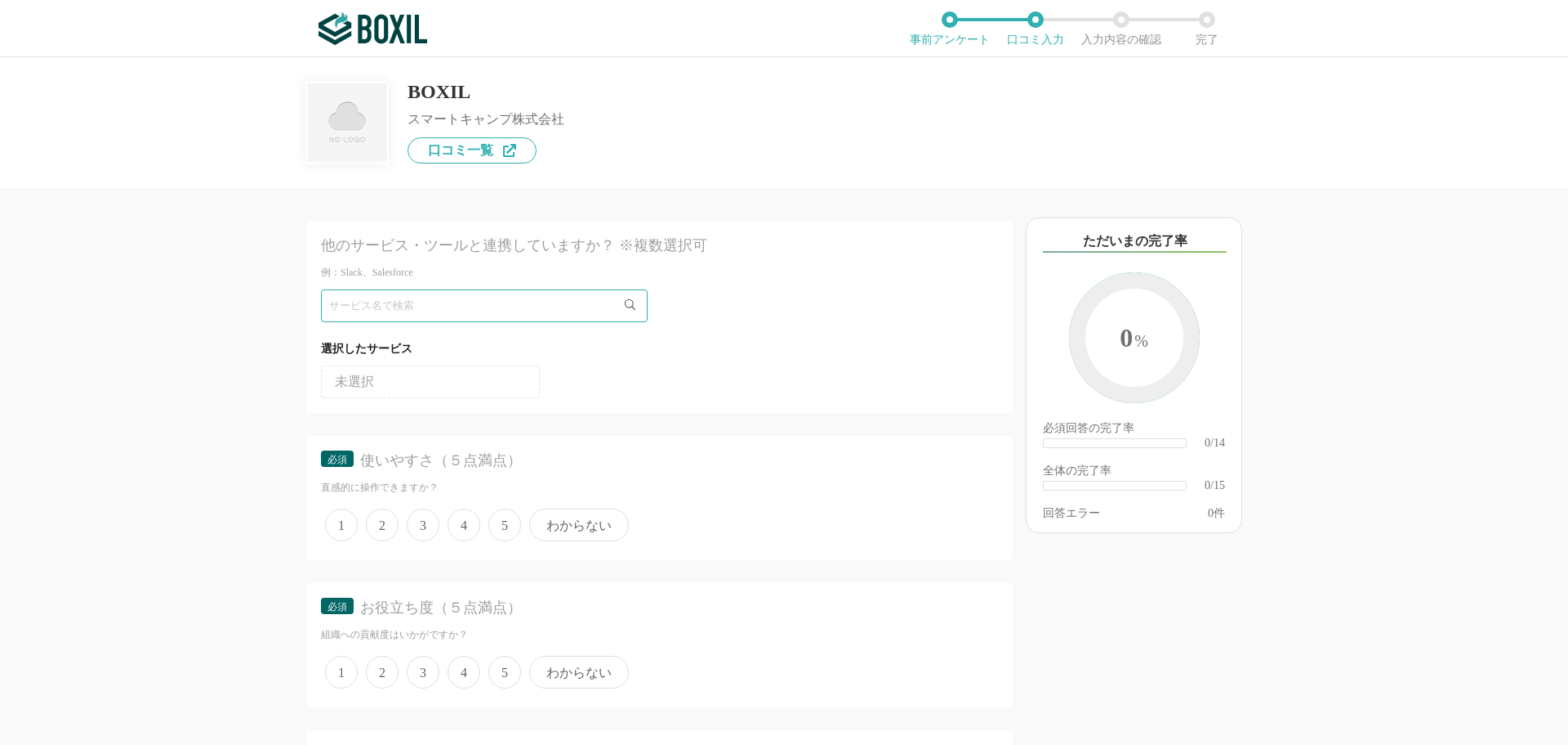
click at [442, 384] on li "未選択" at bounding box center [430, 382] width 219 height 32
click at [140, 409] on div "他のサービス・ツールと連携していますか？ ※複数選択可 例：Slack、Salesforce 選択したサービス 未選択 必須 使いやすさ（５点満点） 直感的に…" at bounding box center [784, 401] width 1568 height 688
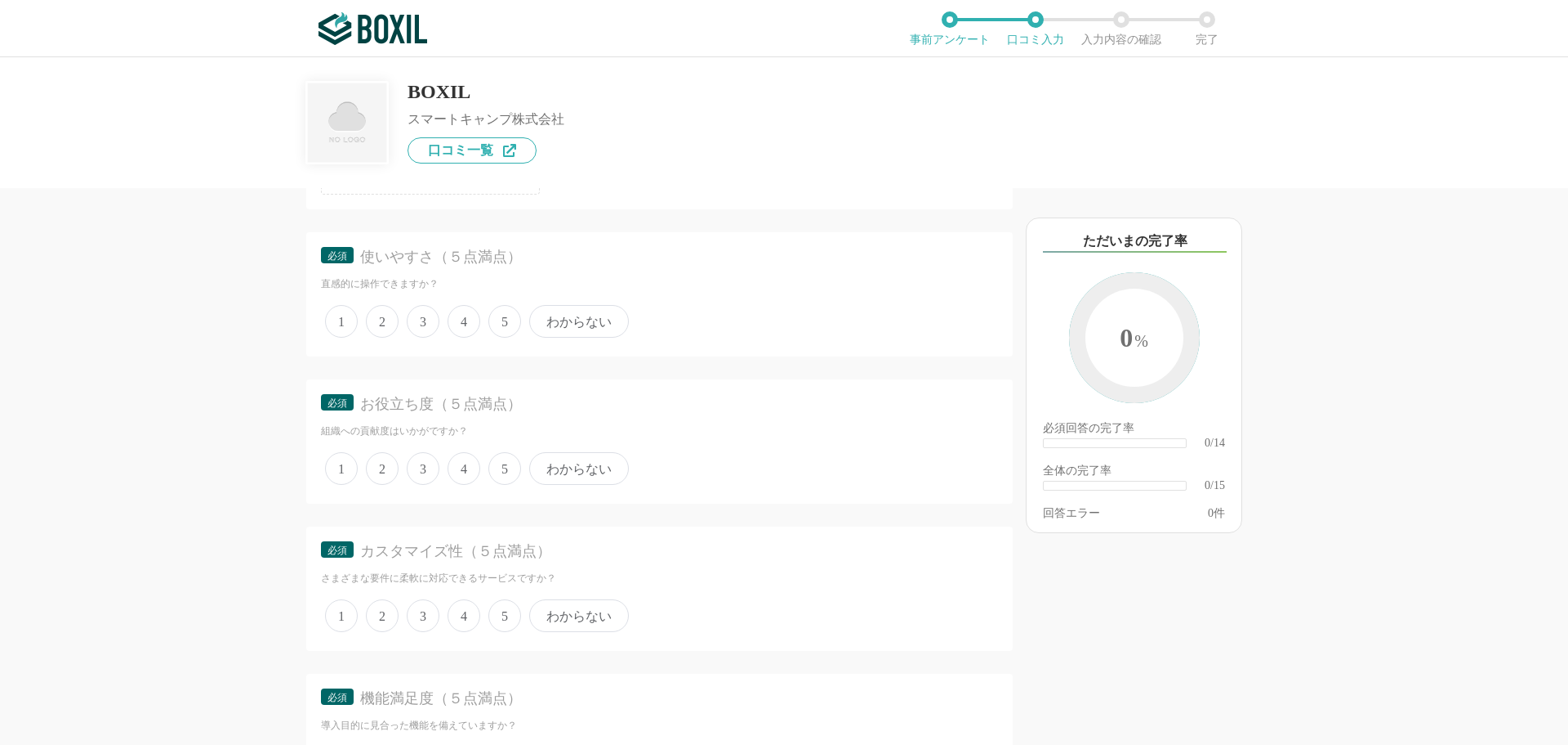
scroll to position [246, 0]
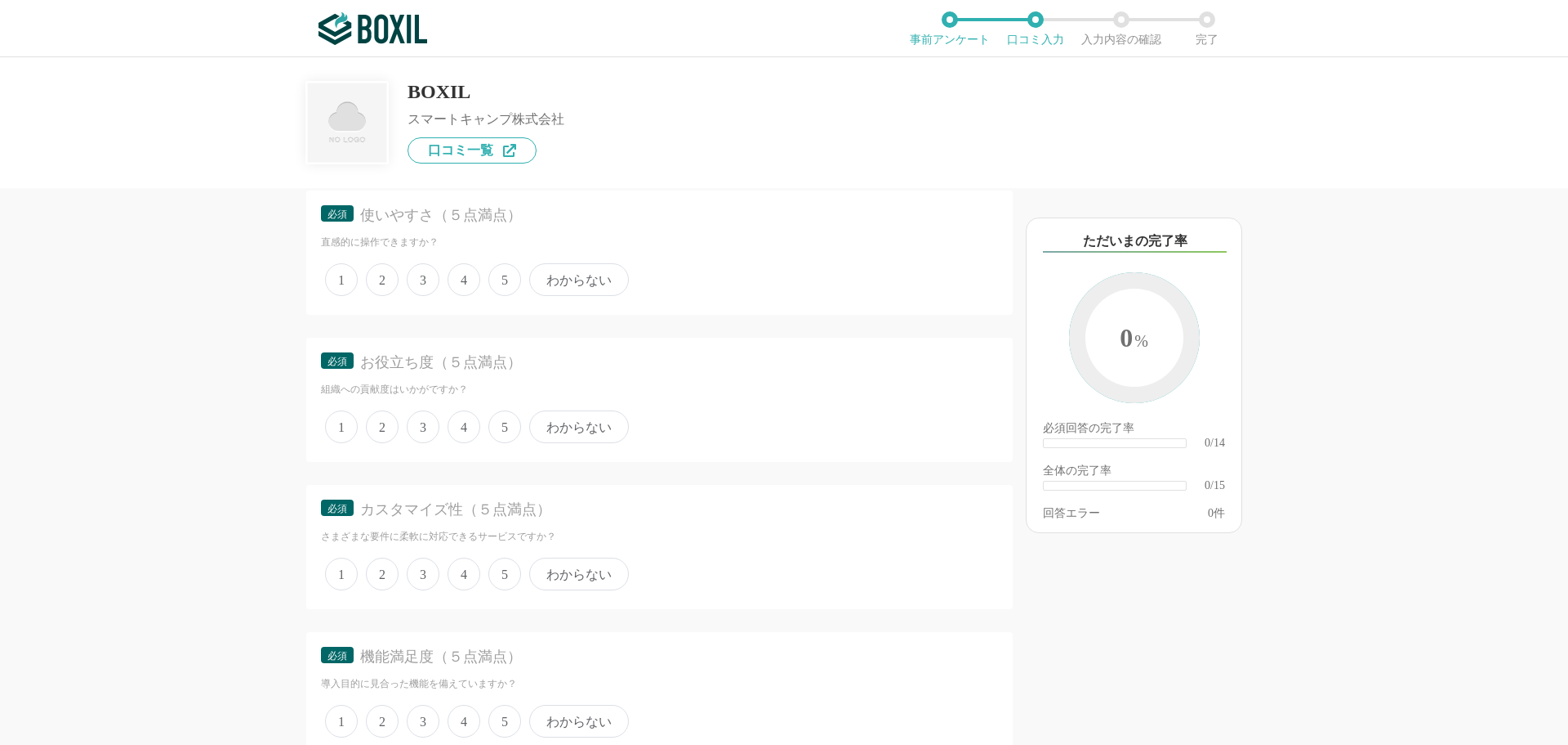
click at [470, 283] on span "4" at bounding box center [464, 280] width 32 height 32
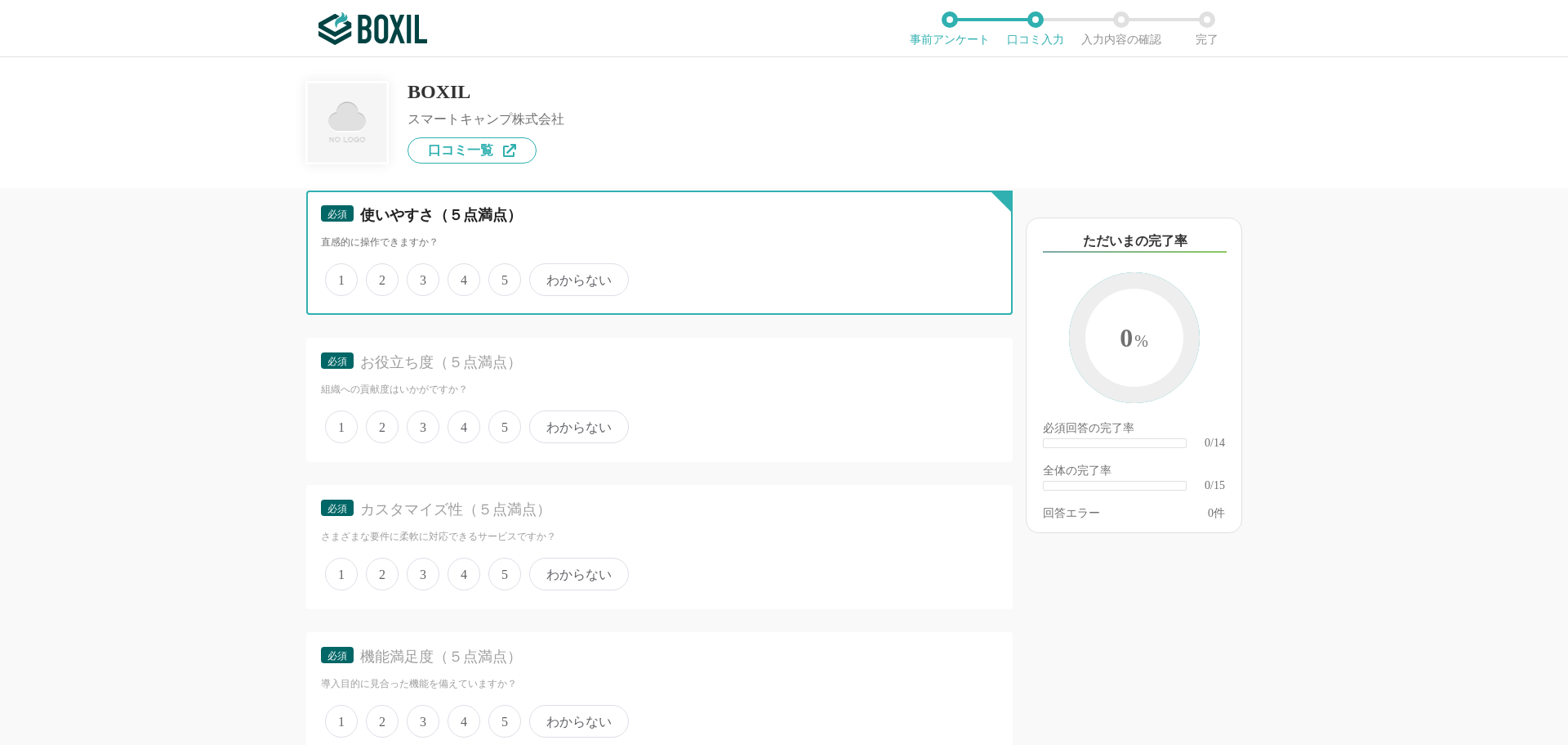
click at [462, 276] on input "4" at bounding box center [457, 271] width 11 height 11
radio input "true"
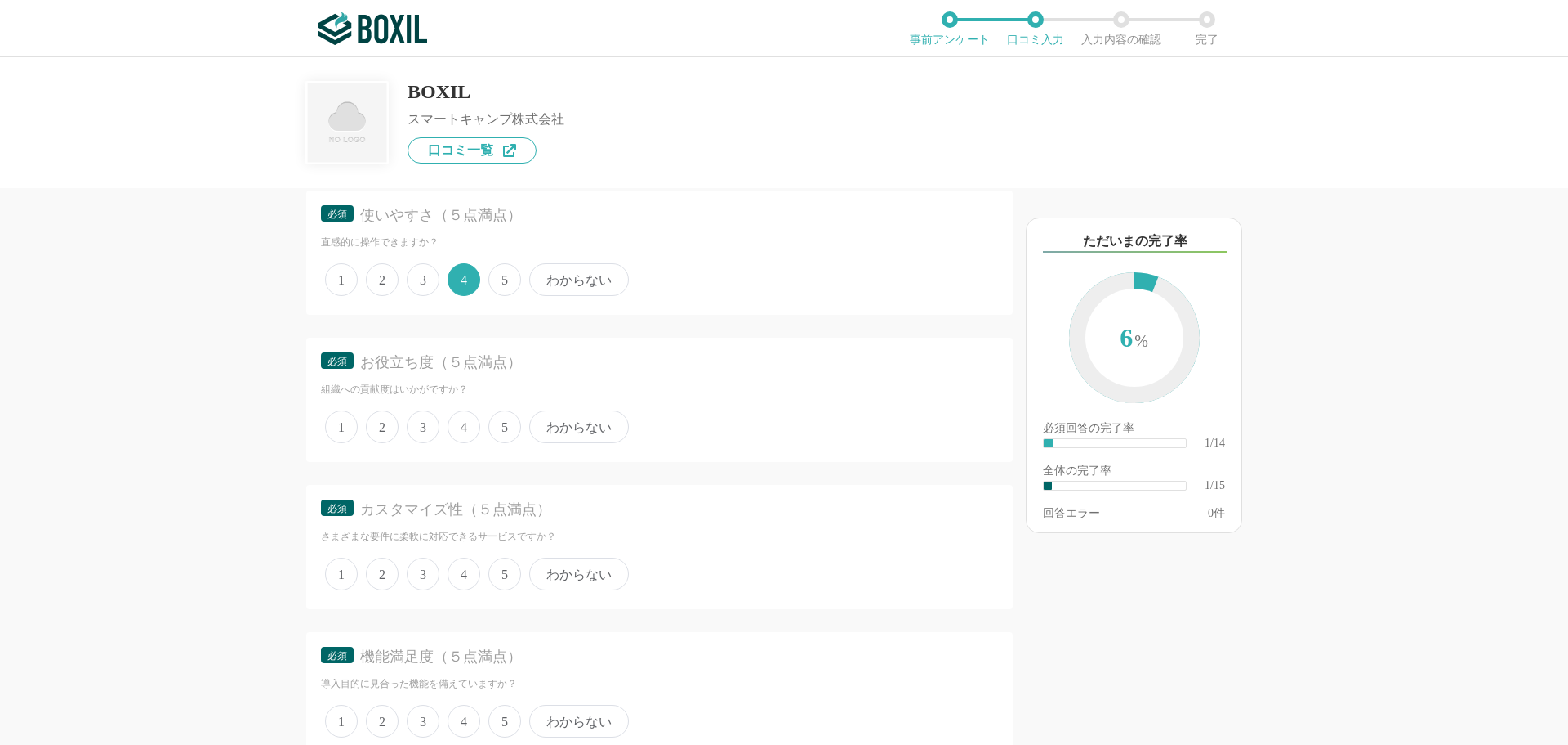
click at [427, 280] on span "3" at bounding box center [423, 280] width 32 height 32
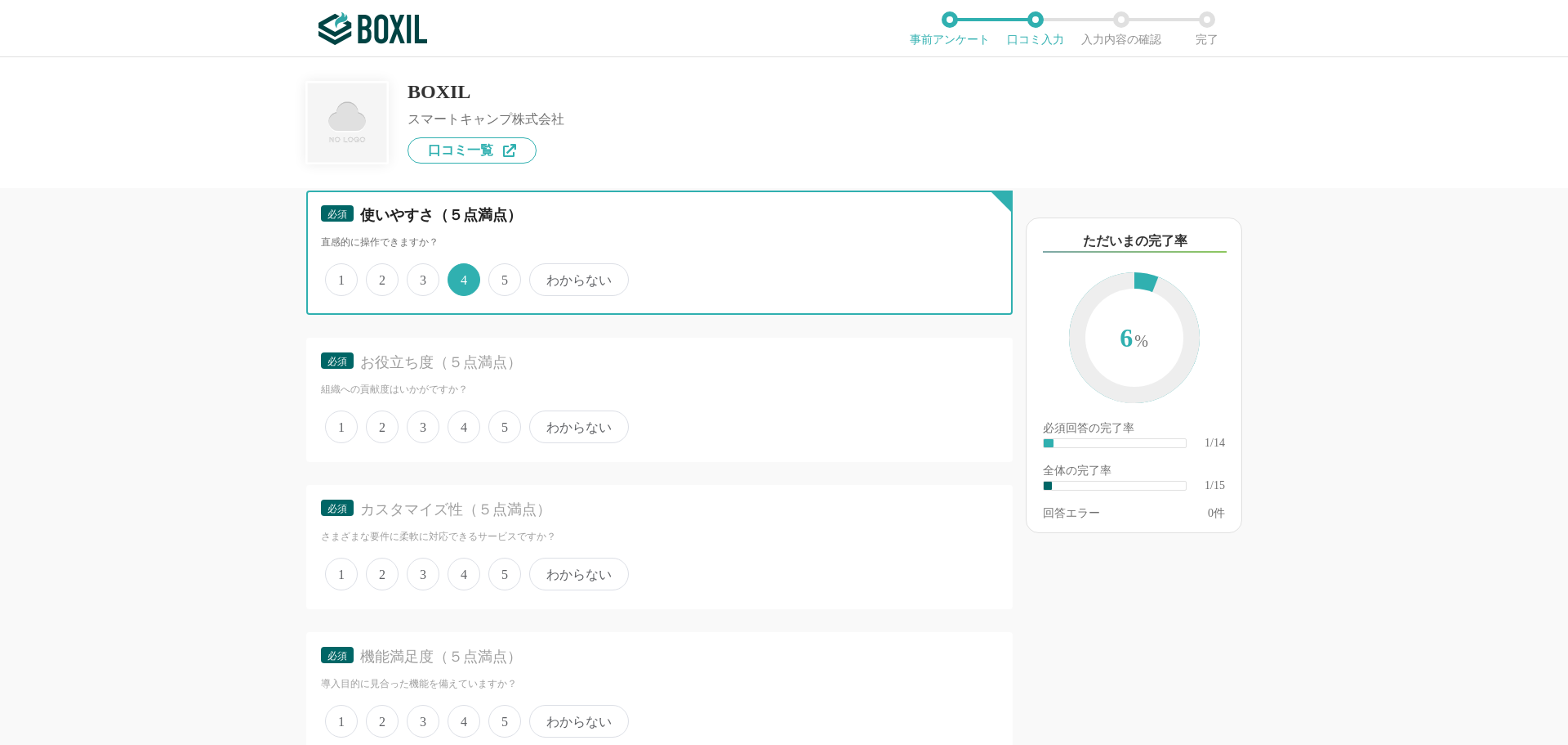
click at [421, 276] on input "3" at bounding box center [417, 271] width 11 height 11
radio input "true"
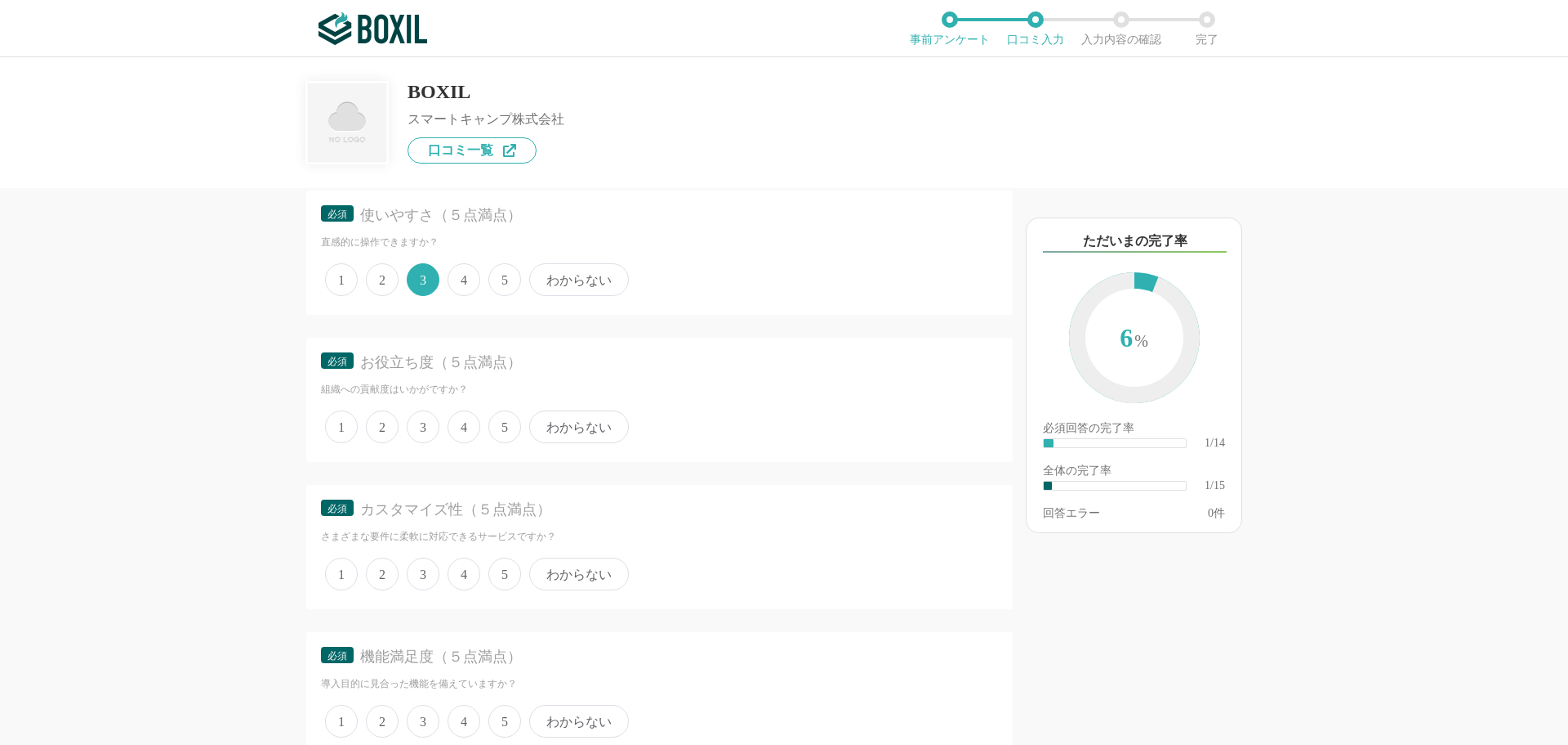
click at [467, 425] on span "4" at bounding box center [464, 427] width 32 height 32
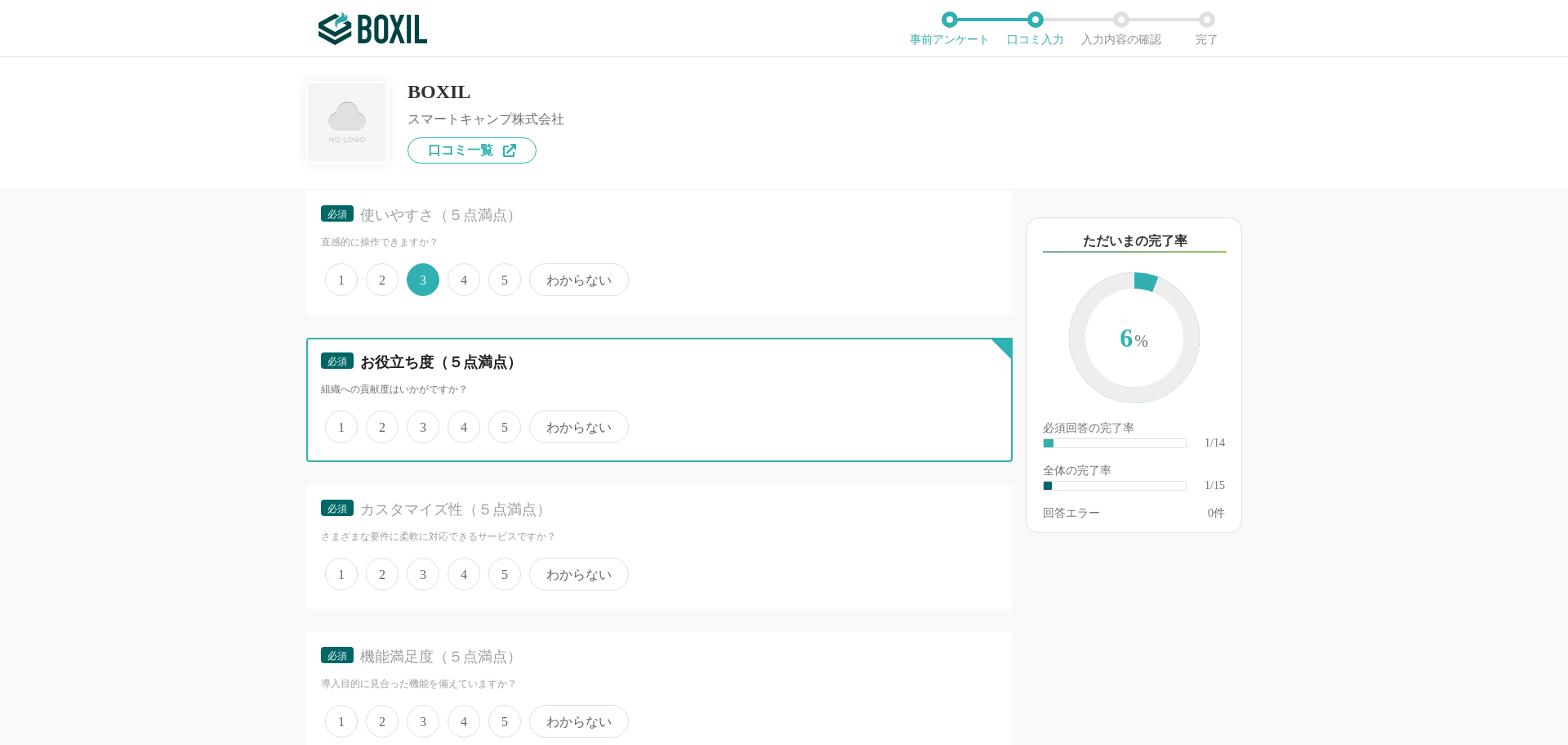
click at [462, 423] on input "4" at bounding box center [457, 418] width 11 height 11
radio input "true"
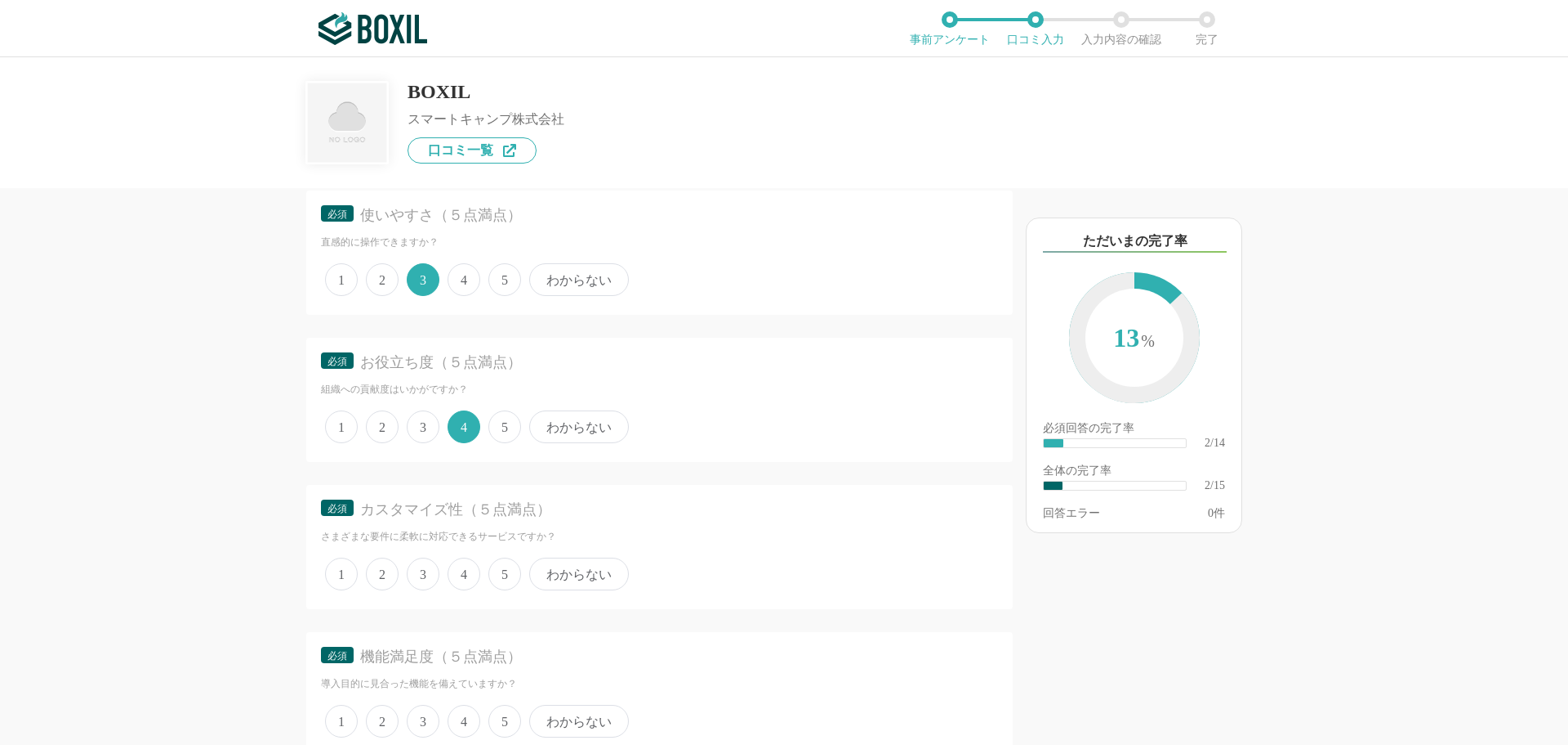
click at [467, 284] on span "4" at bounding box center [464, 280] width 32 height 32
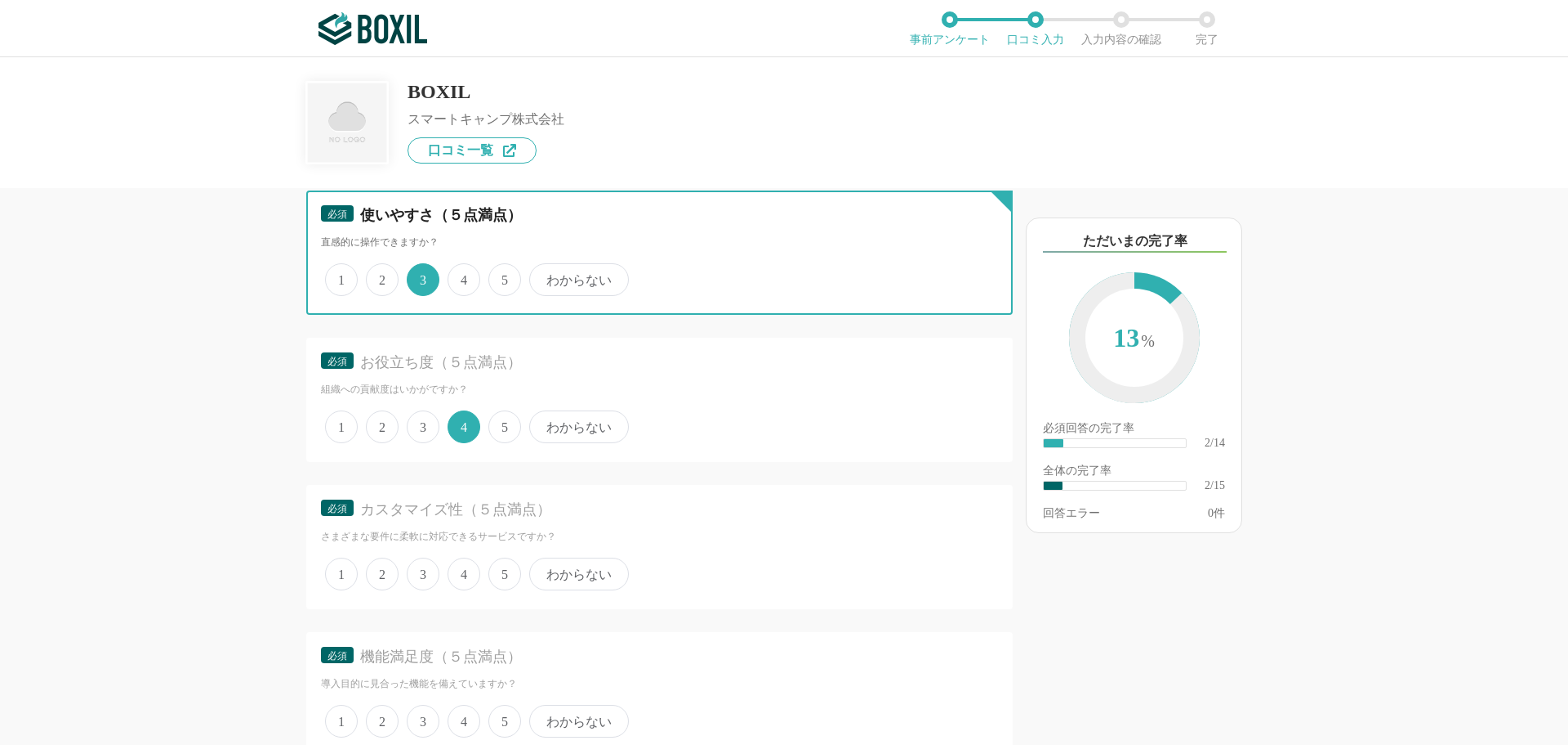
click at [462, 276] on input "4" at bounding box center [457, 271] width 11 height 11
radio input "true"
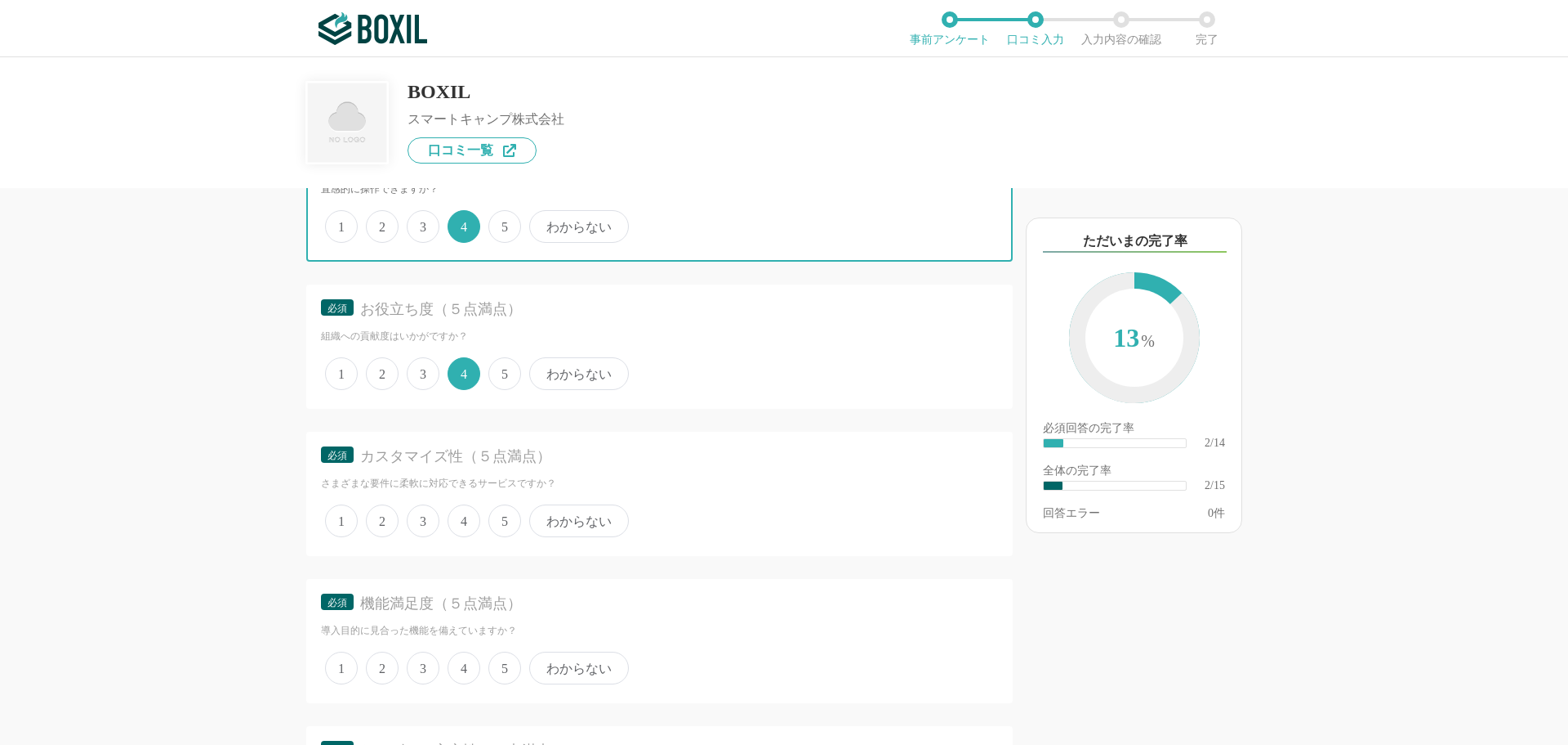
scroll to position [327, 0]
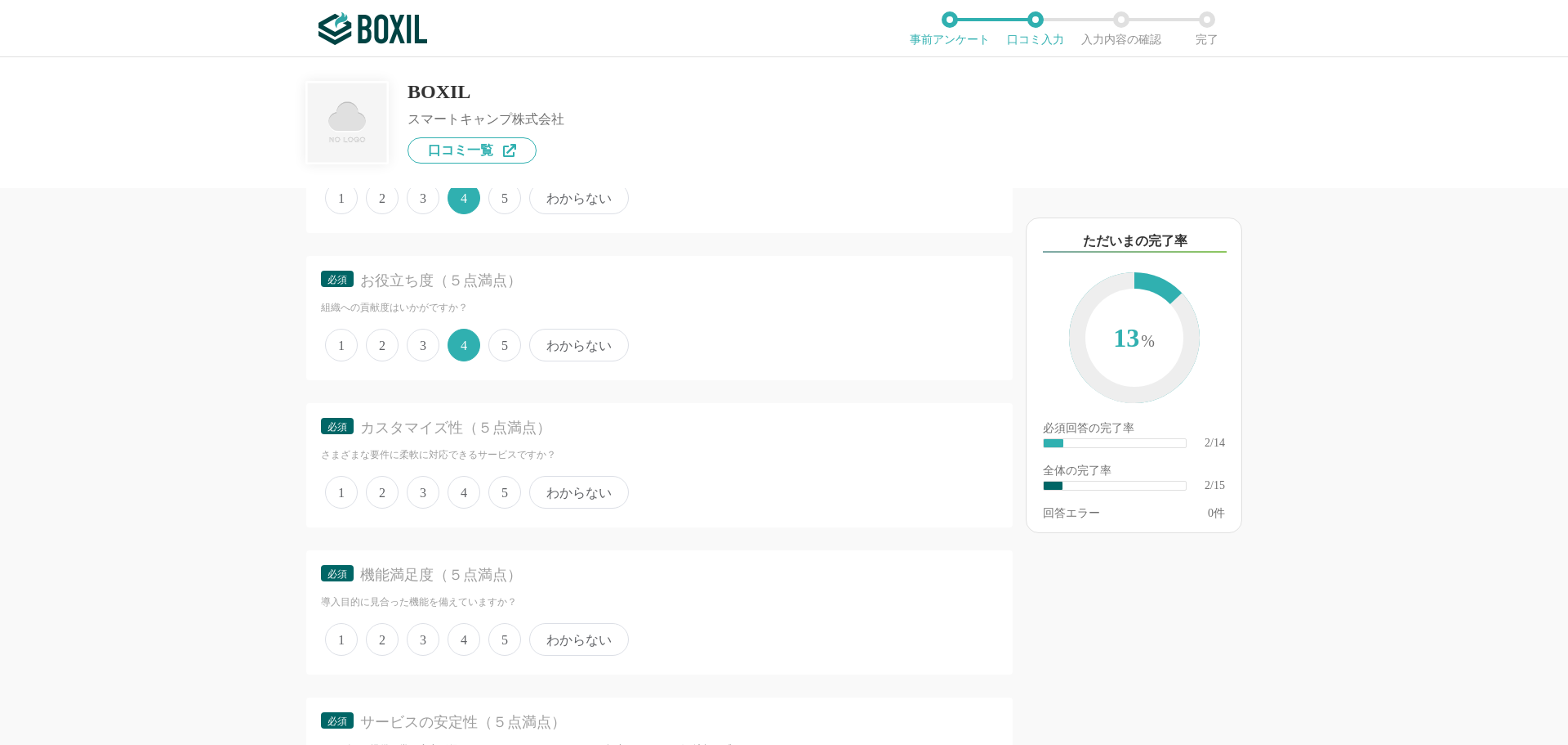
click at [471, 496] on span "4" at bounding box center [464, 492] width 32 height 32
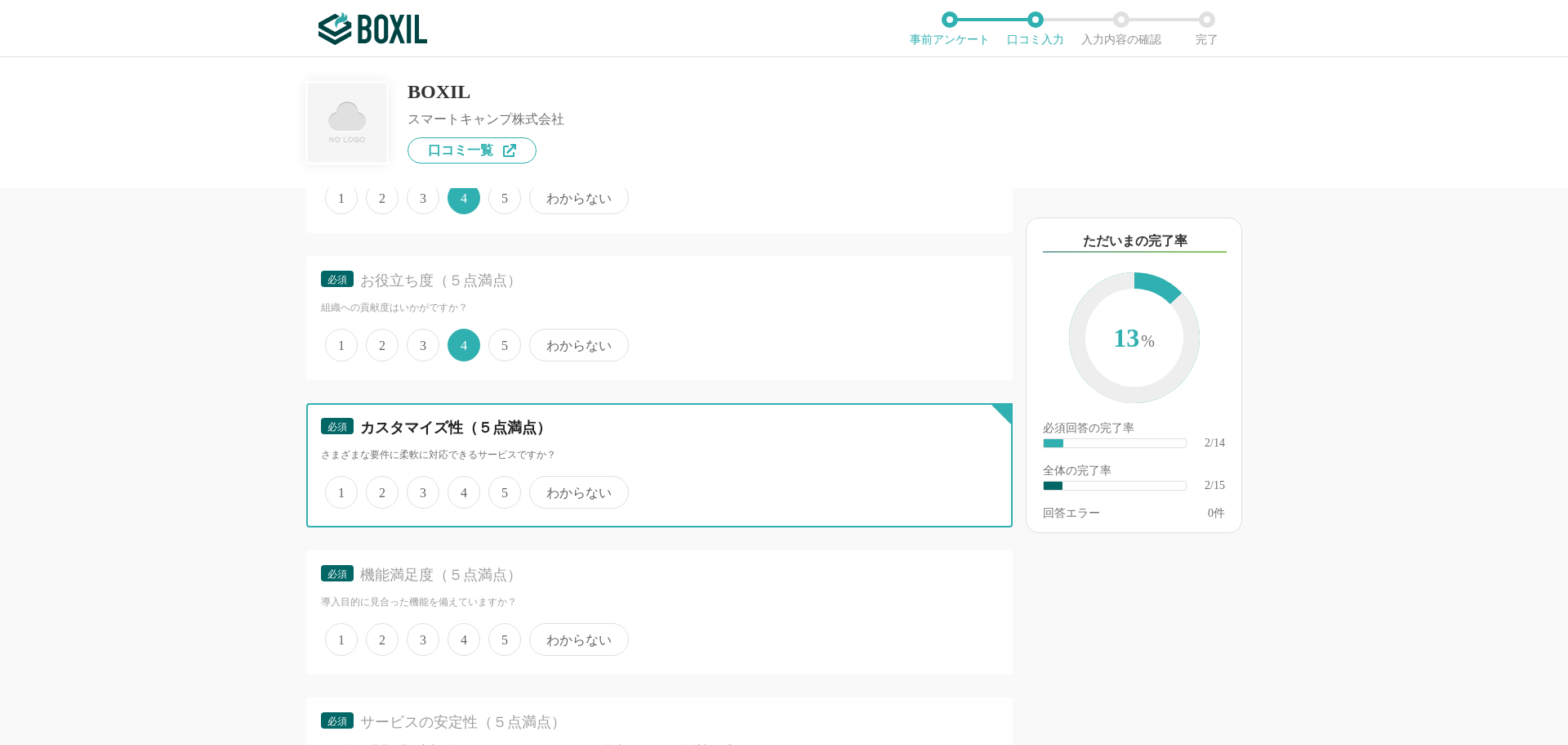
click at [462, 489] on input "4" at bounding box center [457, 483] width 11 height 11
radio input "true"
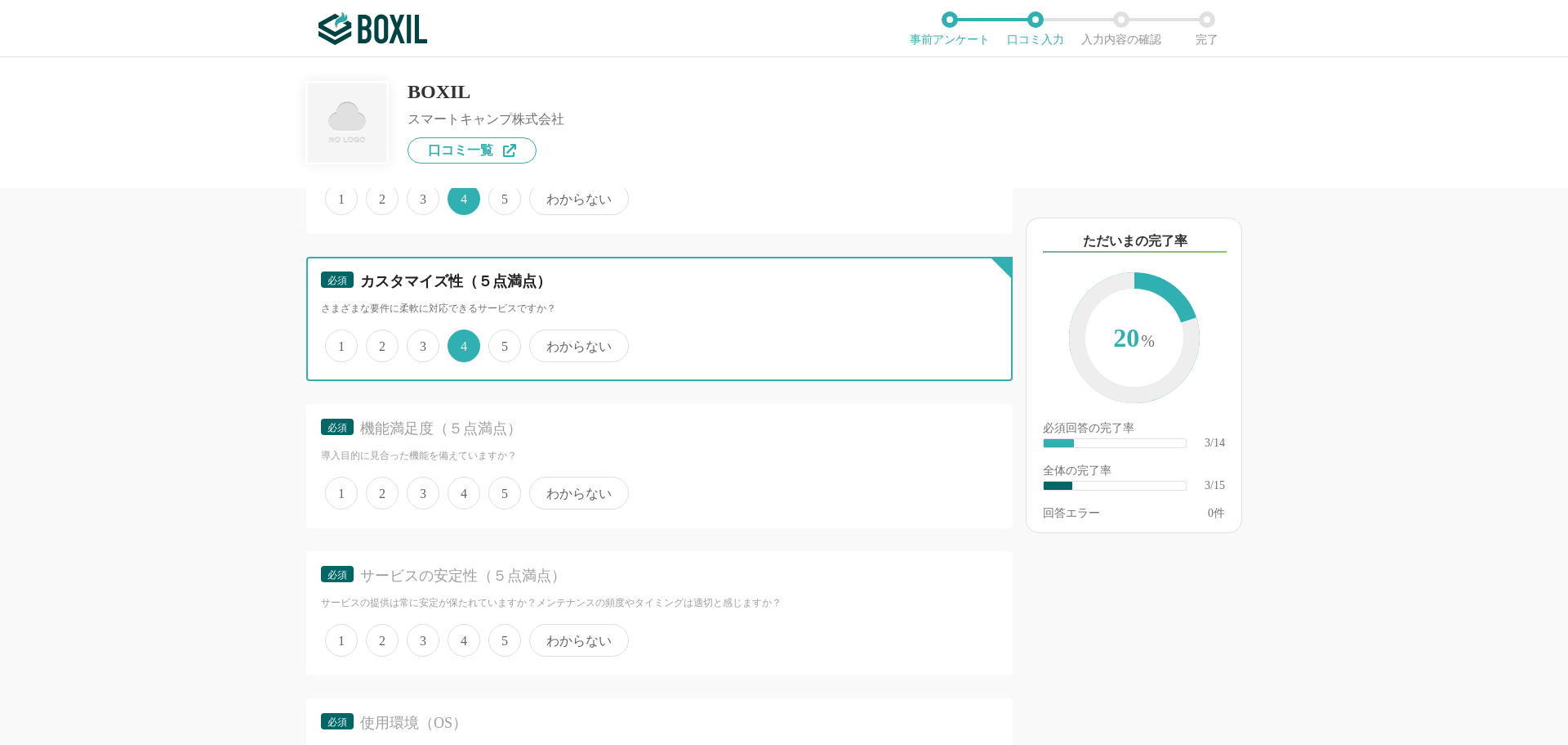
scroll to position [490, 0]
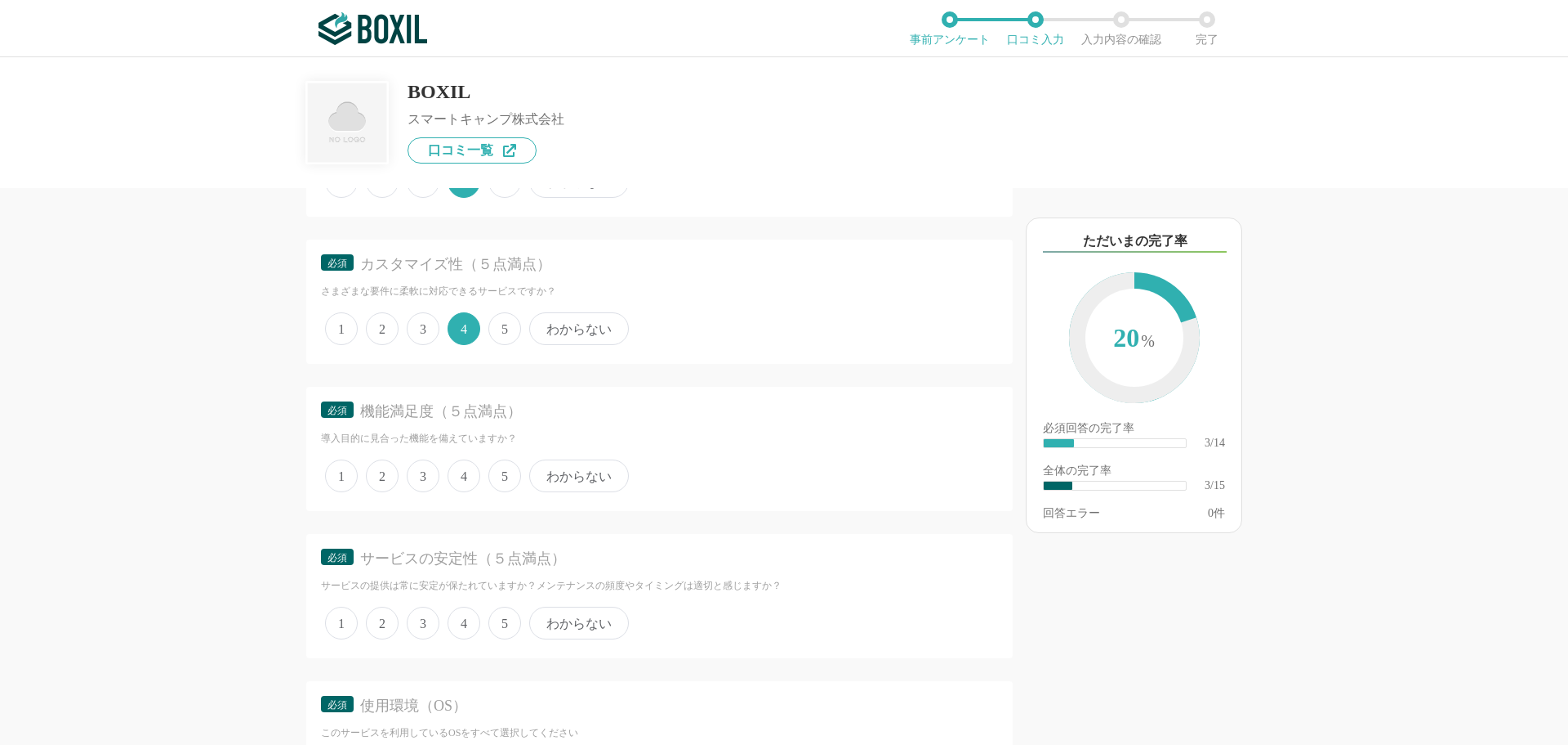
click at [420, 472] on span "3" at bounding box center [423, 475] width 32 height 32
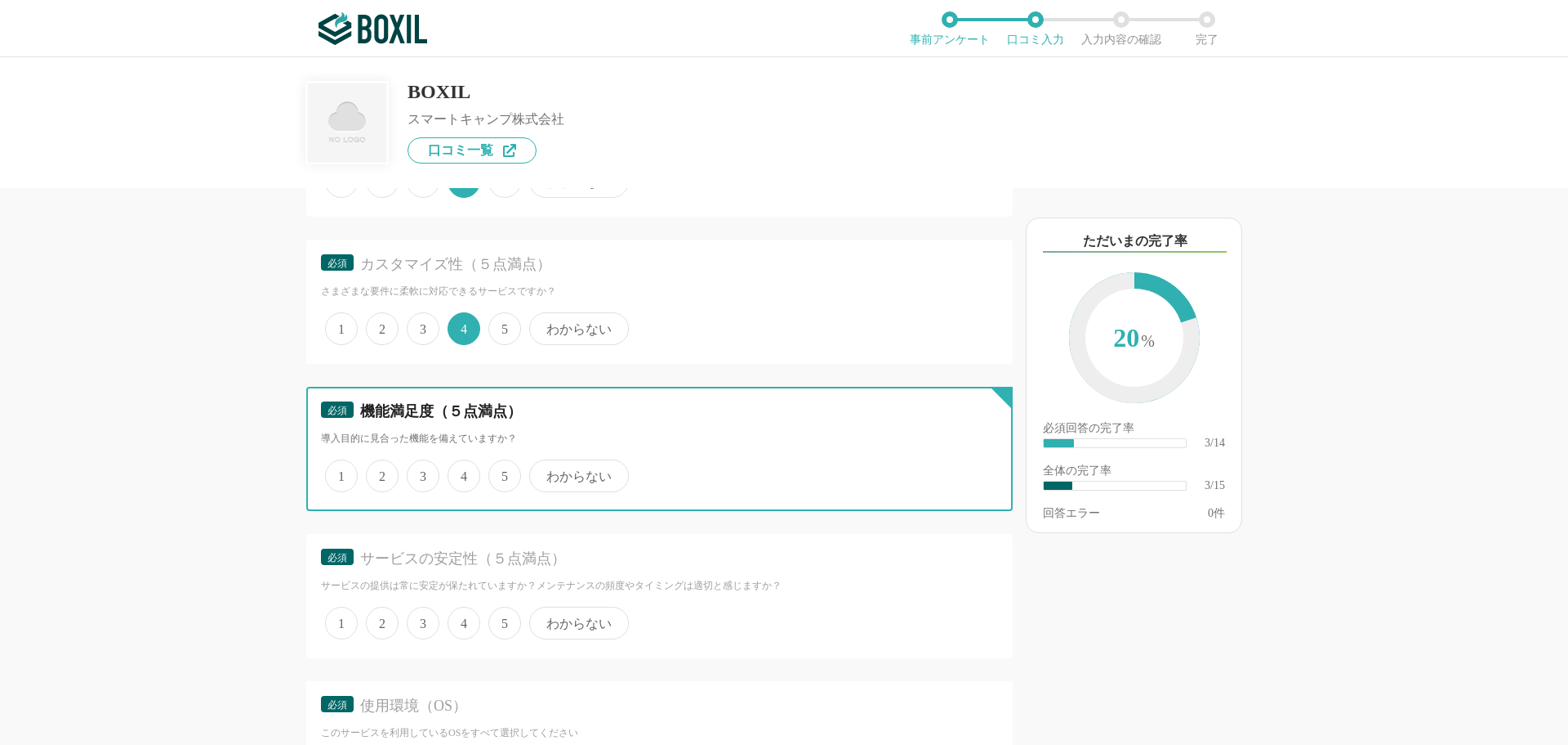
click at [420, 472] on input "3" at bounding box center [417, 467] width 11 height 11
radio input "true"
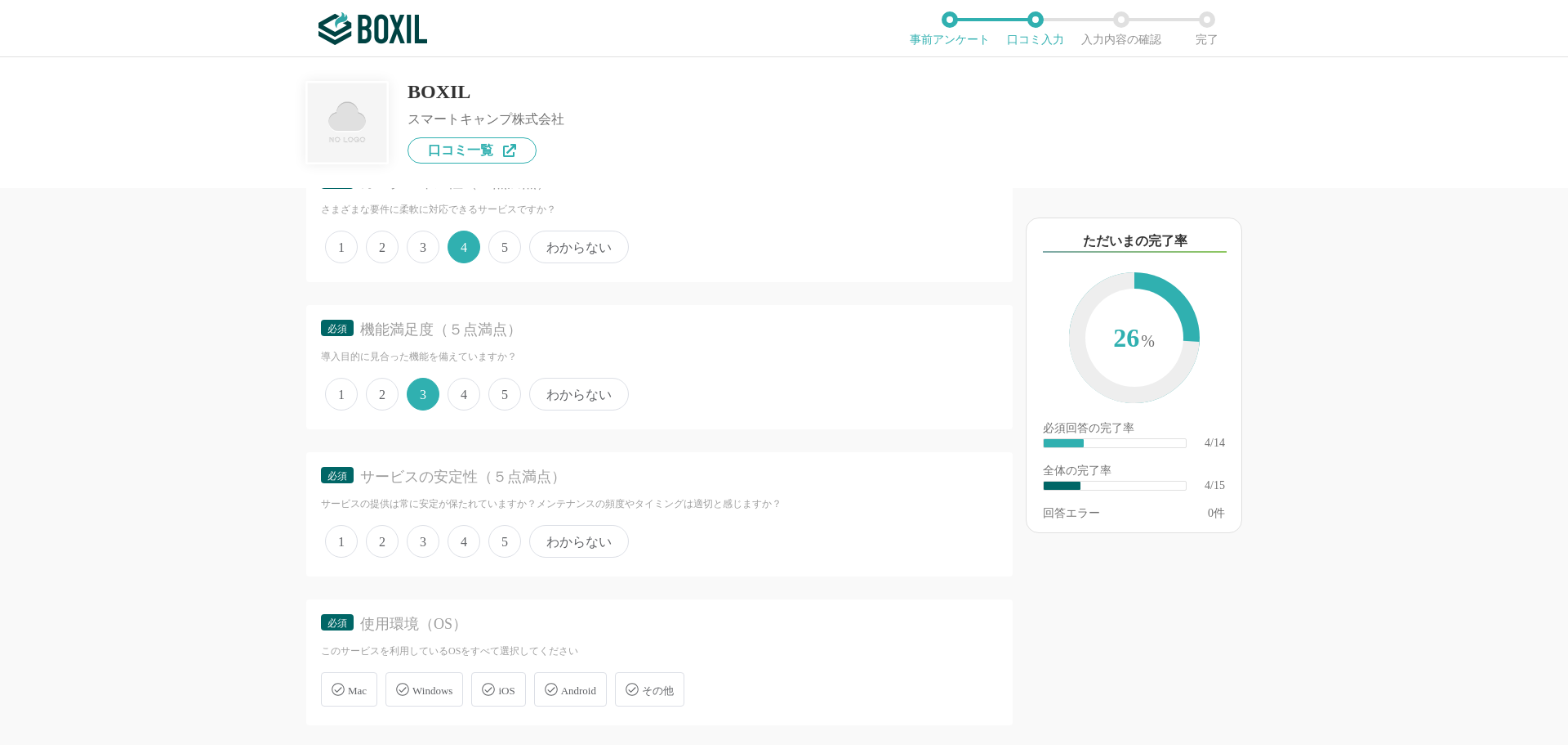
click at [454, 533] on span "4" at bounding box center [464, 541] width 32 height 32
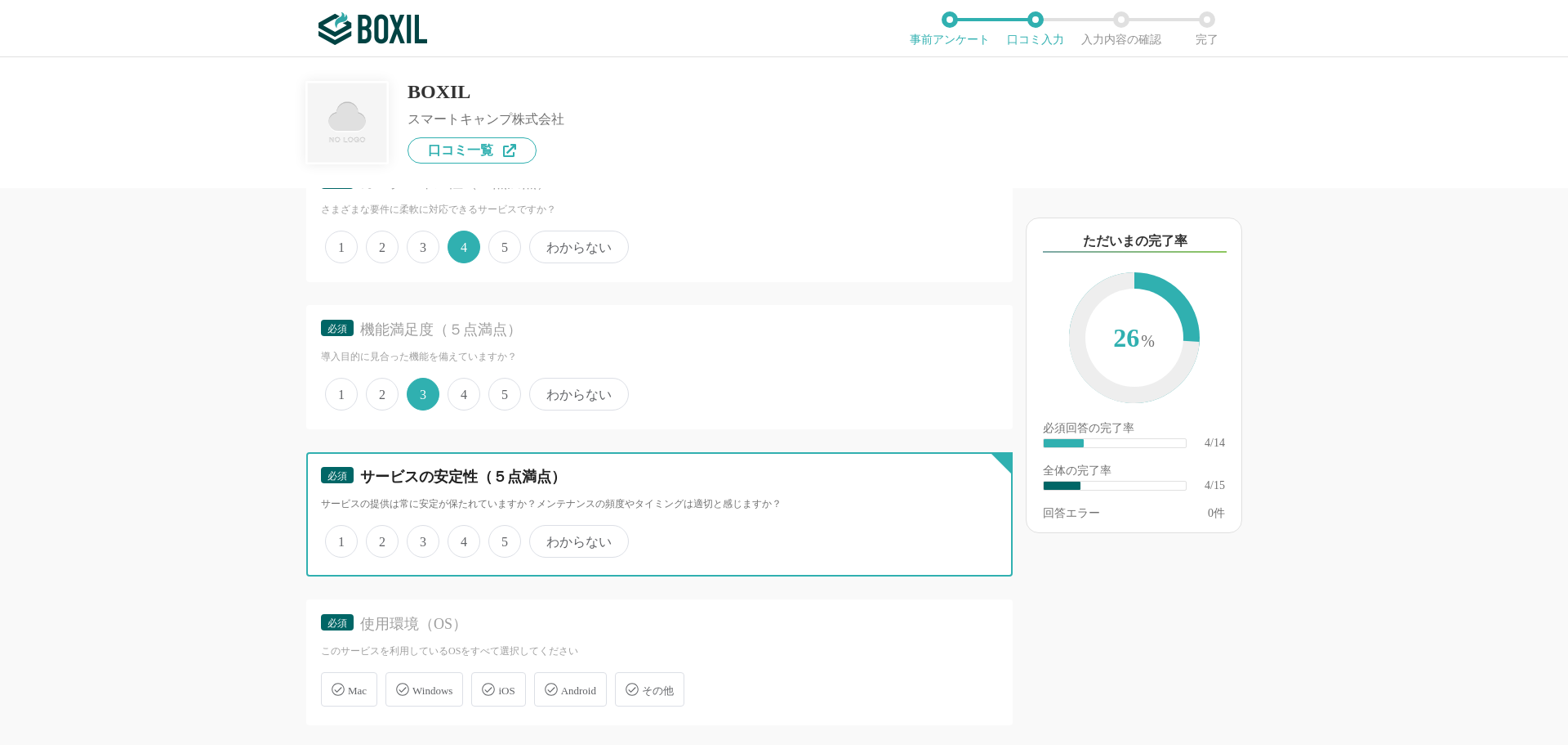
click at [454, 533] on input "4" at bounding box center [457, 533] width 11 height 11
radio input "true"
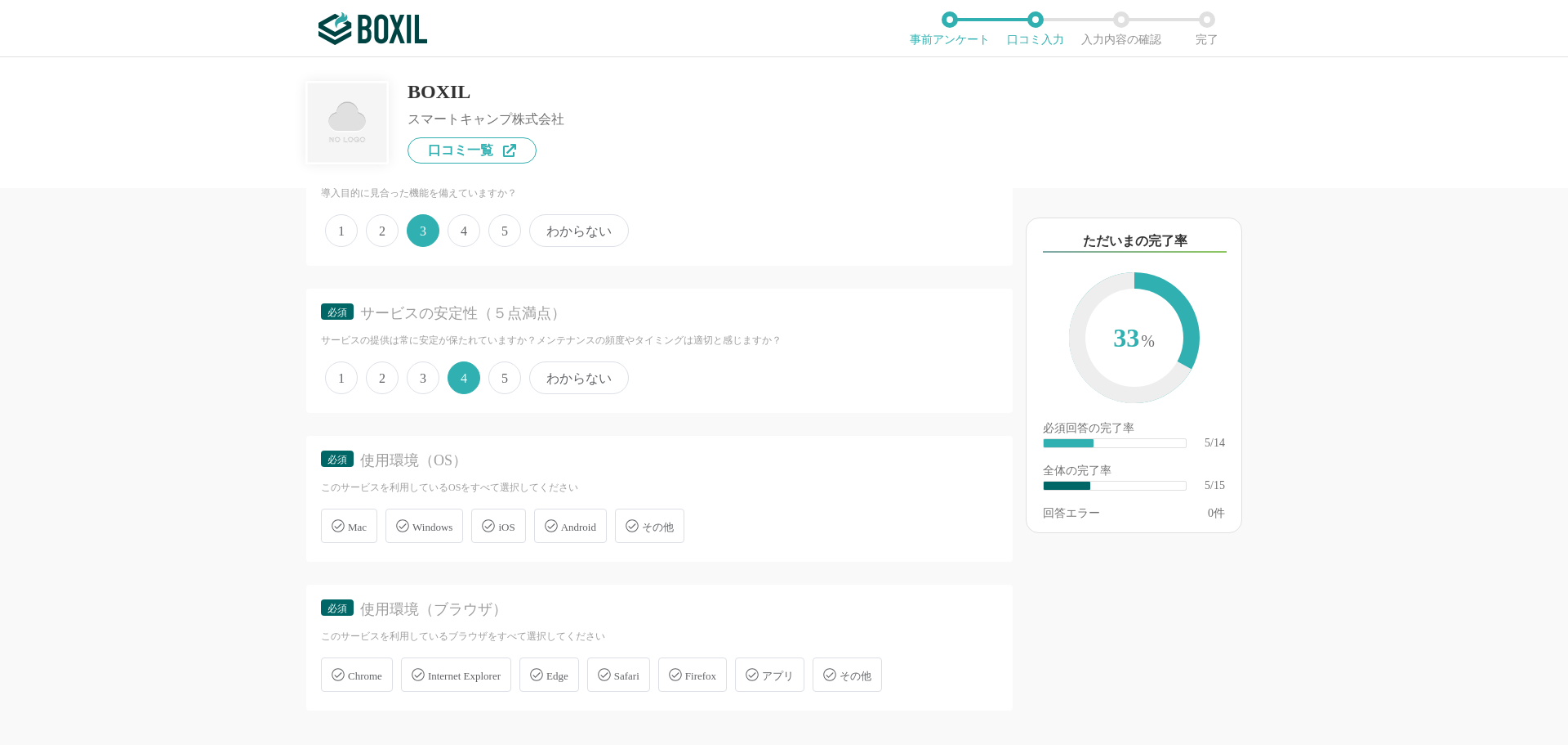
click at [456, 534] on div "Windows" at bounding box center [424, 525] width 78 height 34
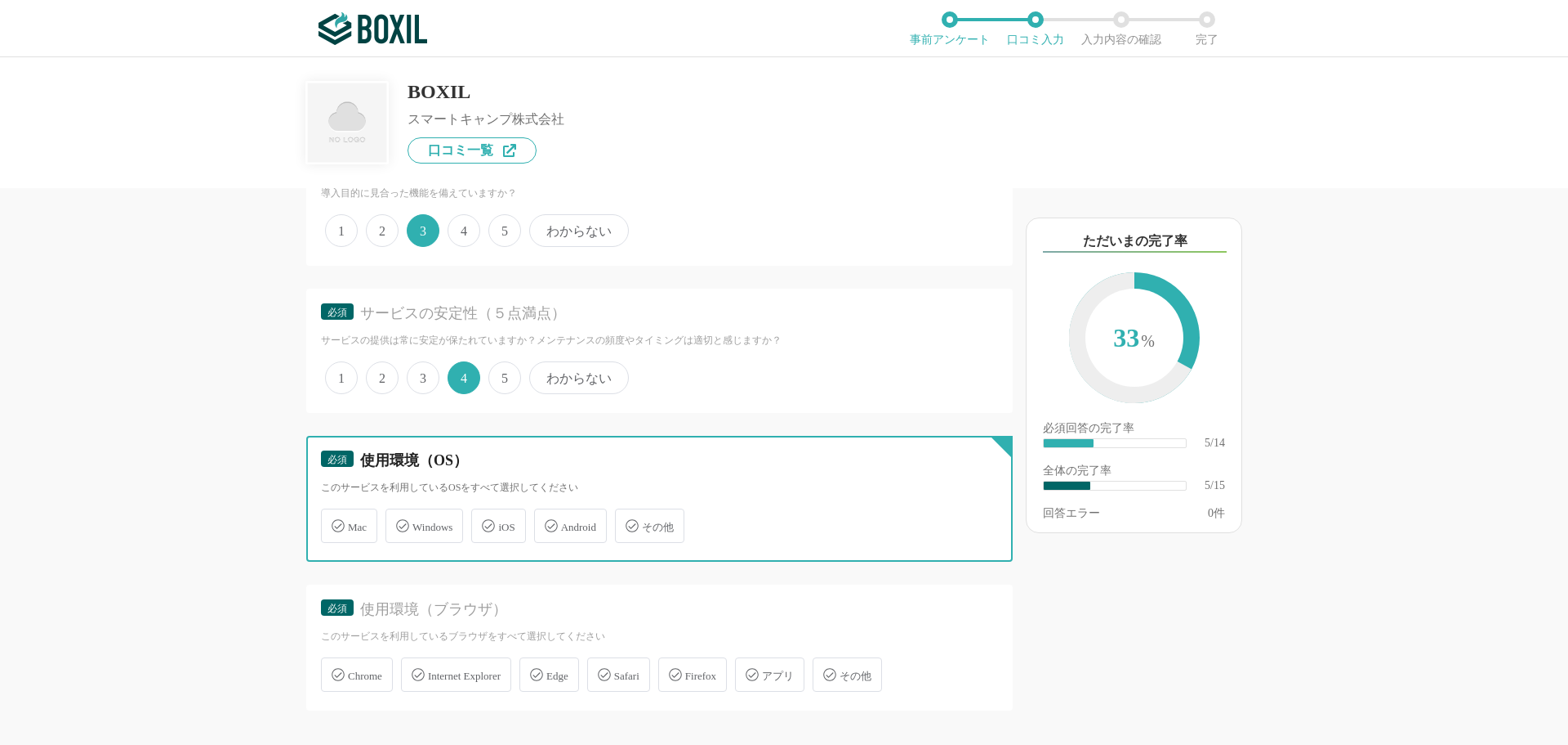
click at [400, 522] on input "Windows" at bounding box center [394, 516] width 11 height 11
checkbox input "true"
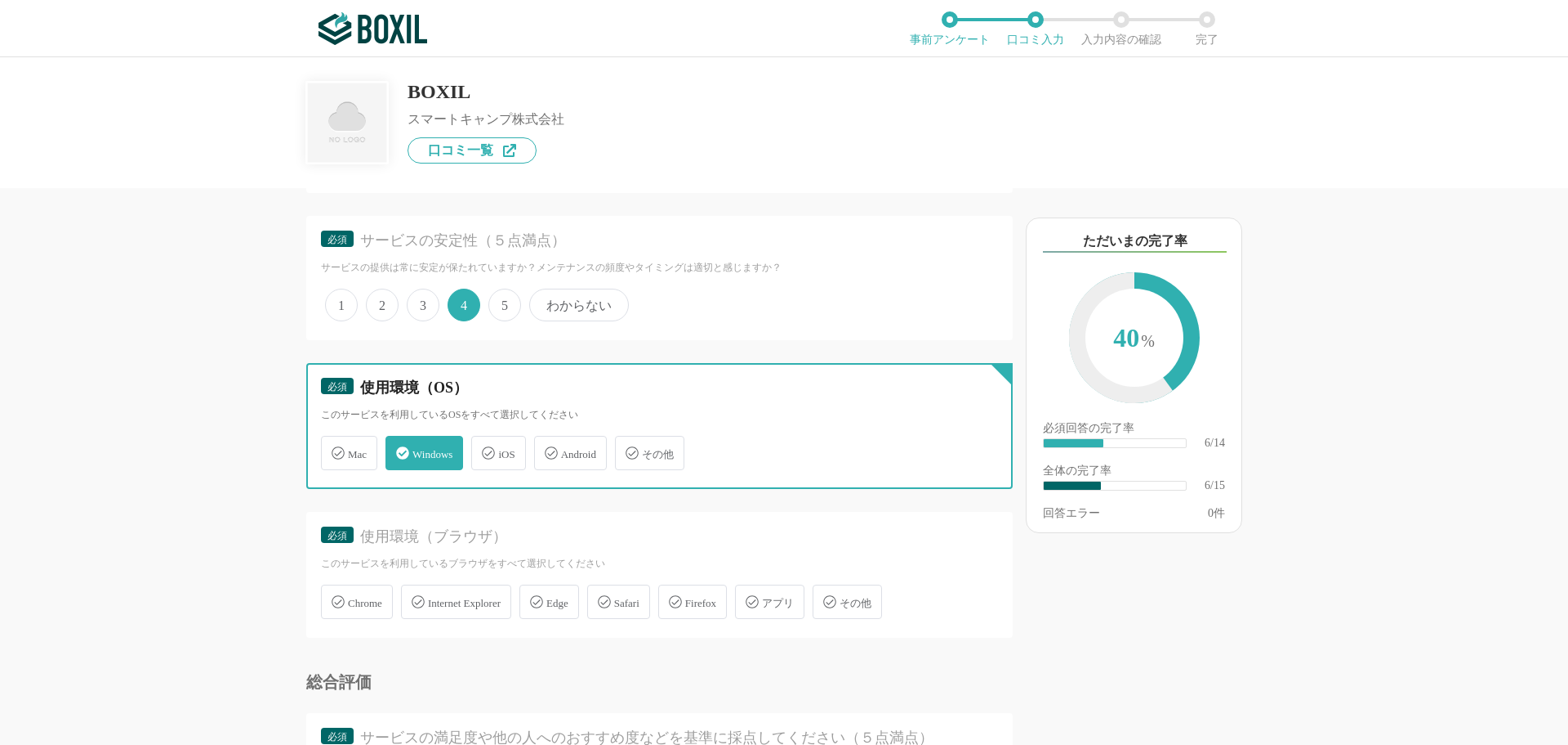
scroll to position [818, 0]
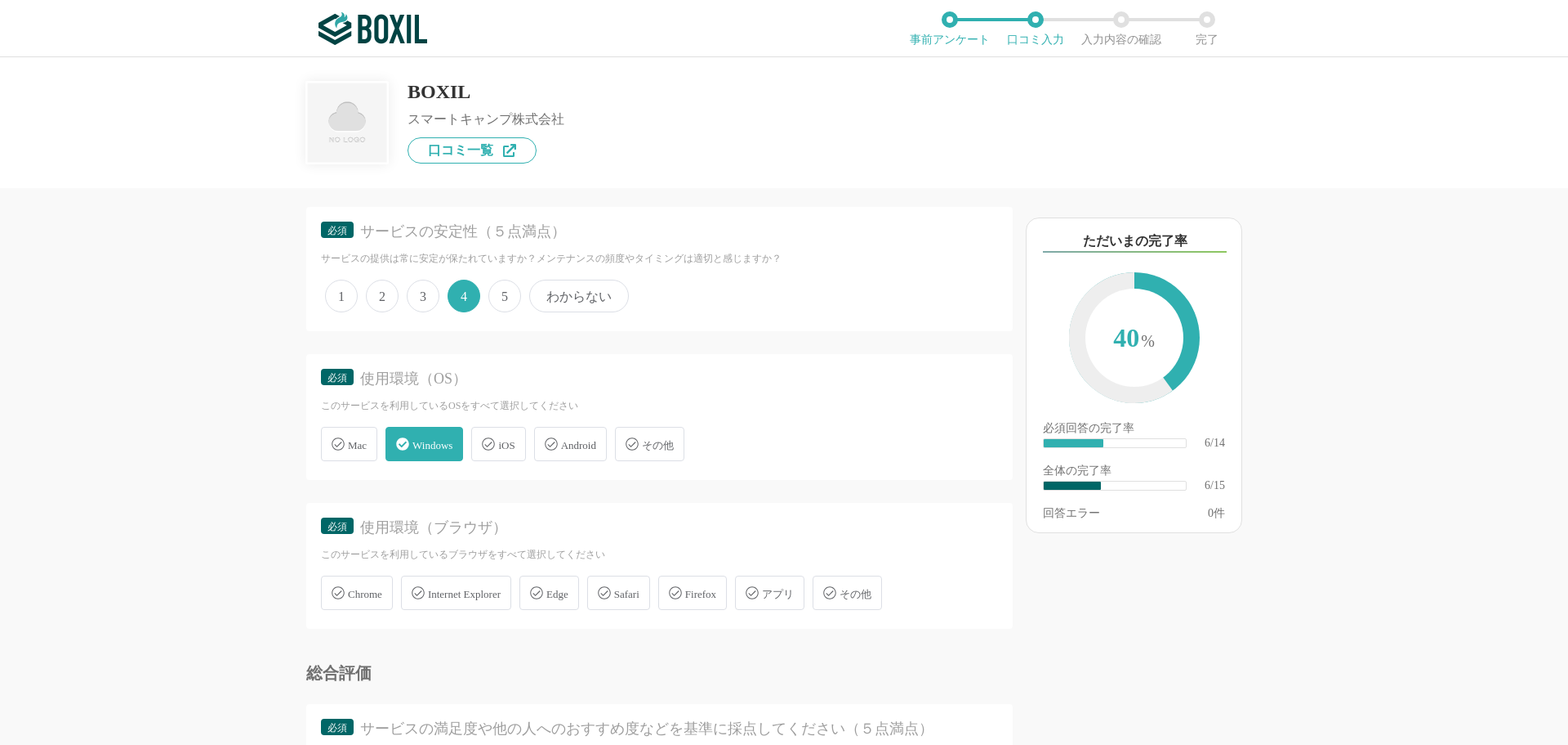
click at [369, 602] on div "Chrome" at bounding box center [357, 593] width 72 height 34
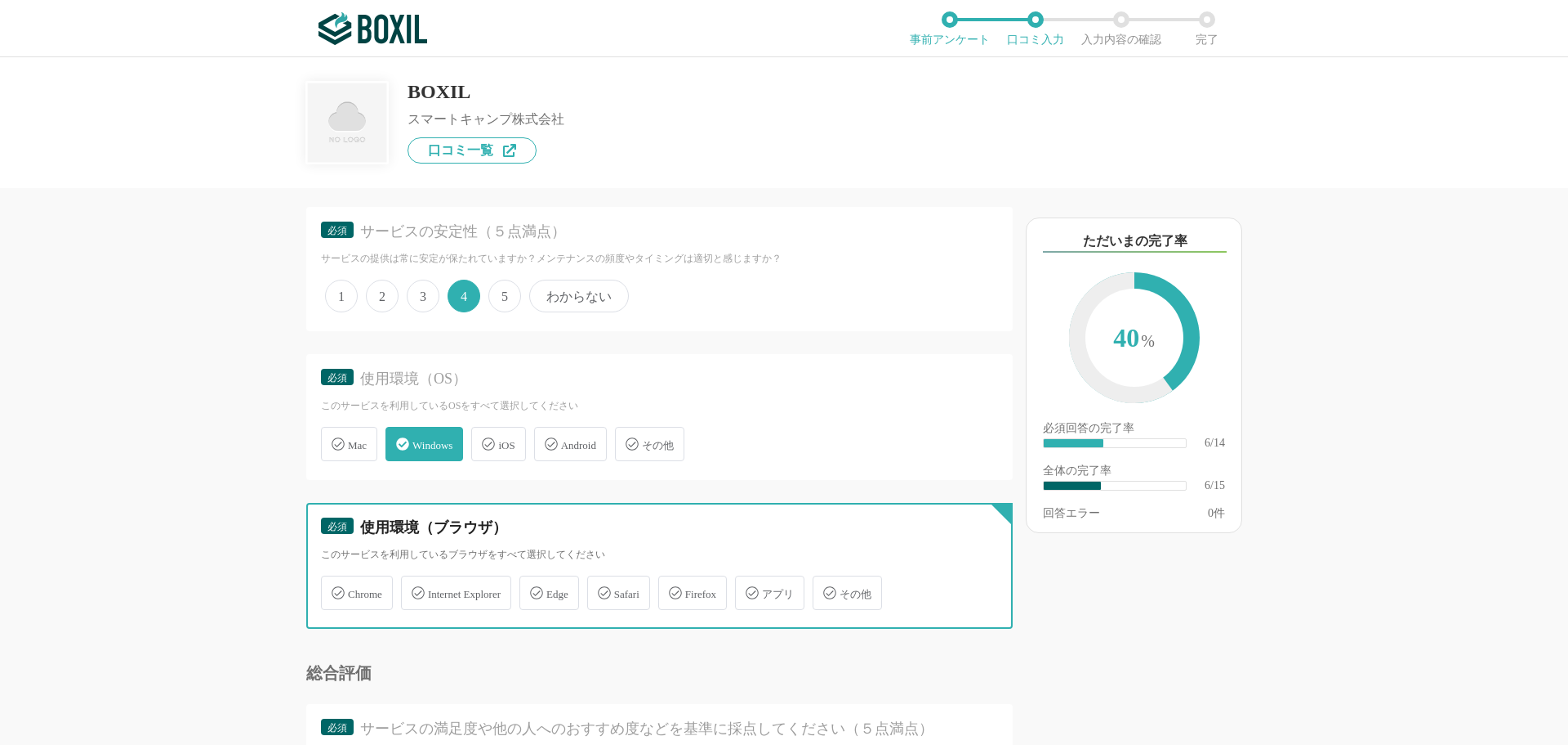
click at [335, 588] on input "Chrome" at bounding box center [330, 584] width 11 height 11
checkbox input "true"
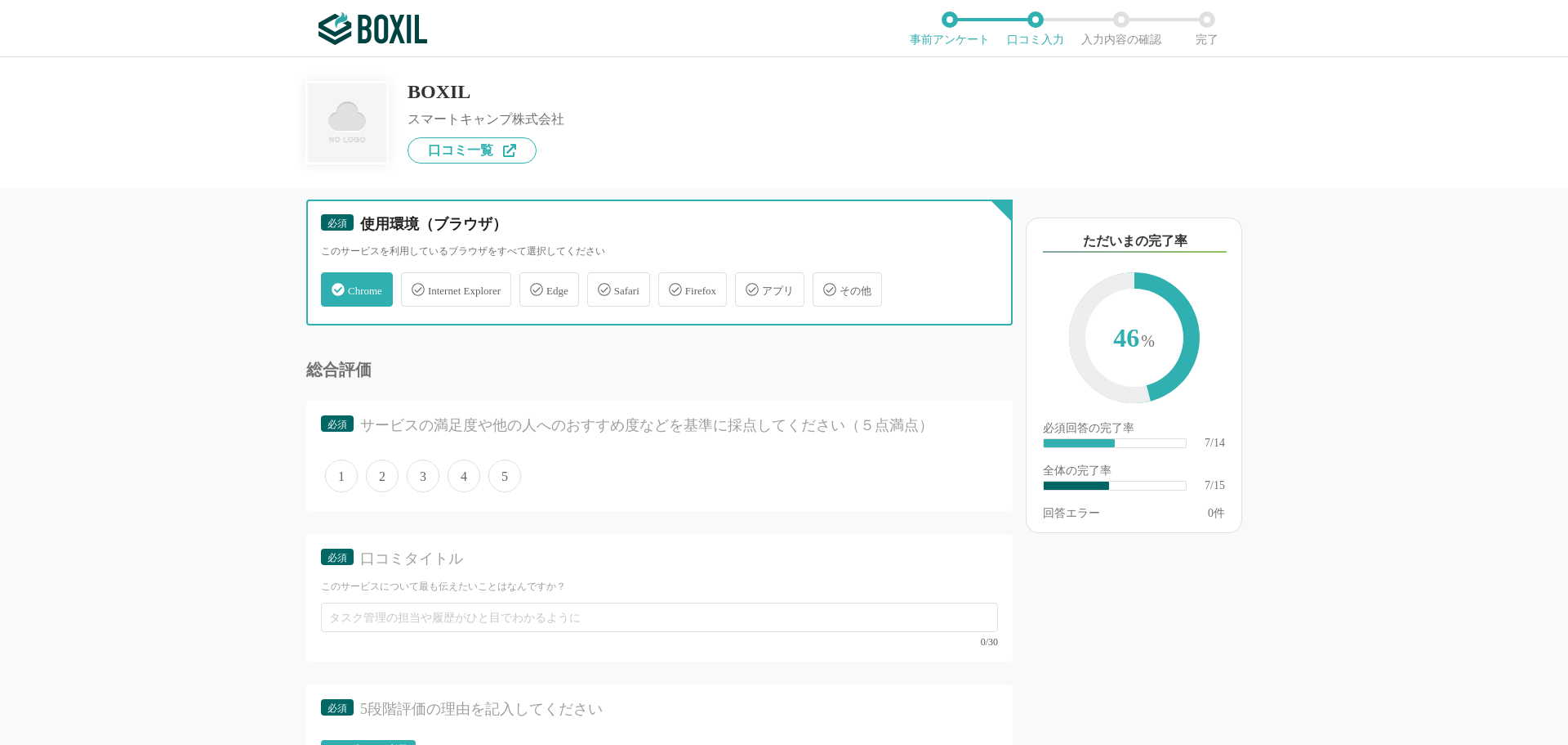
scroll to position [1144, 0]
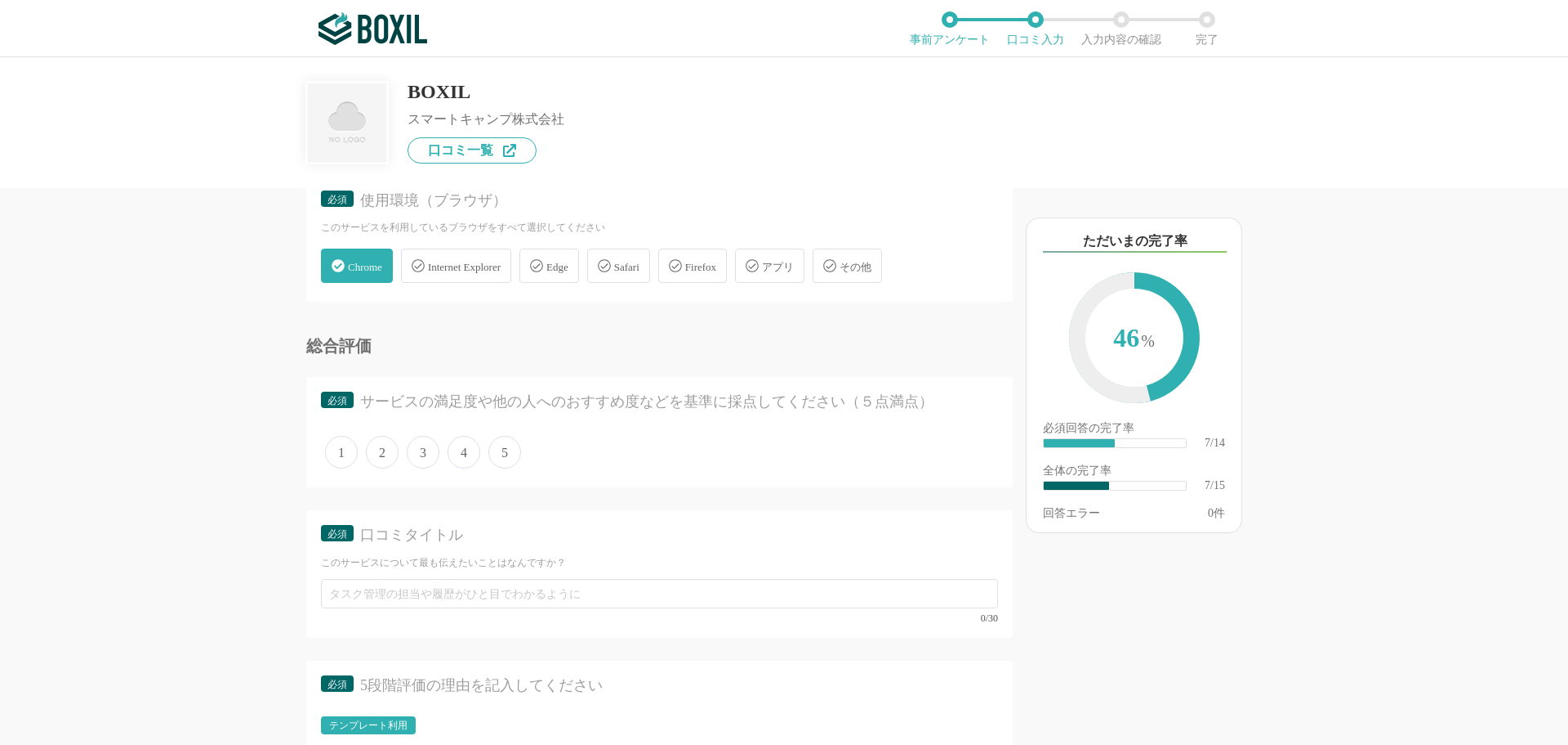
click at [432, 462] on span "3" at bounding box center [423, 452] width 32 height 32
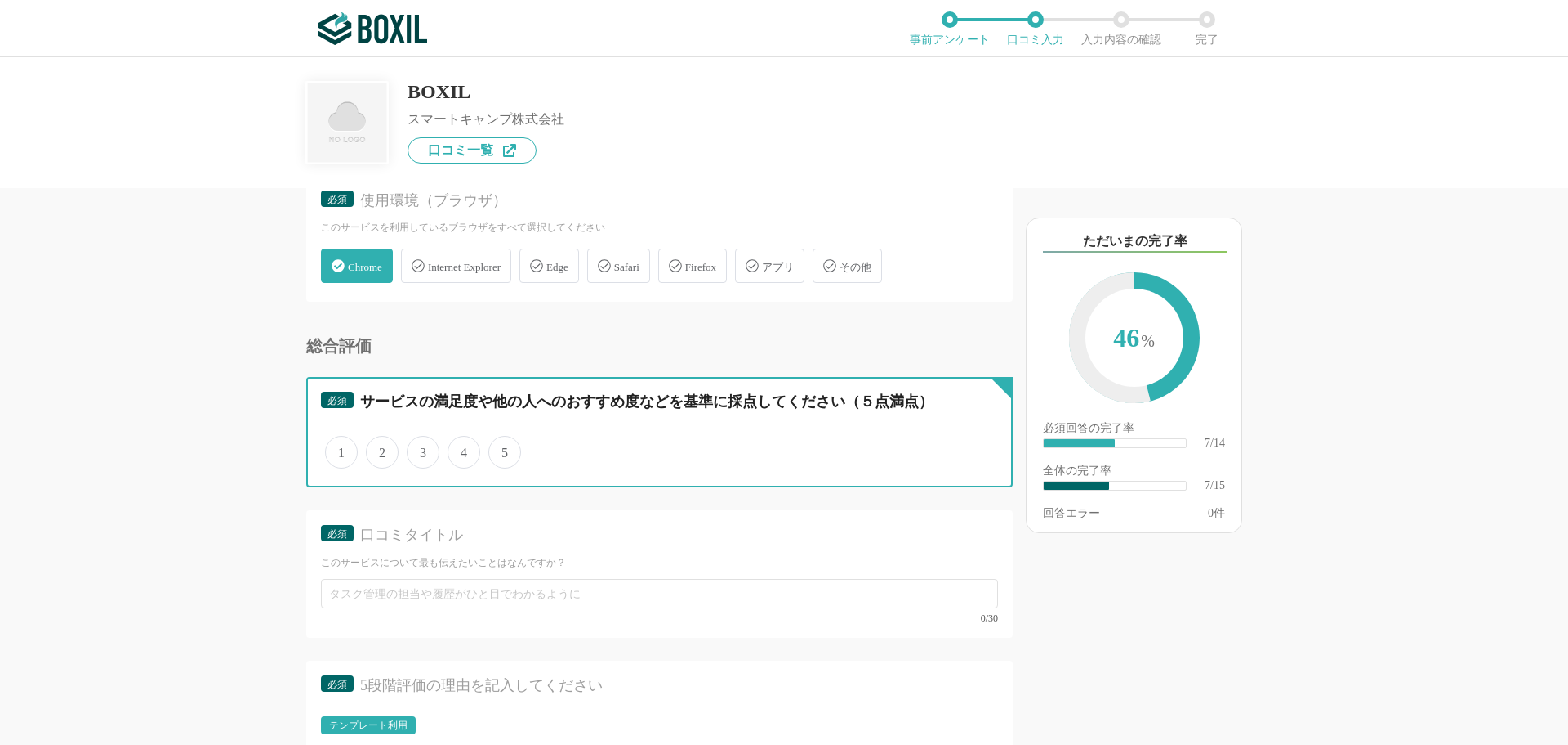
click at [421, 449] on input "3" at bounding box center [417, 444] width 11 height 11
radio input "true"
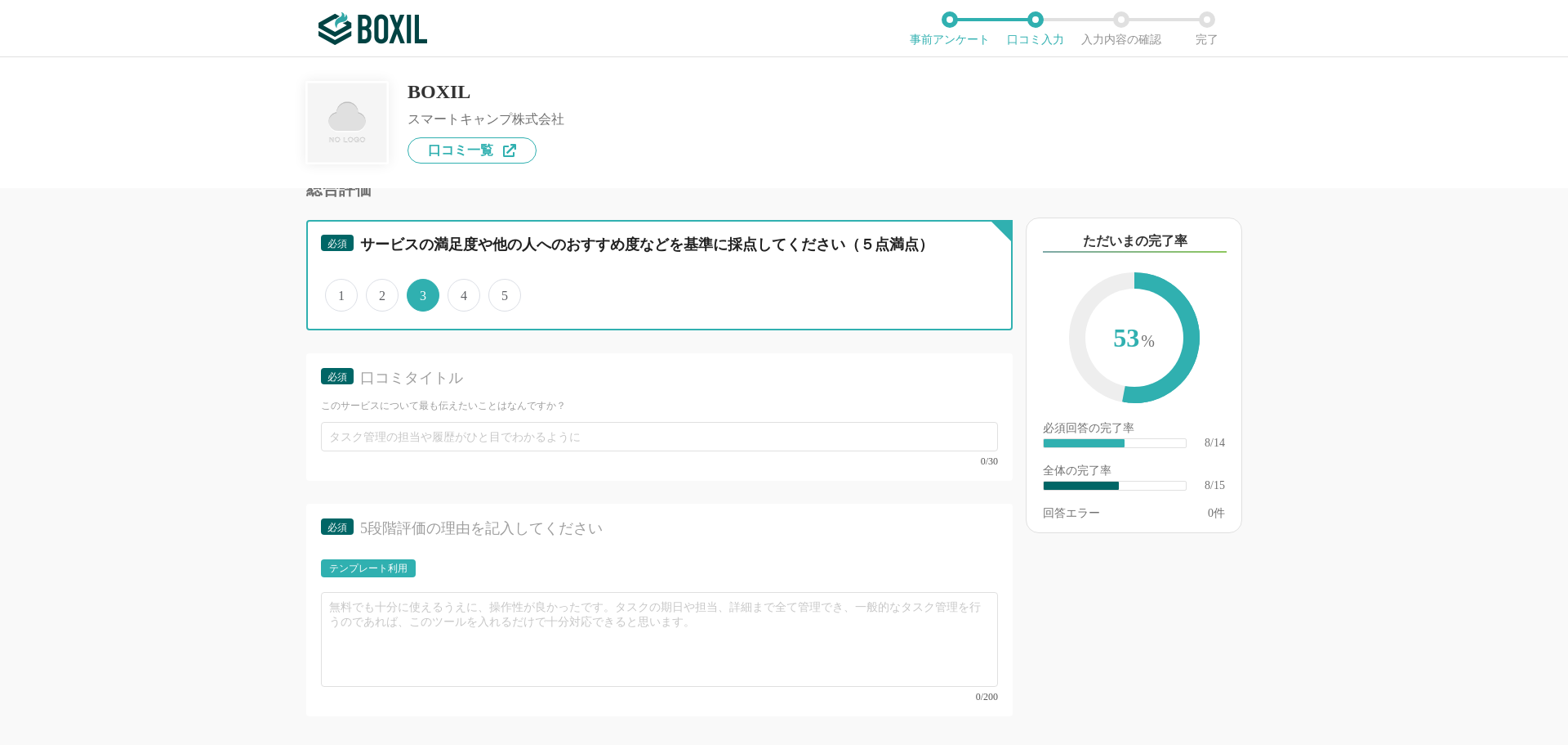
scroll to position [1308, 0]
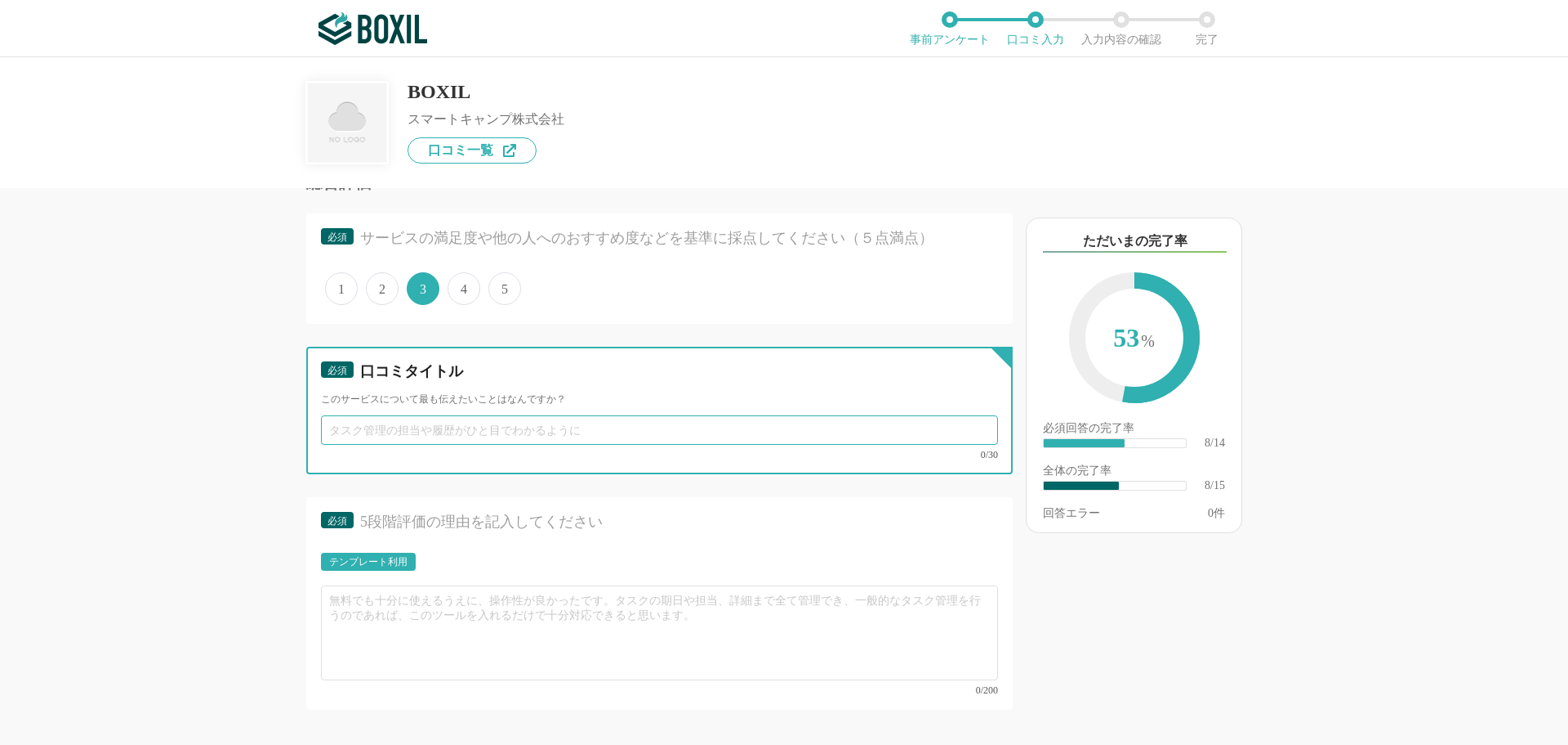
click at [439, 441] on input "text" at bounding box center [659, 429] width 677 height 30
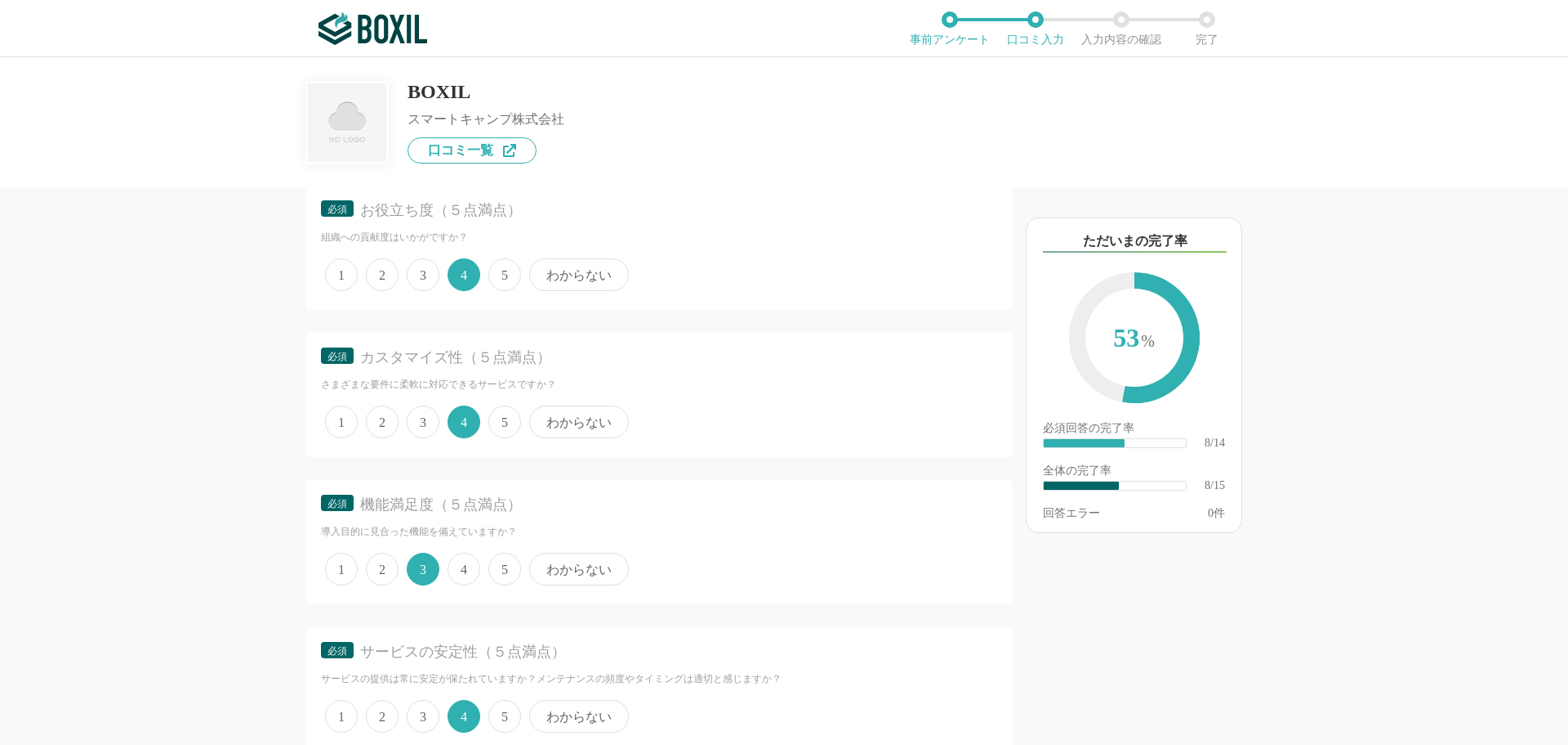
scroll to position [409, 0]
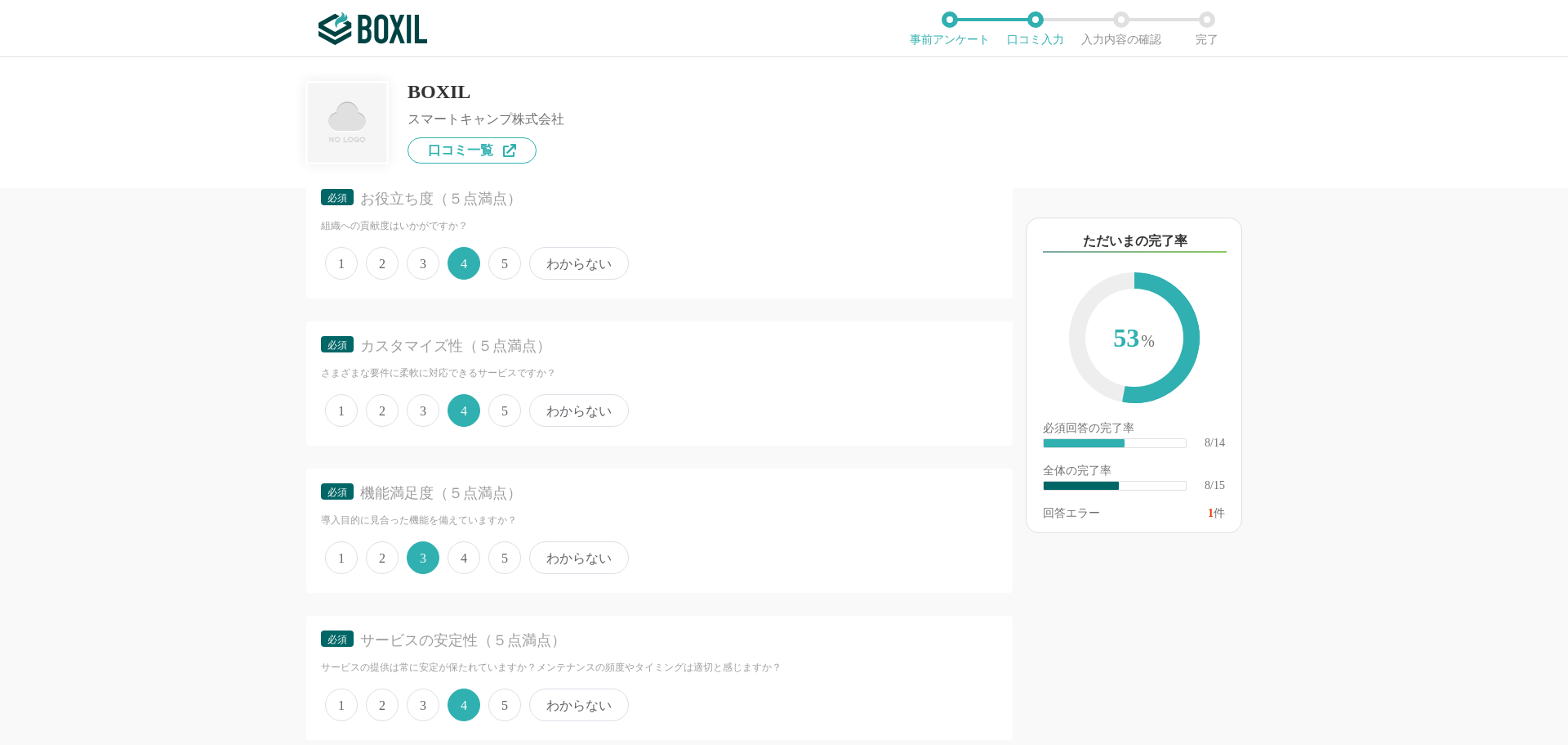
click at [502, 412] on span "5" at bounding box center [504, 410] width 32 height 32
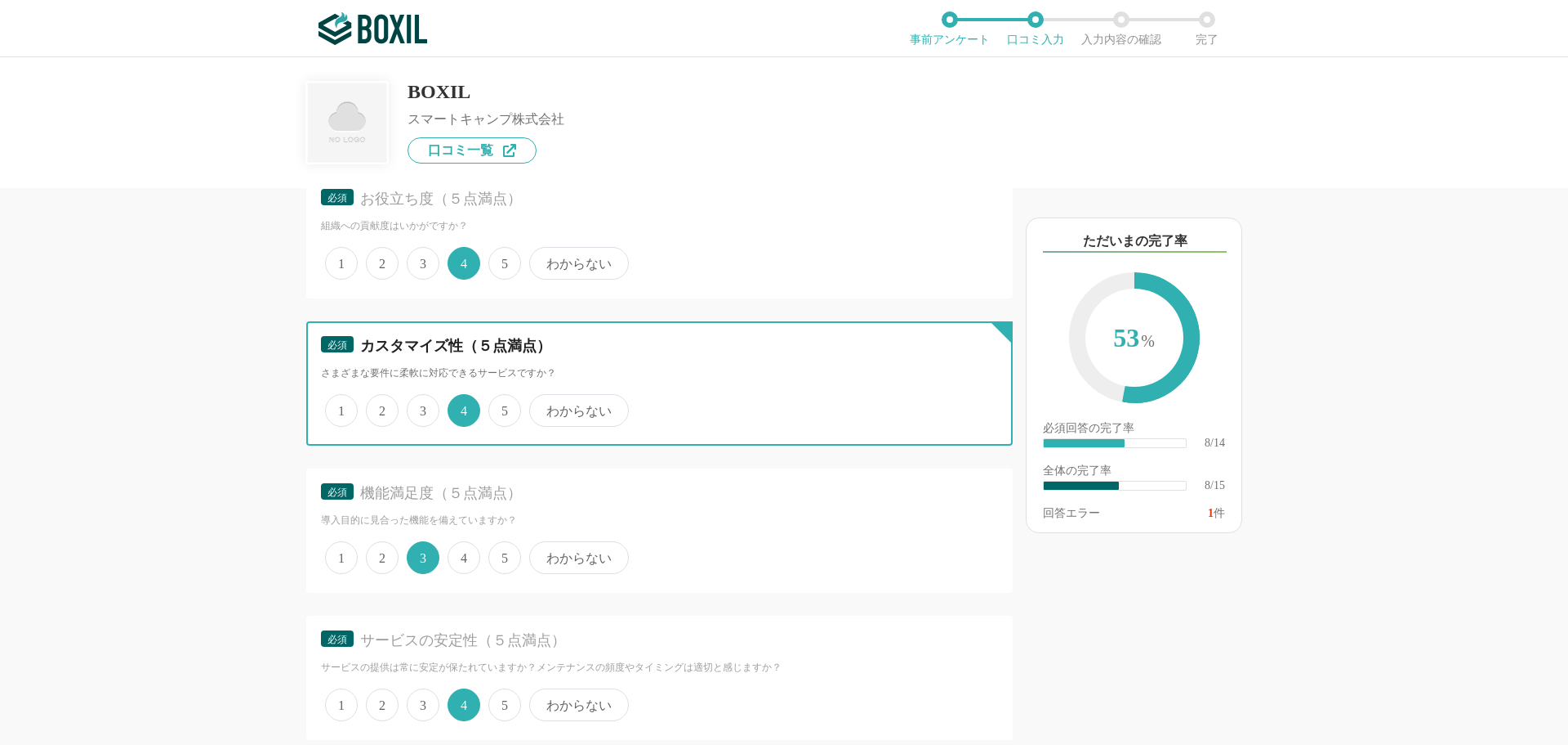
click at [502, 407] on input "5" at bounding box center [498, 402] width 11 height 11
radio input "true"
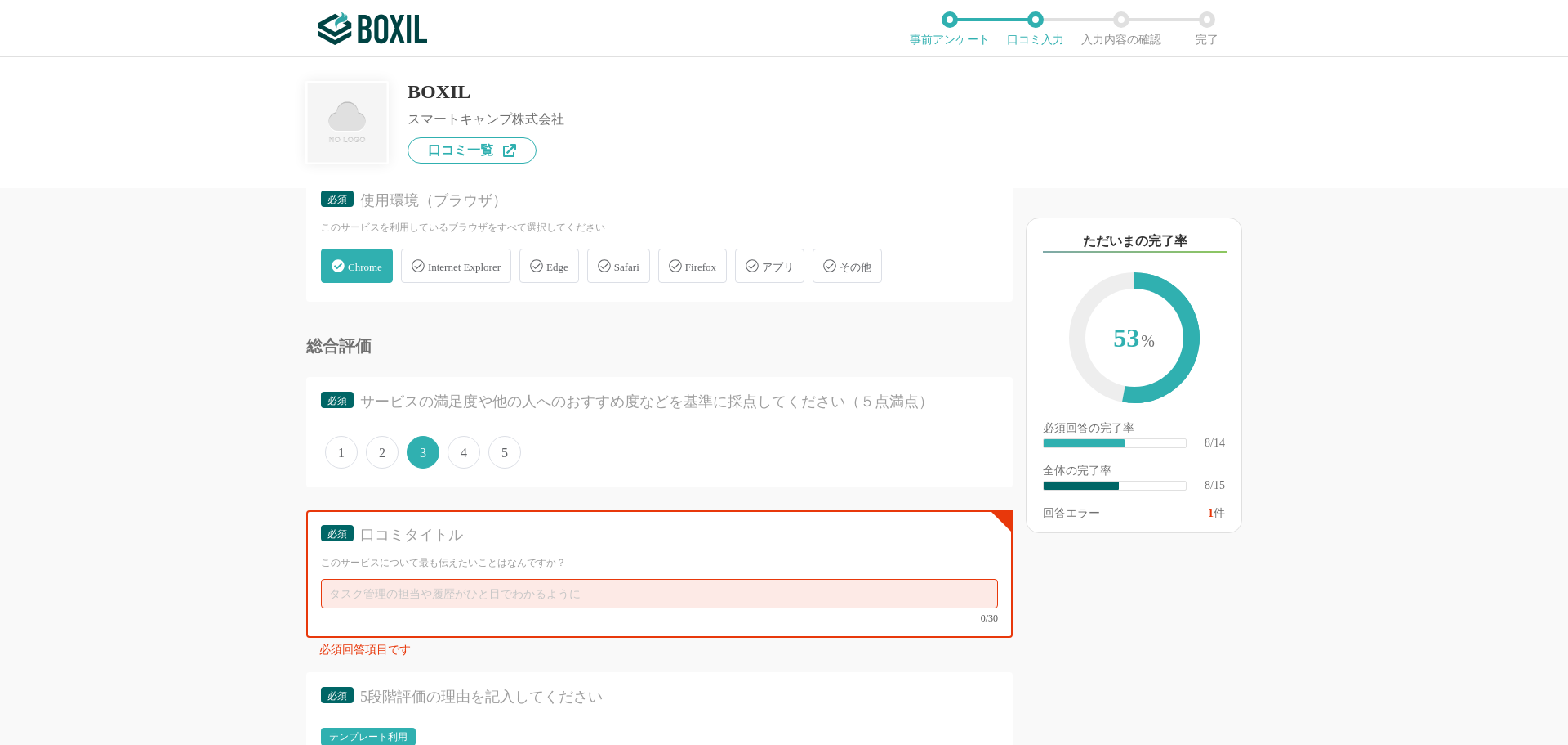
scroll to position [1308, 0]
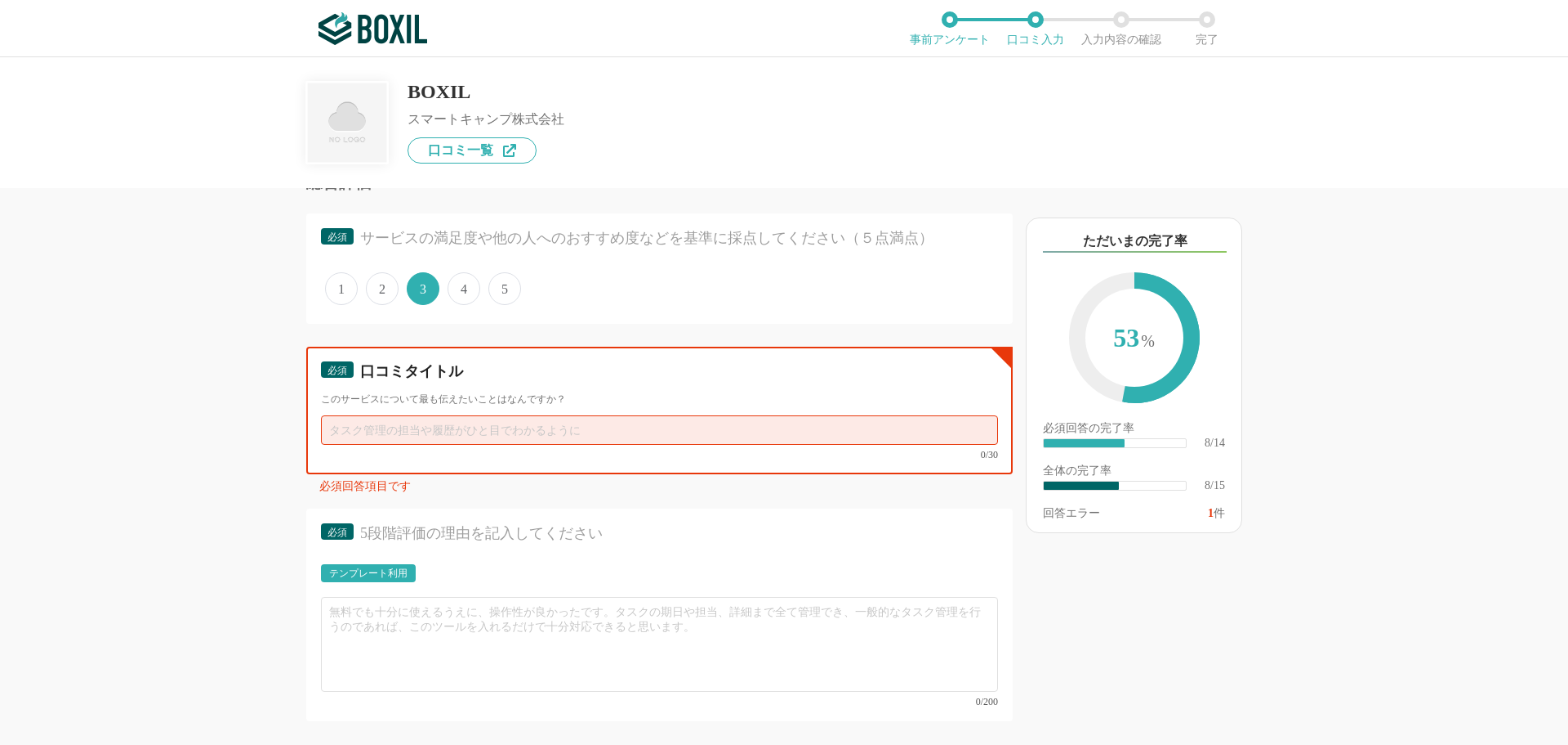
click at [453, 440] on input "text" at bounding box center [659, 429] width 677 height 30
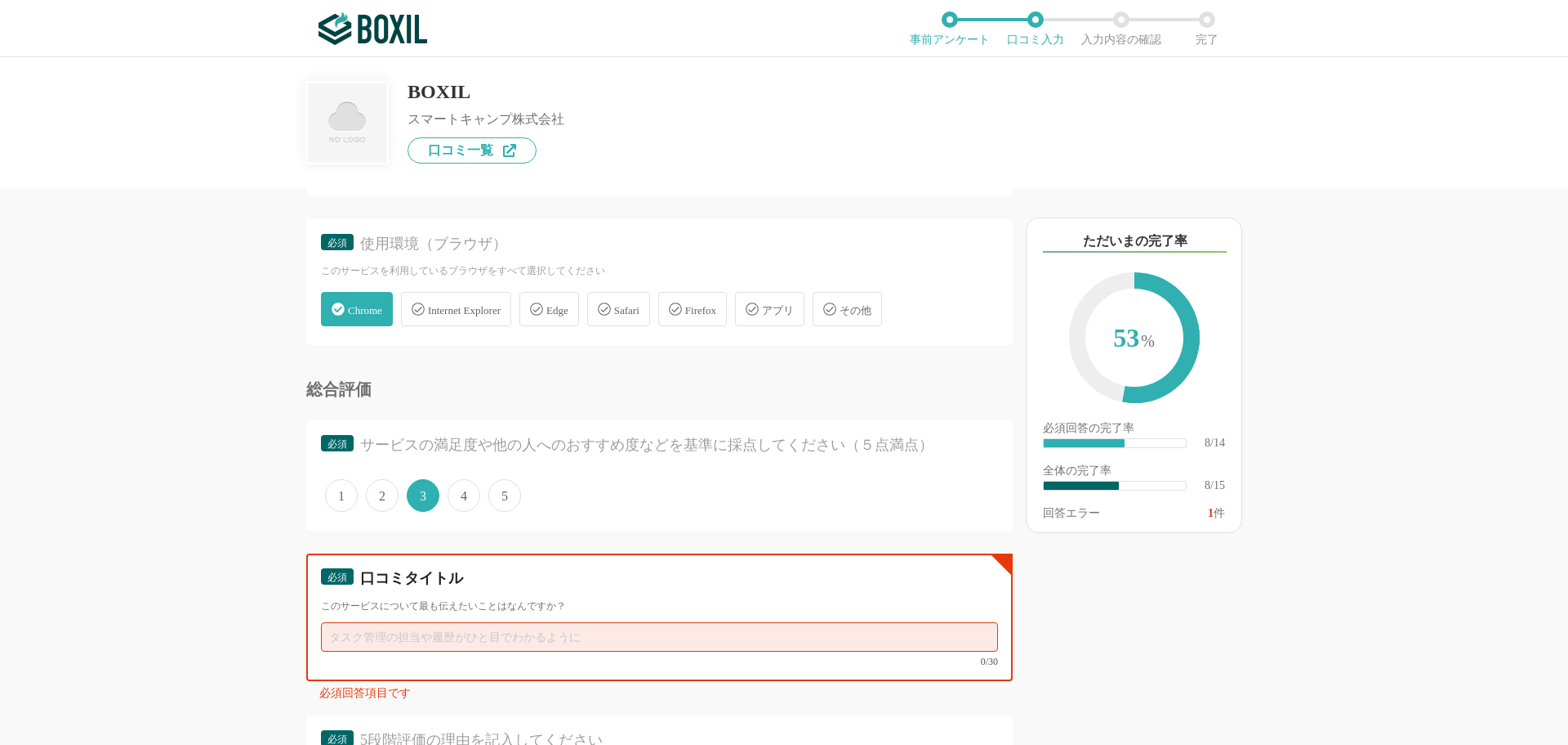
scroll to position [1226, 0]
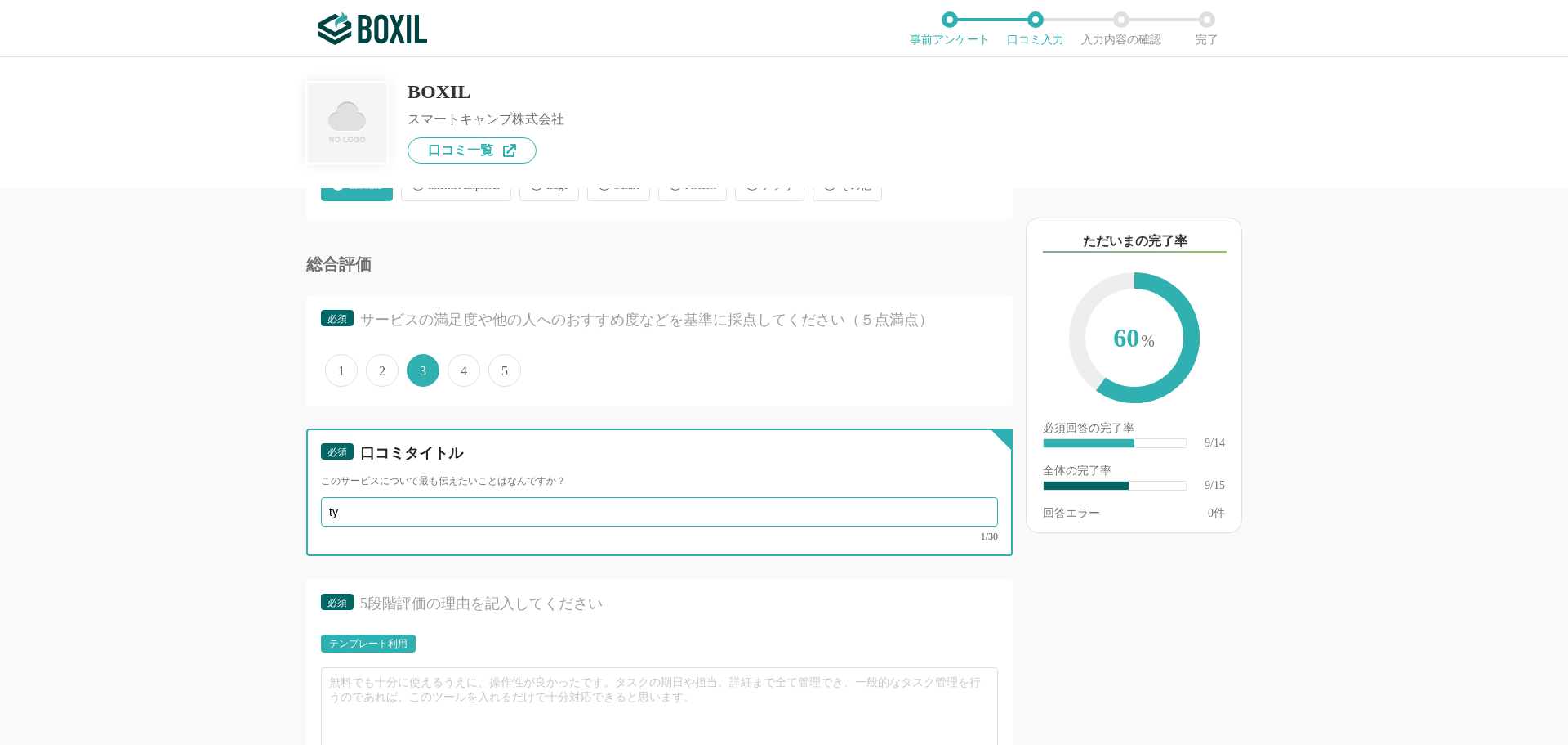
type input "t"
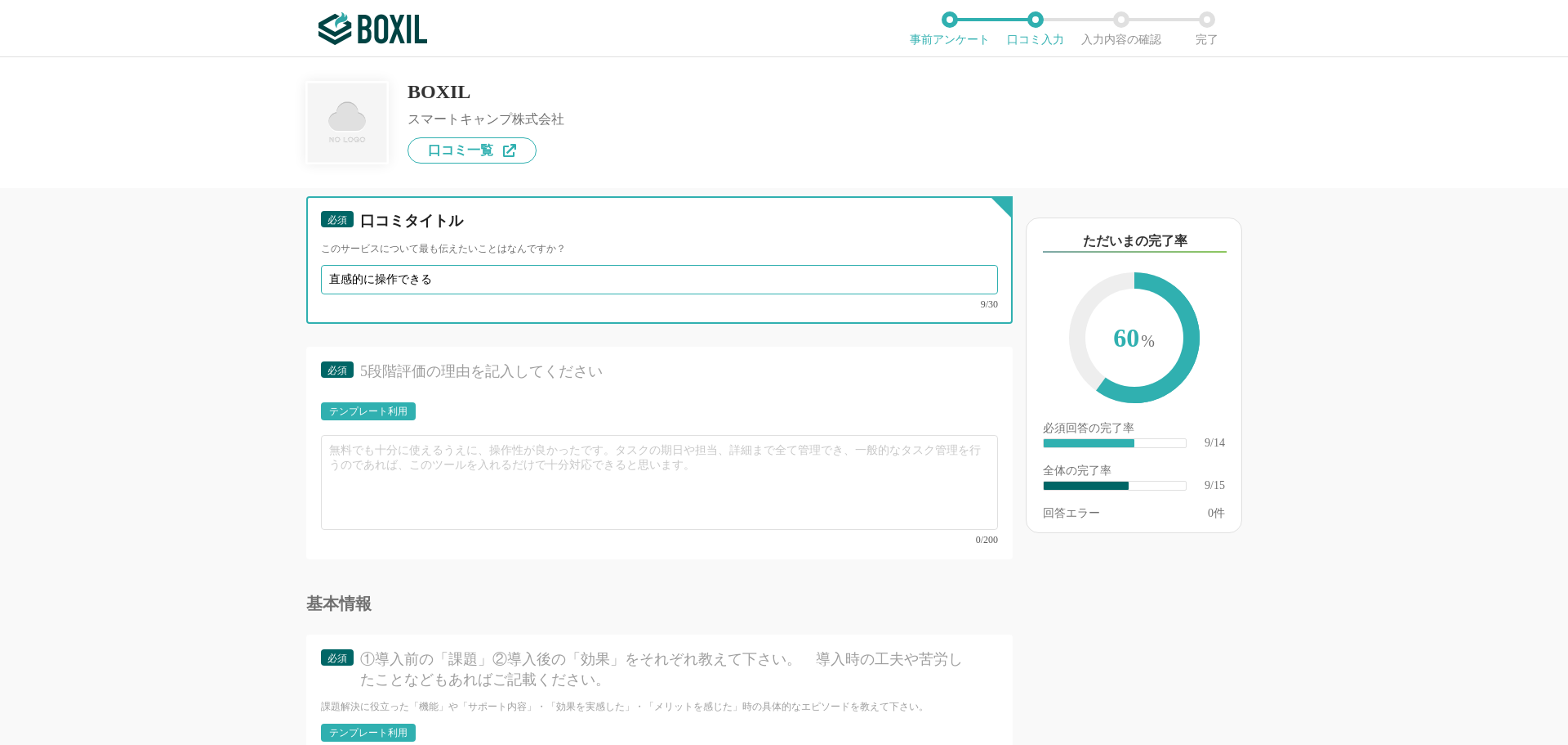
scroll to position [1471, 0]
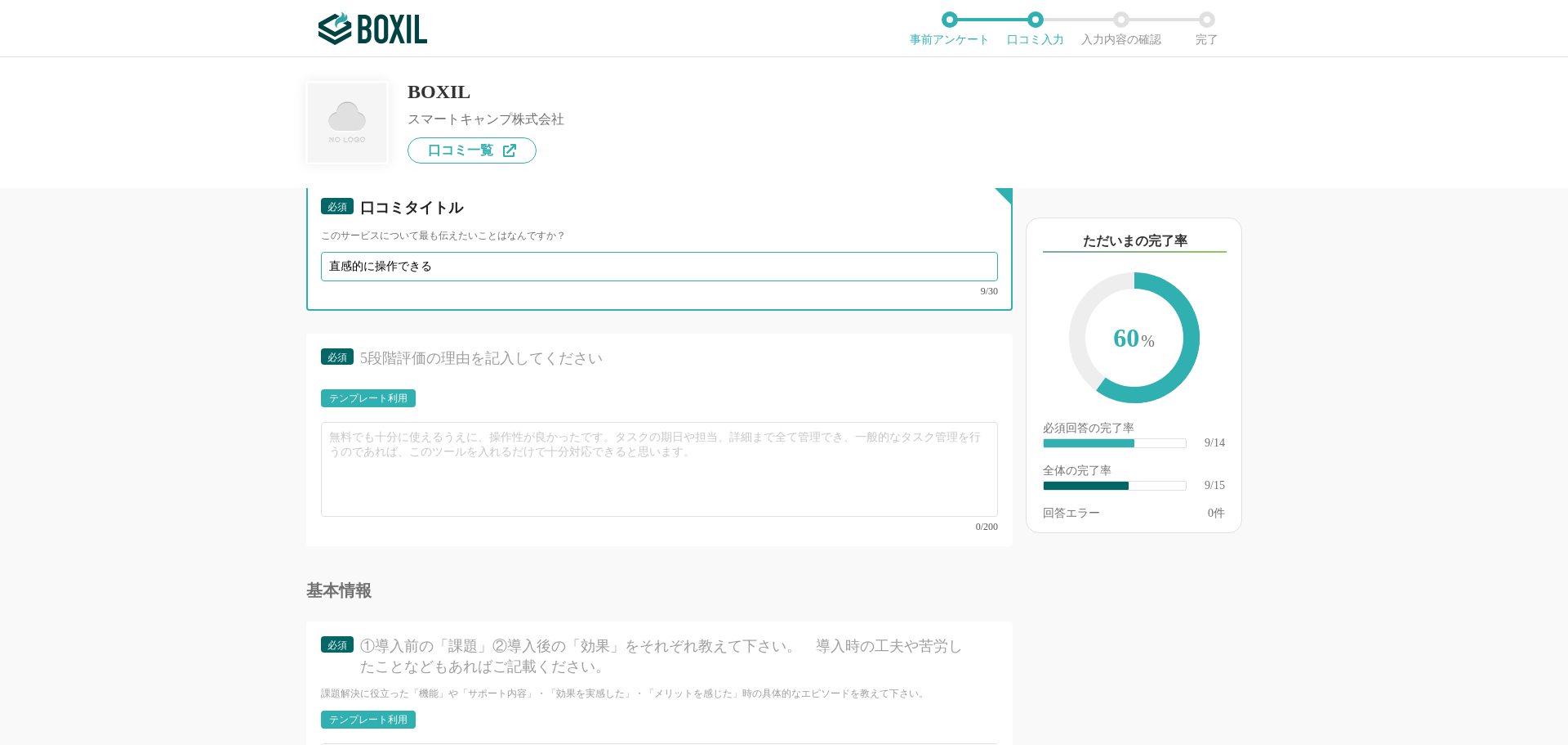
type input "直感的に操作できる"
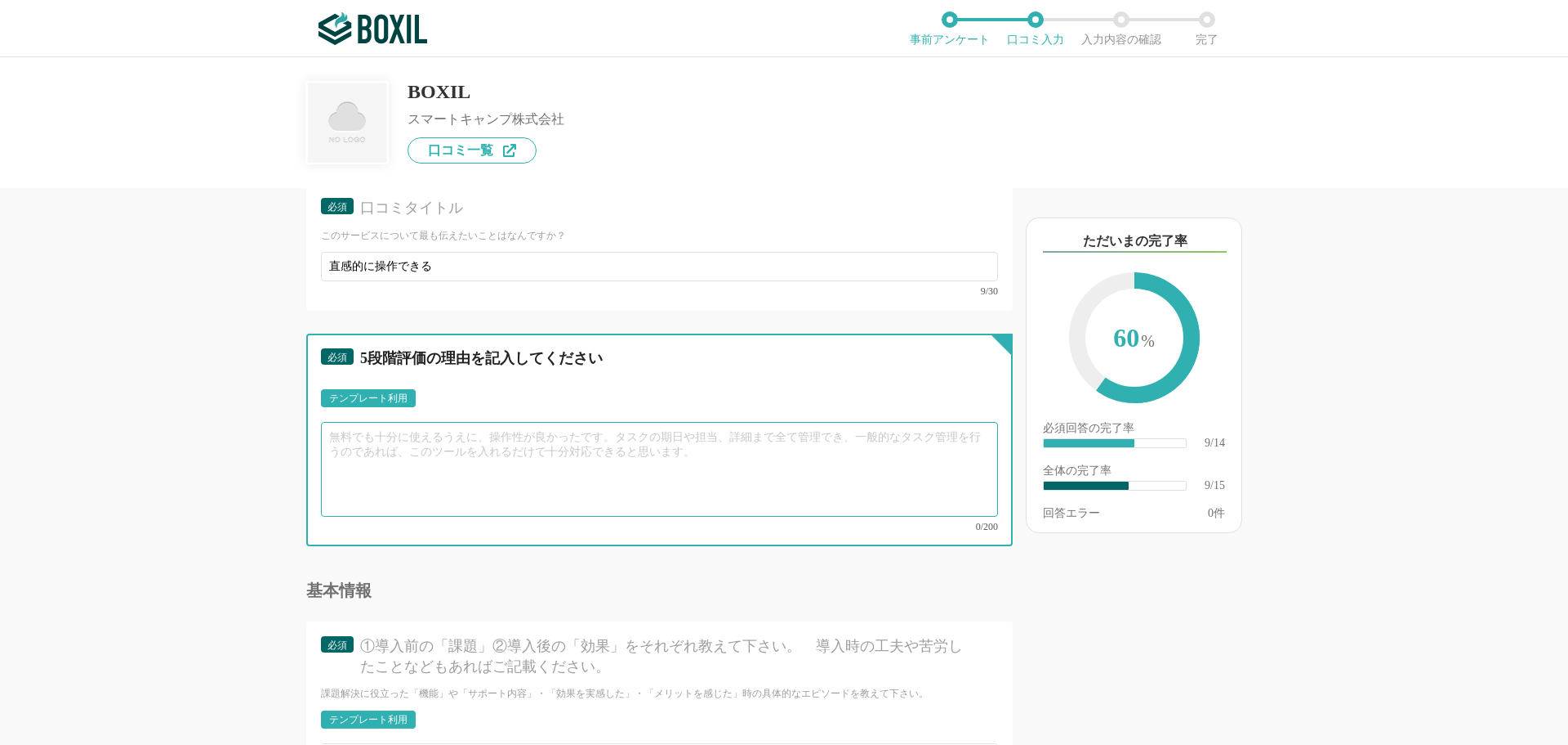
click at [474, 437] on textarea at bounding box center [659, 469] width 677 height 95
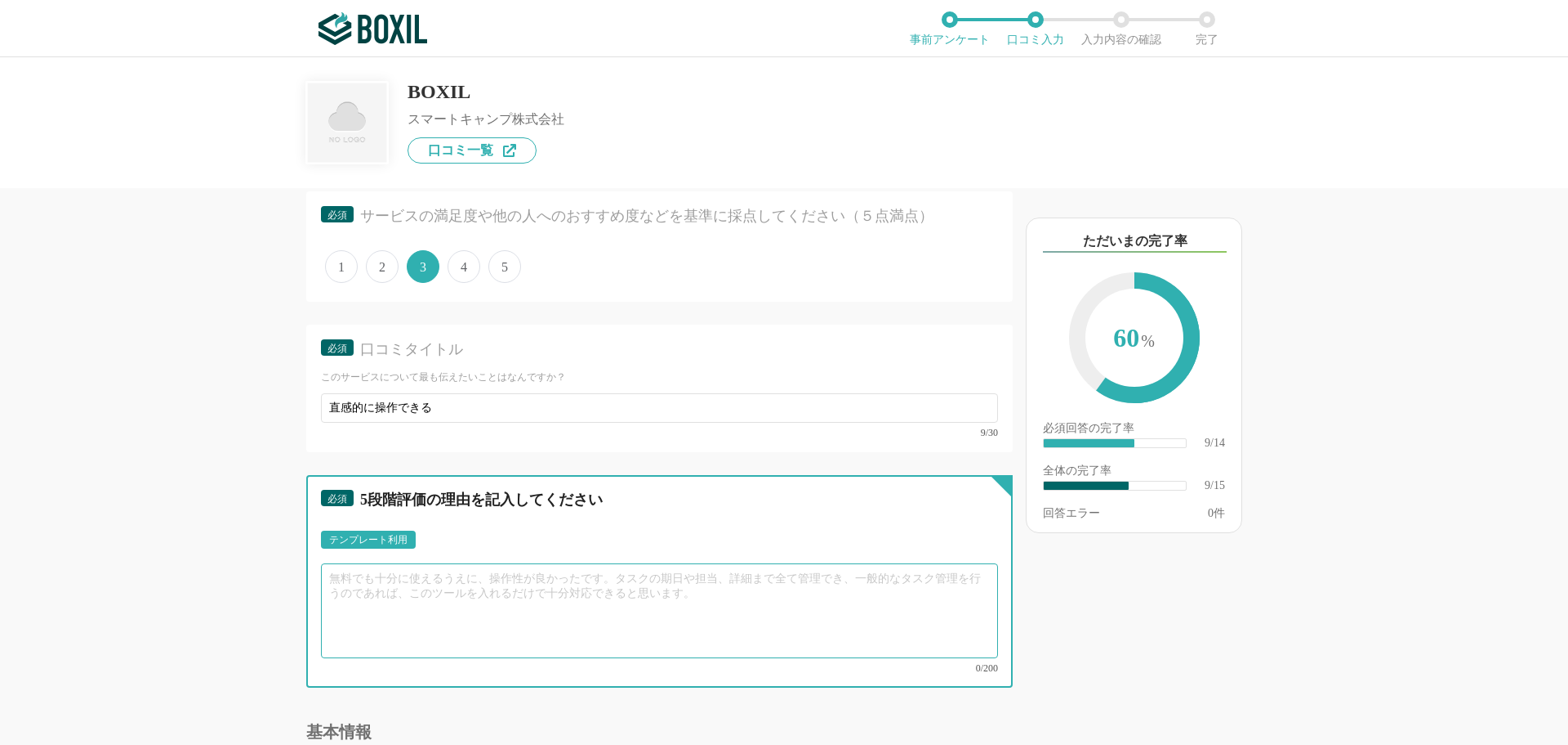
scroll to position [1308, 0]
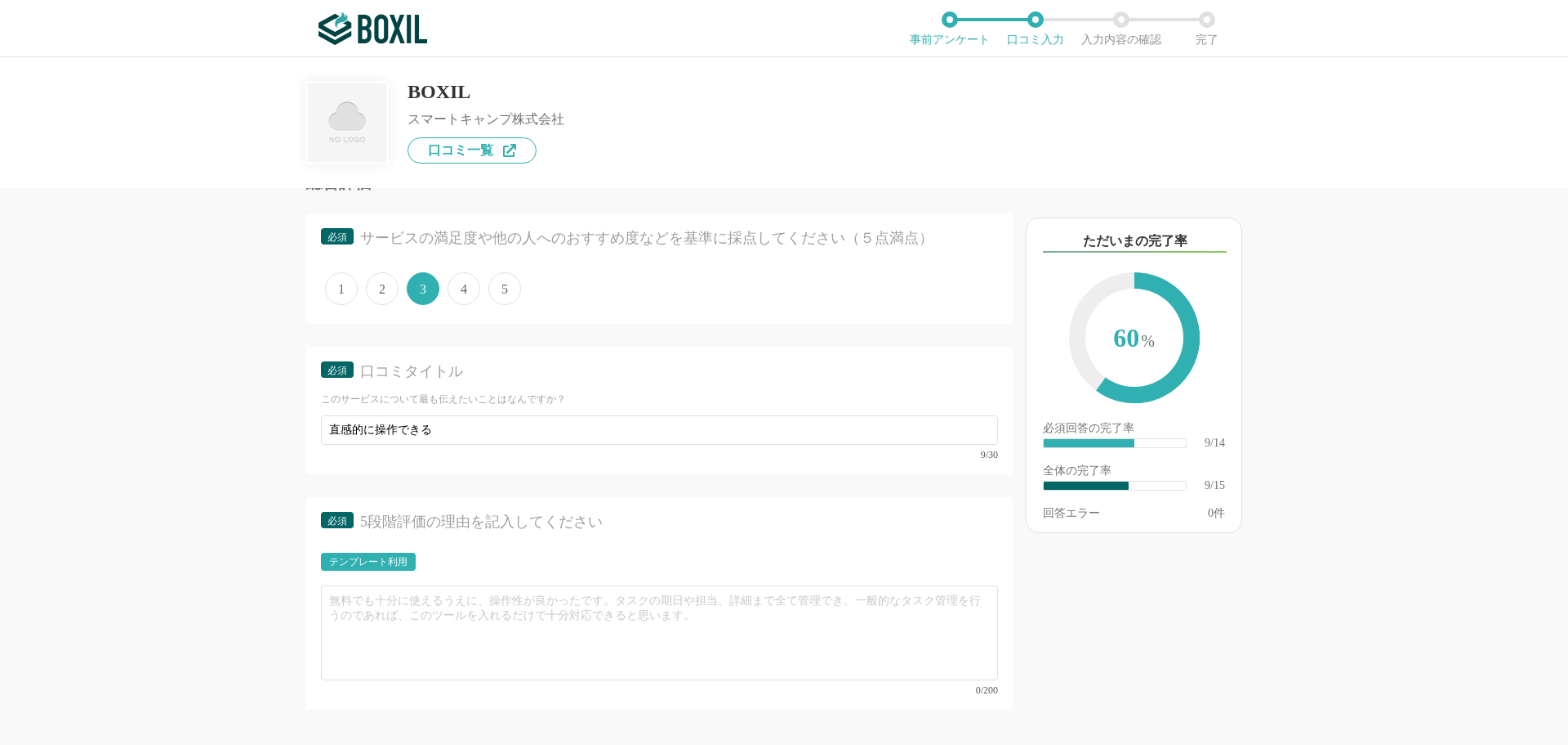
click at [461, 291] on span "4" at bounding box center [464, 289] width 32 height 32
click at [461, 285] on input "4" at bounding box center [457, 280] width 11 height 11
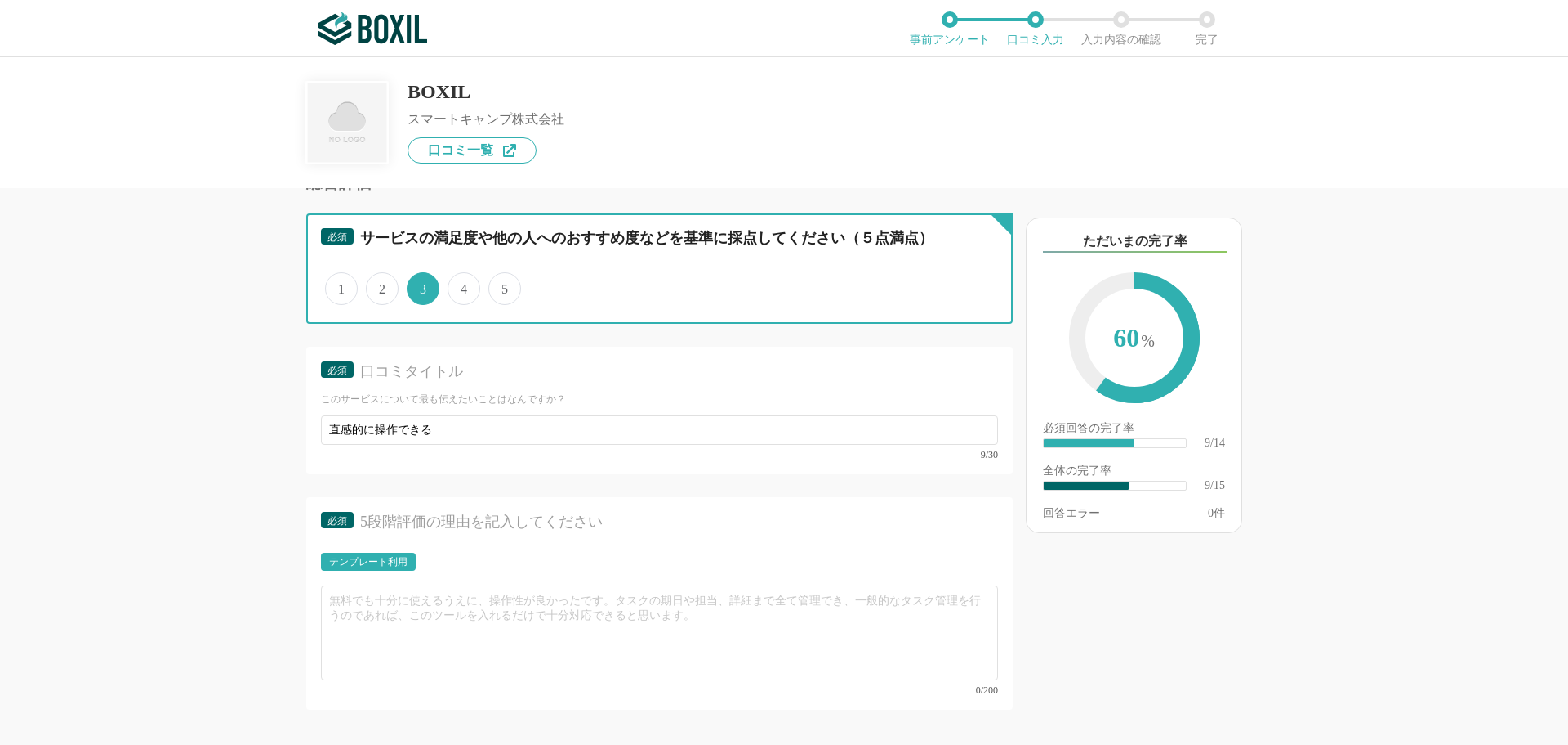
radio input "true"
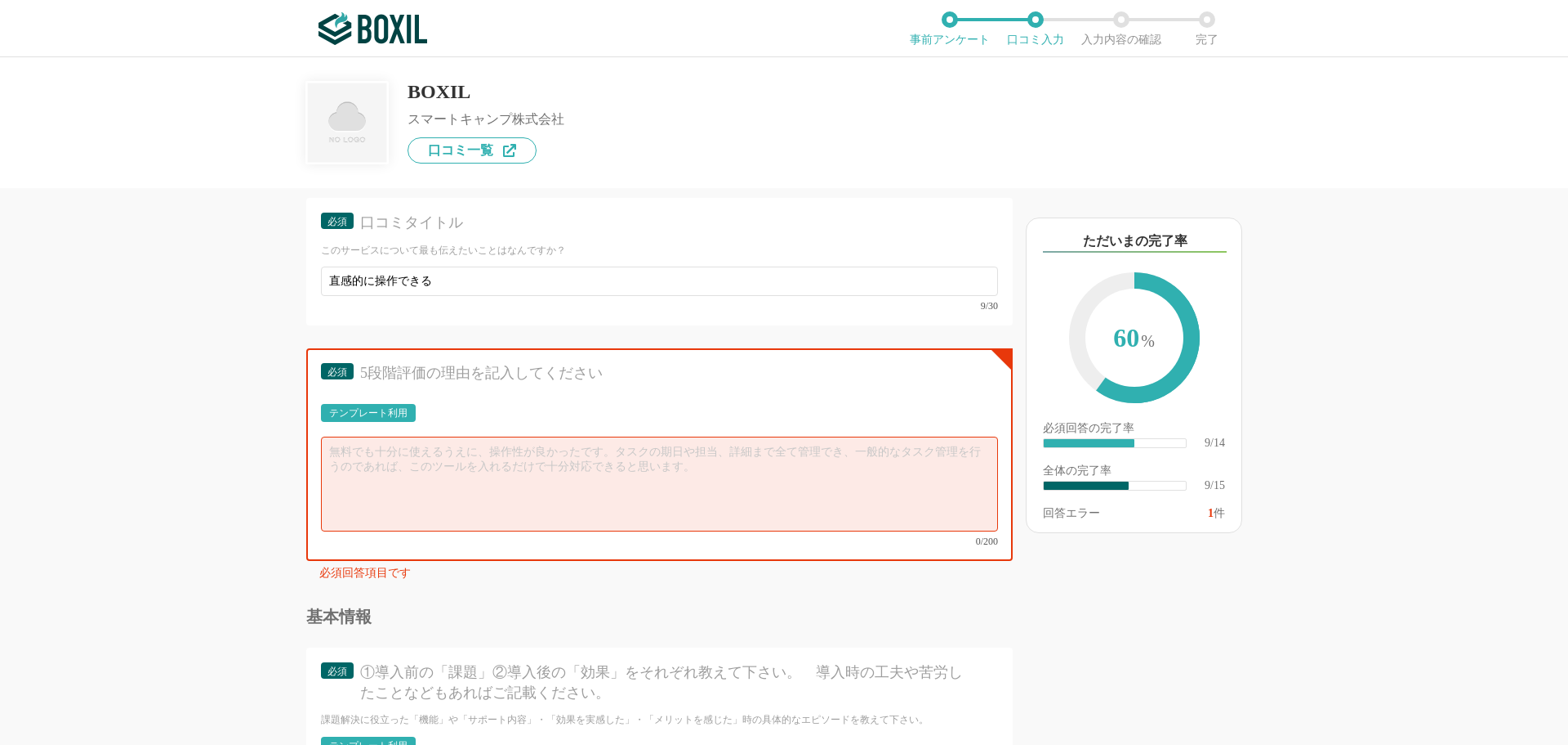
scroll to position [1471, 0]
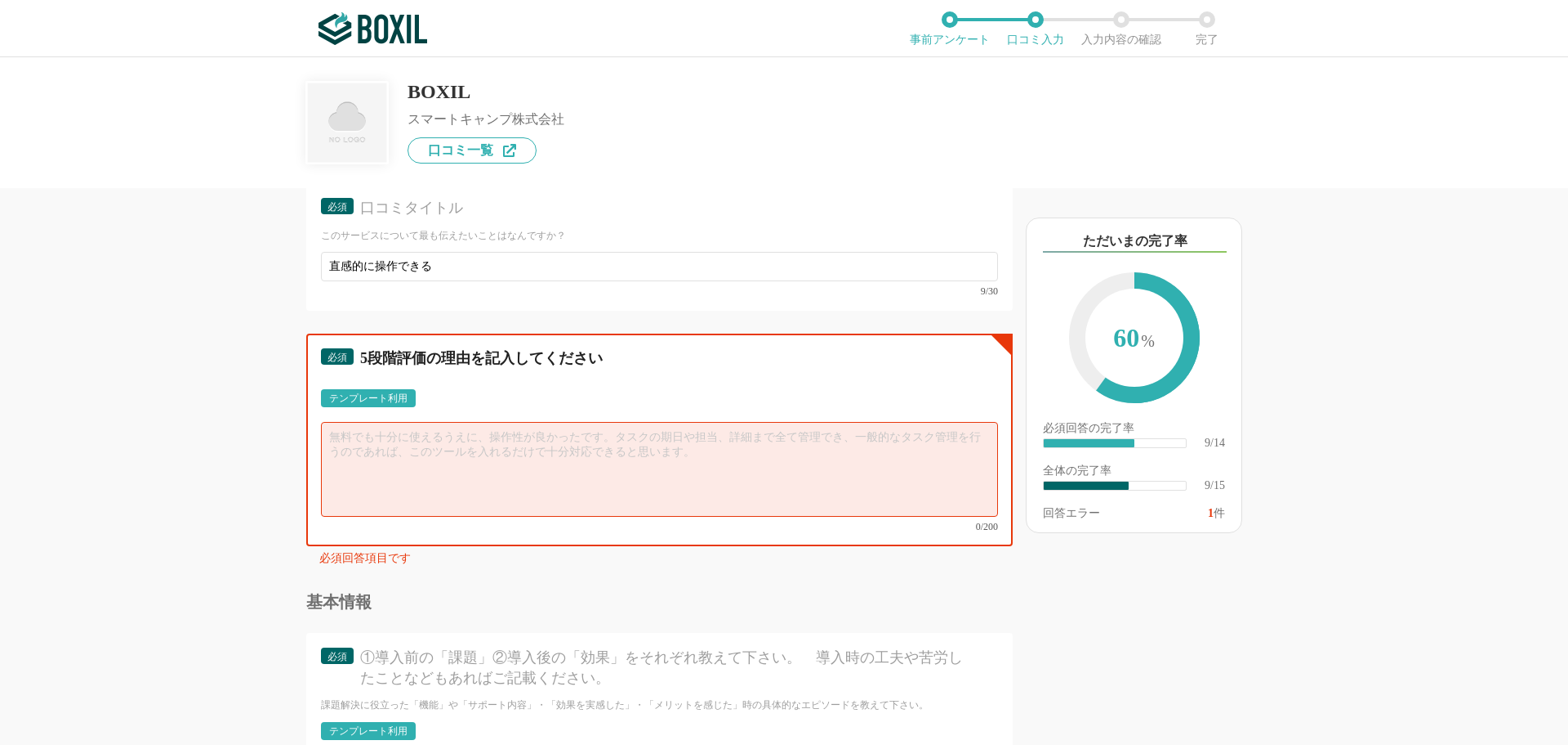
click at [434, 490] on textarea at bounding box center [659, 469] width 677 height 95
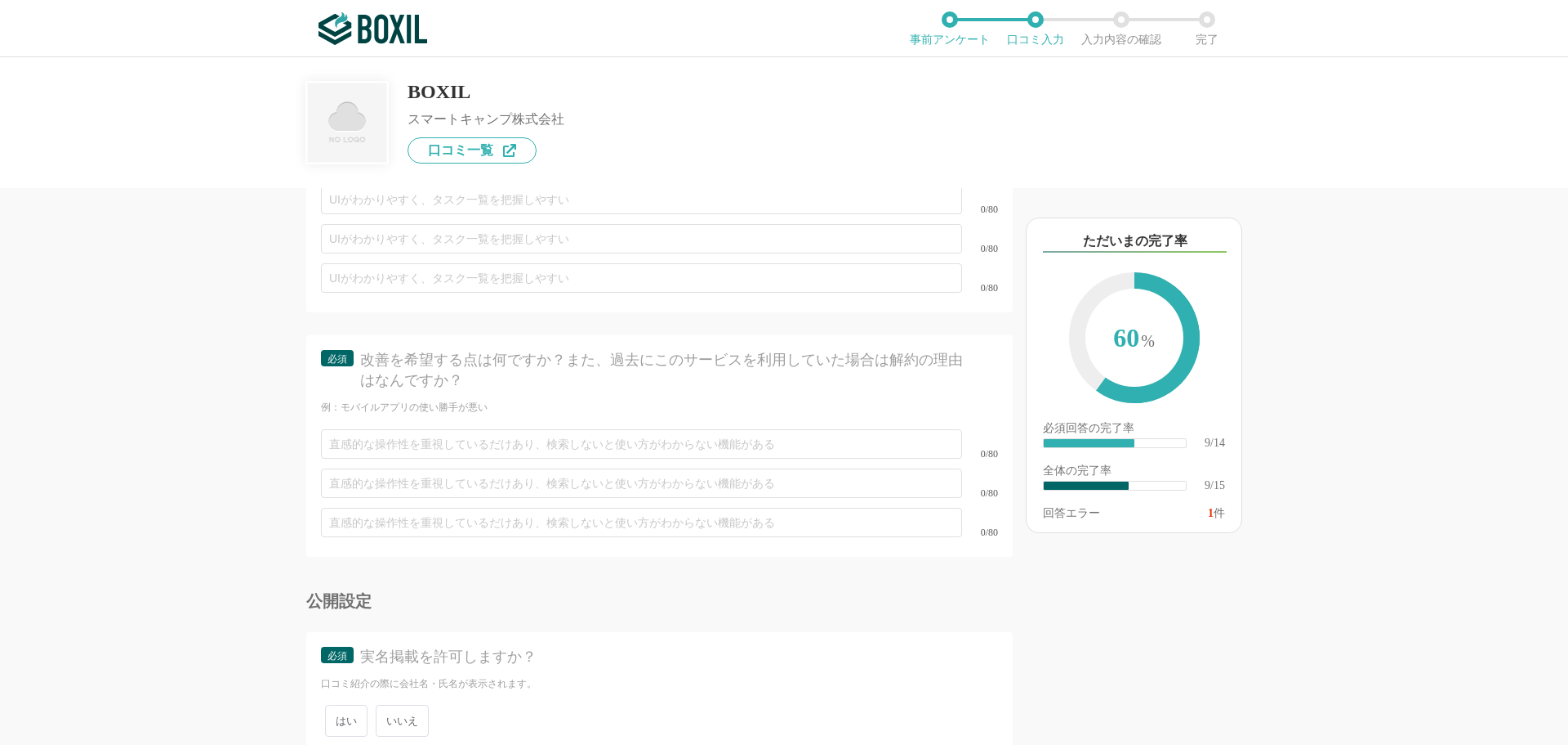
scroll to position [2339, 0]
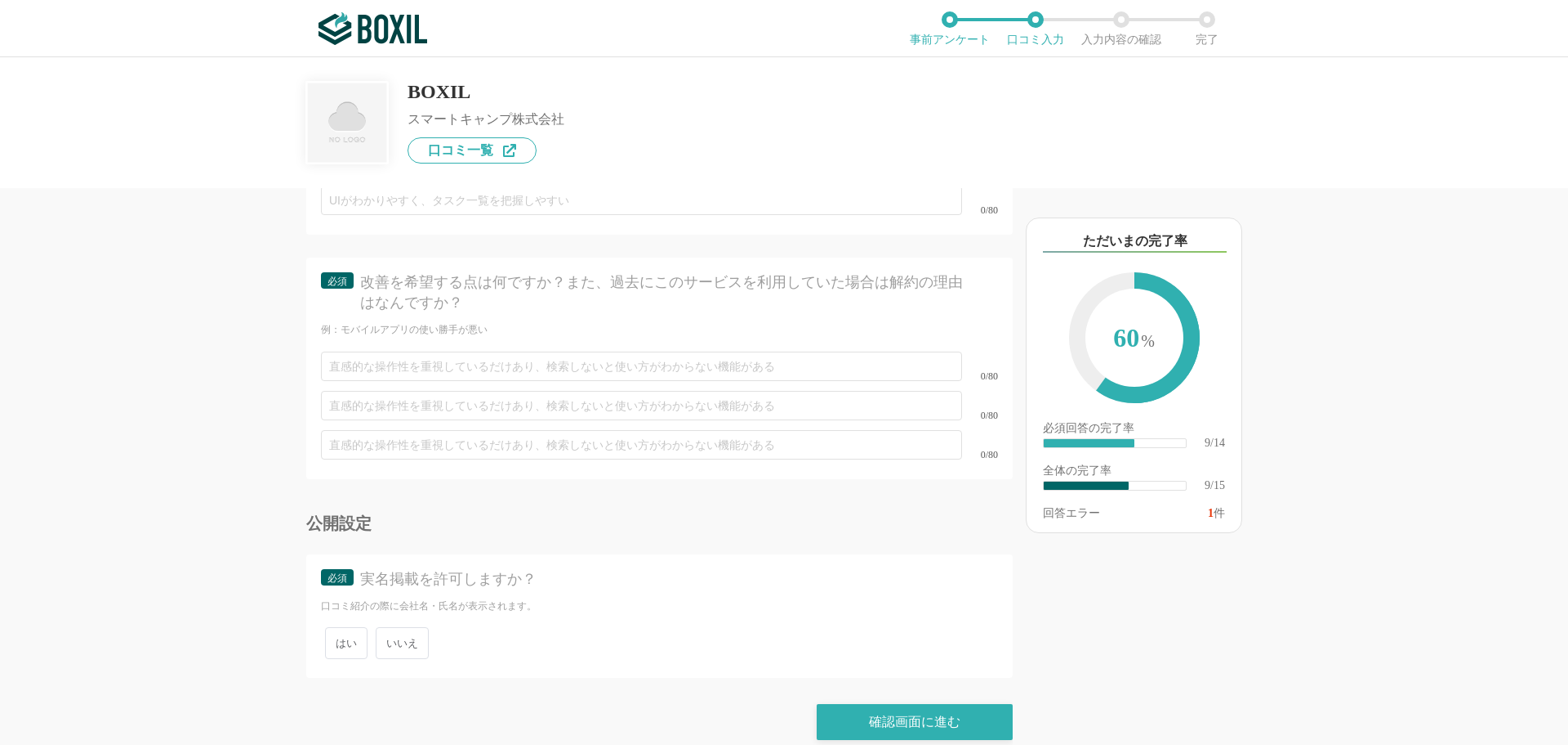
type textarea "GUI画面を"
click at [407, 627] on span "いいえ" at bounding box center [401, 643] width 53 height 32
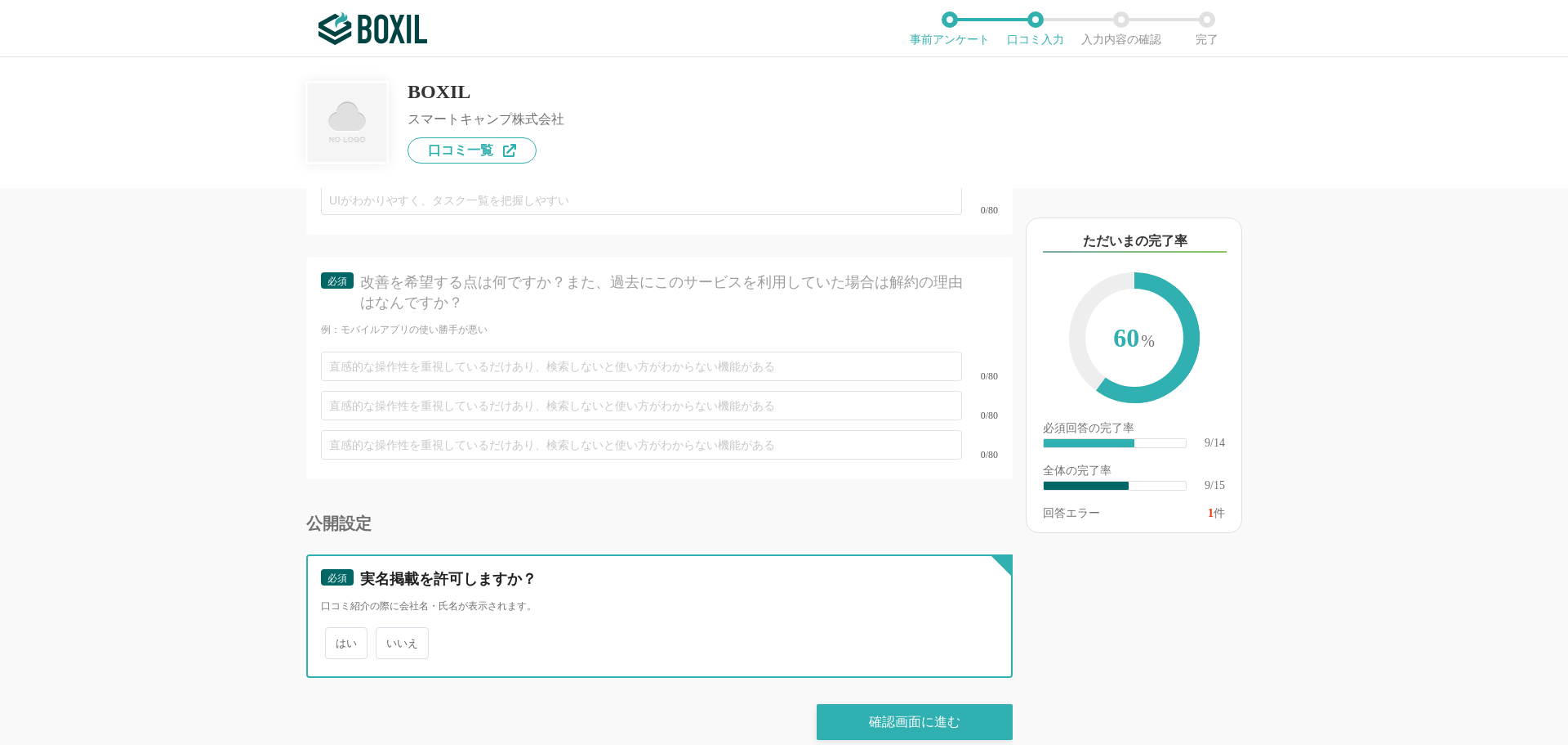
click at [391, 629] on input "いいえ" at bounding box center [385, 635] width 11 height 11
radio input "true"
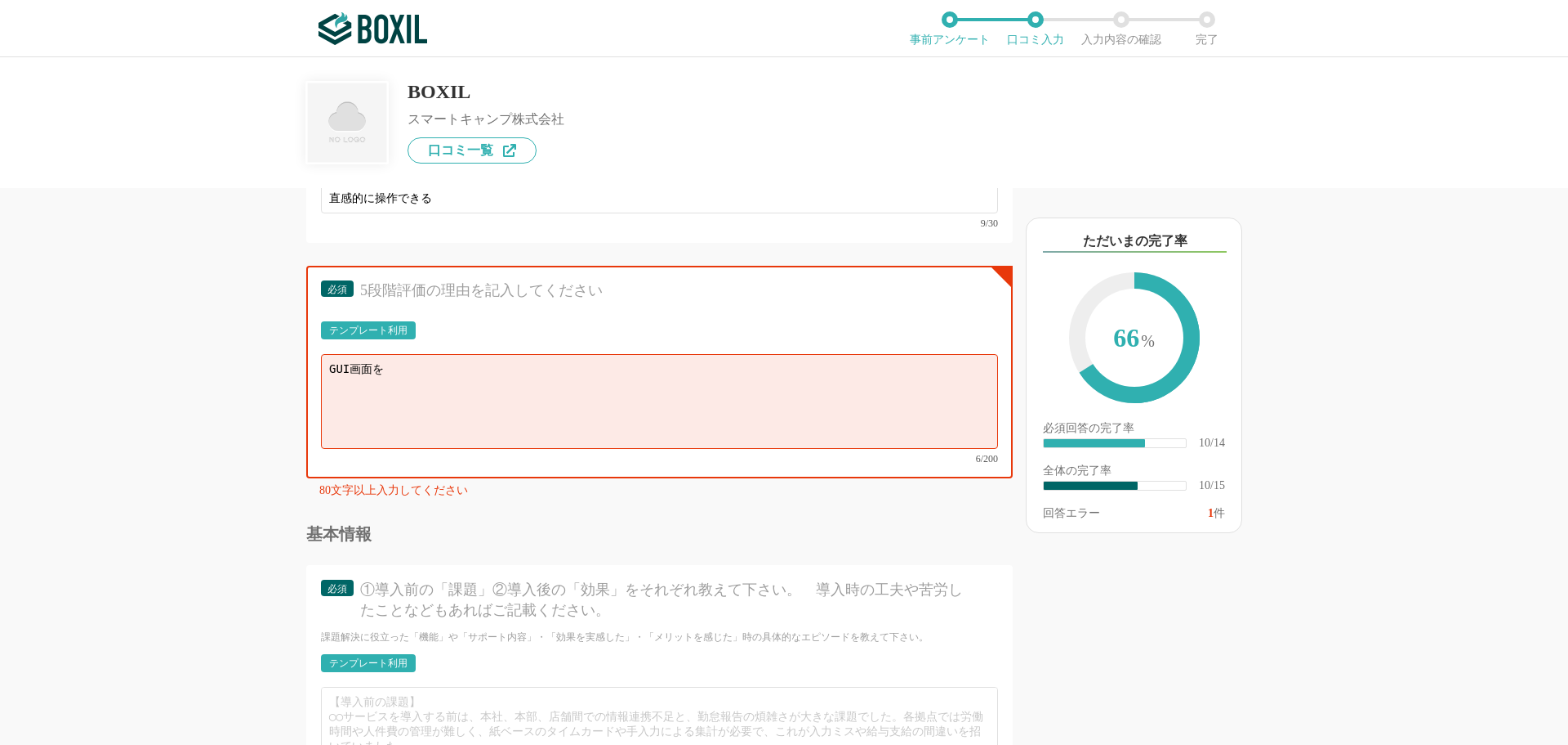
scroll to position [1522, 0]
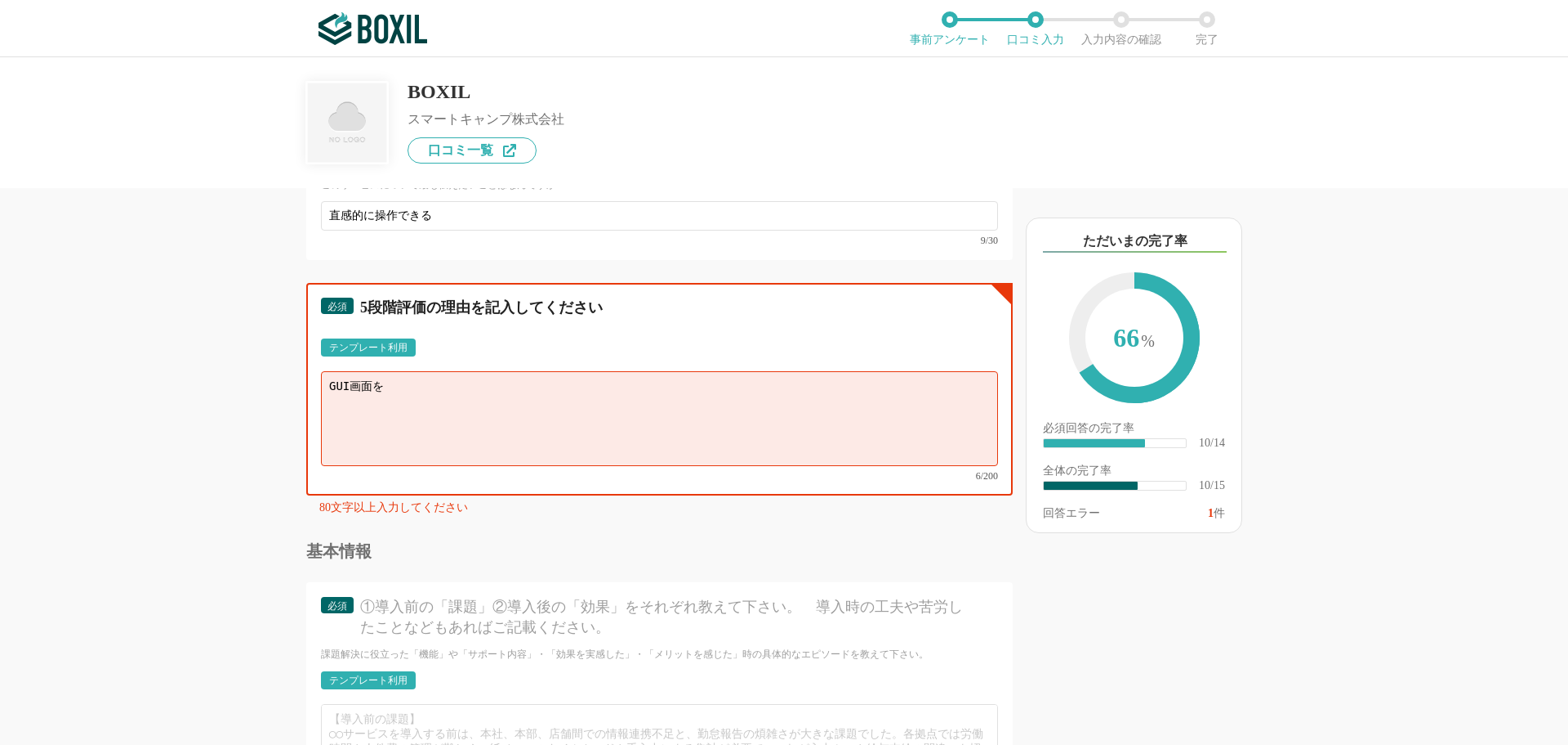
click at [425, 378] on textarea "GUI画面を" at bounding box center [659, 419] width 677 height 95
drag, startPoint x: 425, startPoint y: 383, endPoint x: 328, endPoint y: 385, distance: 97.0
click at [328, 385] on textarea "GUI画面を" at bounding box center [659, 419] width 677 height 95
type textarea "画"
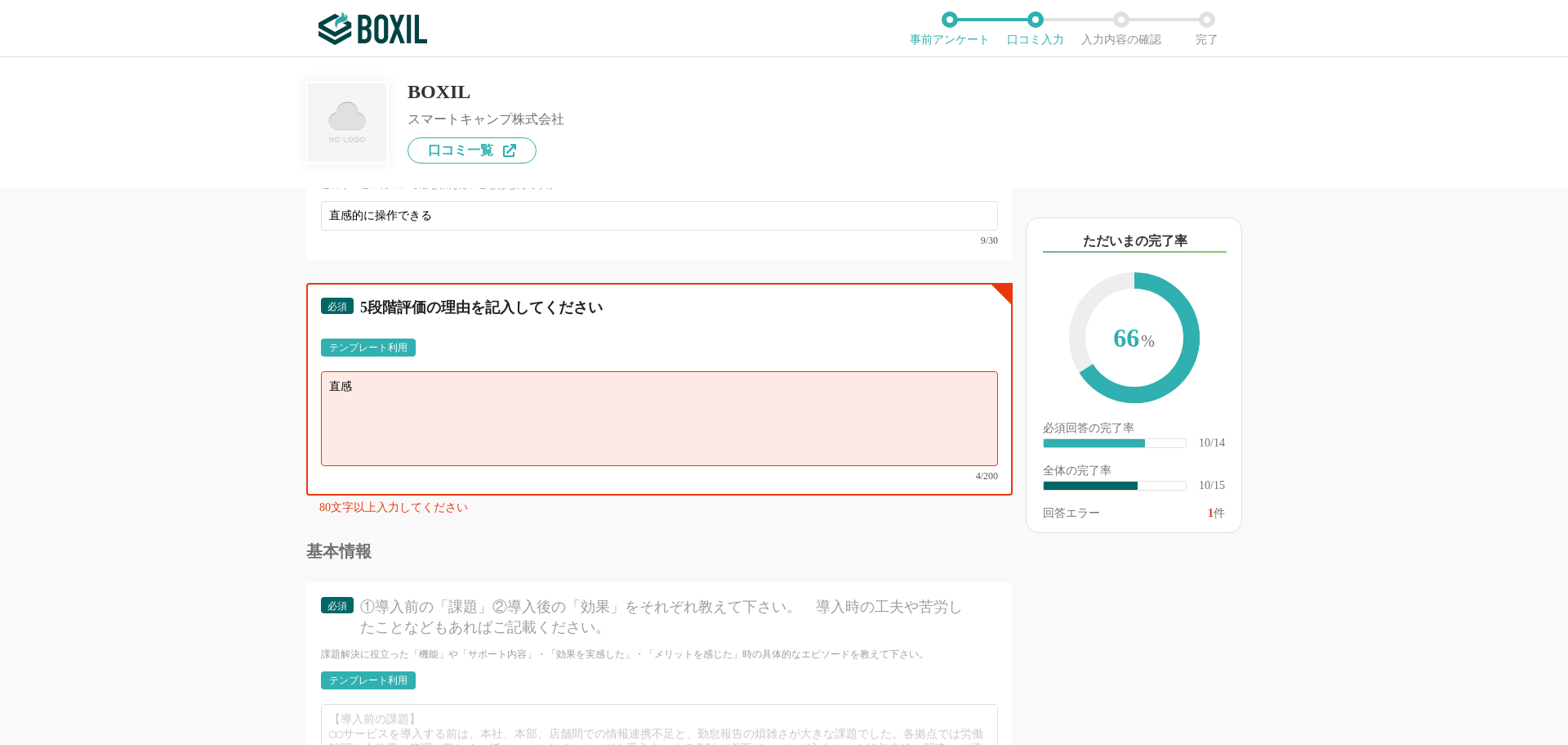
type textarea "直"
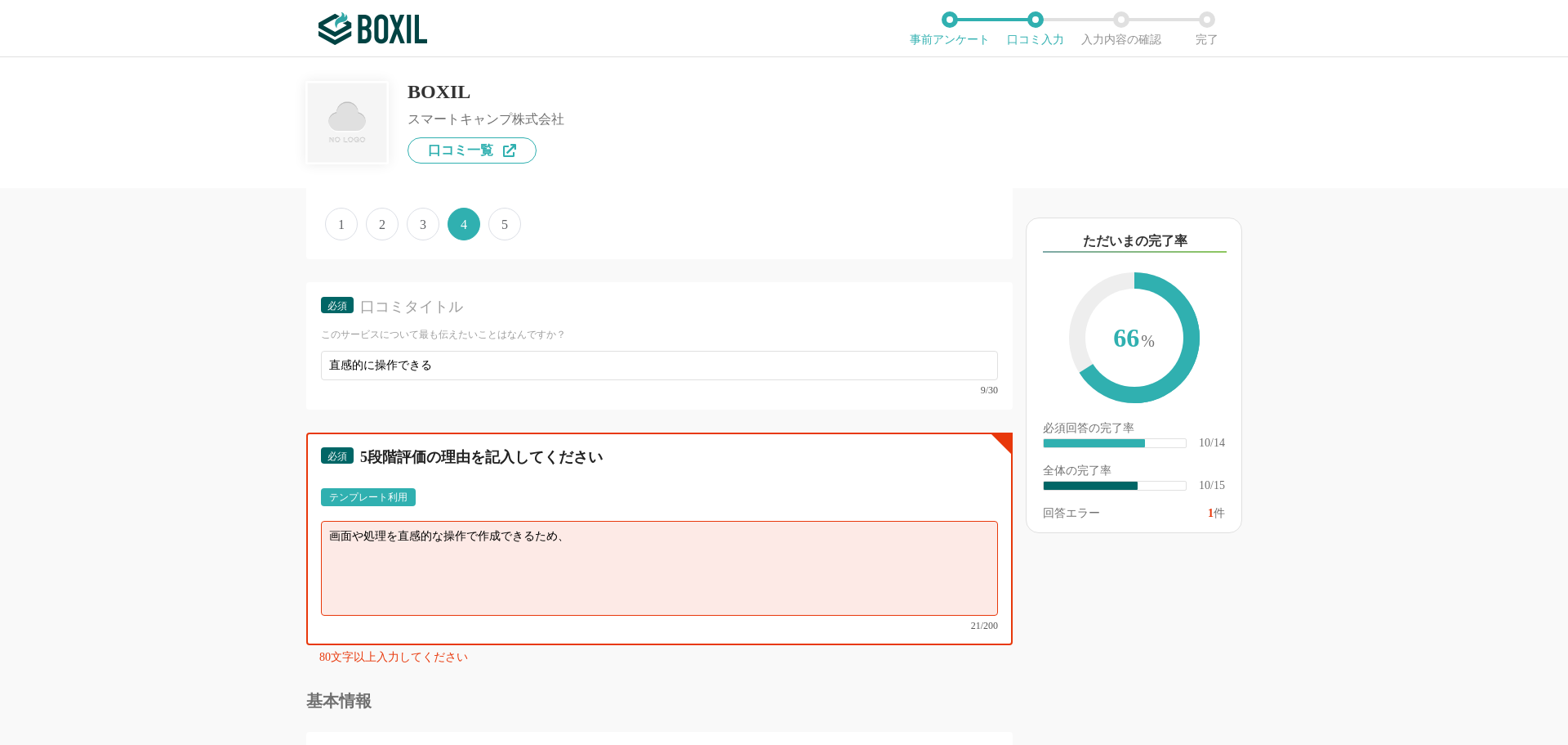
scroll to position [1358, 0]
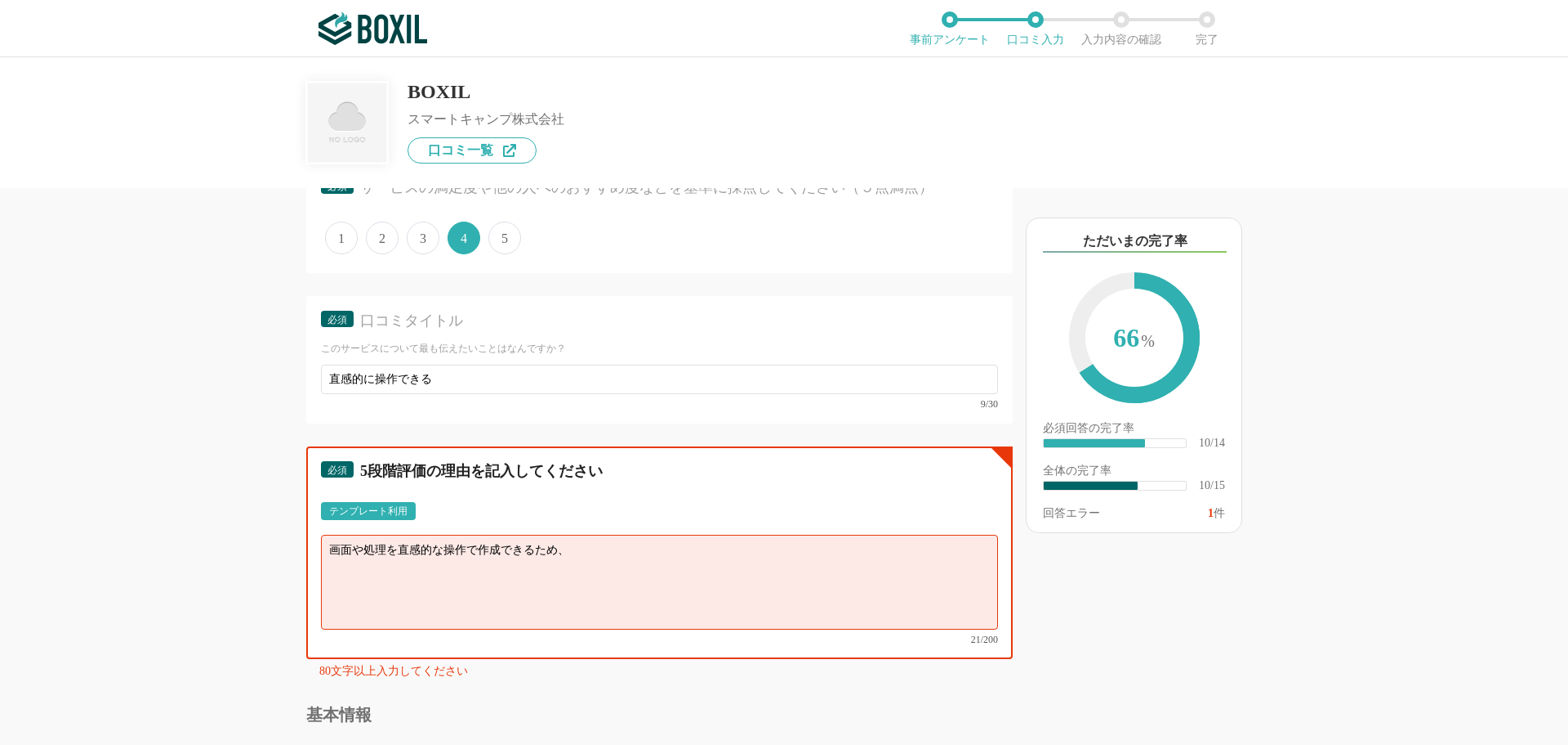
click at [572, 551] on textarea "画面や処理を直感的な操作で作成できるため、" at bounding box center [659, 582] width 677 height 95
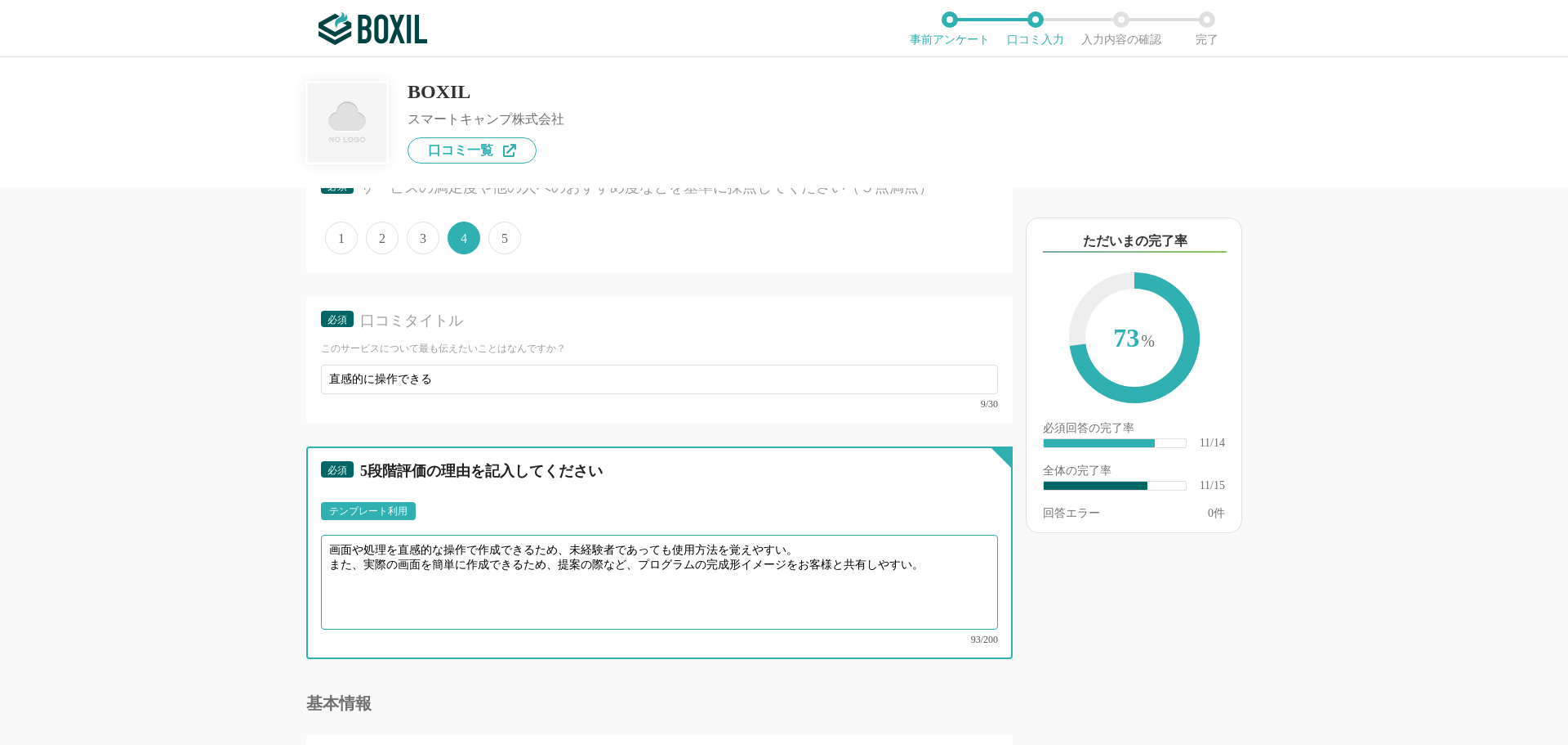
type textarea "画面や処理を直感的な操作で作成できるため、未経験者であっても使用方法を覚えやすい。 また、実際の画面を簡単に作成できるため、提案の際など、プログラムの完成形イ…"
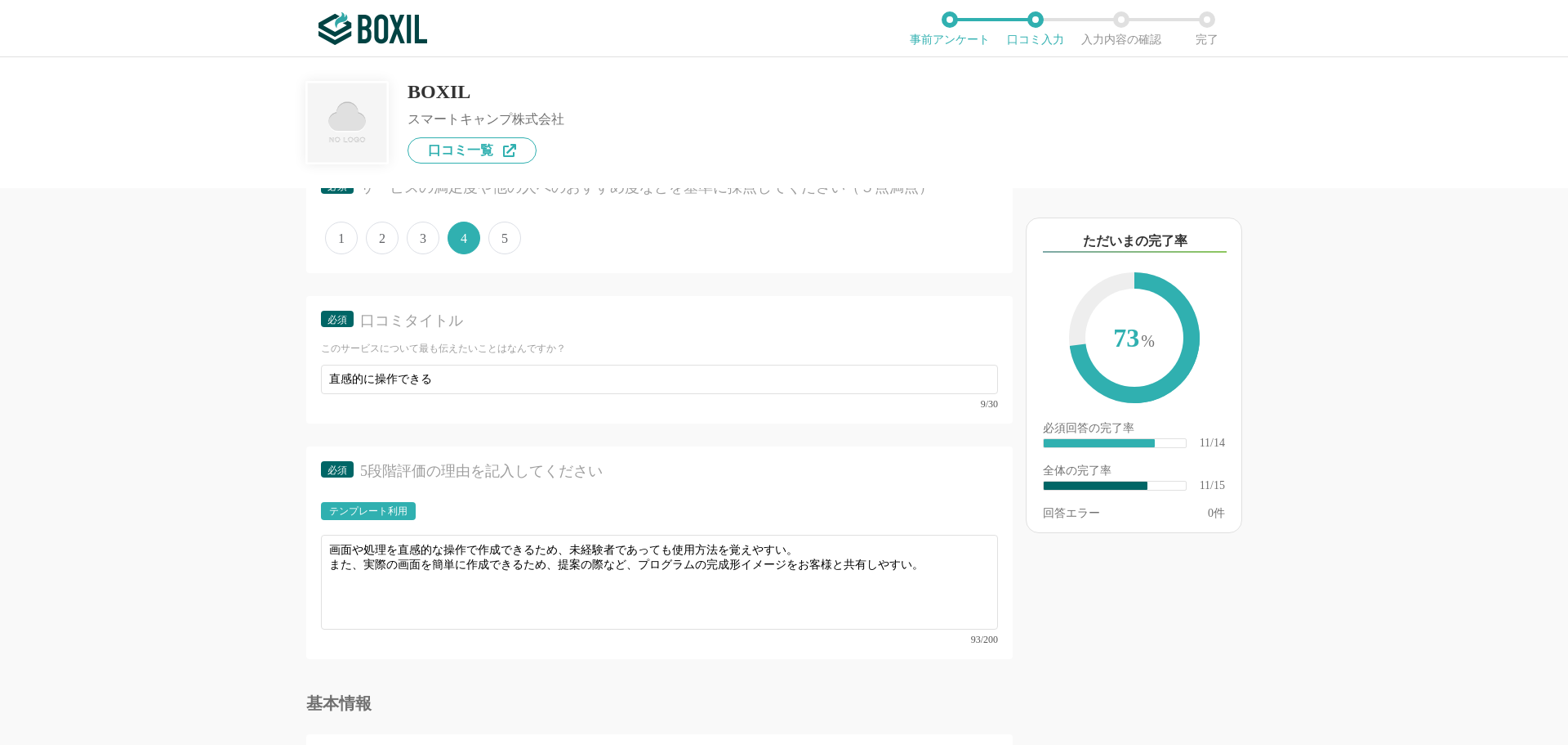
click at [124, 513] on div "他のサービス・ツールと連携していますか？ ※複数選択可 例：Slack、Salesforce 選択したサービス 未選択 必須 使いやすさ（５点満点） 直感的に…" at bounding box center [784, 401] width 1568 height 688
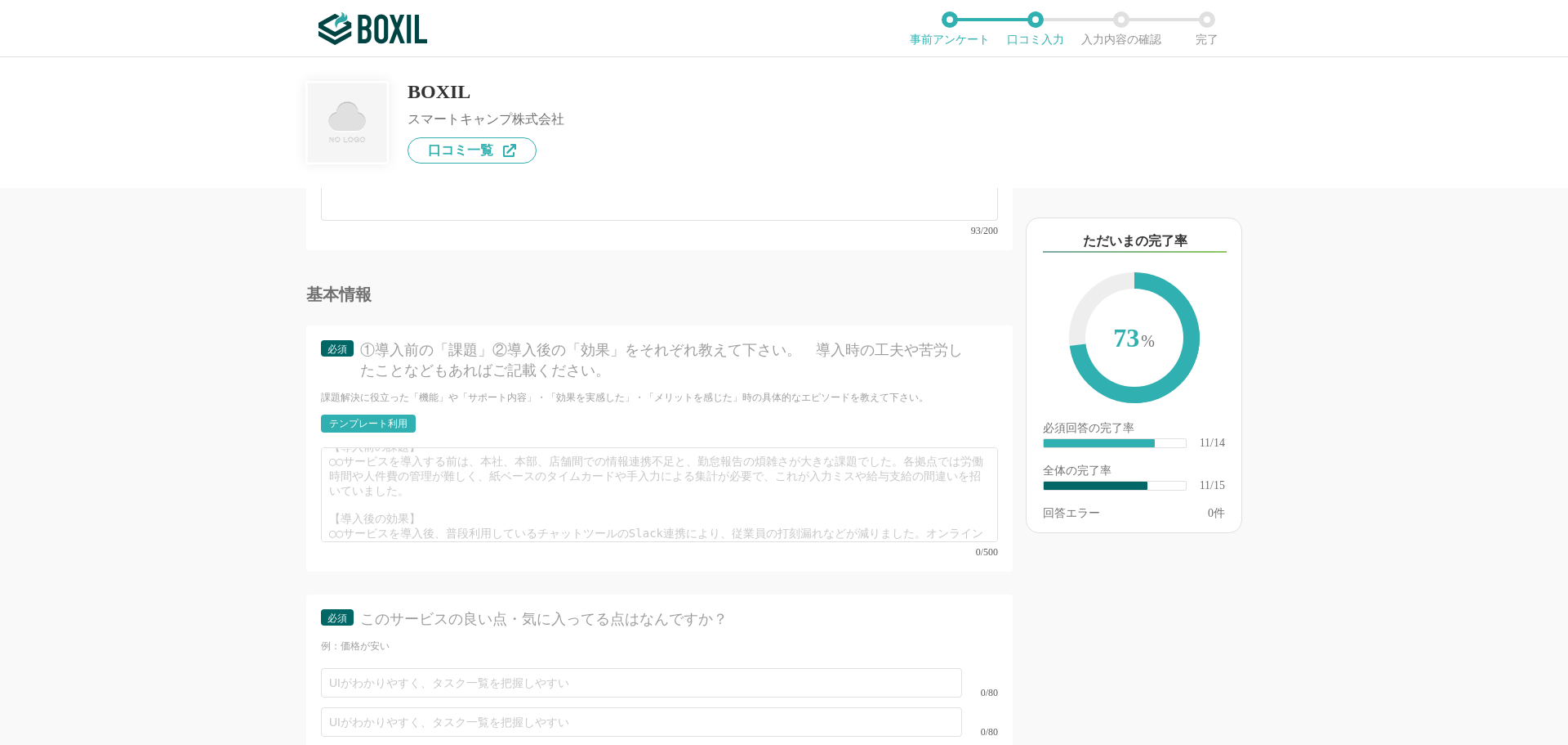
scroll to position [0, 0]
click at [319, 410] on div "必須 ①導入前の「課題」②導入後の「効果」をそれぞれ教えて下さい。　導入時の工夫や苦労したことなどもあればご記載ください。 課題解決に役立った「機能」や「サポ…" at bounding box center [659, 448] width 707 height 246
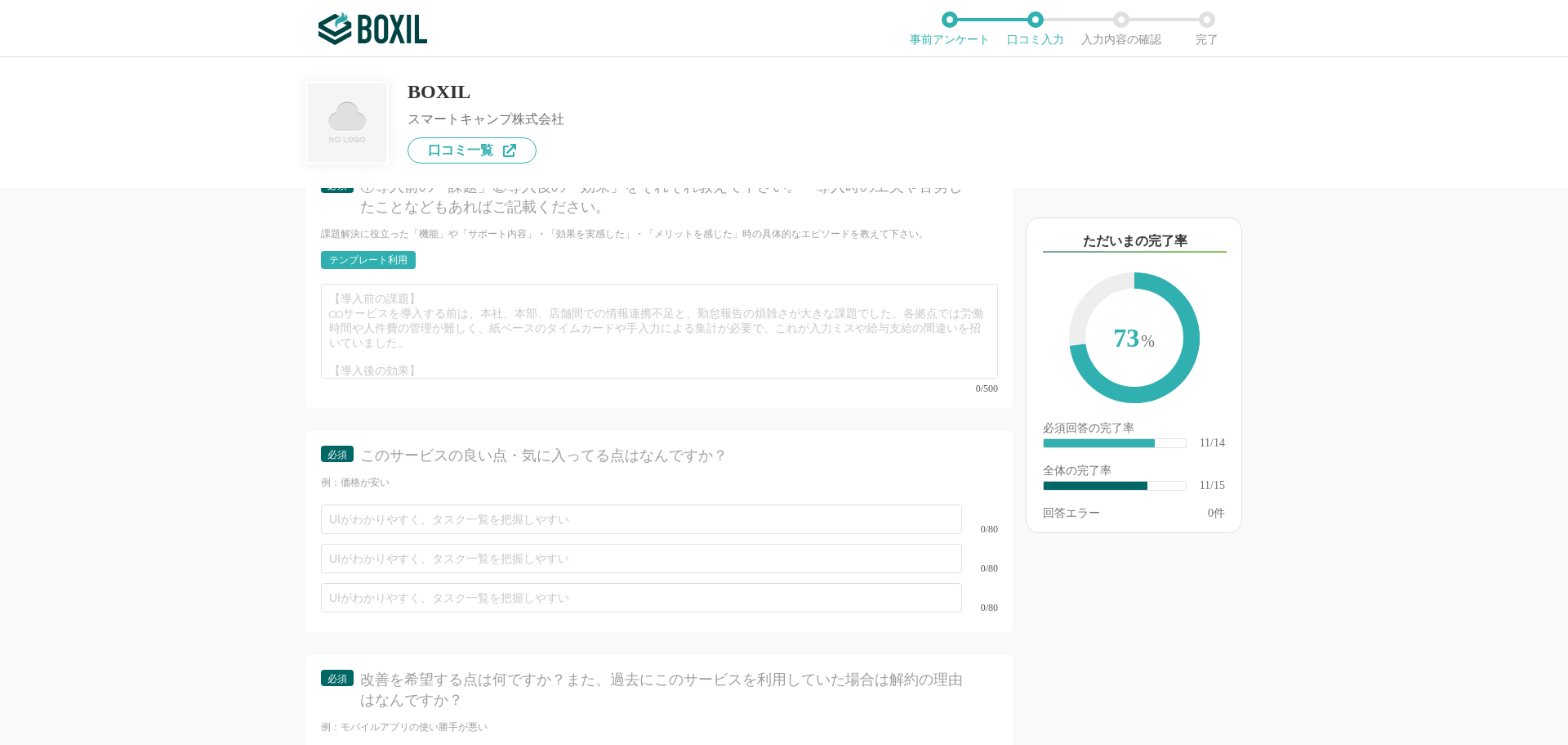
scroll to position [1849, 0]
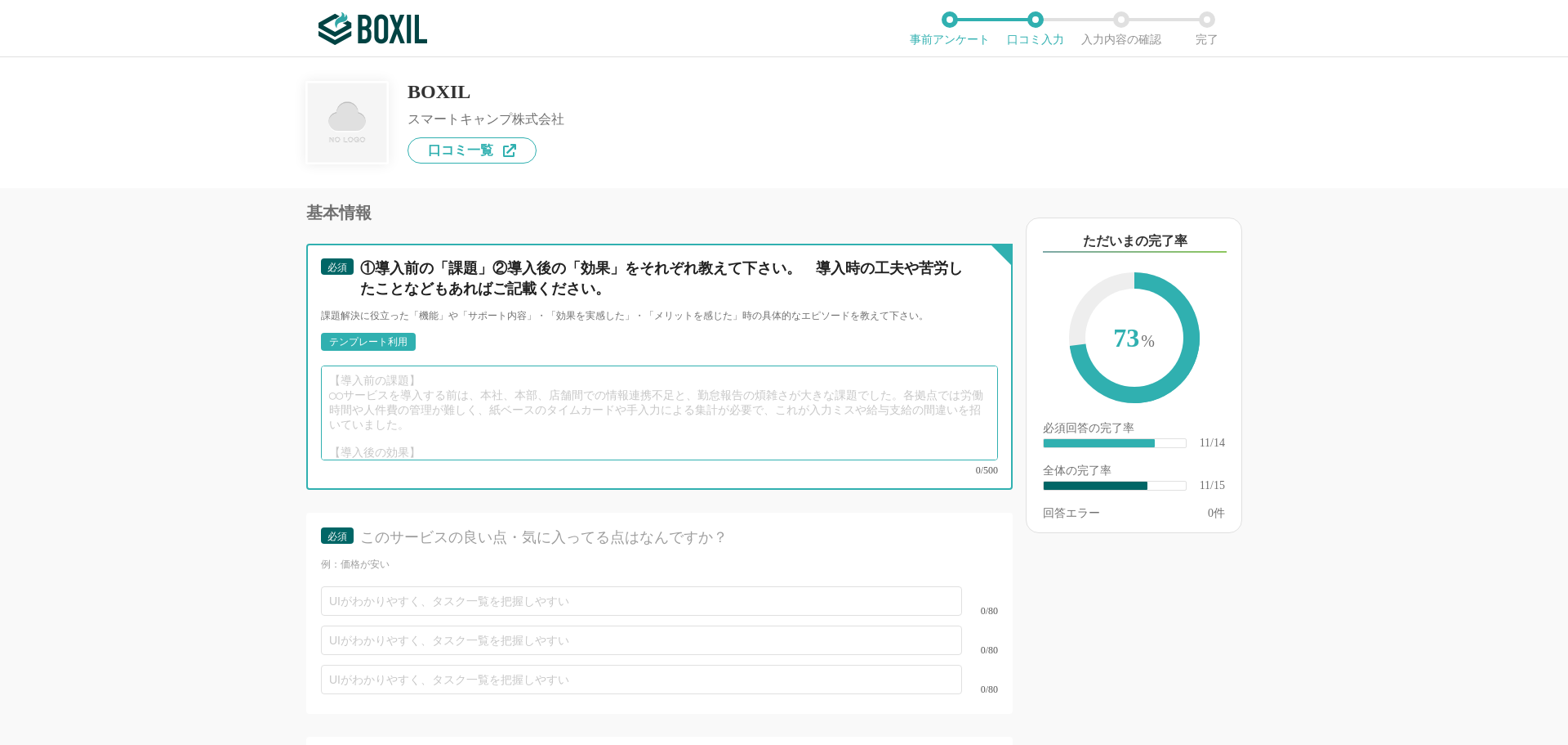
click at [383, 390] on textarea at bounding box center [659, 413] width 677 height 95
drag, startPoint x: 328, startPoint y: 366, endPoint x: 438, endPoint y: 395, distance: 113.8
click at [438, 395] on textarea at bounding box center [659, 413] width 677 height 95
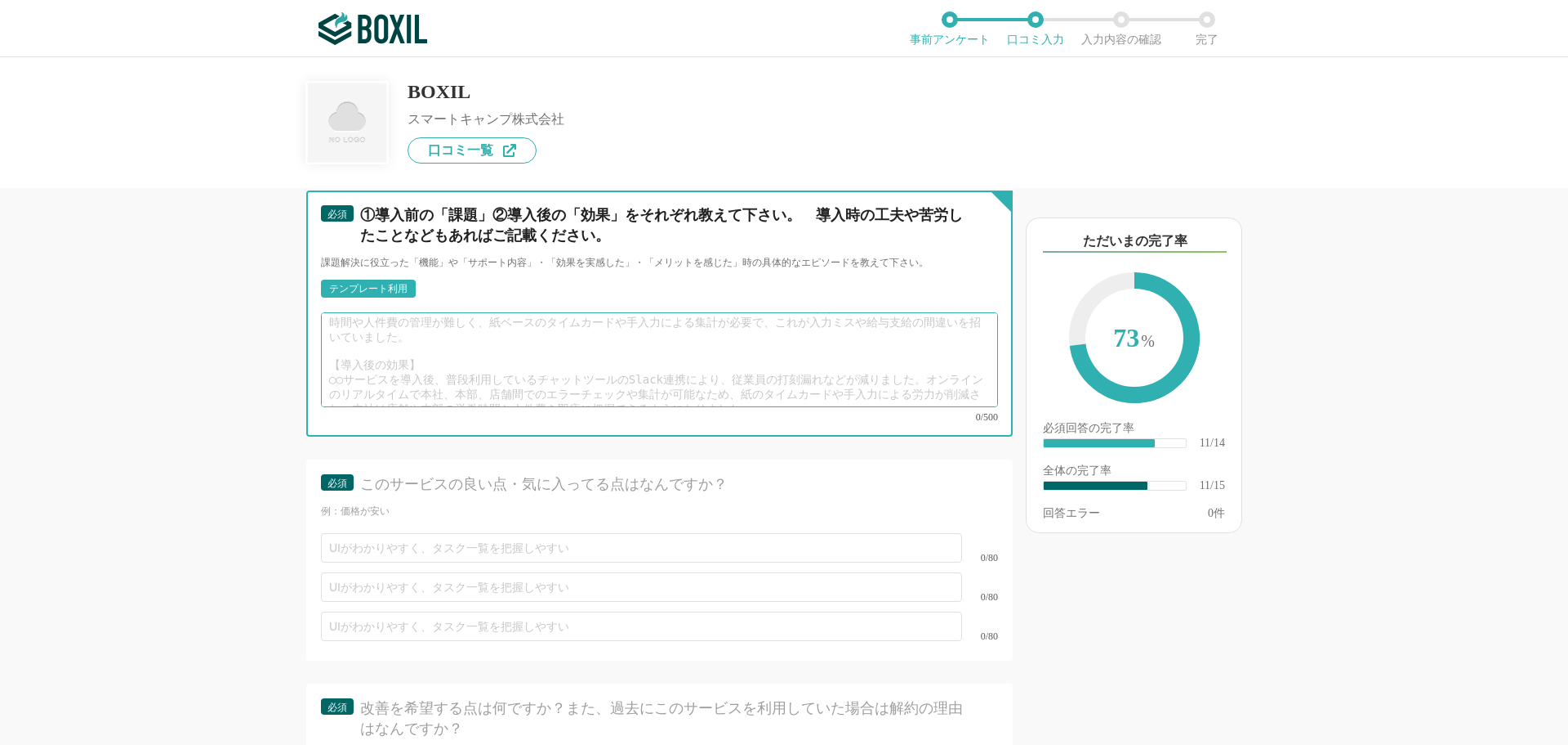
scroll to position [1930, 0]
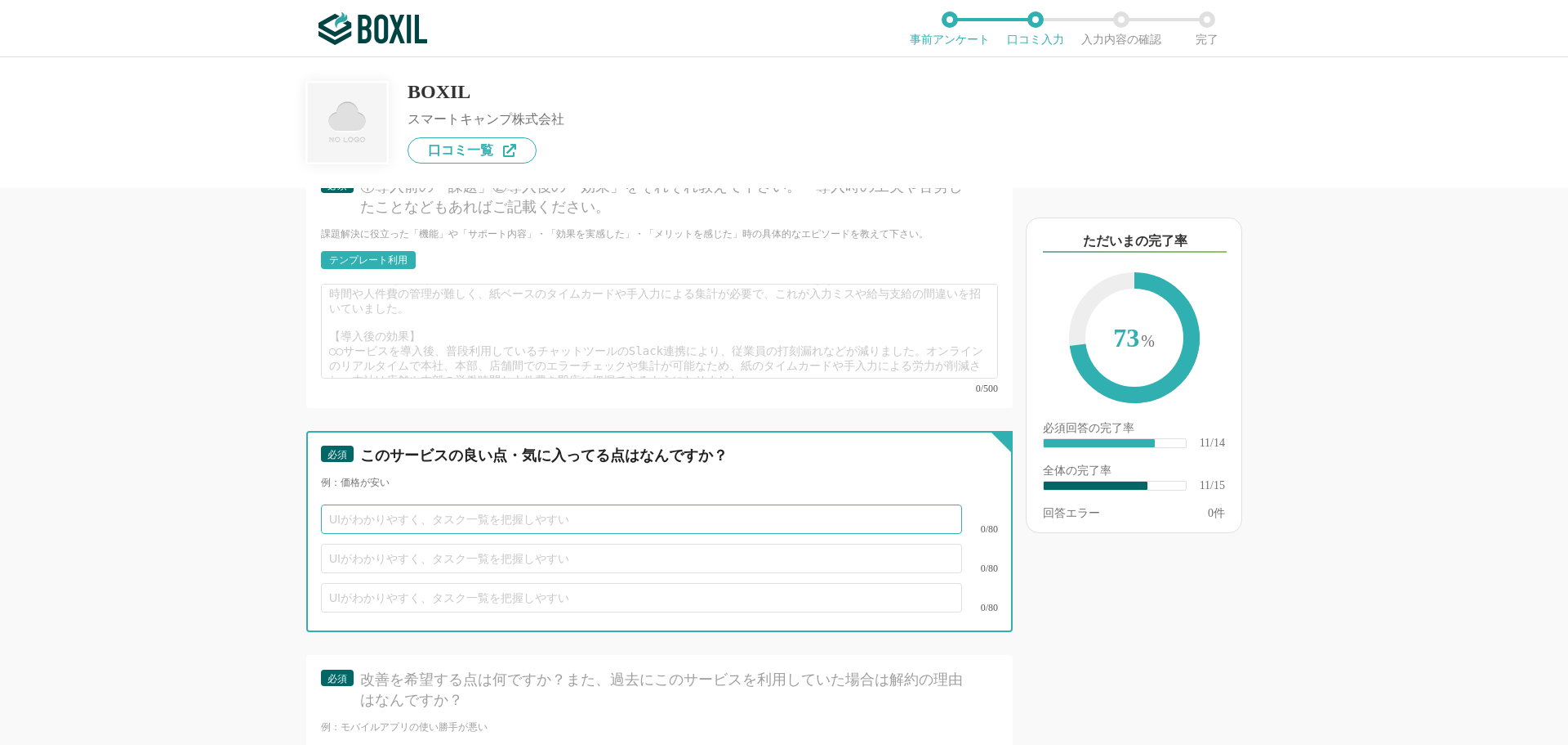
click at [401, 505] on input "text" at bounding box center [642, 519] width 642 height 30
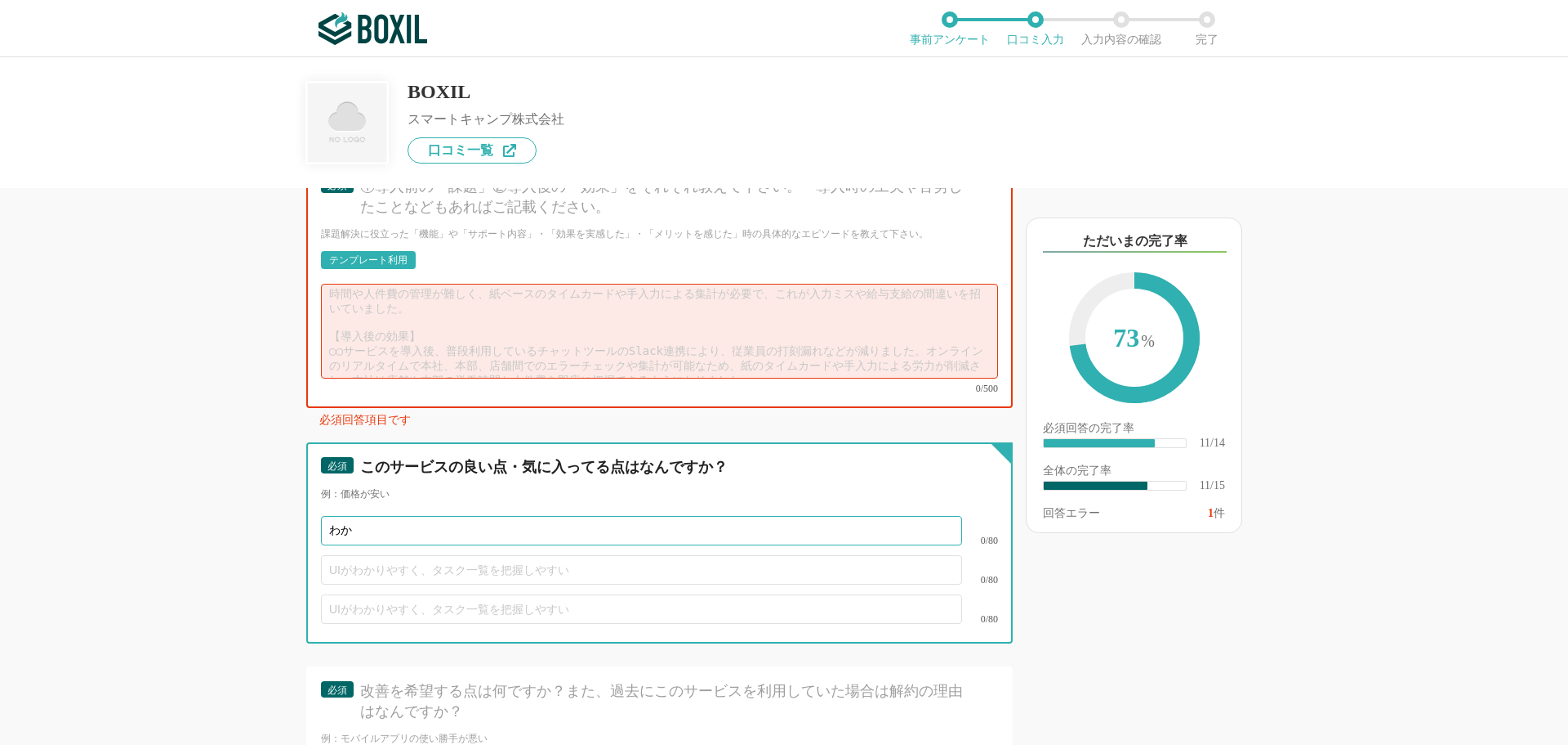
type input "わ"
type input "画面の作成、修正が簡単に行える"
type input "え"
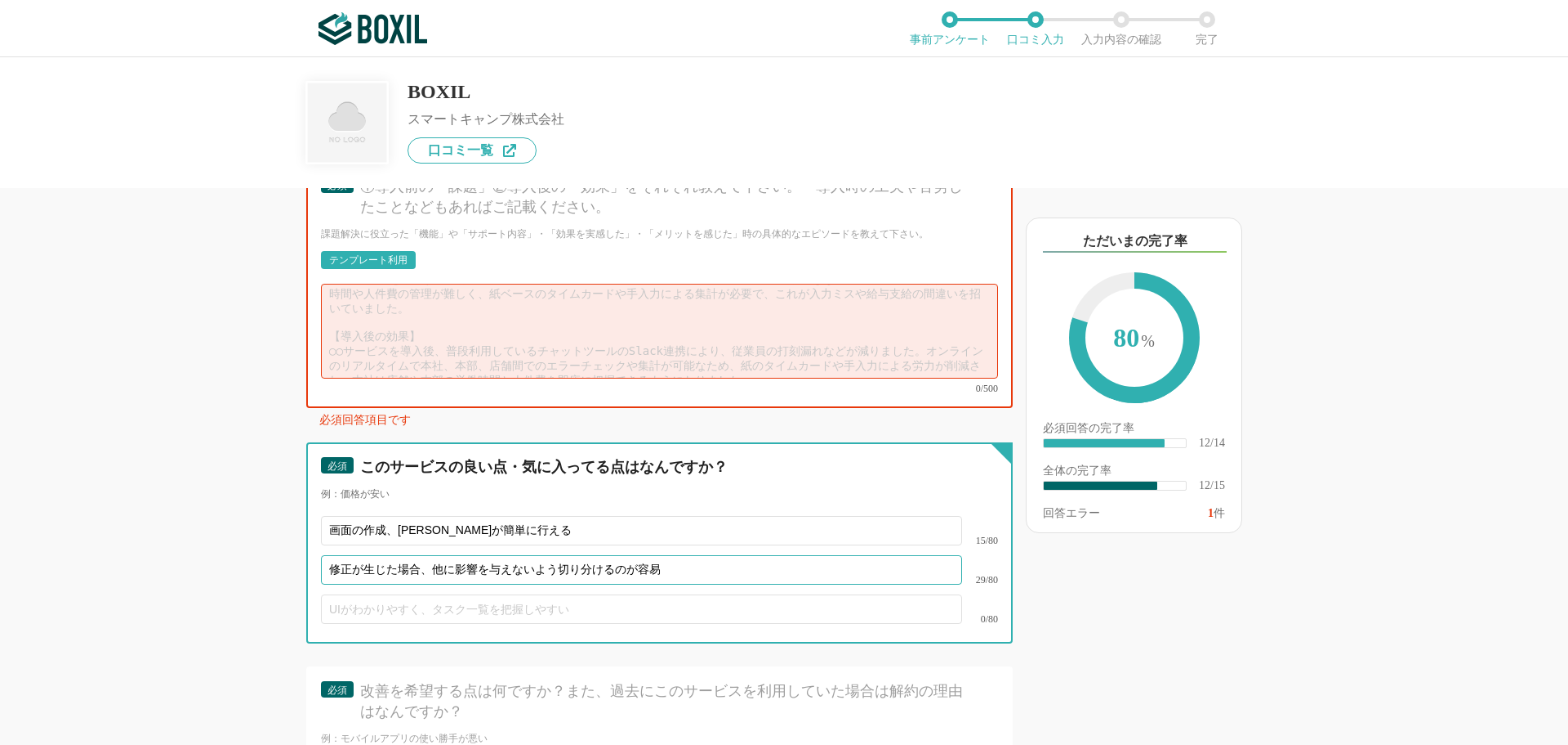
type input "修正が生じた場合、他に影響を与えないよう切り分けるのが容易"
type input "関数や処理などの名称が一般的であるため理解しやすい"
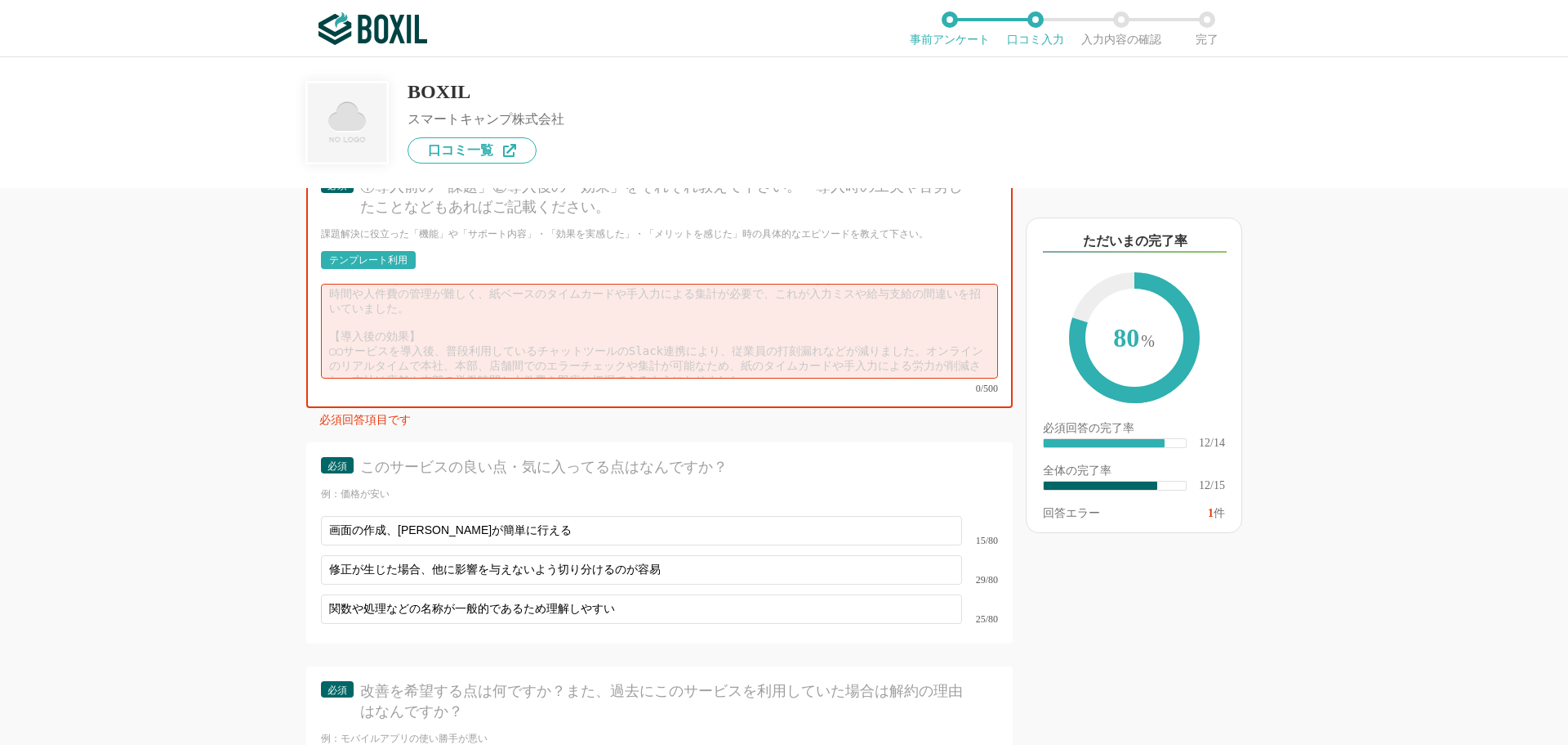
click at [447, 361] on div "0/500" at bounding box center [659, 338] width 677 height 109
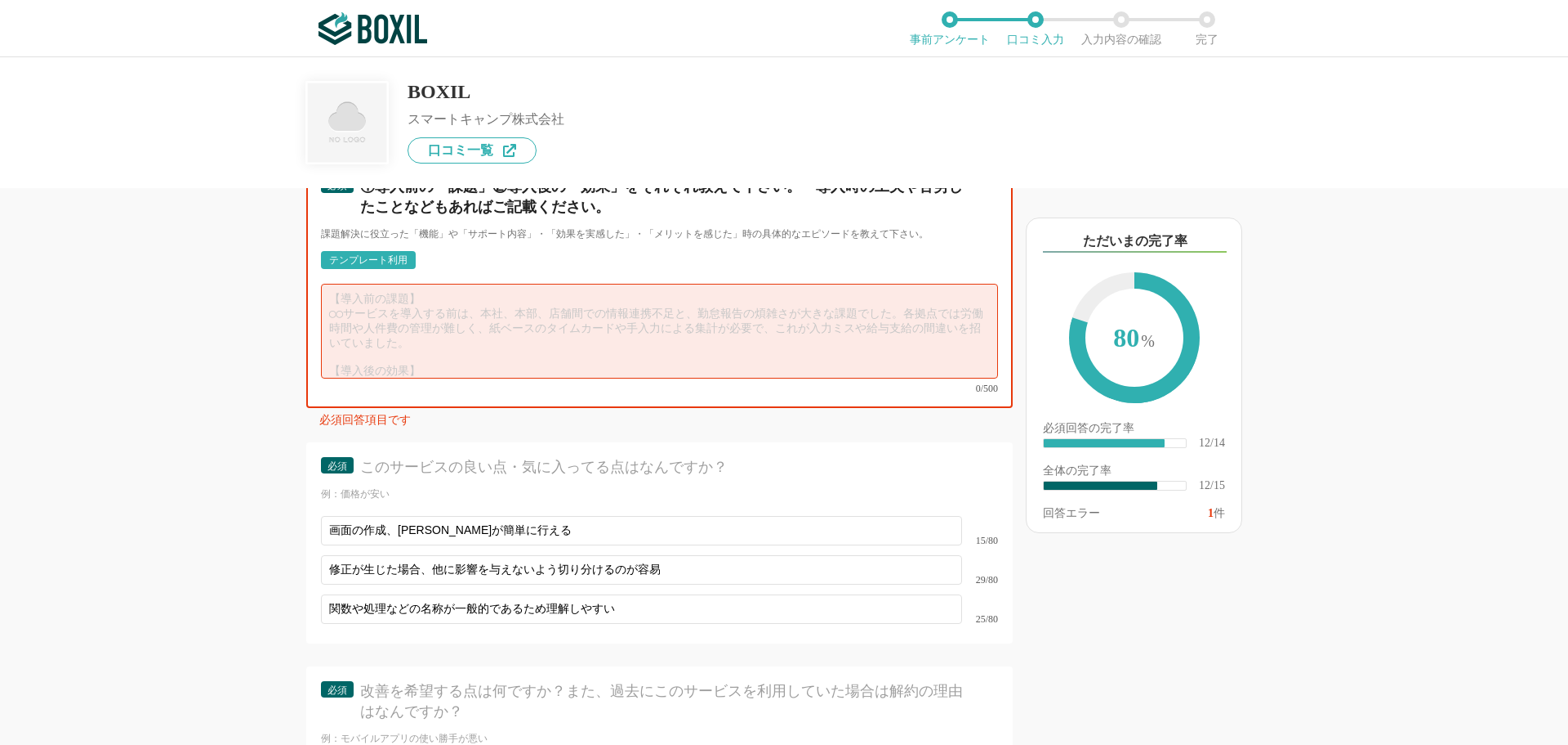
click at [456, 308] on textarea at bounding box center [659, 331] width 677 height 95
type textarea "】"
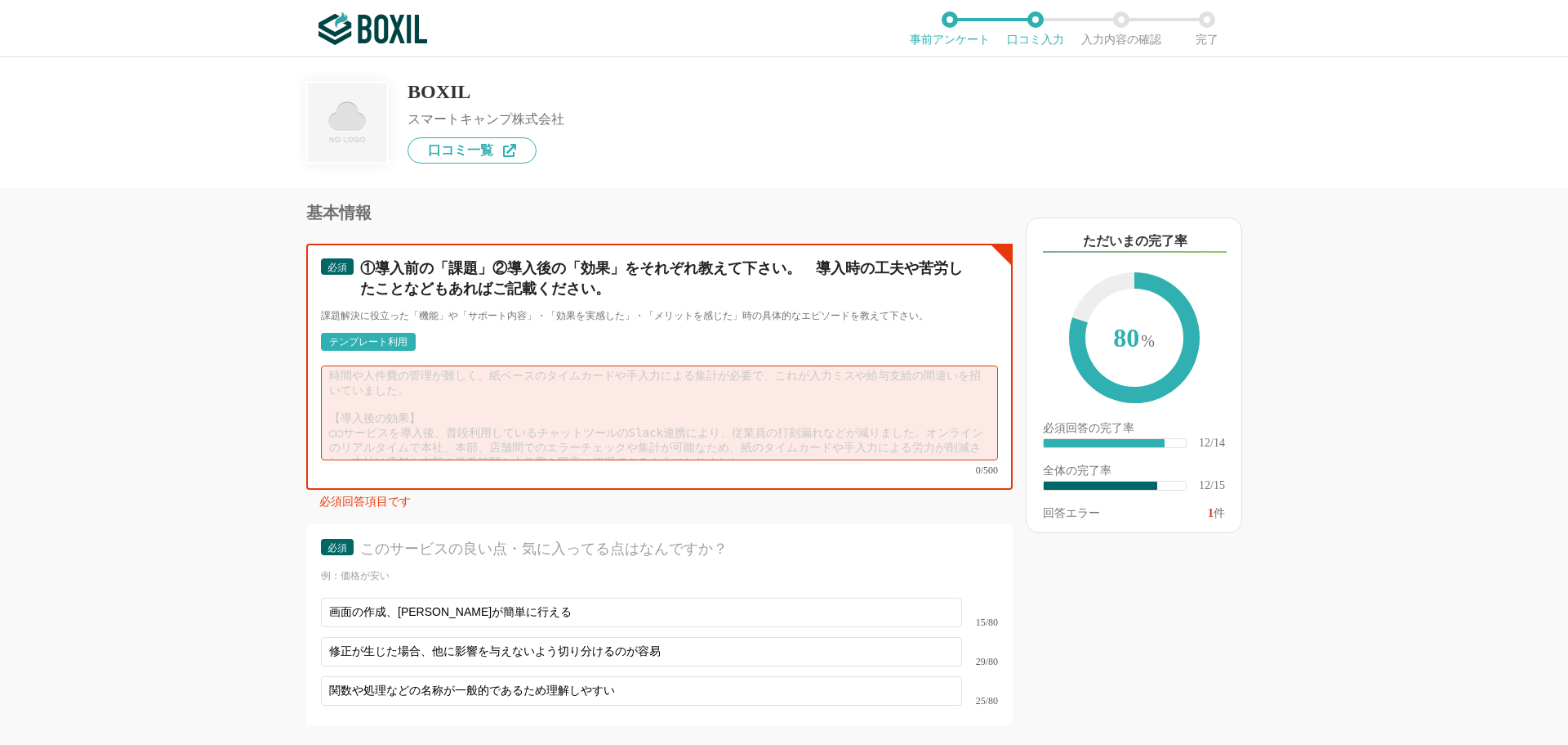
click at [607, 391] on textarea at bounding box center [659, 413] width 677 height 95
click at [410, 395] on textarea at bounding box center [659, 413] width 677 height 95
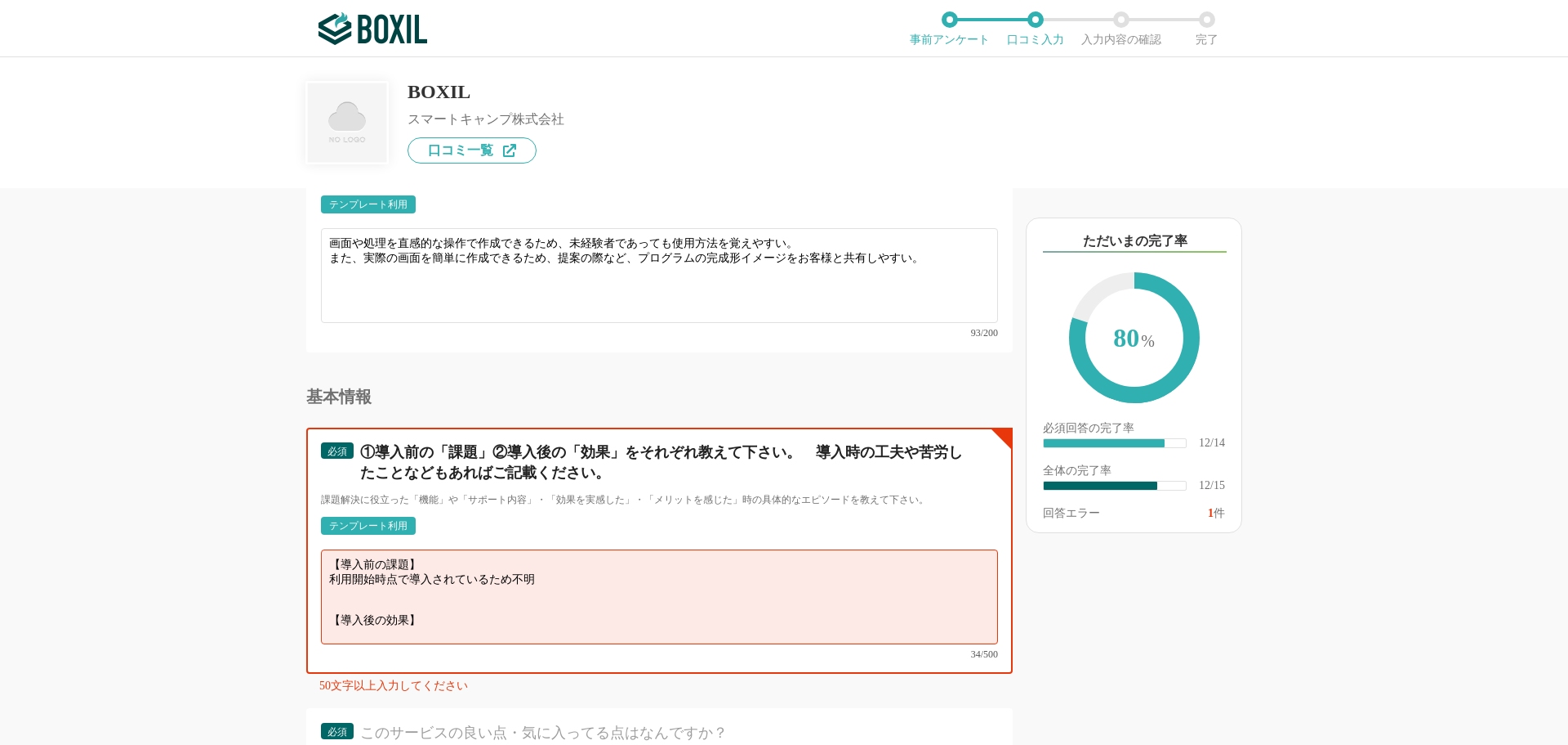
scroll to position [1767, 0]
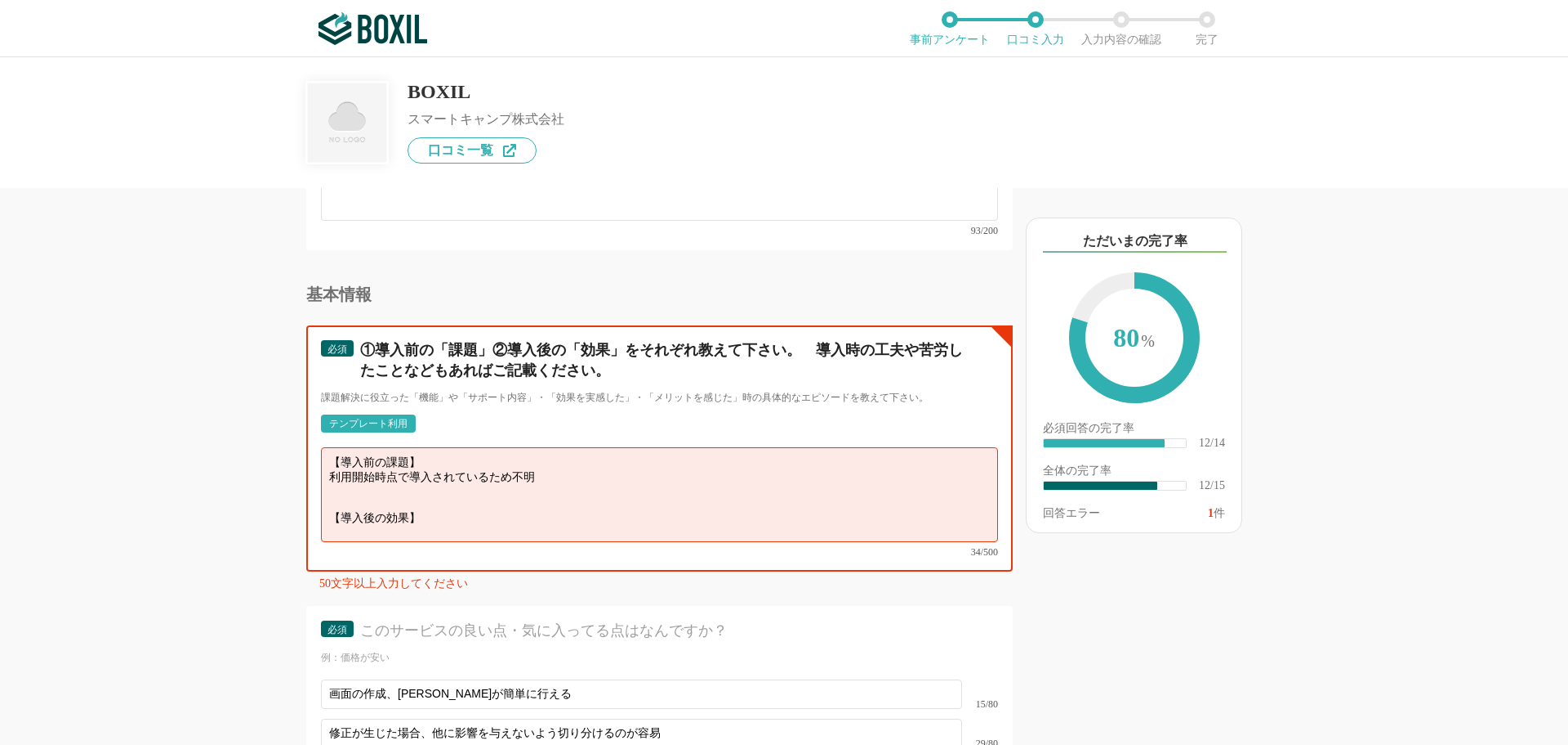
click at [439, 511] on textarea "【導入前の課題】 利用開始時点で導入されているため不明 【導入後の効果】" at bounding box center [659, 495] width 677 height 95
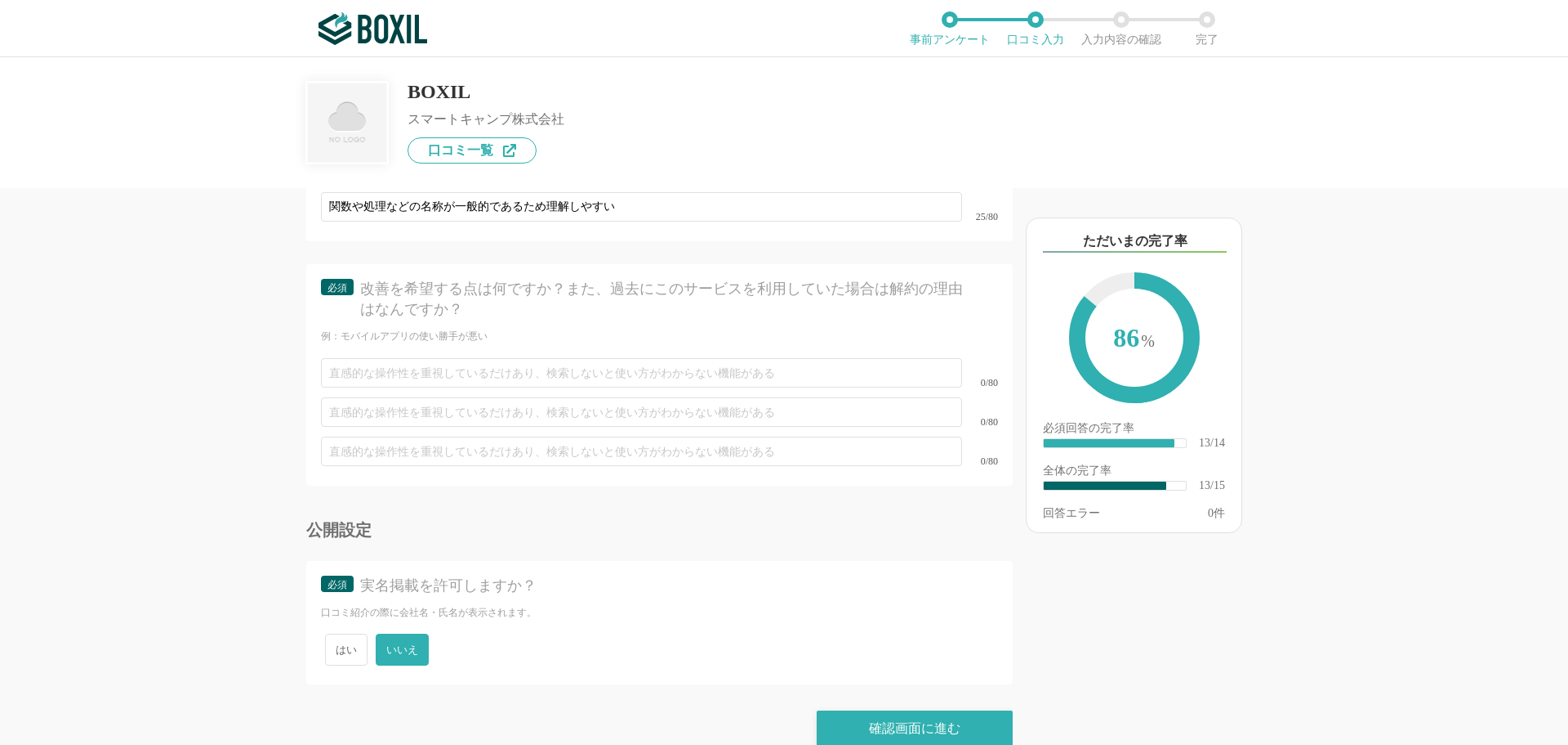
scroll to position [2327, 0]
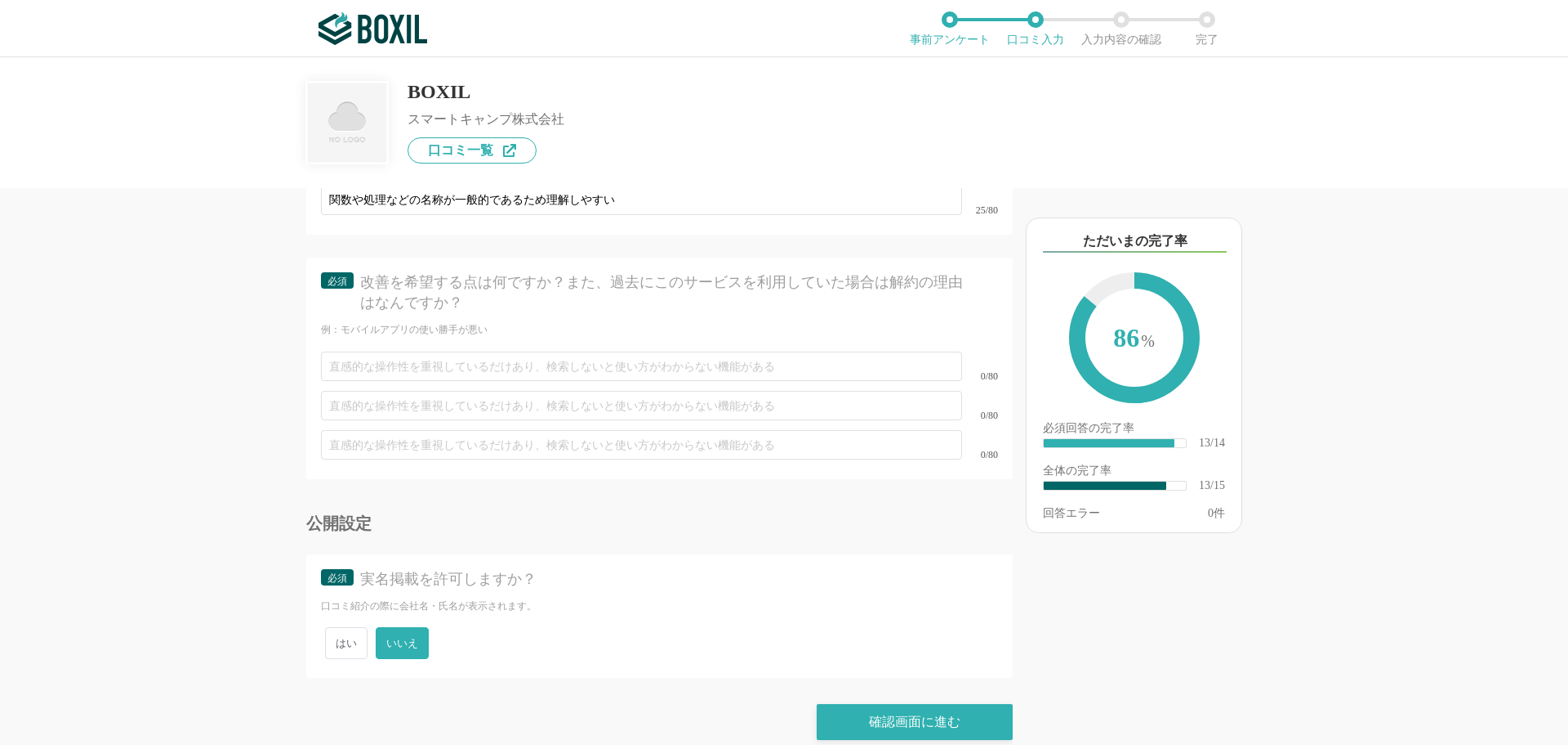
type textarea "【導入前の課題】 利用開始時点で導入されているため不明 【導入後の効果】 実際の処理を簡単に作れるため、新人に対する研修や教育において新人がイメージをつかみや…"
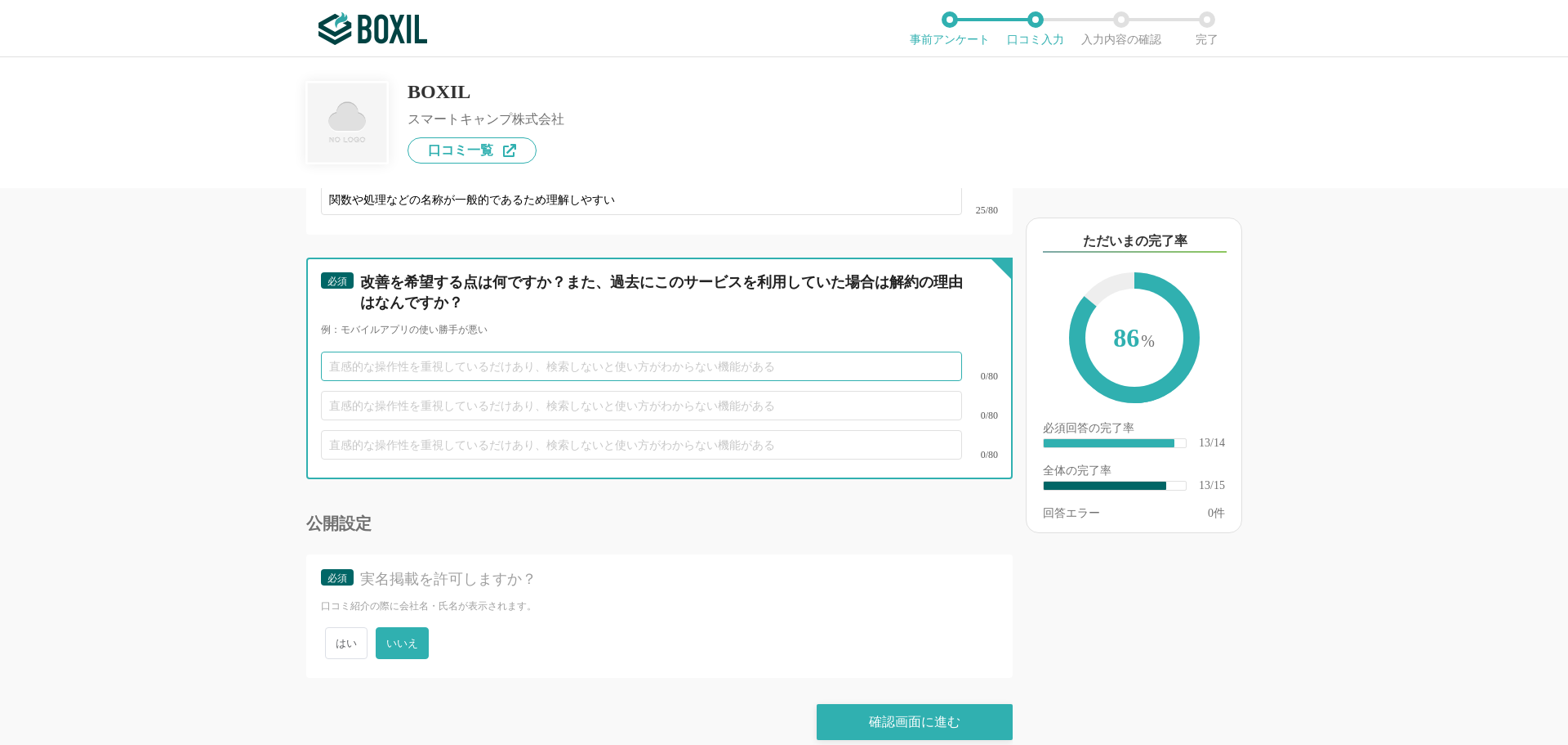
click at [544, 355] on input "text" at bounding box center [642, 366] width 642 height 30
type input "も"
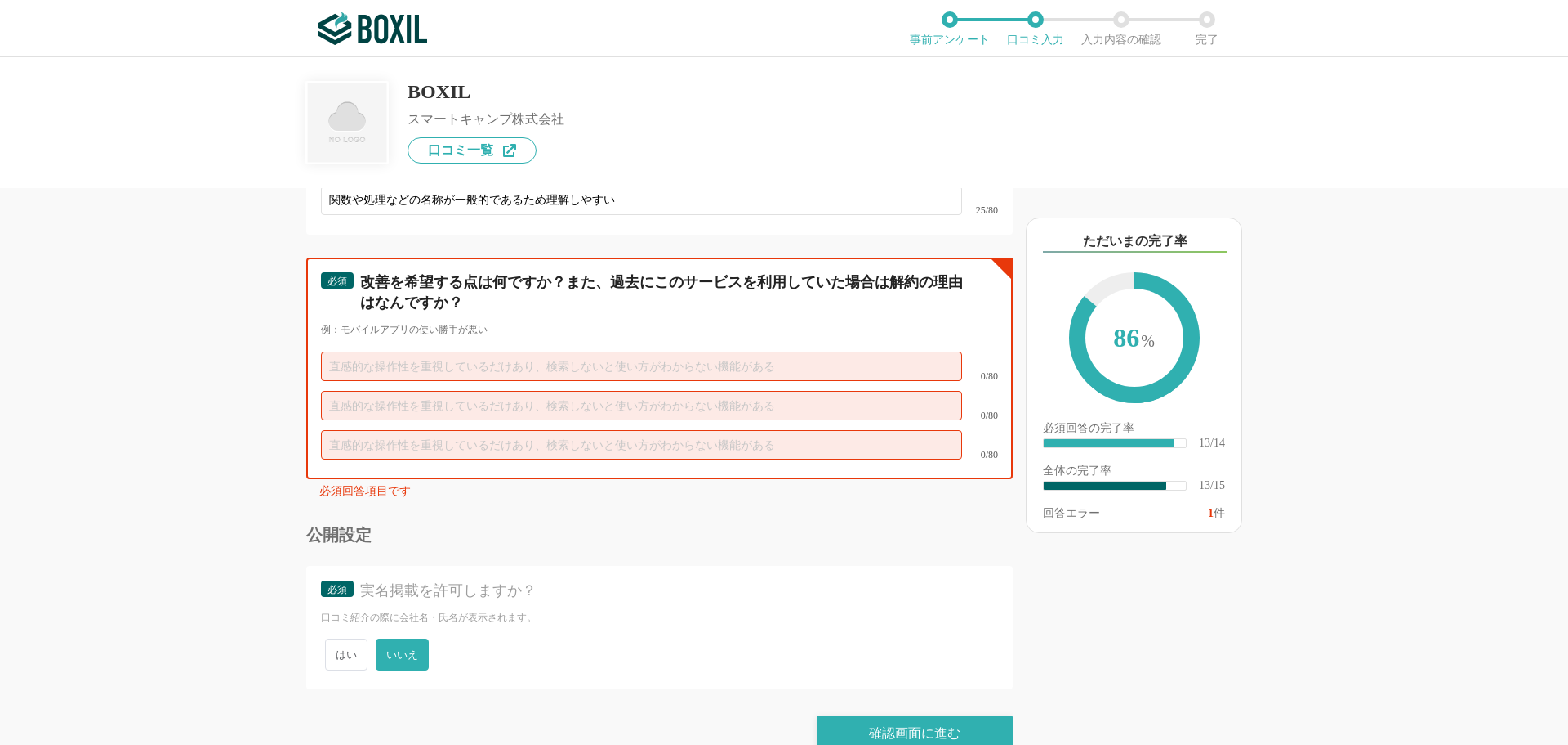
click at [525, 351] on input "text" at bounding box center [642, 366] width 642 height 30
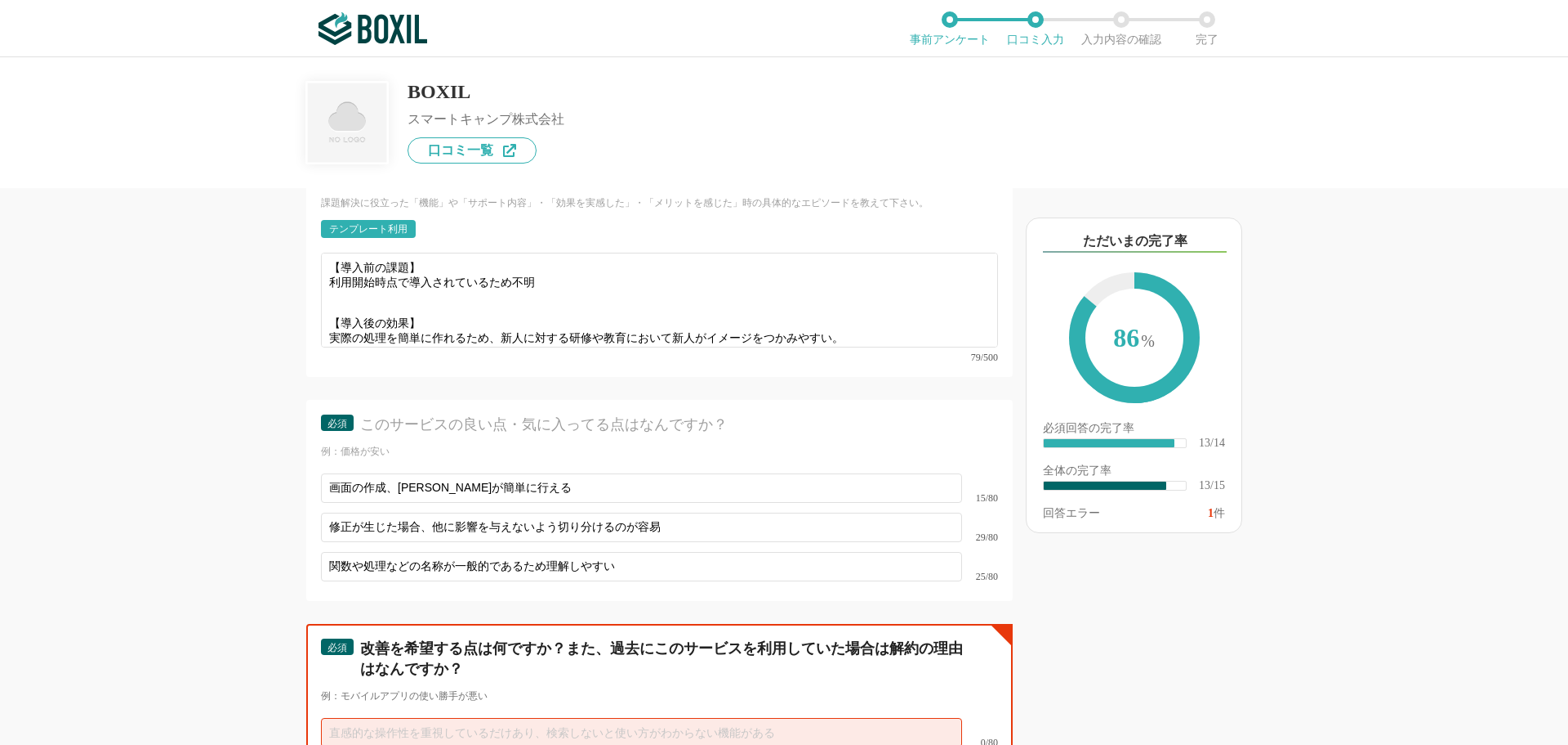
scroll to position [2339, 0]
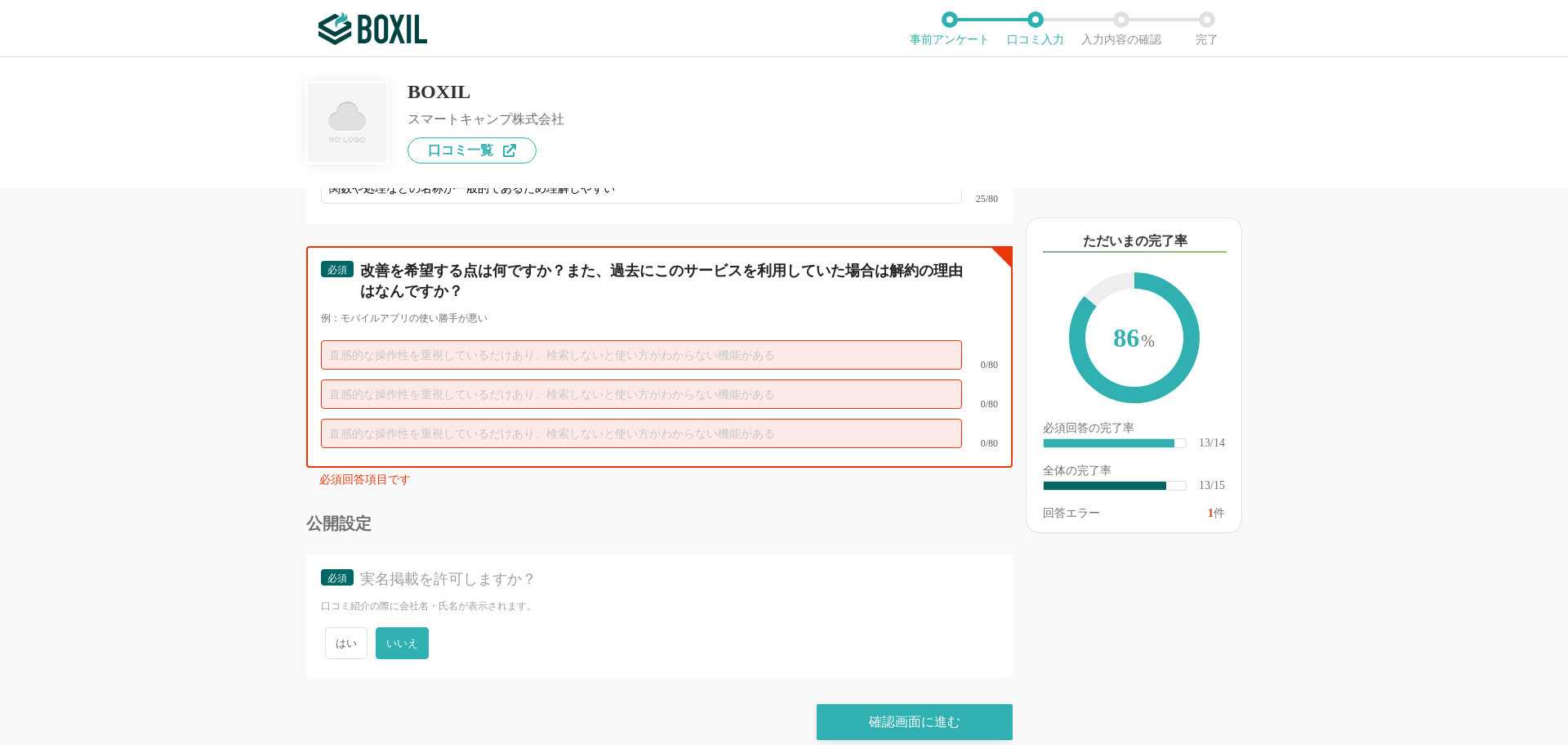
click at [401, 340] on input "text" at bounding box center [642, 354] width 642 height 30
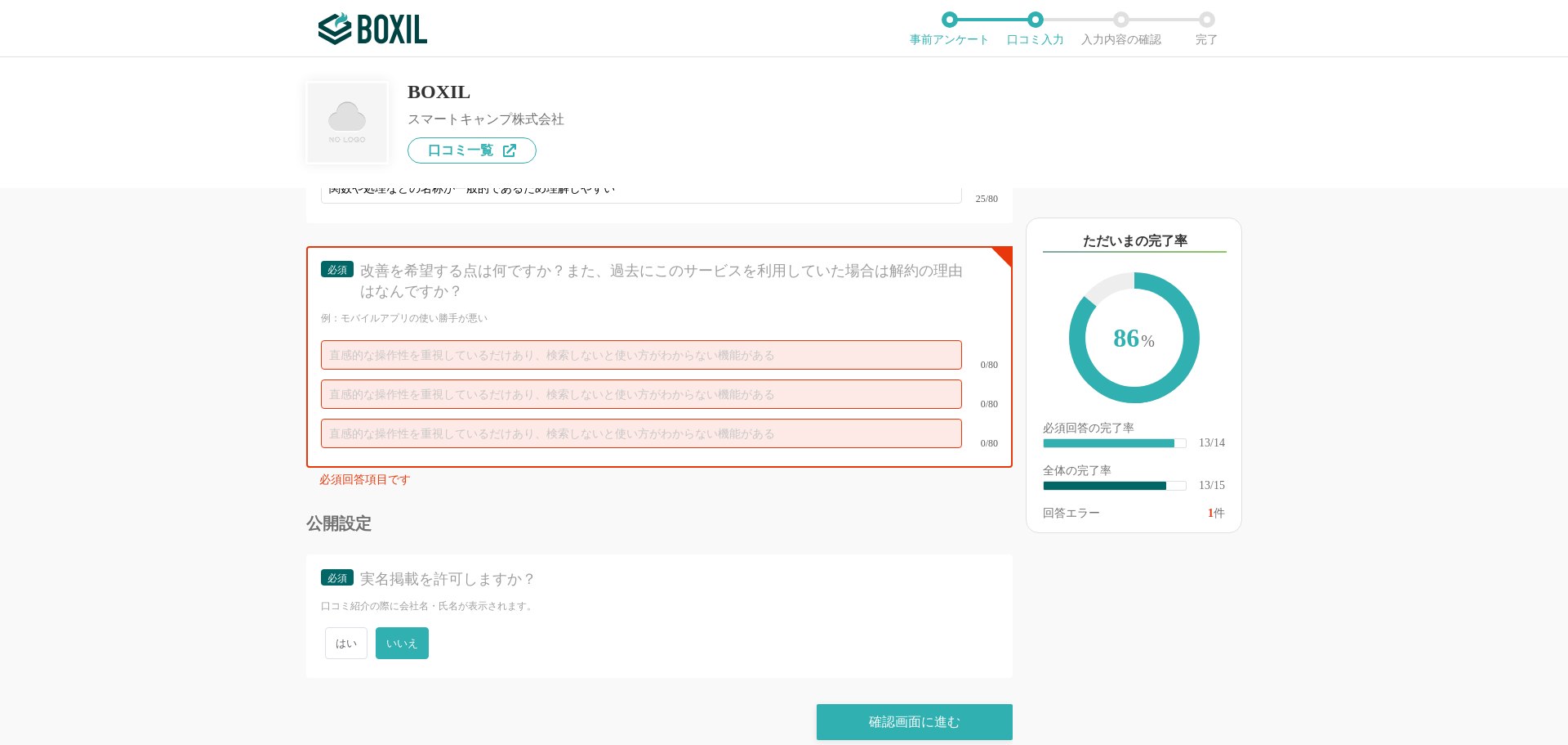
click at [161, 420] on div "他のサービス・ツールと連携していますか？ ※複数選択可 例：Slack、Salesforce 選択したサービス 未選択 必須 使いやすさ（５点満点） 直感的に…" at bounding box center [784, 401] width 1568 height 688
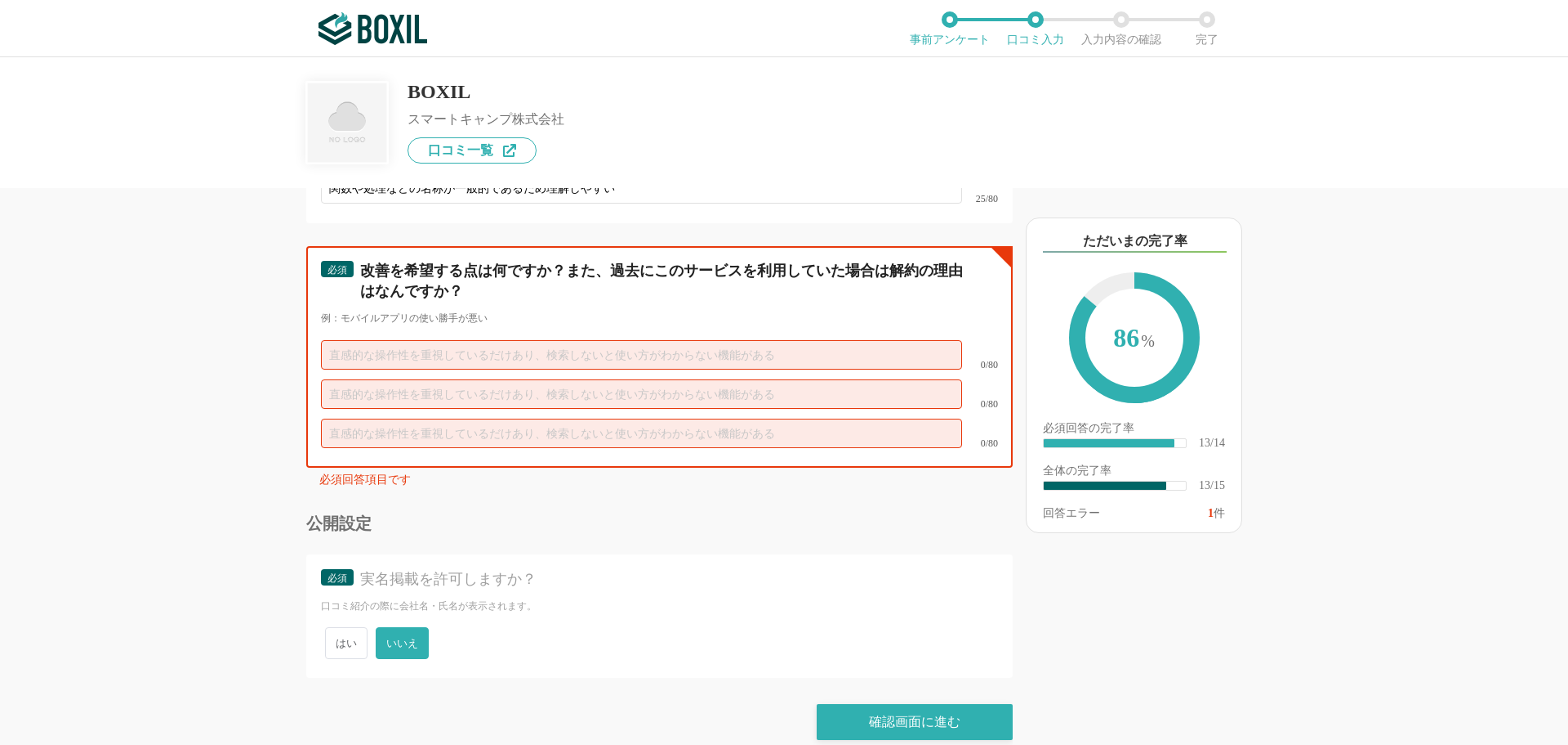
click at [468, 340] on input "text" at bounding box center [642, 354] width 642 height 30
click at [409, 340] on input "text" at bounding box center [642, 354] width 642 height 30
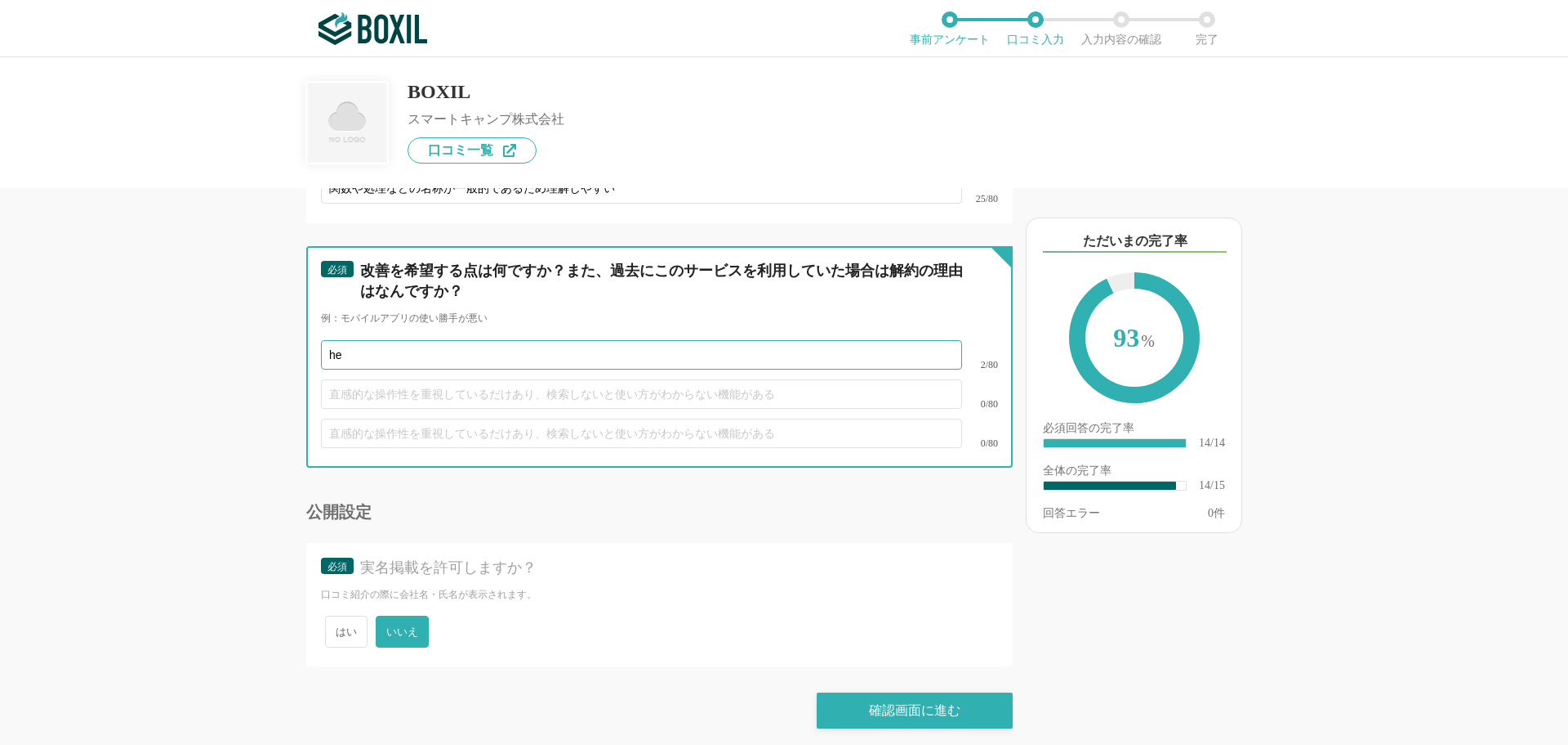
scroll to position [2327, 0]
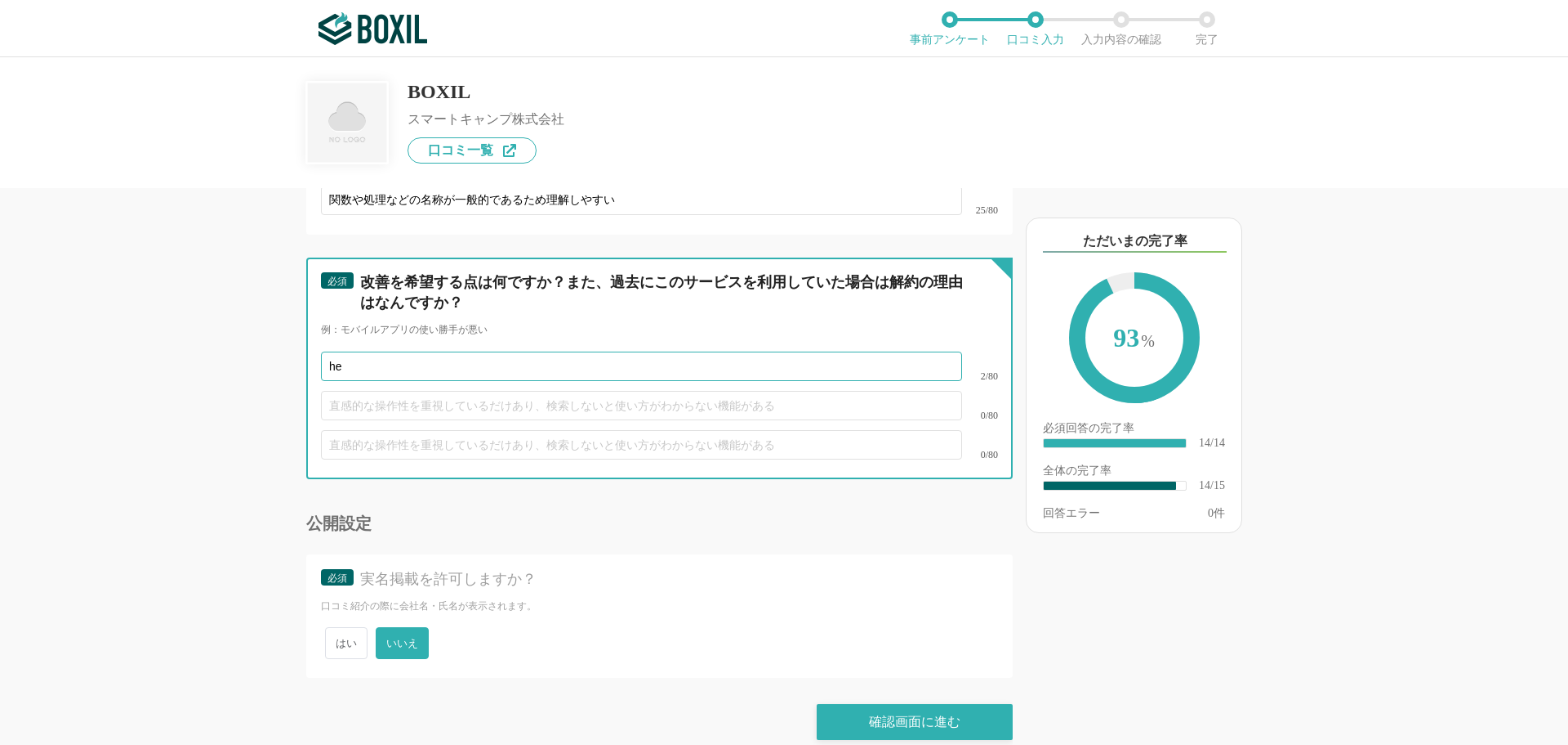
type input "h"
type input "関"
type input "え"
type input "ヘルプ機能で目的の情報にたどり着くまでにやや時間がかかる場合がある"
click at [435, 391] on input "text" at bounding box center [642, 405] width 642 height 30
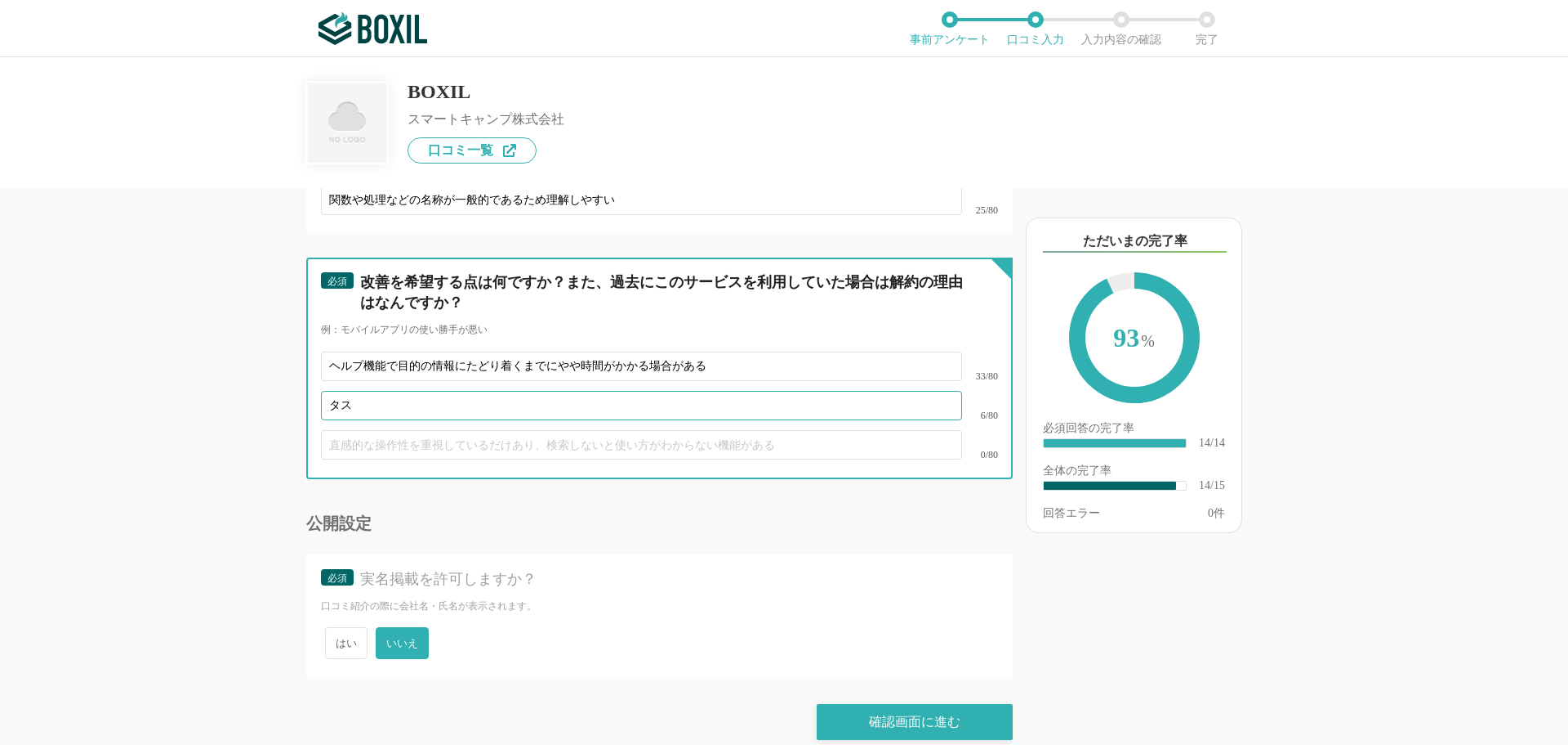
type input "タ"
type input "Ctrl＋Zのような前に戻る機能が欲しい（開発途中に削除したタスクや行が戻らないため）"
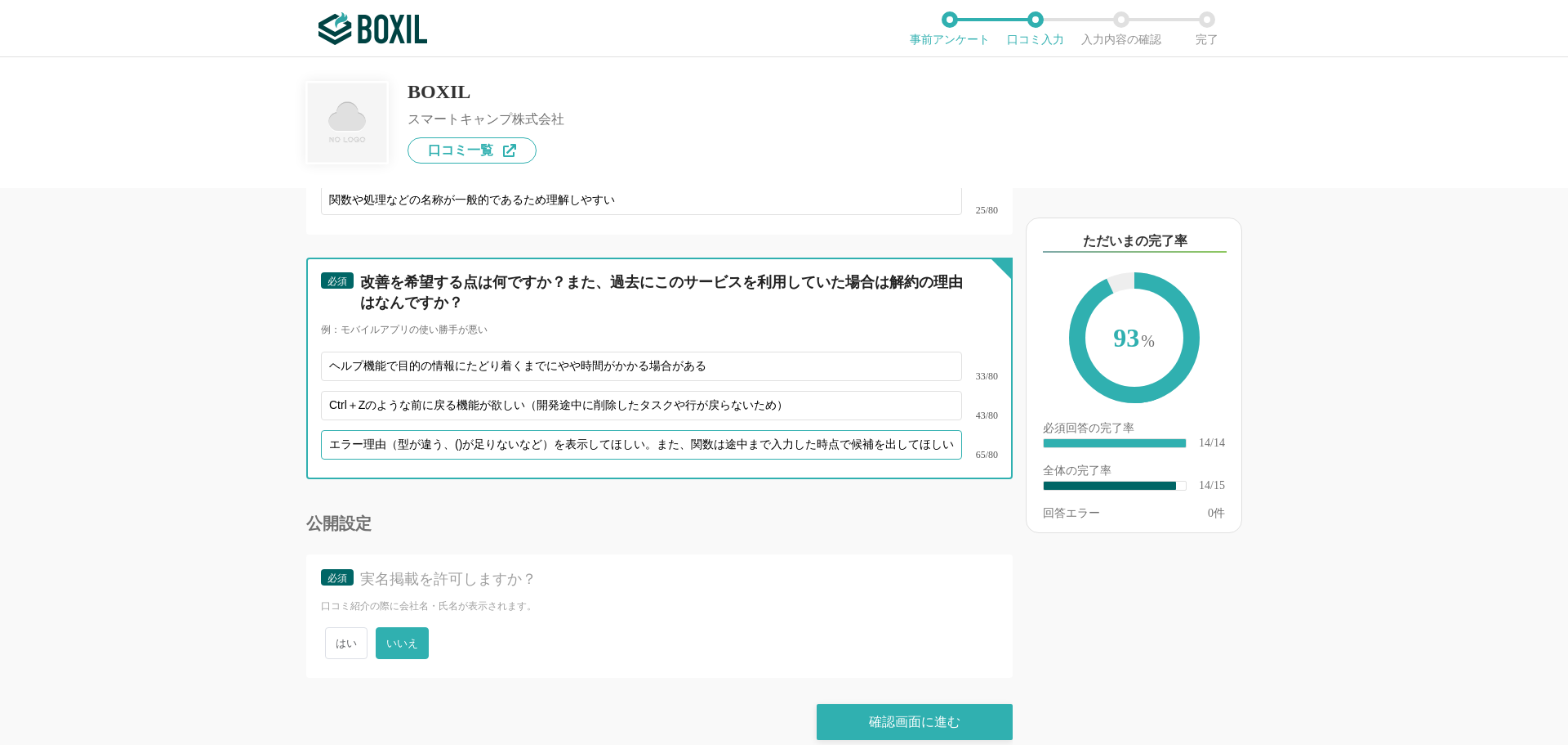
scroll to position [0, 0]
type input "式のエラーについてエラー理由（型が違う、()が足りないなど）を表示してほしい。また、関数は途中まで入力した時点で候補を出してほしい"
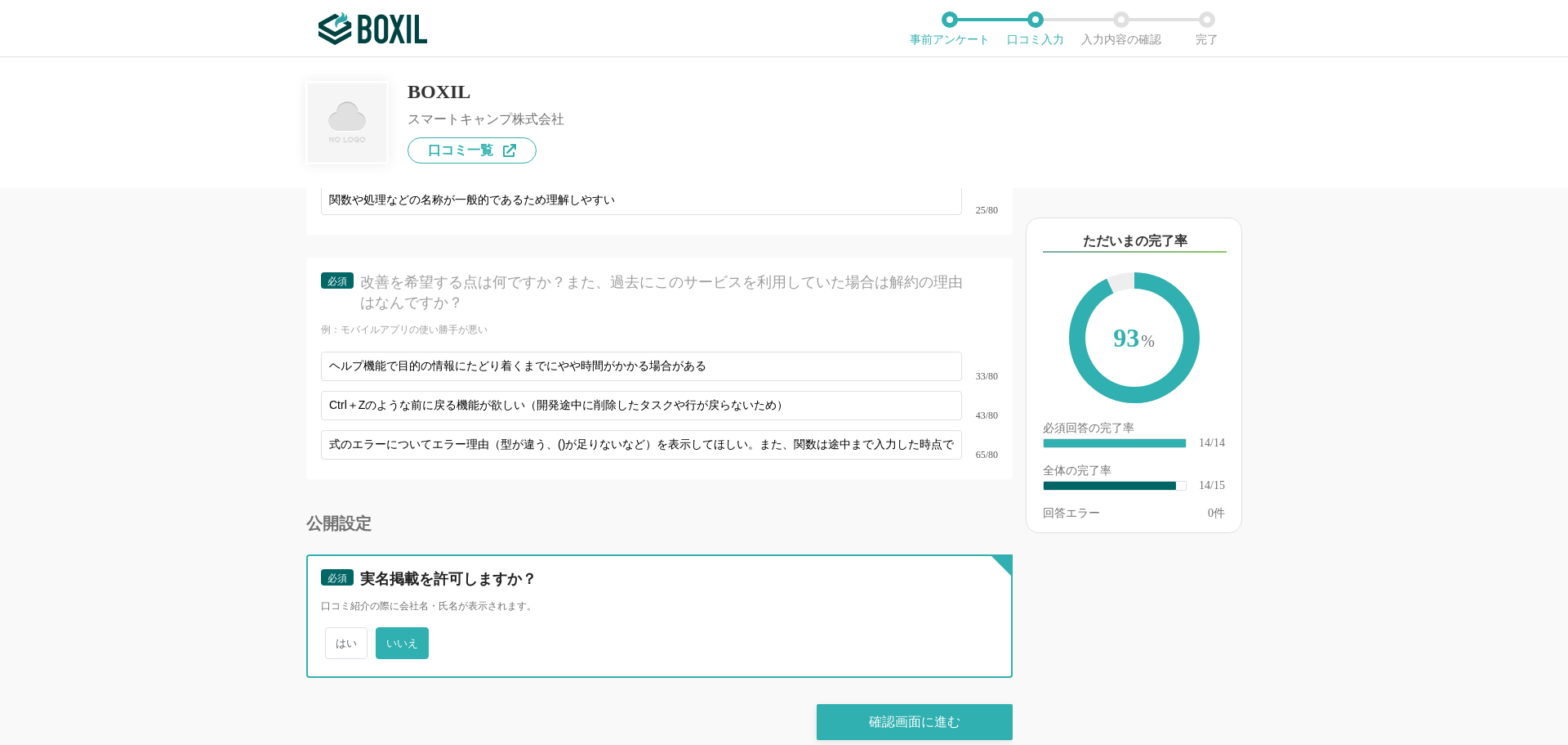
click at [329, 629] on input "はい" at bounding box center [334, 635] width 11 height 11
radio input "true"
click at [380, 629] on input "いいえ" at bounding box center [385, 635] width 11 height 11
radio input "true"
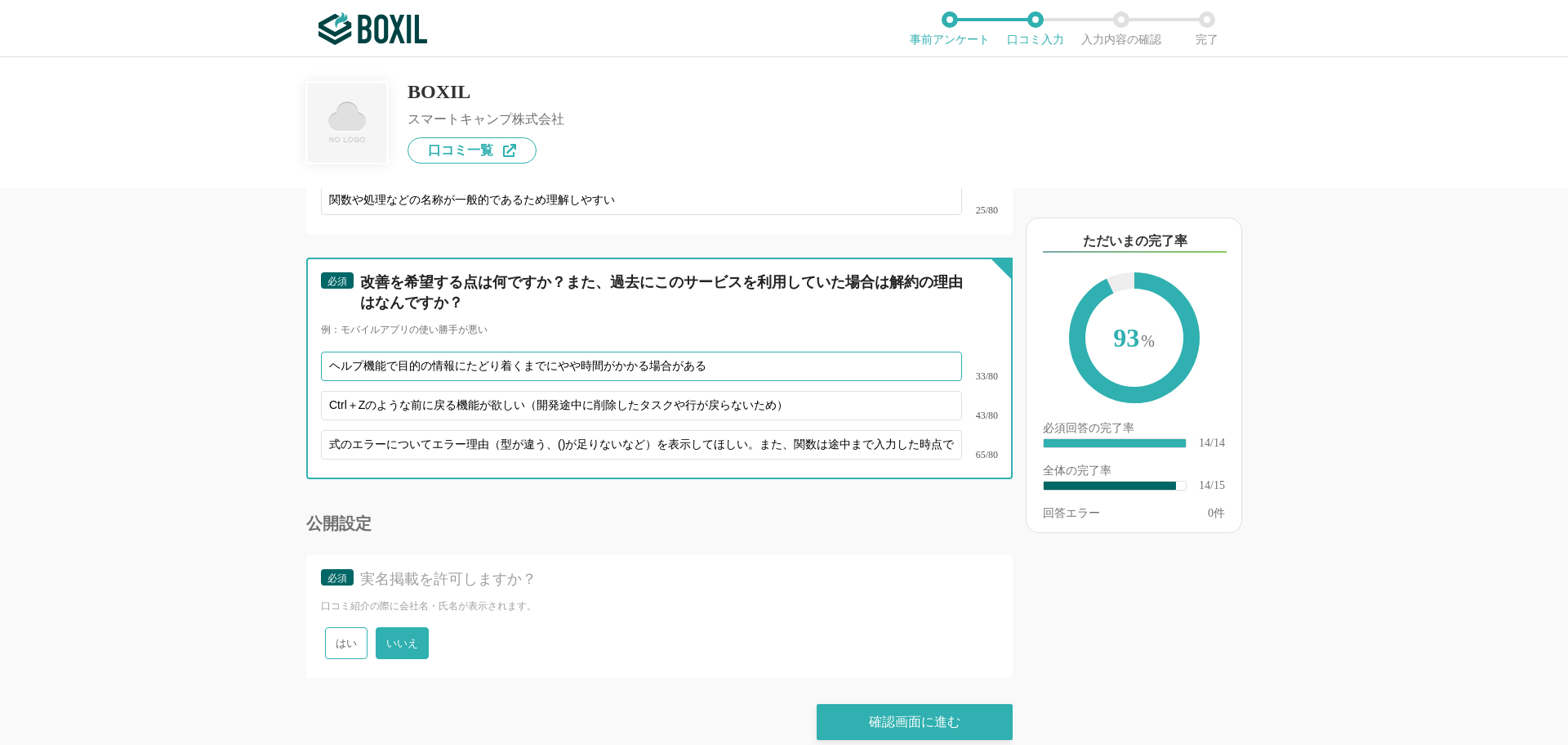
click at [491, 351] on input "ヘルプ機能で目的の情報にたどり着くまでにやや時間がかかる場合がある" at bounding box center [642, 366] width 642 height 30
click at [560, 391] on input "Ctrl＋Zのような前に戻る機能が欲しい（開発途中に削除したタスクや行が戻らないため）" at bounding box center [642, 405] width 642 height 30
click at [711, 351] on input "ヘルプ機能で目的の情報にたどり着くまでにやや時間がかかる場合がある" at bounding box center [642, 366] width 642 height 30
drag, startPoint x: 726, startPoint y: 347, endPoint x: 935, endPoint y: 353, distance: 209.1
click at [935, 353] on input "ヘルプ機能で目的の情報にたどり着くまでにやや時間がかかる場合がある。特にオンラインヘルプはその傾向が強い。" at bounding box center [642, 366] width 642 height 30
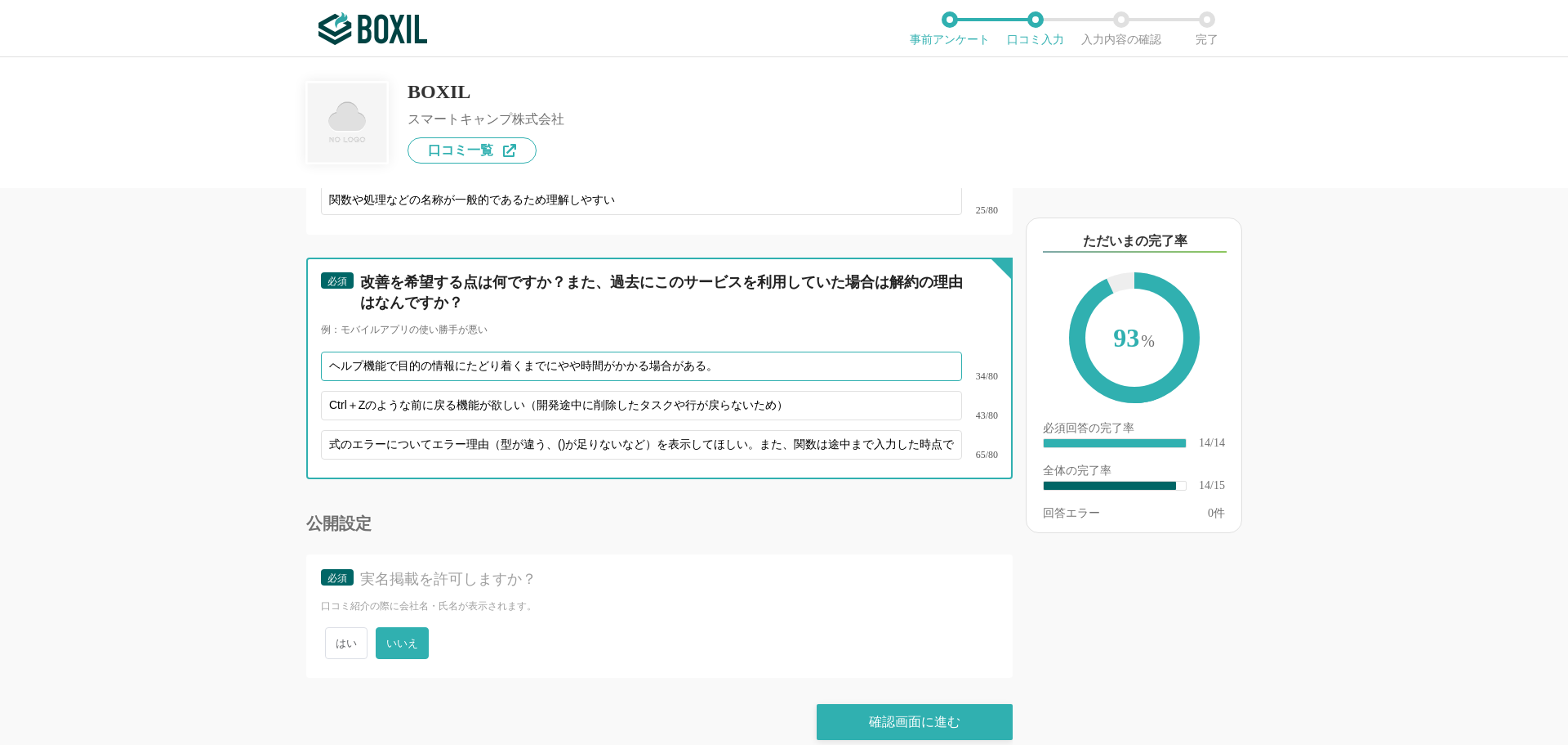
type input "ヘルプ機能で目的の情報にたどり着くまでにやや時間がかかる場合がある。"
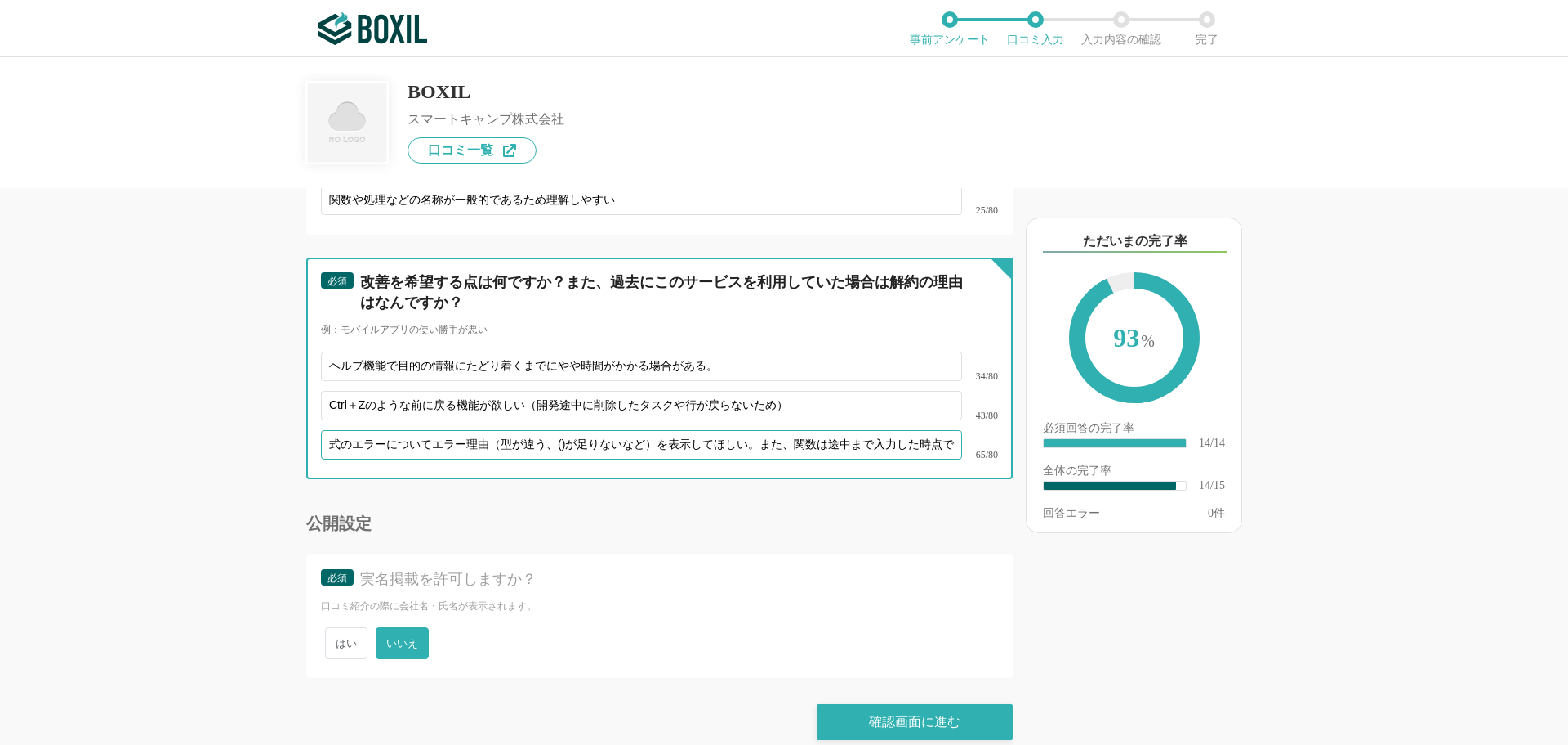
click at [865, 430] on input "式のエラーについてエラー理由（型が違う、()が足りないなど）を表示してほしい。また、関数は途中まで入力した時点で候補を出してほしい" at bounding box center [642, 445] width 642 height 30
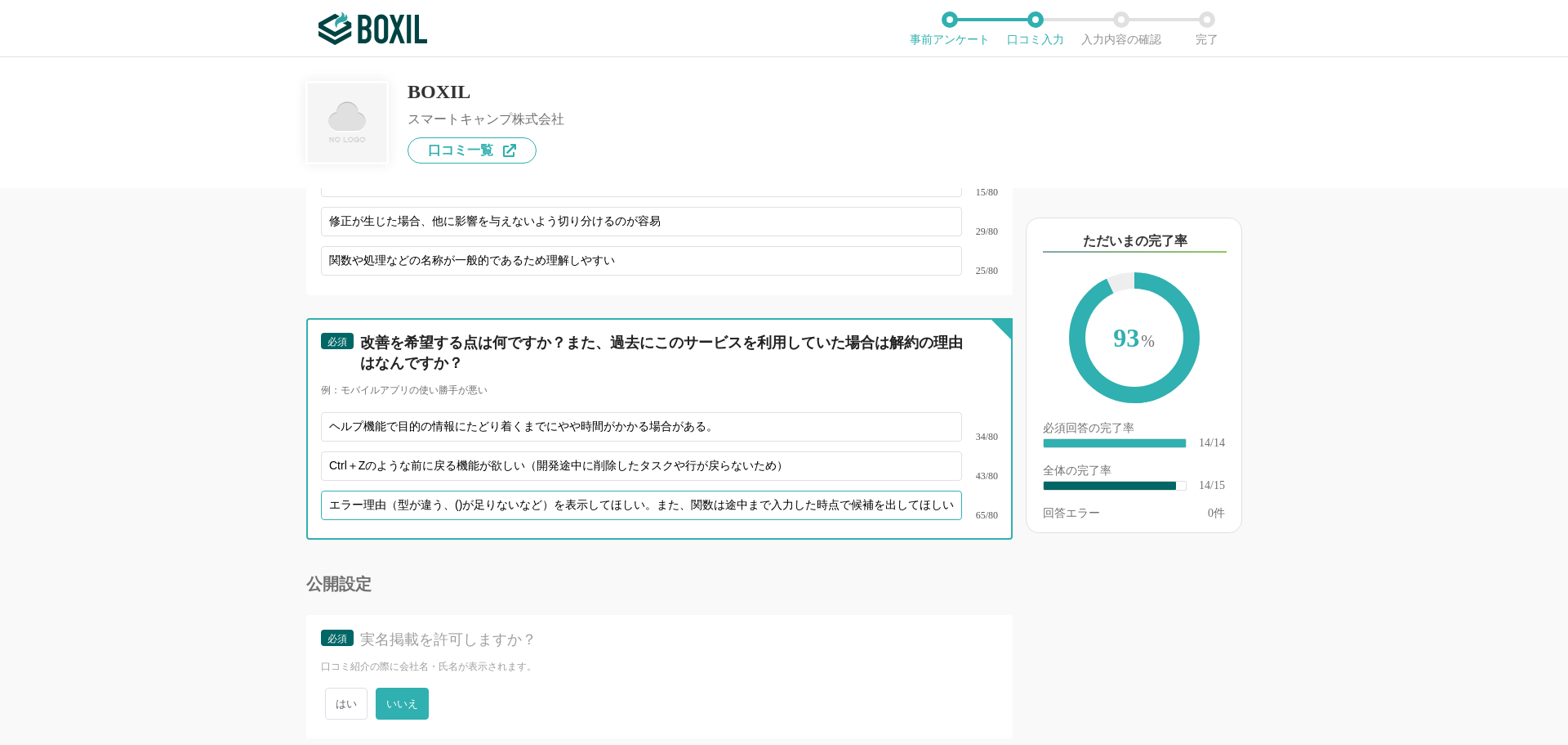
scroll to position [2327, 0]
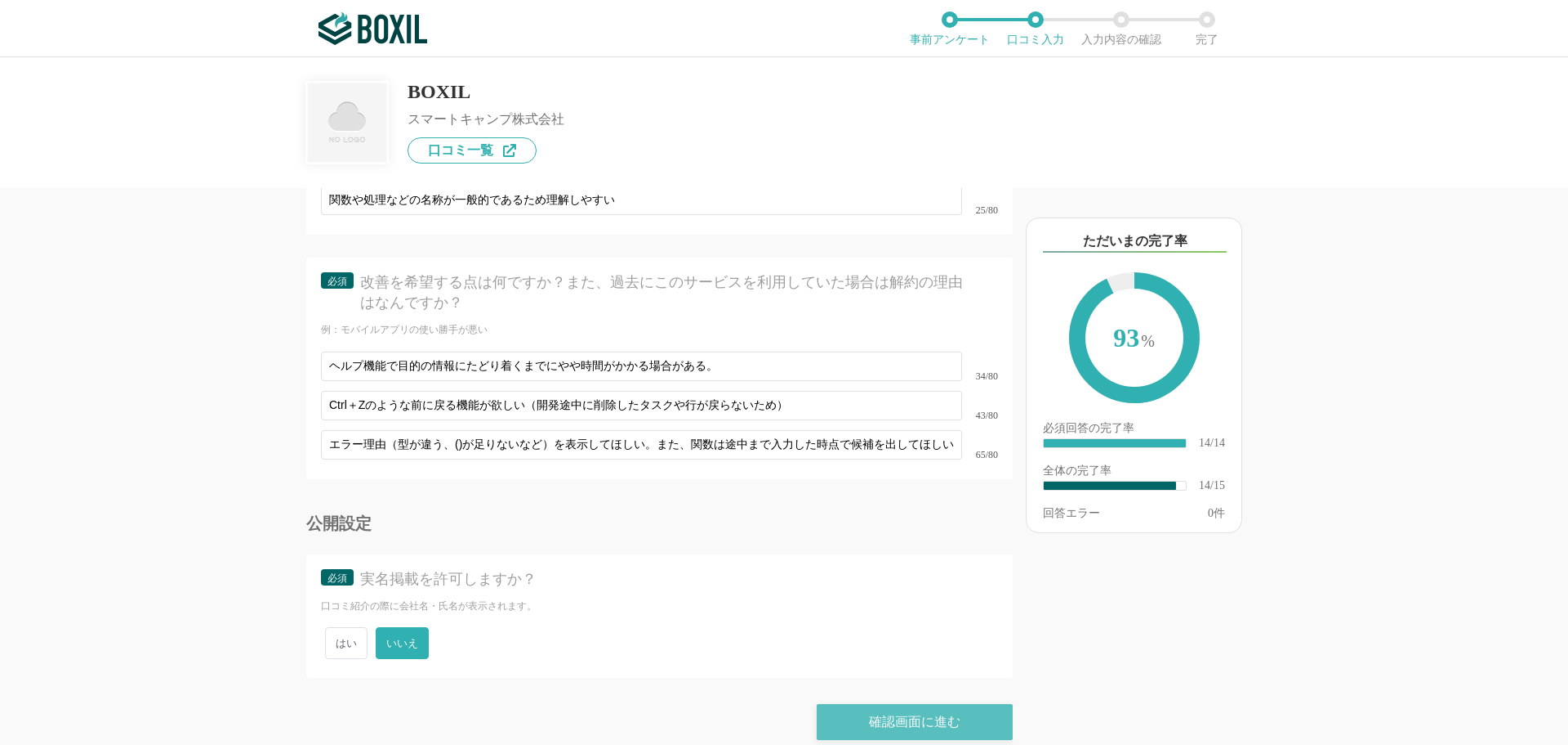
click at [872, 704] on div "確認画面に進む" at bounding box center [915, 722] width 196 height 36
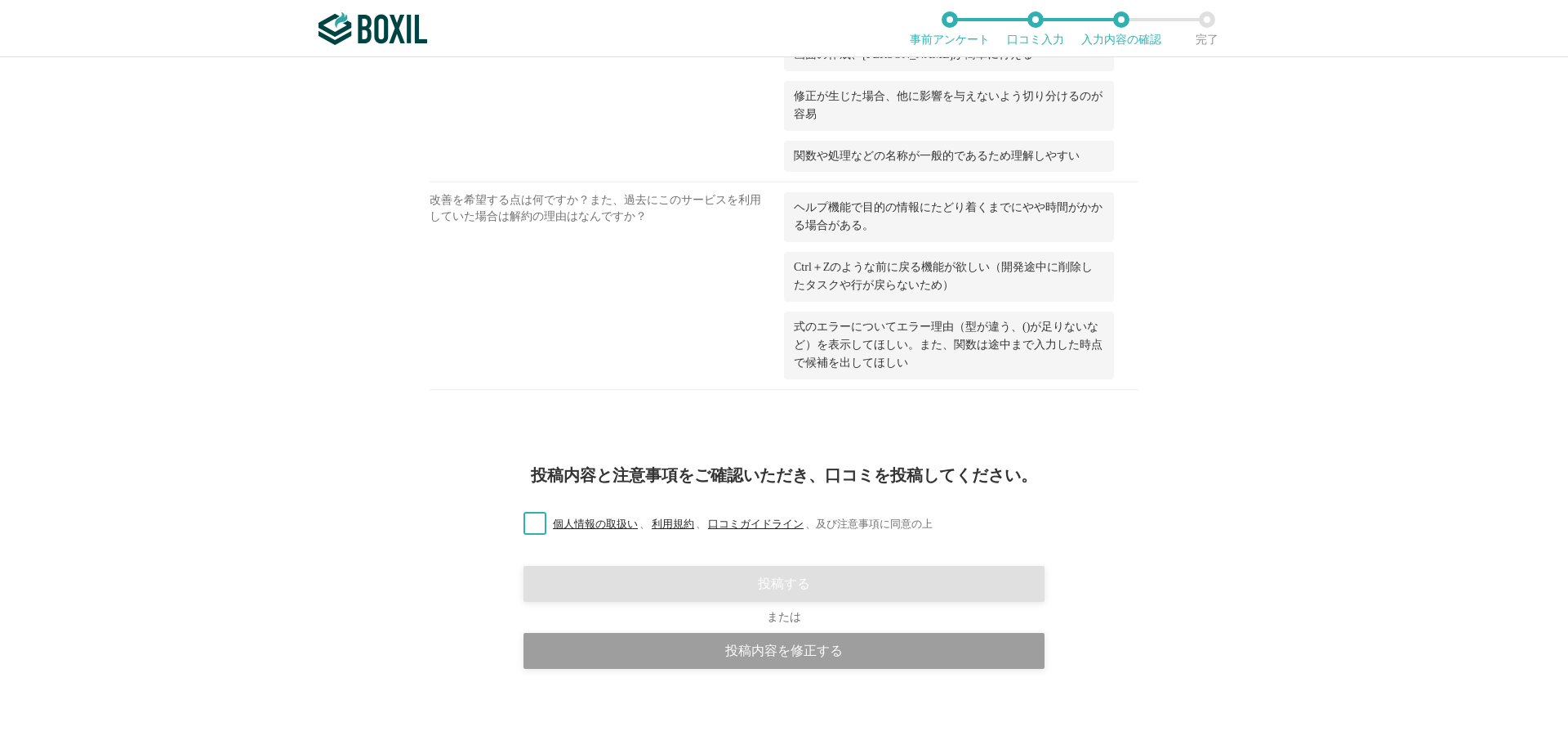
scroll to position [1297, 0]
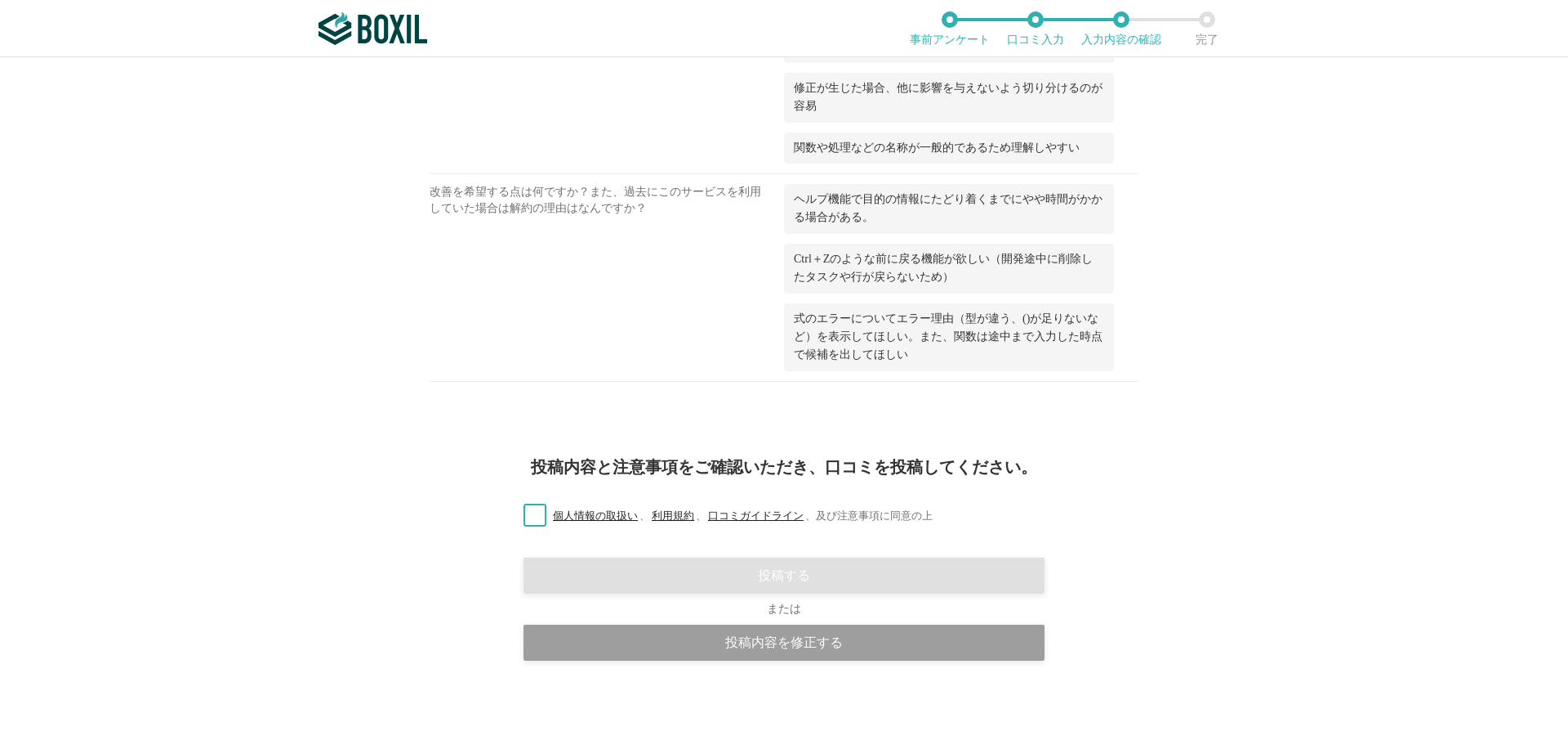
click at [538, 523] on label "個人情報の取扱い 、 利用規約 、 口コミガイドライン 、 及び注意事項に同意の上" at bounding box center [721, 515] width 422 height 17
click at [0, 0] on input "個人情報の取扱い 、 利用規約 、 口コミガイドライン 、 及び注意事項に同意の上" at bounding box center [0, 0] width 0 height 0
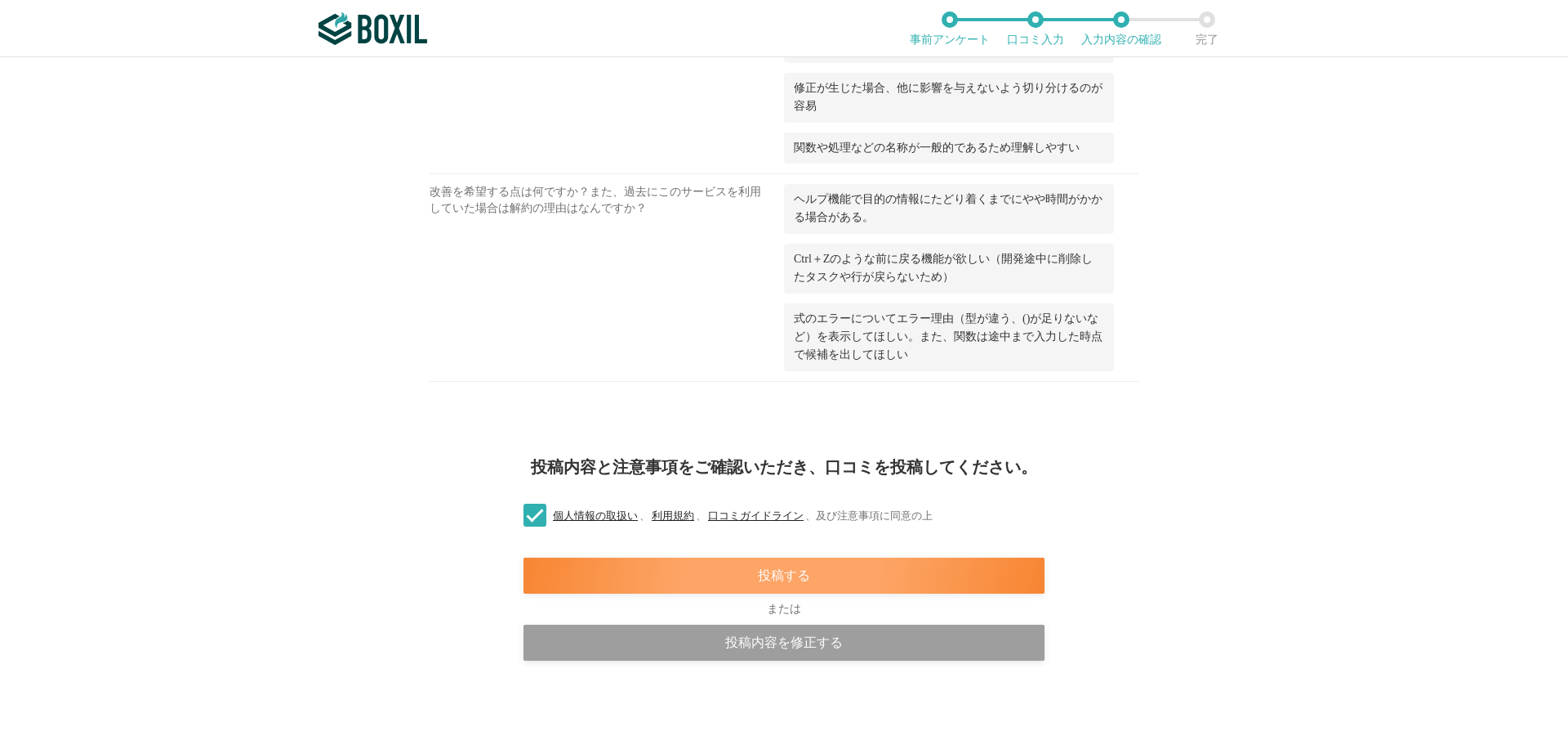
click at [642, 569] on div "投稿する" at bounding box center [784, 576] width 521 height 36
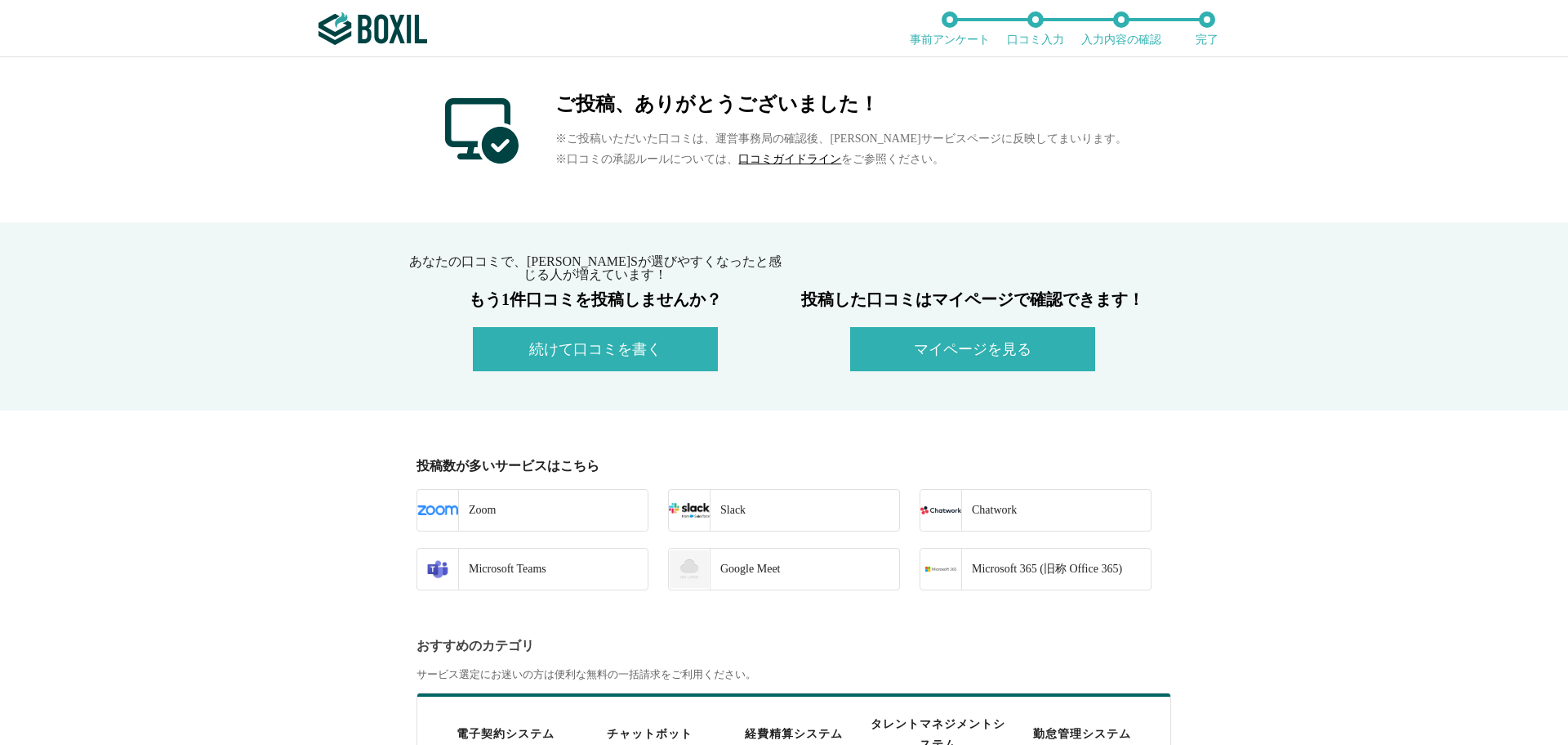
click at [943, 345] on button "マイページを見る" at bounding box center [973, 349] width 246 height 44
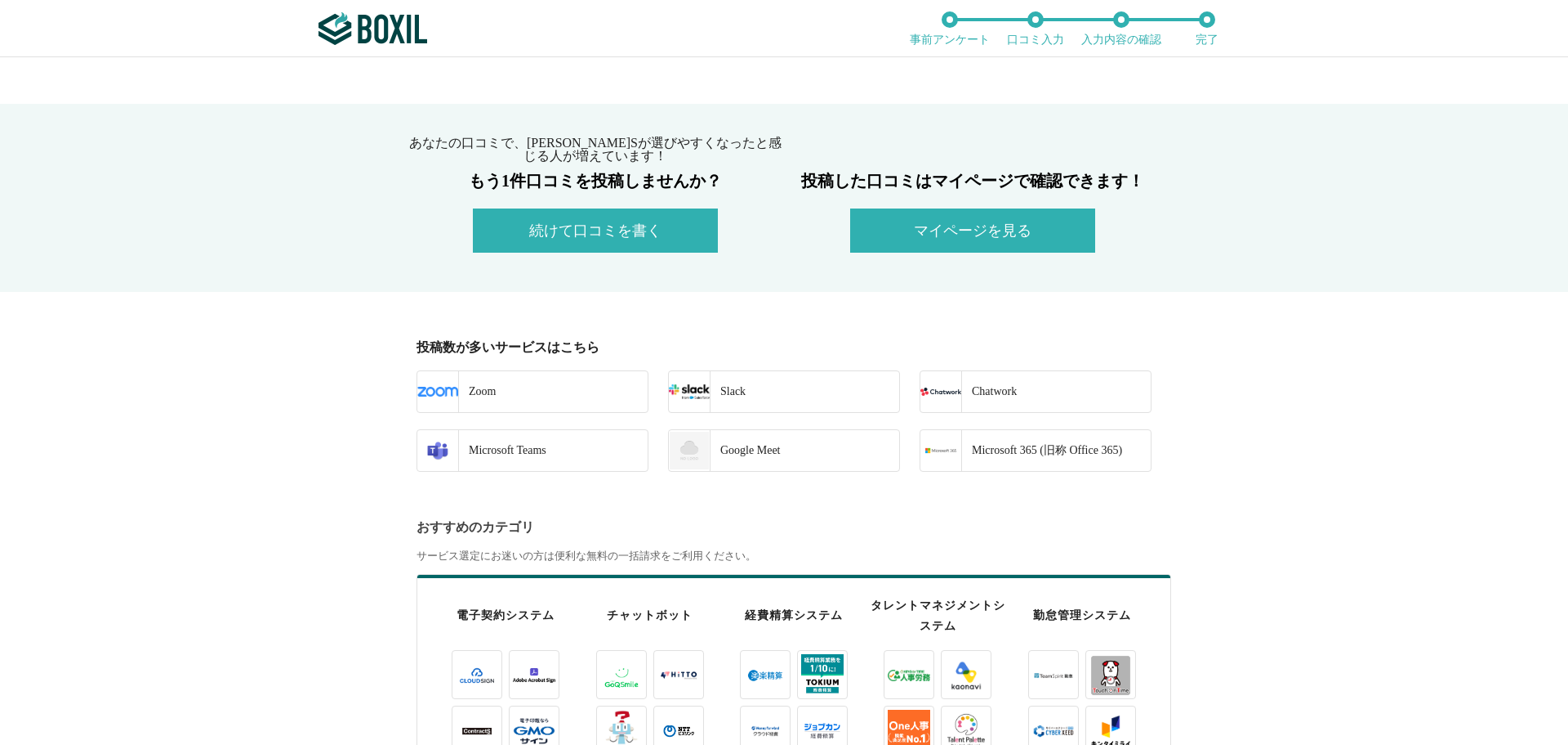
scroll to position [163, 0]
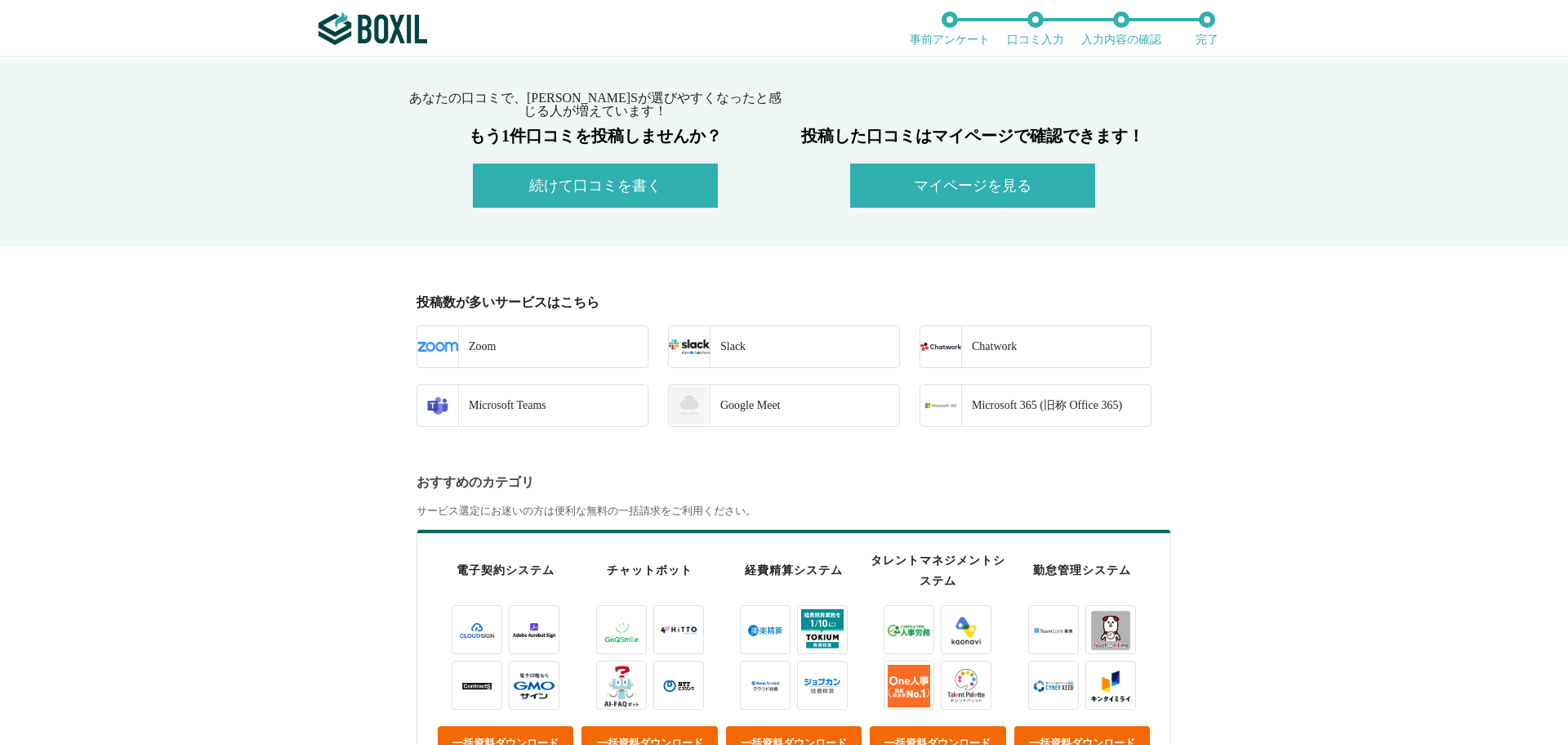
click at [537, 410] on div "Microsoft Teams" at bounding box center [502, 405] width 88 height 41
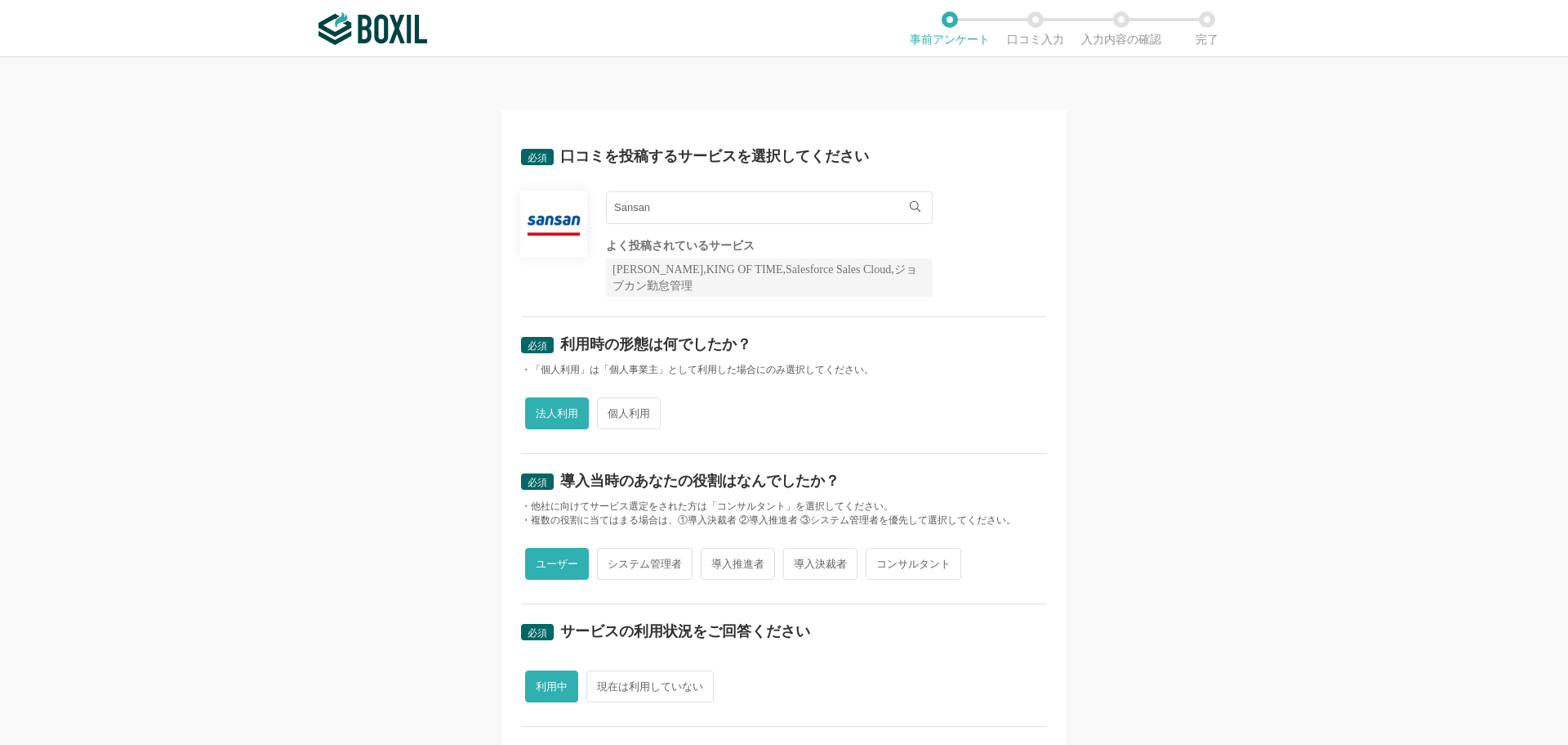
drag, startPoint x: 706, startPoint y: 209, endPoint x: 518, endPoint y: 211, distance: 188.0
click at [680, 211] on input "Sansan" at bounding box center [769, 207] width 327 height 32
type input "S"
type input "Magic xpa"
click at [687, 238] on li "Magic xpa" at bounding box center [769, 241] width 325 height 32
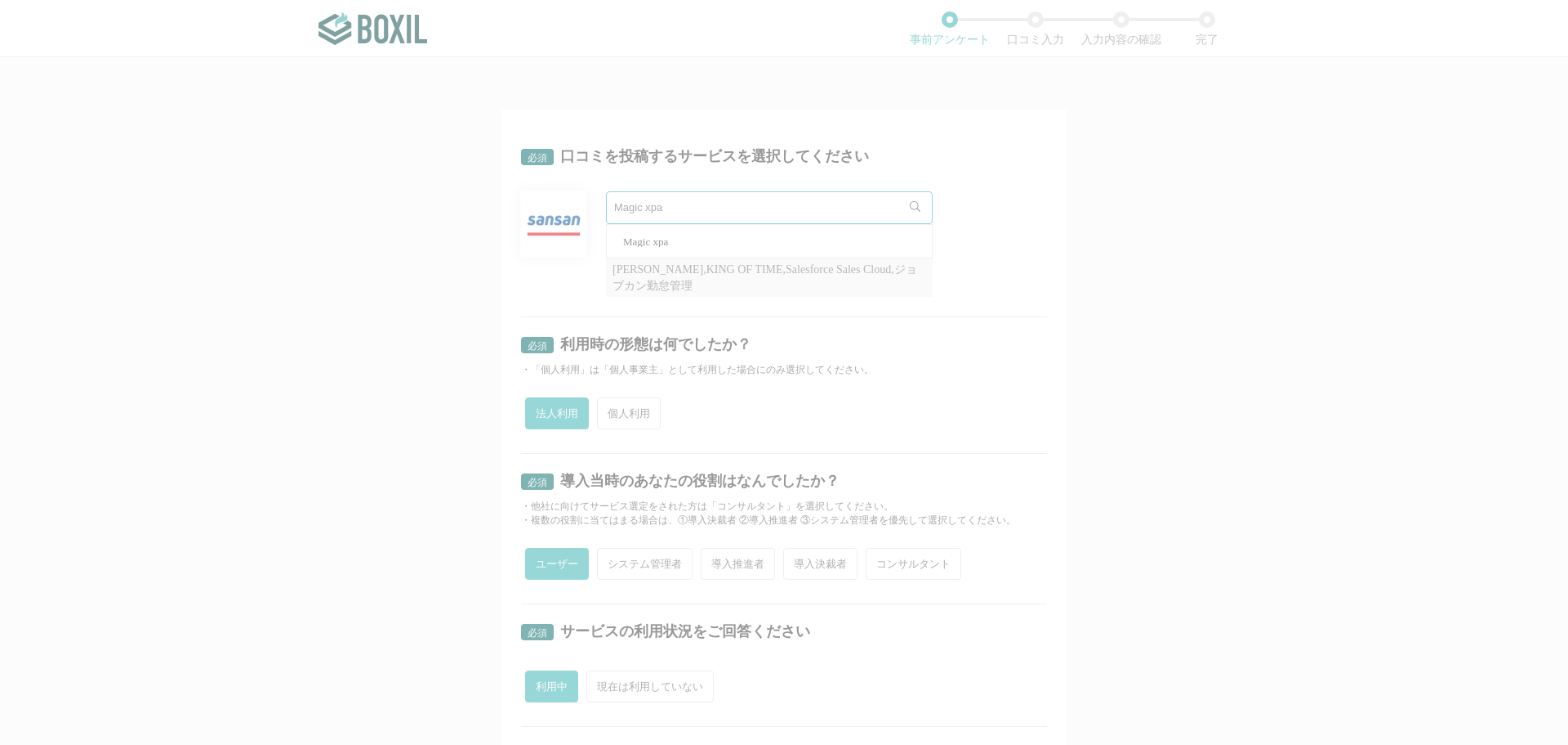
radio input "false"
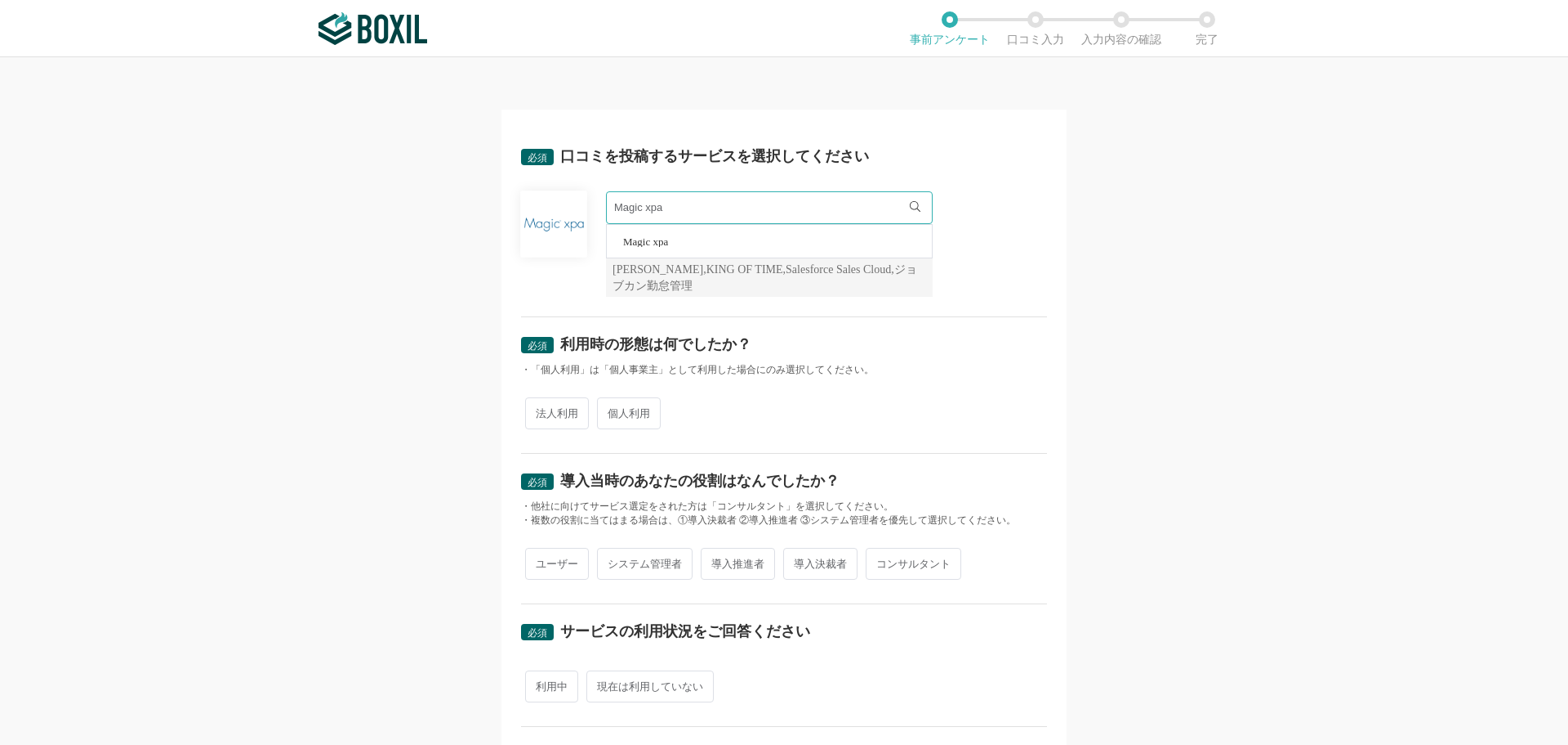
click at [370, 253] on div "必須 口コミを投稿するサービスを選択してください Magic xpa Magic xpa よく投稿されているサービス Sansan,KING OF TIME,…" at bounding box center [784, 401] width 1568 height 688
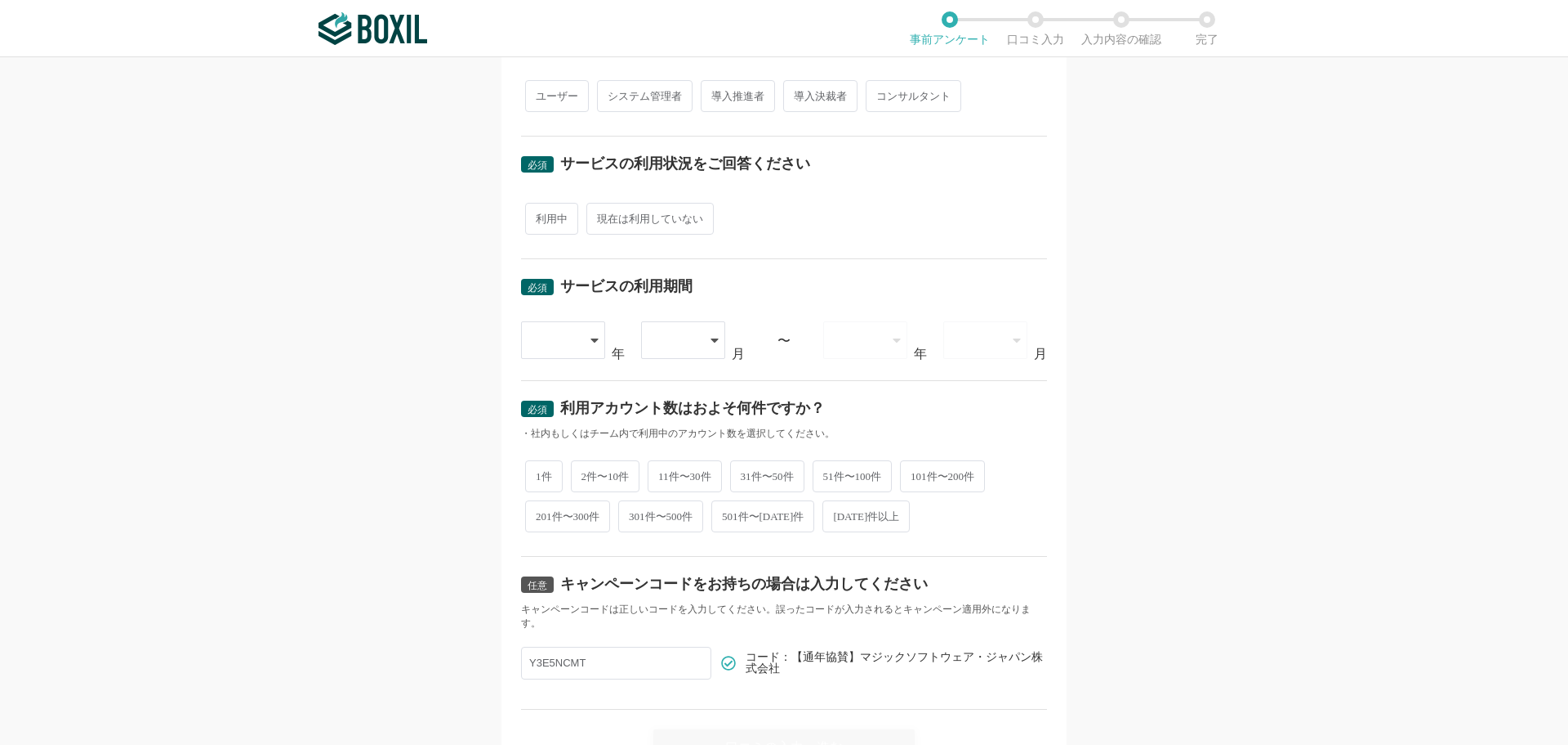
scroll to position [313, 0]
